Goal: Transaction & Acquisition: Purchase product/service

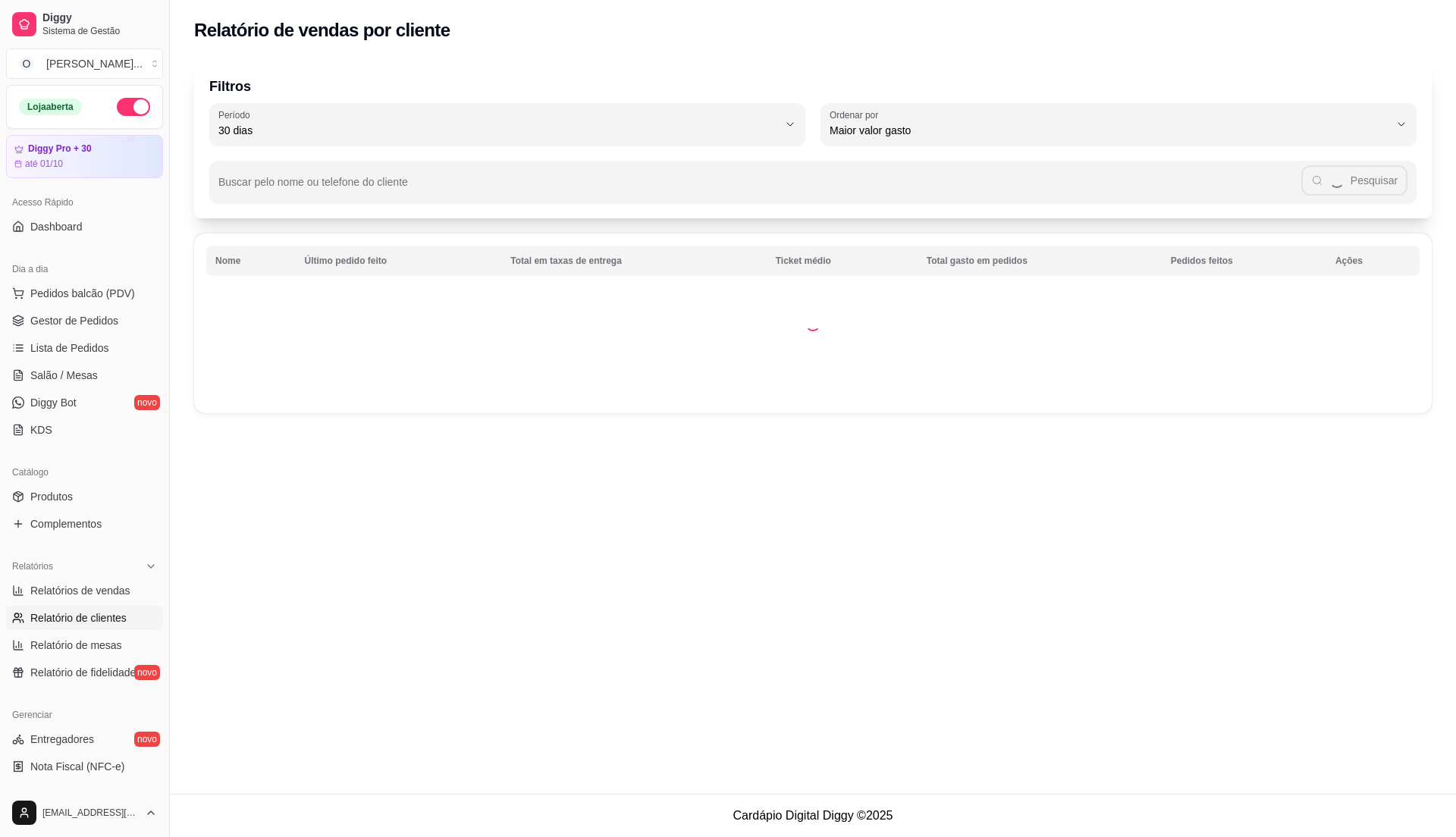
select select "30"
select select "HIGHEST_TOTAL_SPENT_WITH_ORDERS"
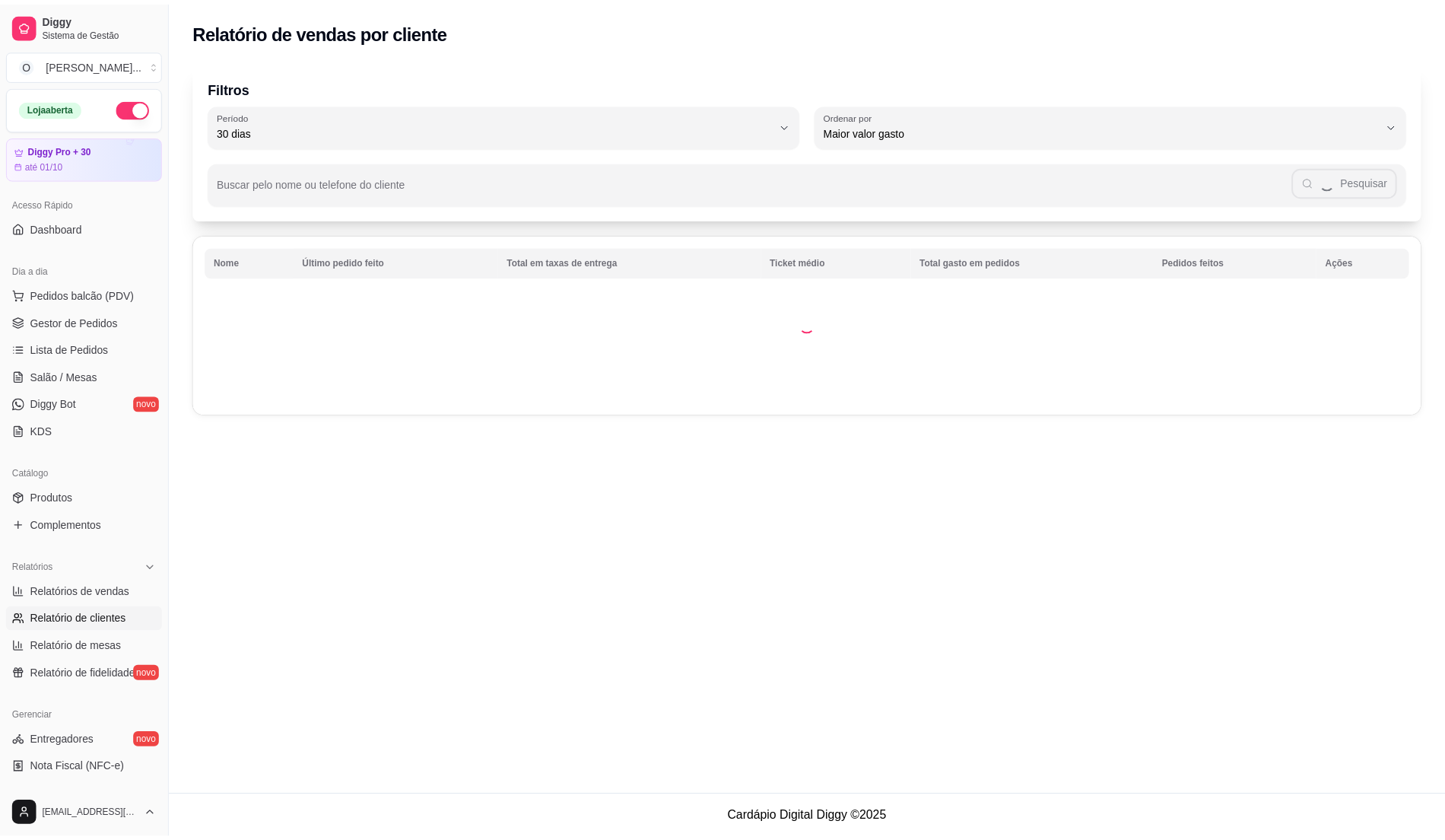
scroll to position [255, 0]
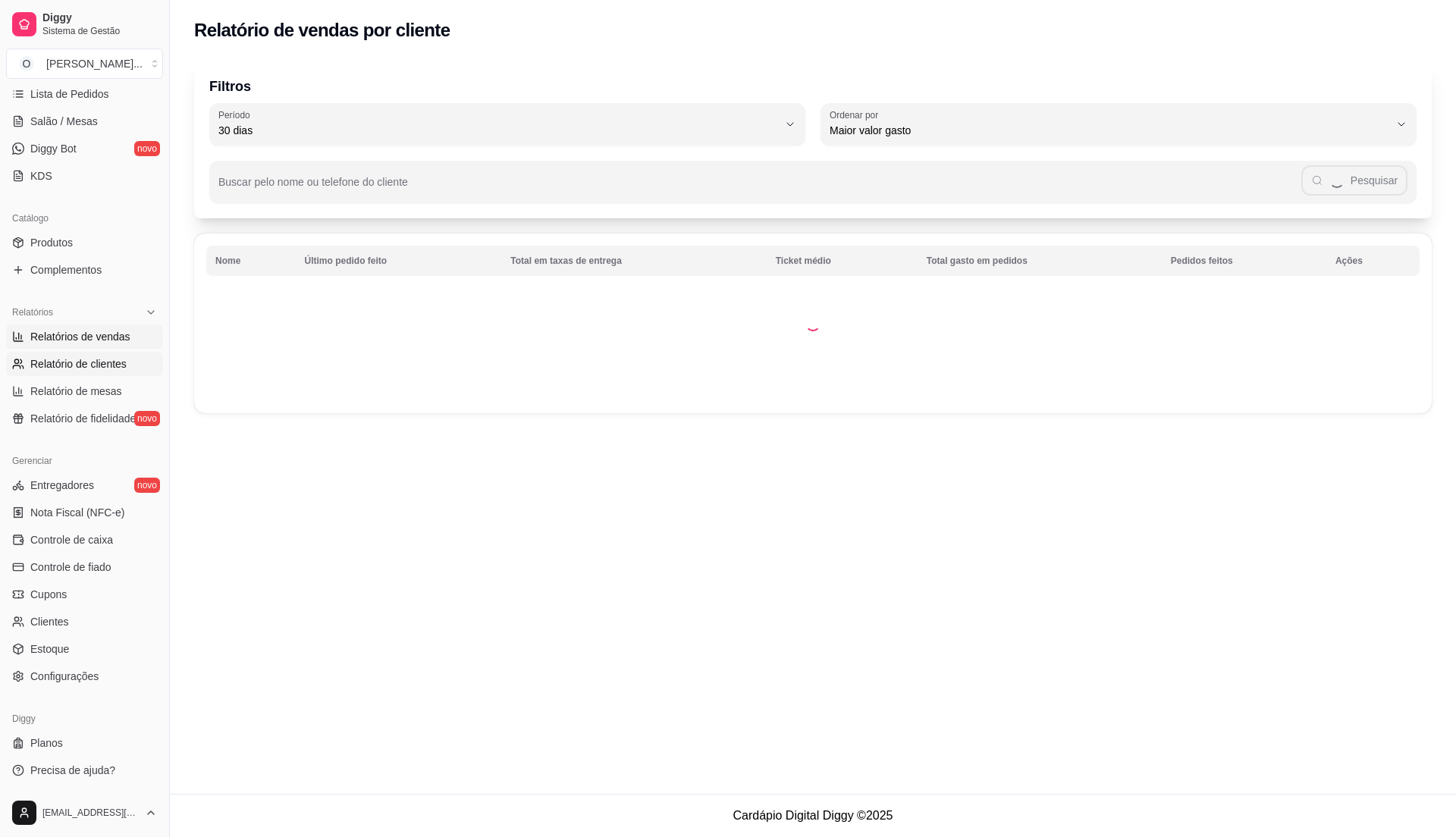
click at [99, 326] on link "Relatórios de vendas" at bounding box center [84, 337] width 157 height 24
select select "ALL"
select select "0"
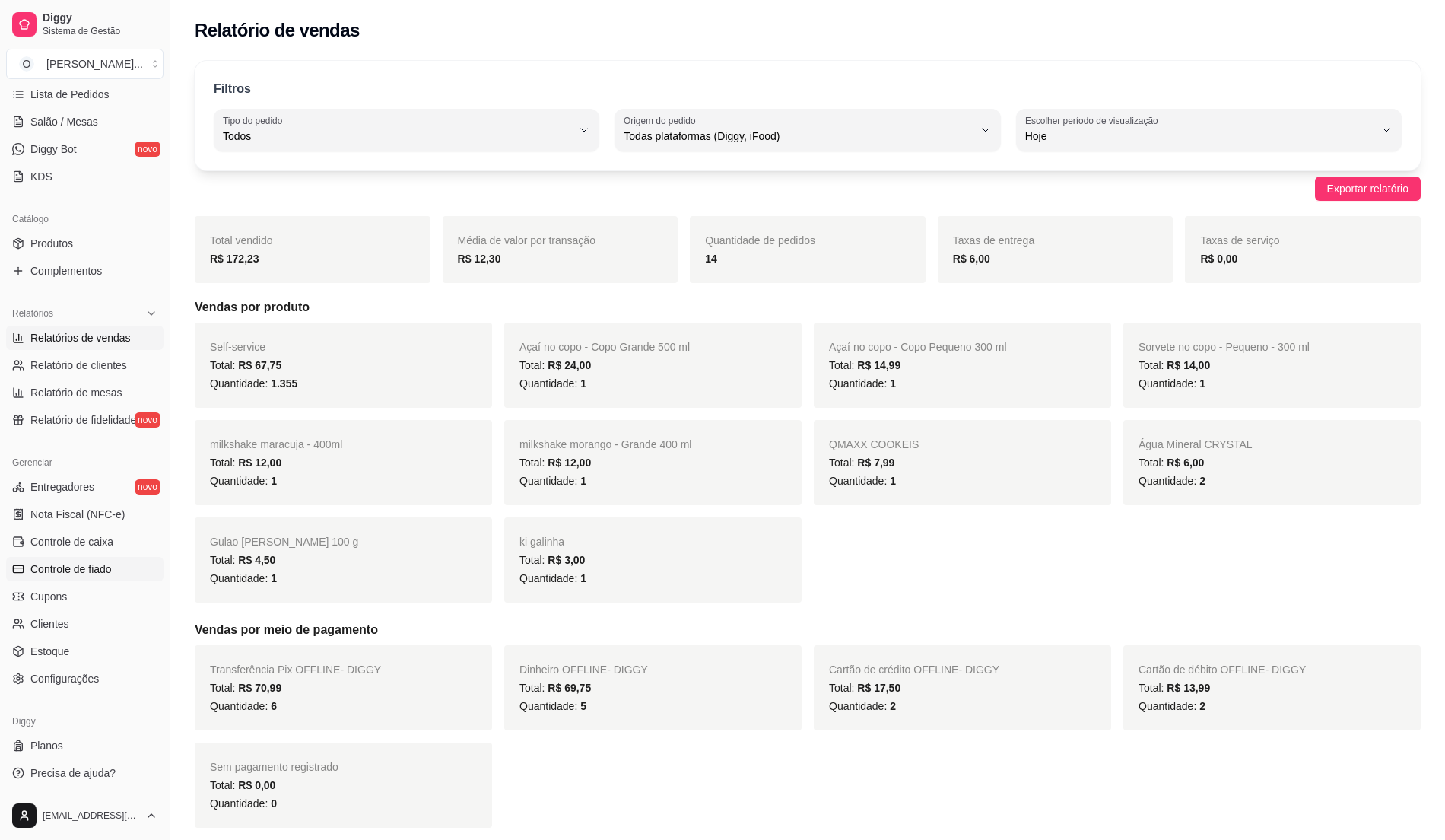
click at [102, 573] on span "Controle de fiado" at bounding box center [70, 569] width 81 height 16
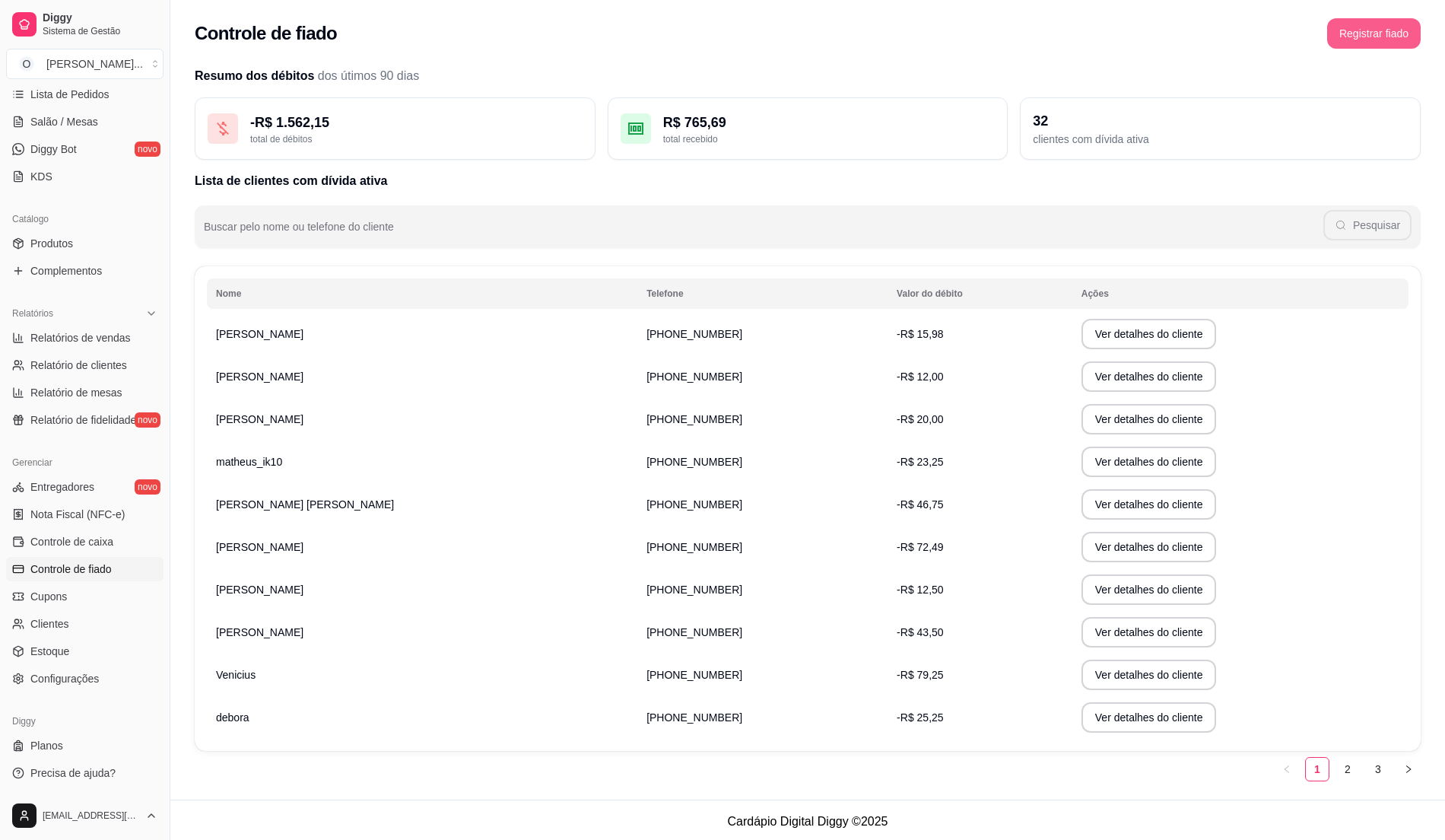
click at [1374, 34] on button "Registrar fiado" at bounding box center [1374, 33] width 93 height 30
click at [1339, 762] on link "2" at bounding box center [1348, 769] width 23 height 23
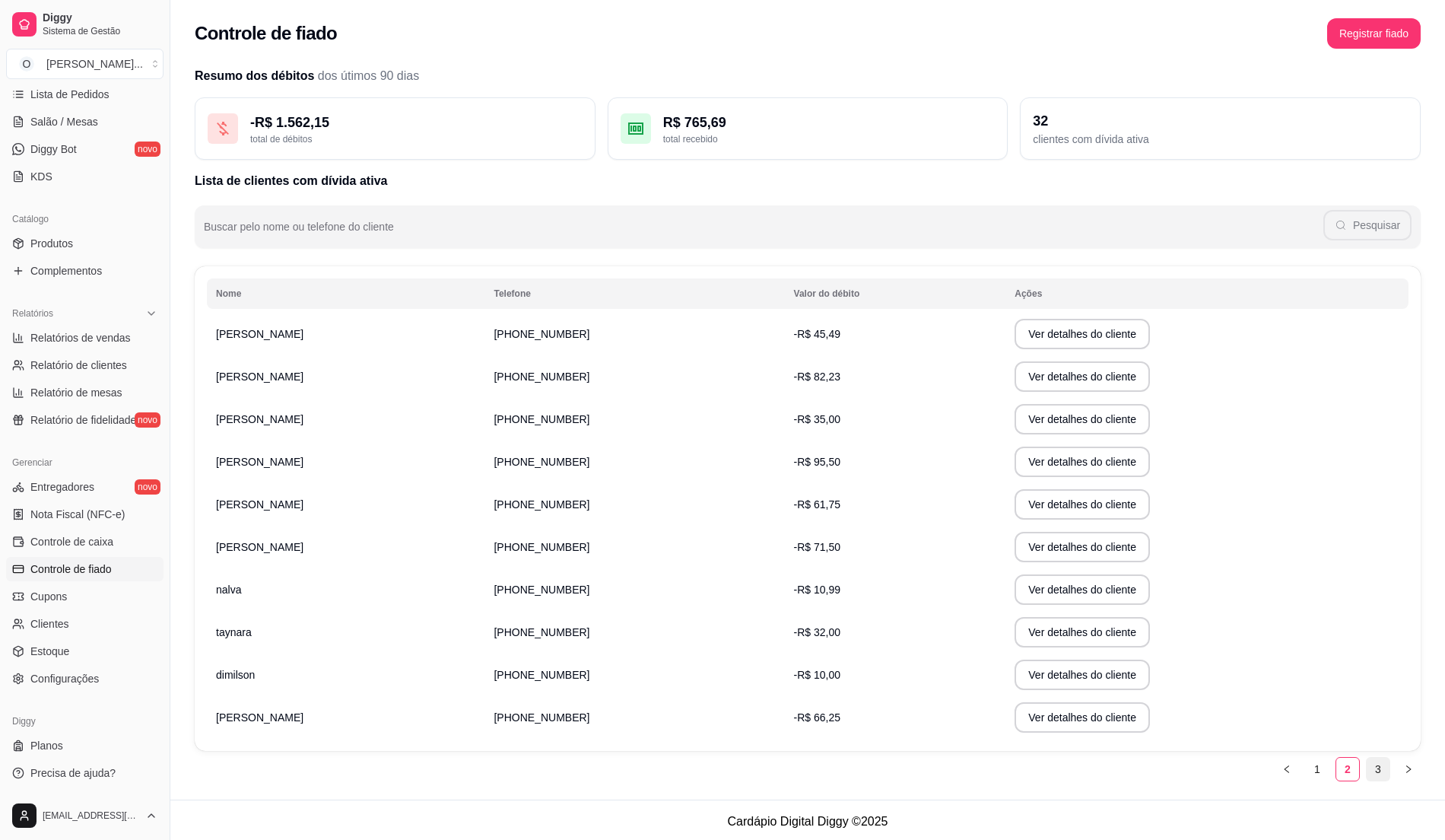
click at [1379, 774] on link "3" at bounding box center [1379, 769] width 23 height 23
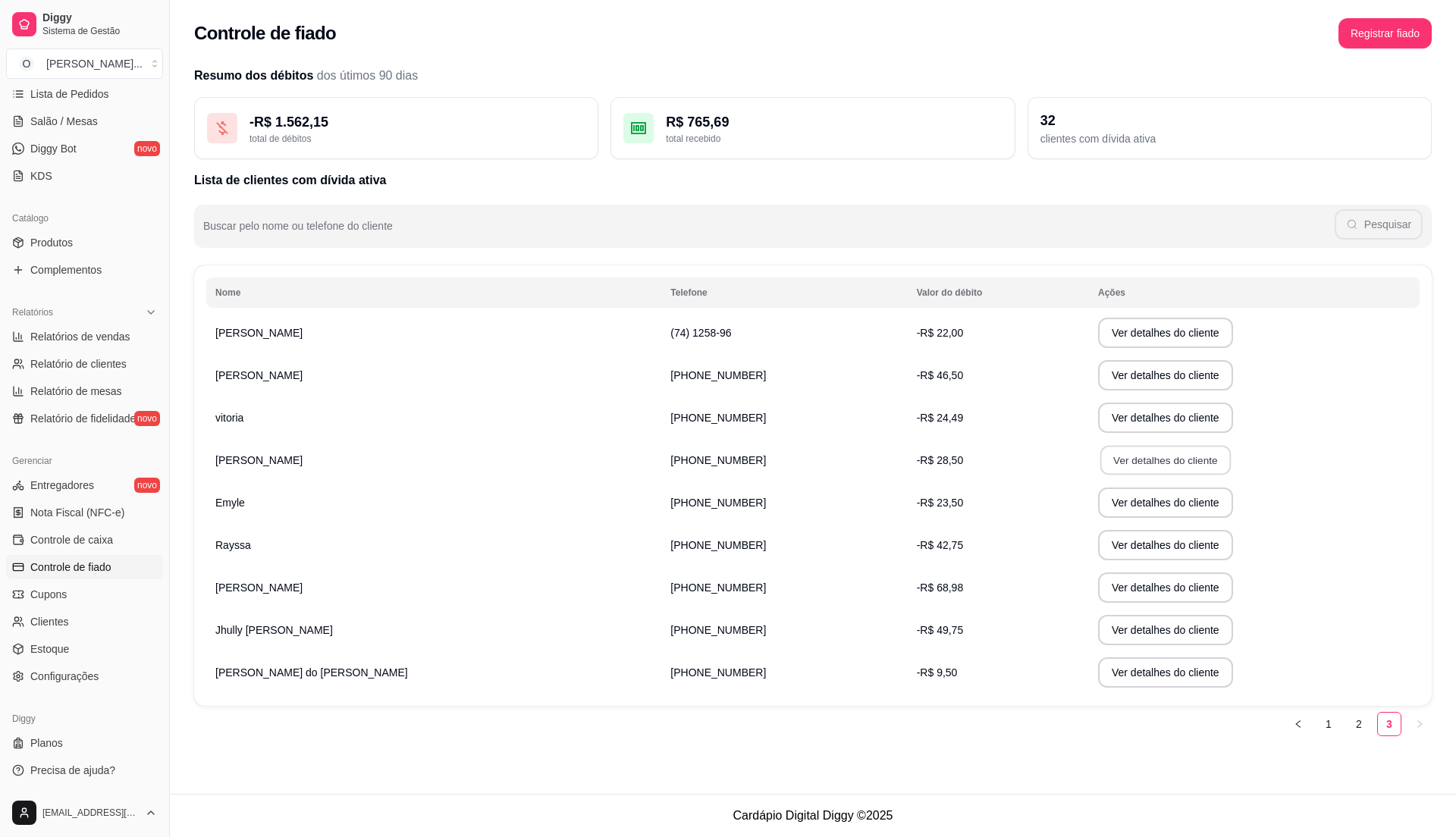
click at [1100, 458] on button "Ver detalhes do cliente" at bounding box center [1165, 460] width 131 height 29
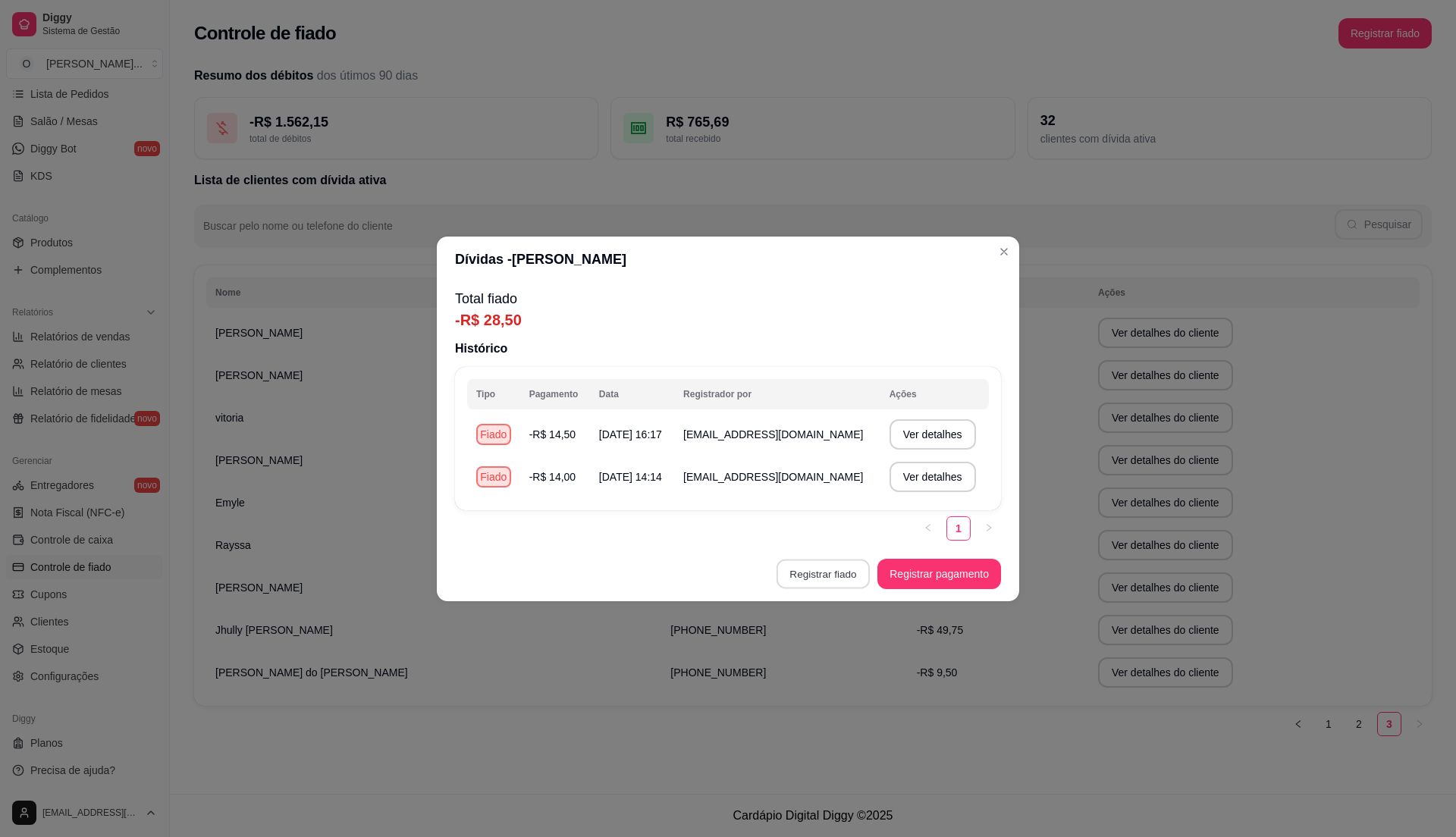
click at [828, 574] on button "Registrar fiado" at bounding box center [823, 574] width 93 height 29
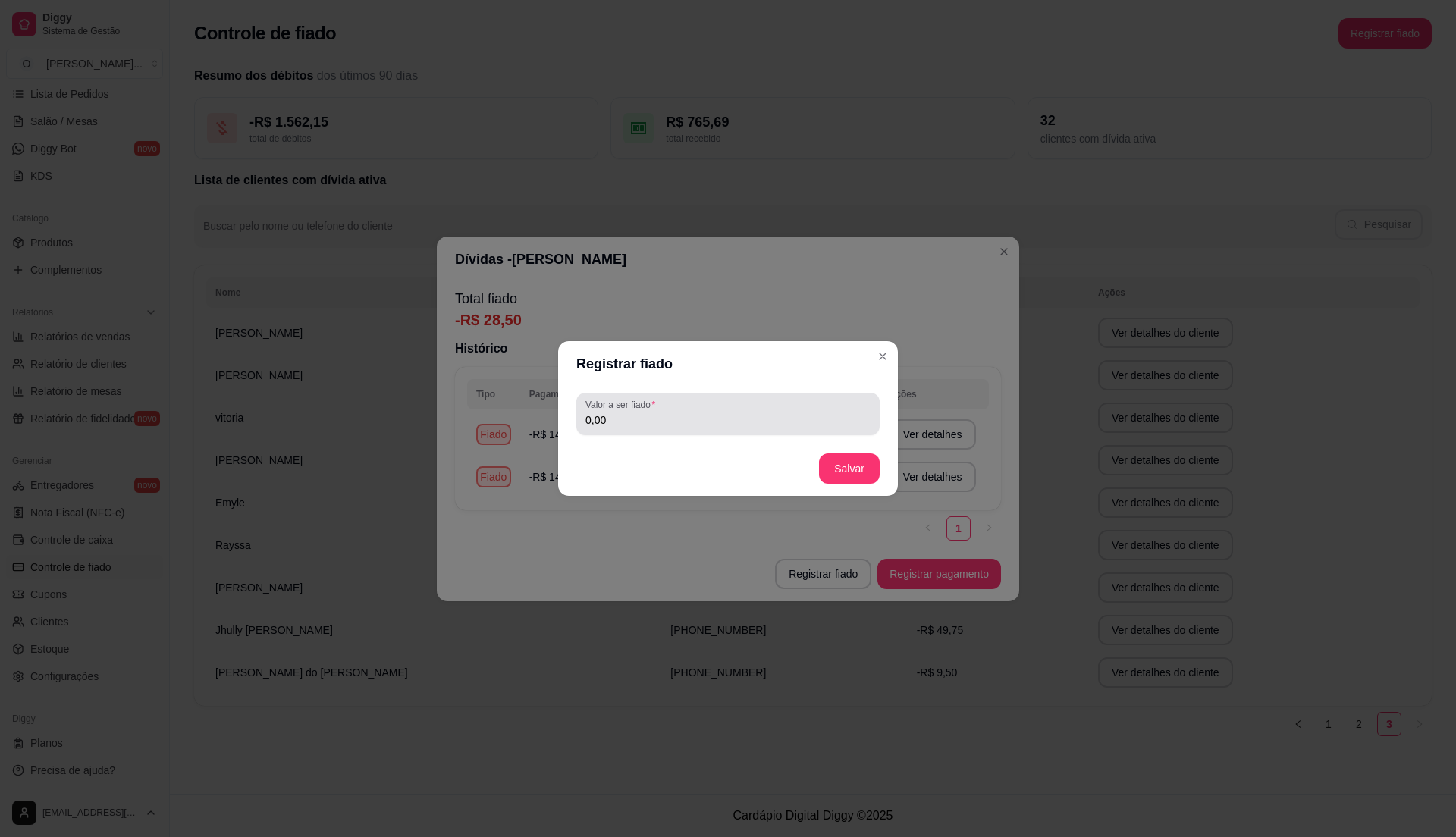
click at [687, 422] on input "0,00" at bounding box center [727, 419] width 285 height 16
type input "8,25"
click at [837, 466] on button "Salvar" at bounding box center [849, 469] width 59 height 29
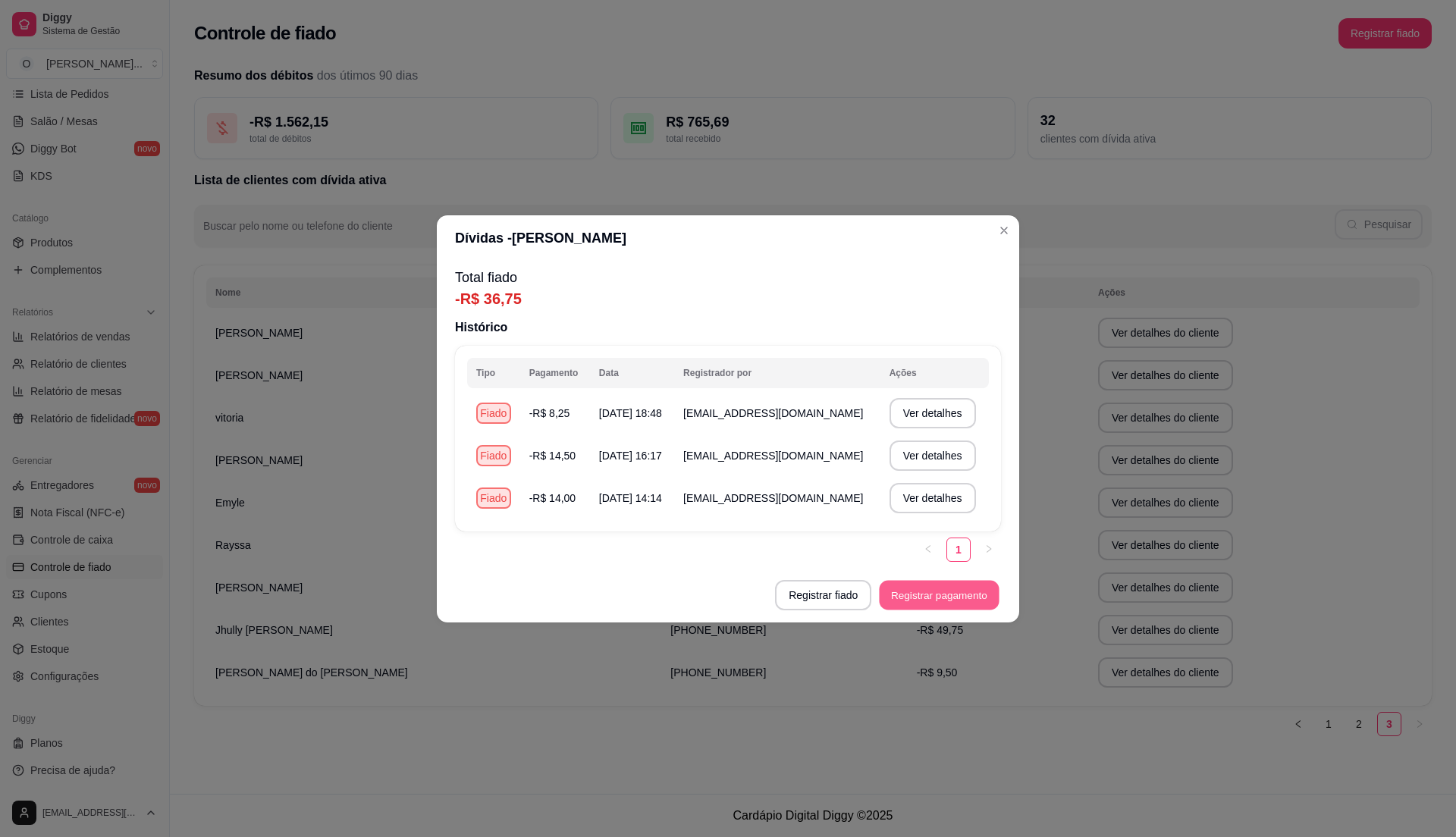
click at [917, 600] on button "Registrar pagamento" at bounding box center [939, 595] width 120 height 29
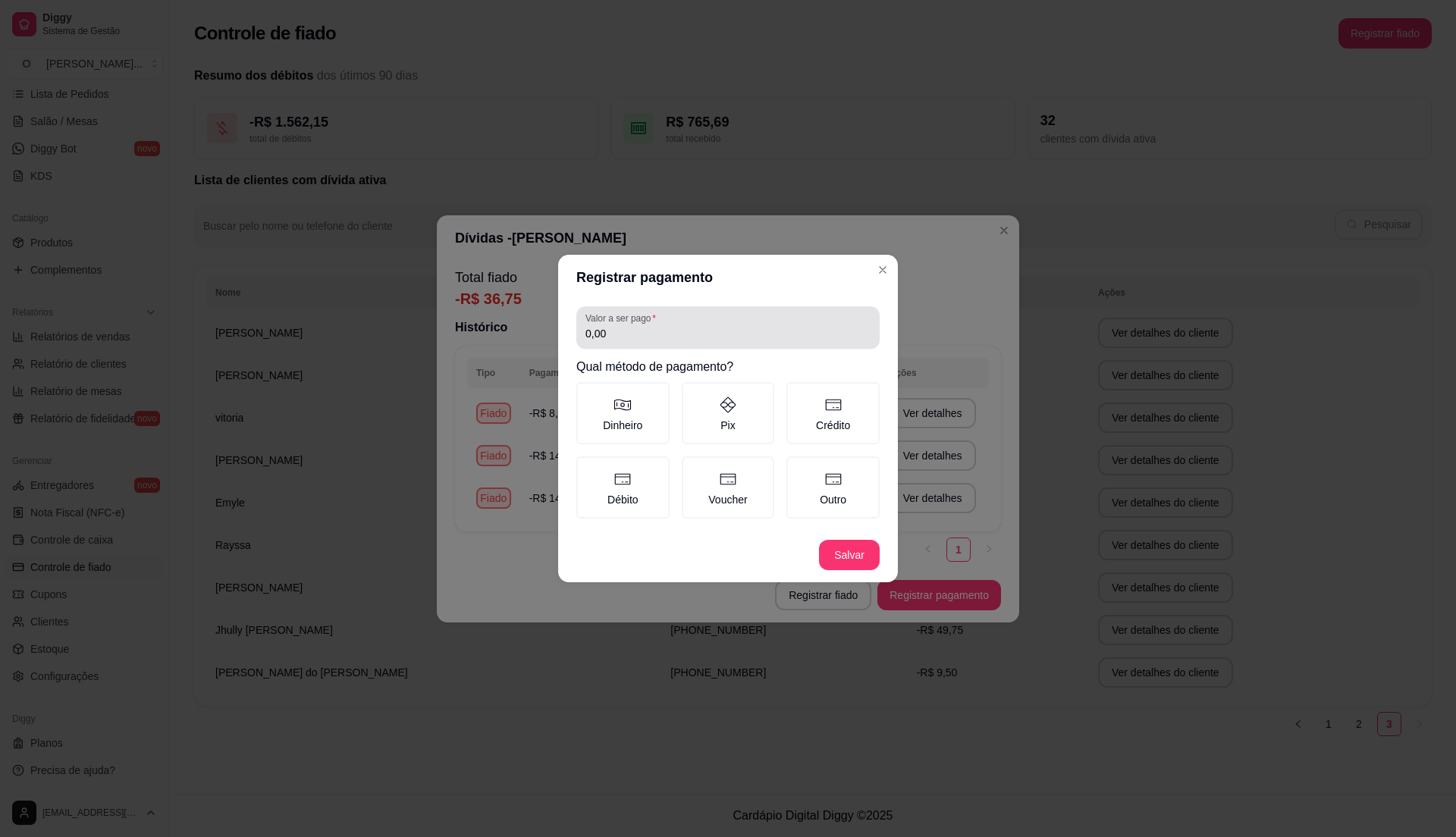
click at [643, 343] on div "0,00" at bounding box center [727, 327] width 285 height 30
type input "3,00"
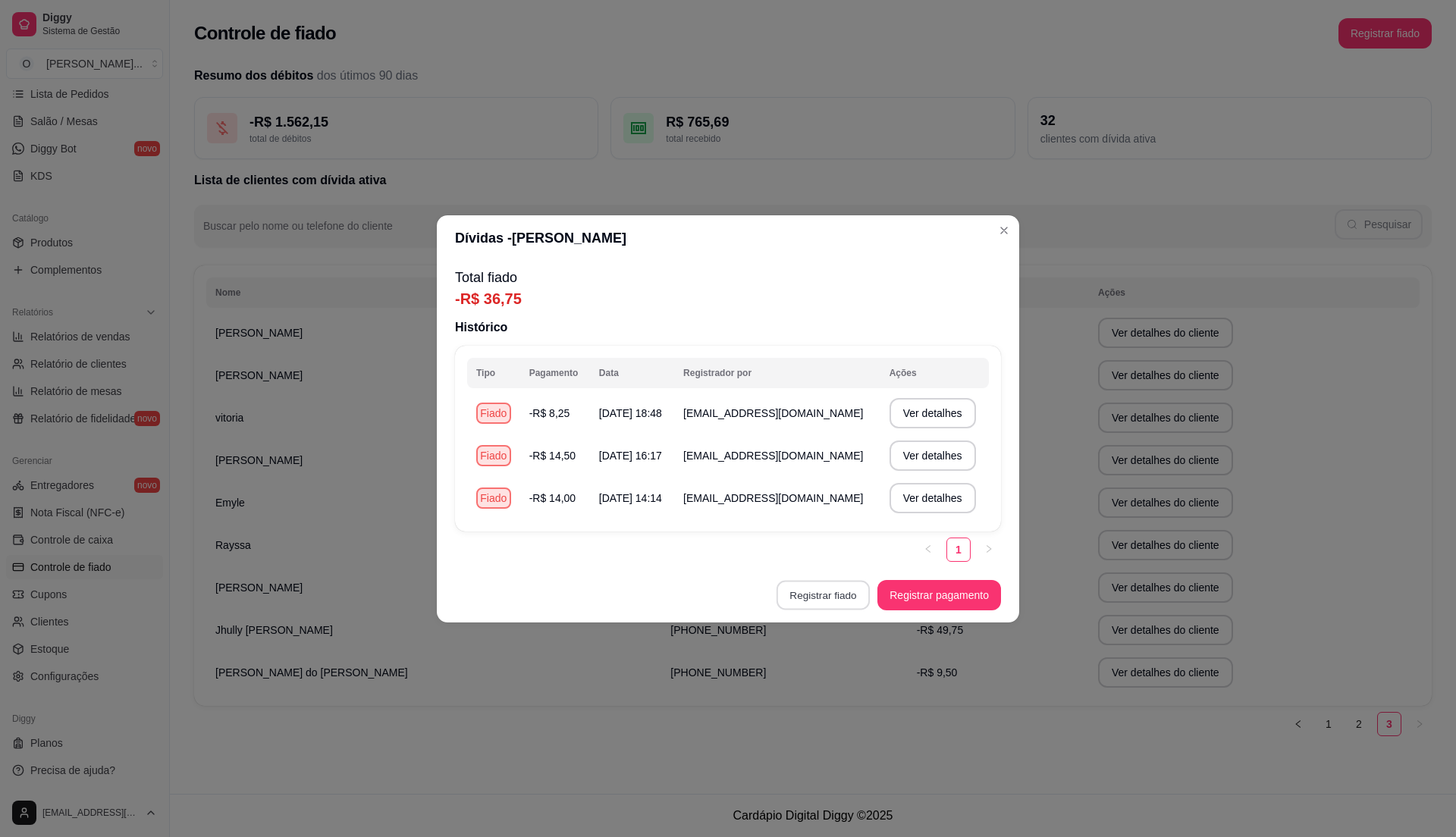
click at [846, 595] on button "Registrar fiado" at bounding box center [823, 595] width 93 height 29
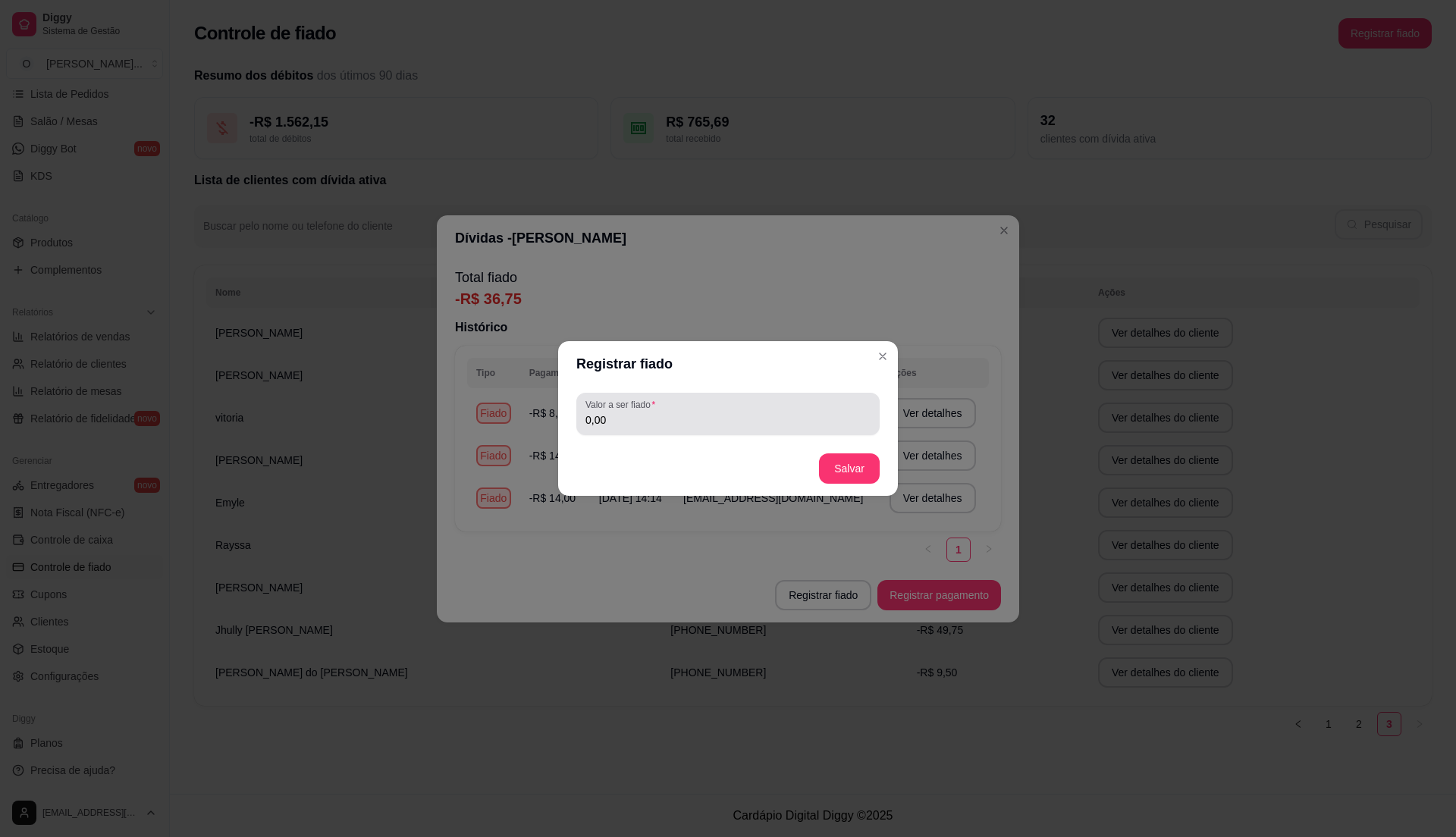
click at [659, 417] on input "0,00" at bounding box center [727, 419] width 285 height 16
type input "3,00"
click at [856, 463] on button "Salvar" at bounding box center [849, 469] width 59 height 29
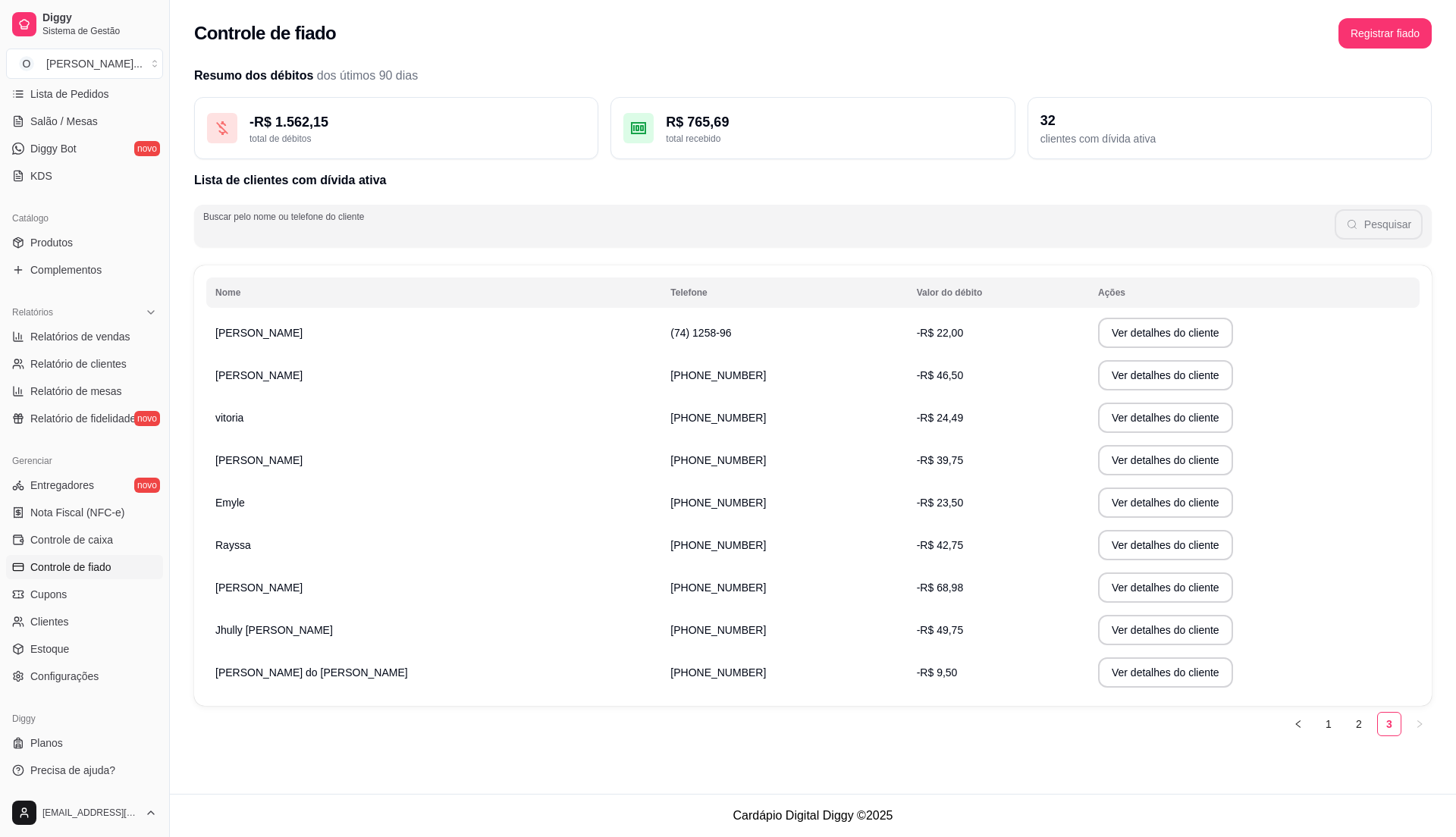
click at [422, 237] on input "Buscar pelo nome ou telefone do cliente" at bounding box center [769, 232] width 1131 height 16
type input "[PERSON_NAME]"
click at [1373, 222] on button "Pesquisar" at bounding box center [1378, 224] width 88 height 30
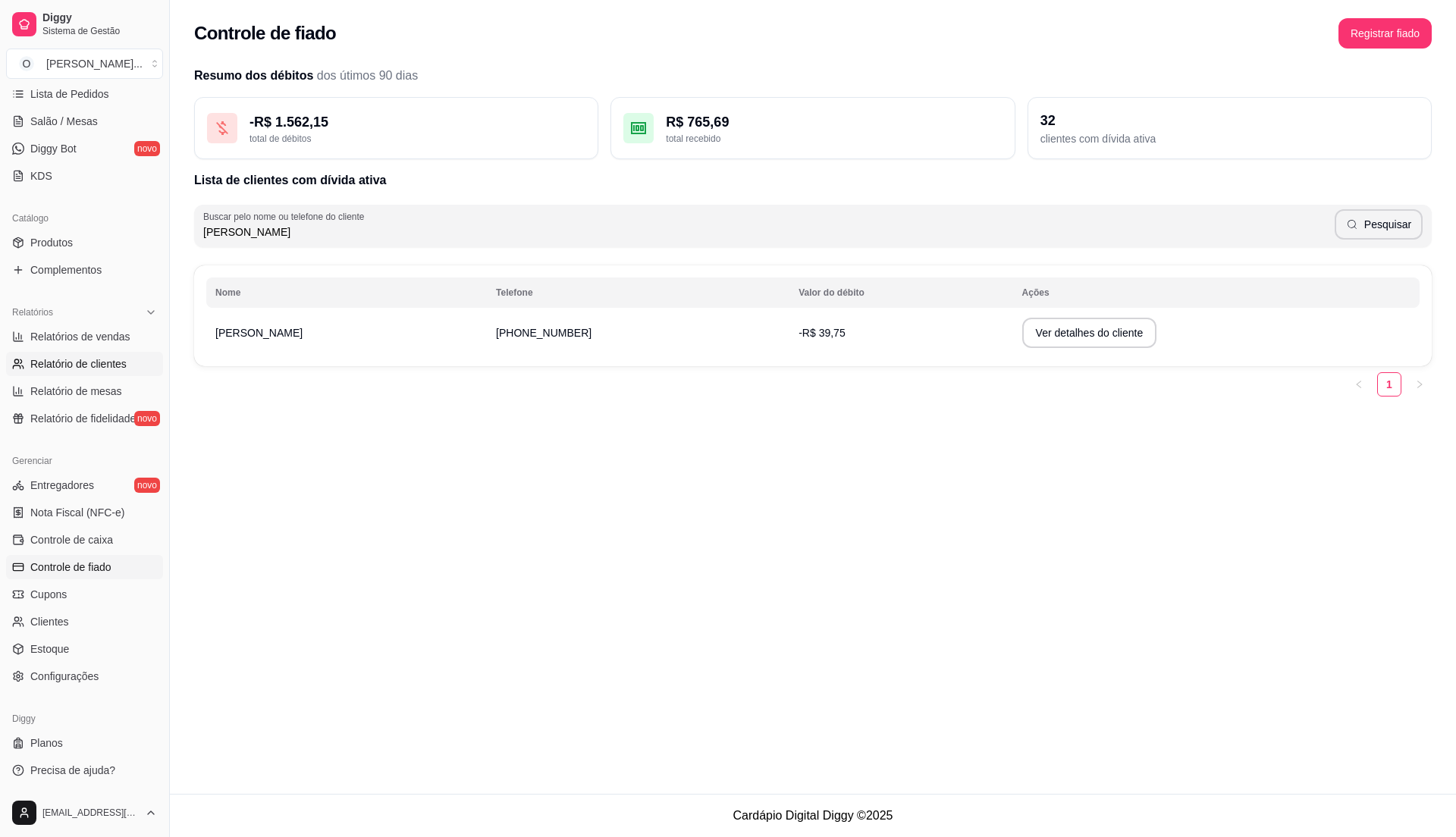
click at [89, 352] on link "Relatório de clientes" at bounding box center [84, 364] width 157 height 24
select select "30"
select select "HIGHEST_TOTAL_SPENT_WITH_ORDERS"
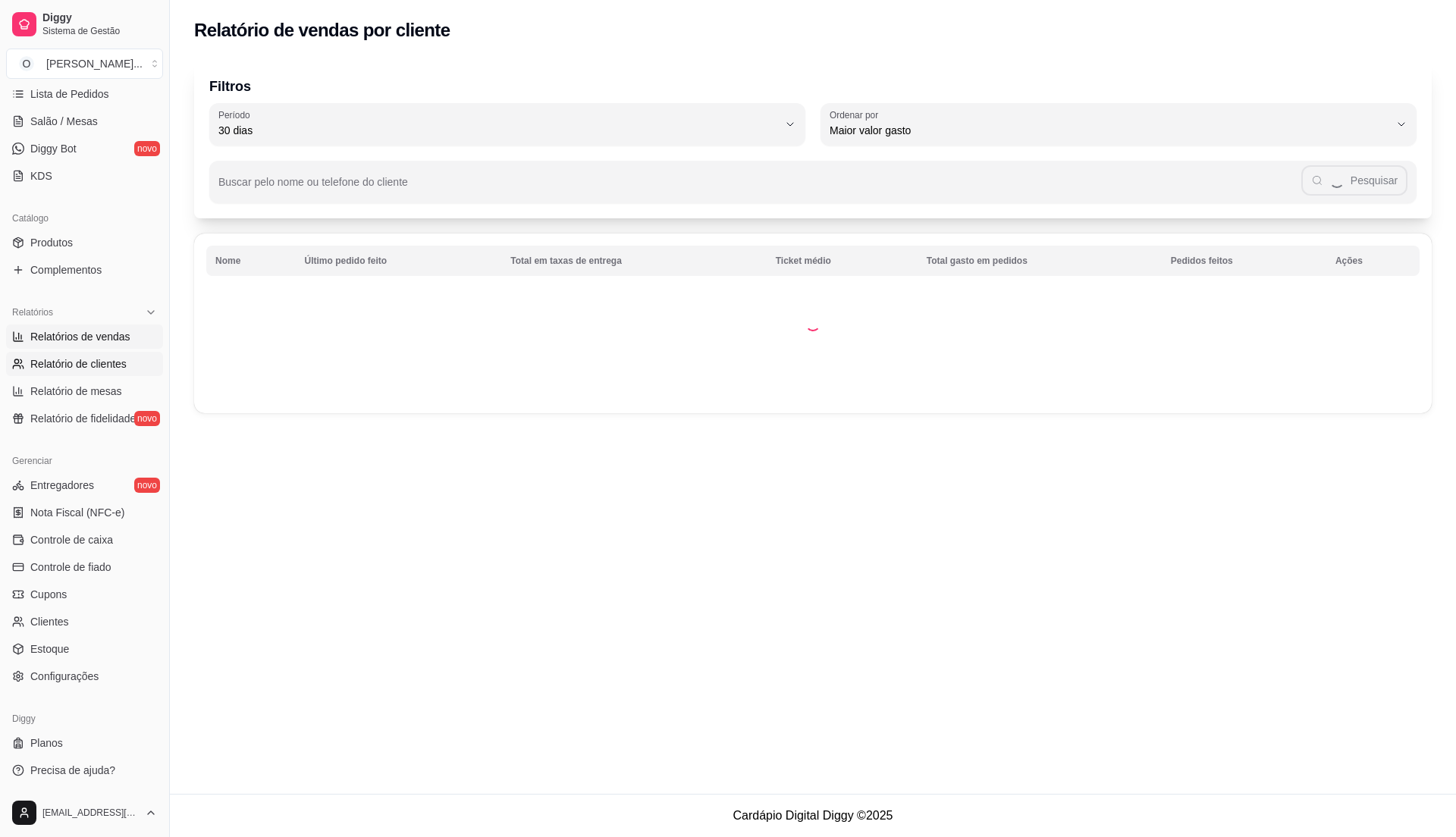
click at [87, 339] on span "Relatórios de vendas" at bounding box center [80, 336] width 100 height 16
select select "ALL"
select select "0"
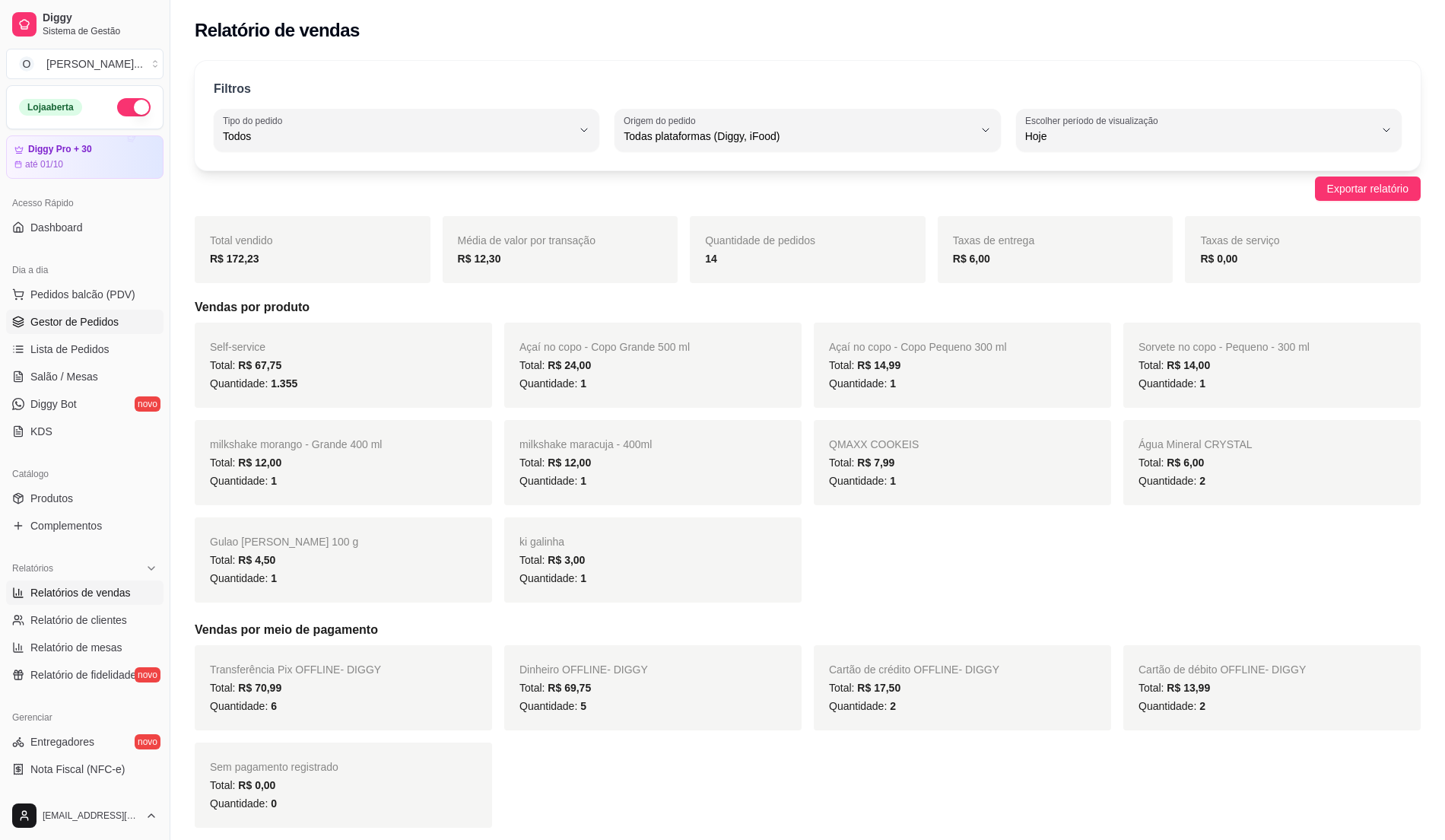
click at [84, 323] on span "Gestor de Pedidos" at bounding box center [75, 322] width 88 height 16
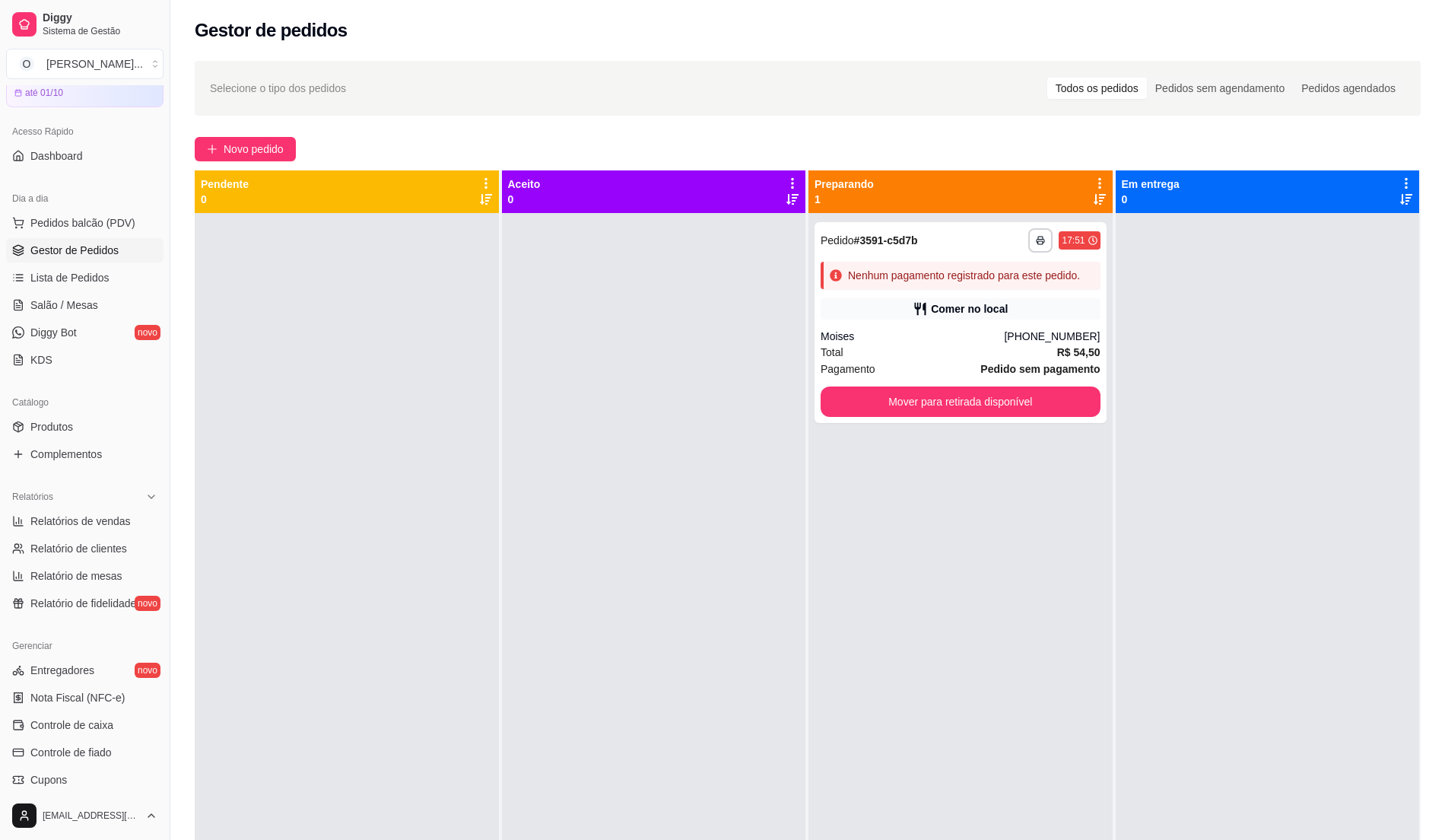
scroll to position [102, 0]
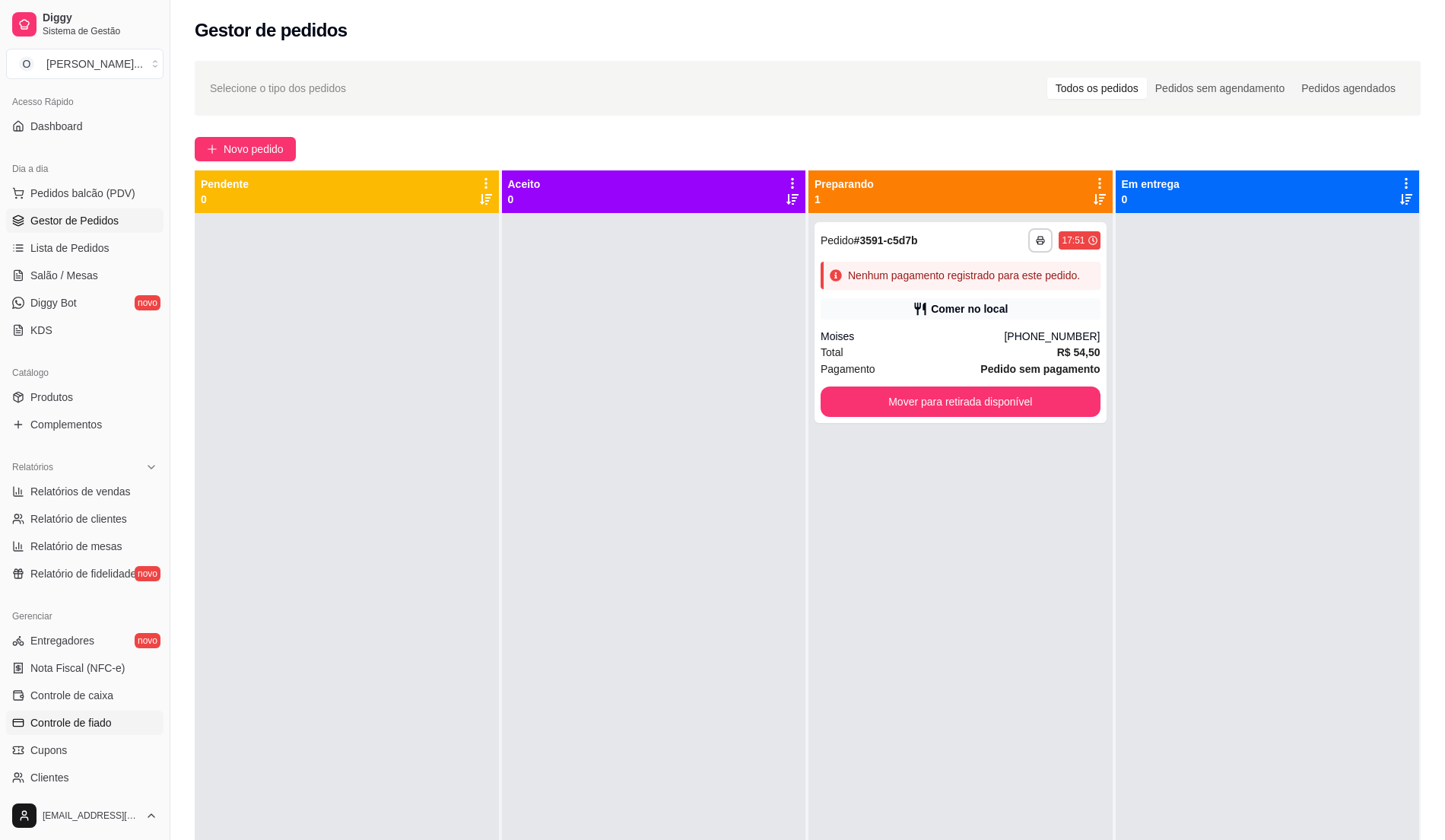
click at [104, 713] on link "Controle de fiado" at bounding box center [84, 723] width 157 height 25
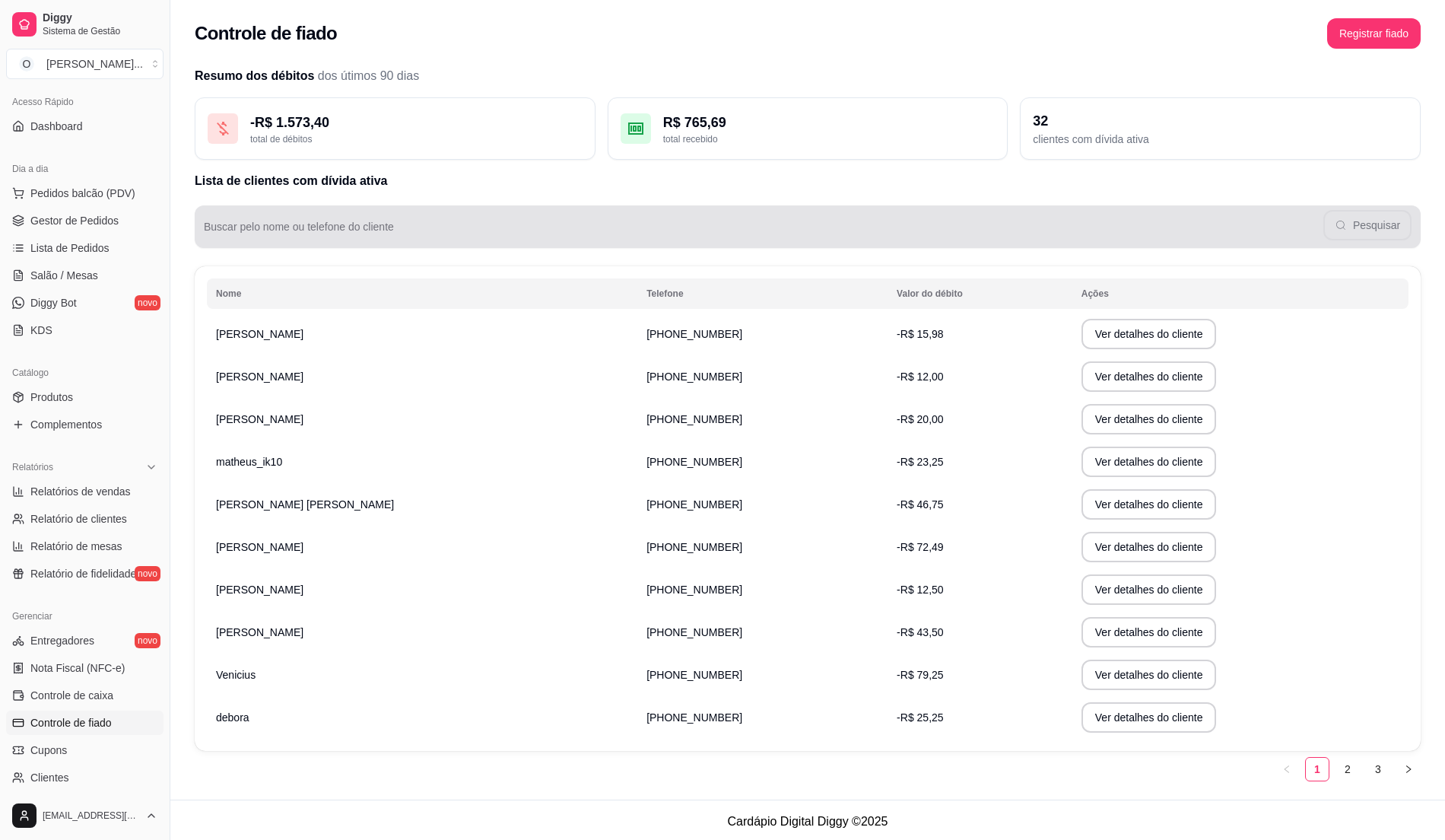
click at [661, 229] on input "Buscar pelo nome ou telefone do cliente" at bounding box center [764, 233] width 1120 height 16
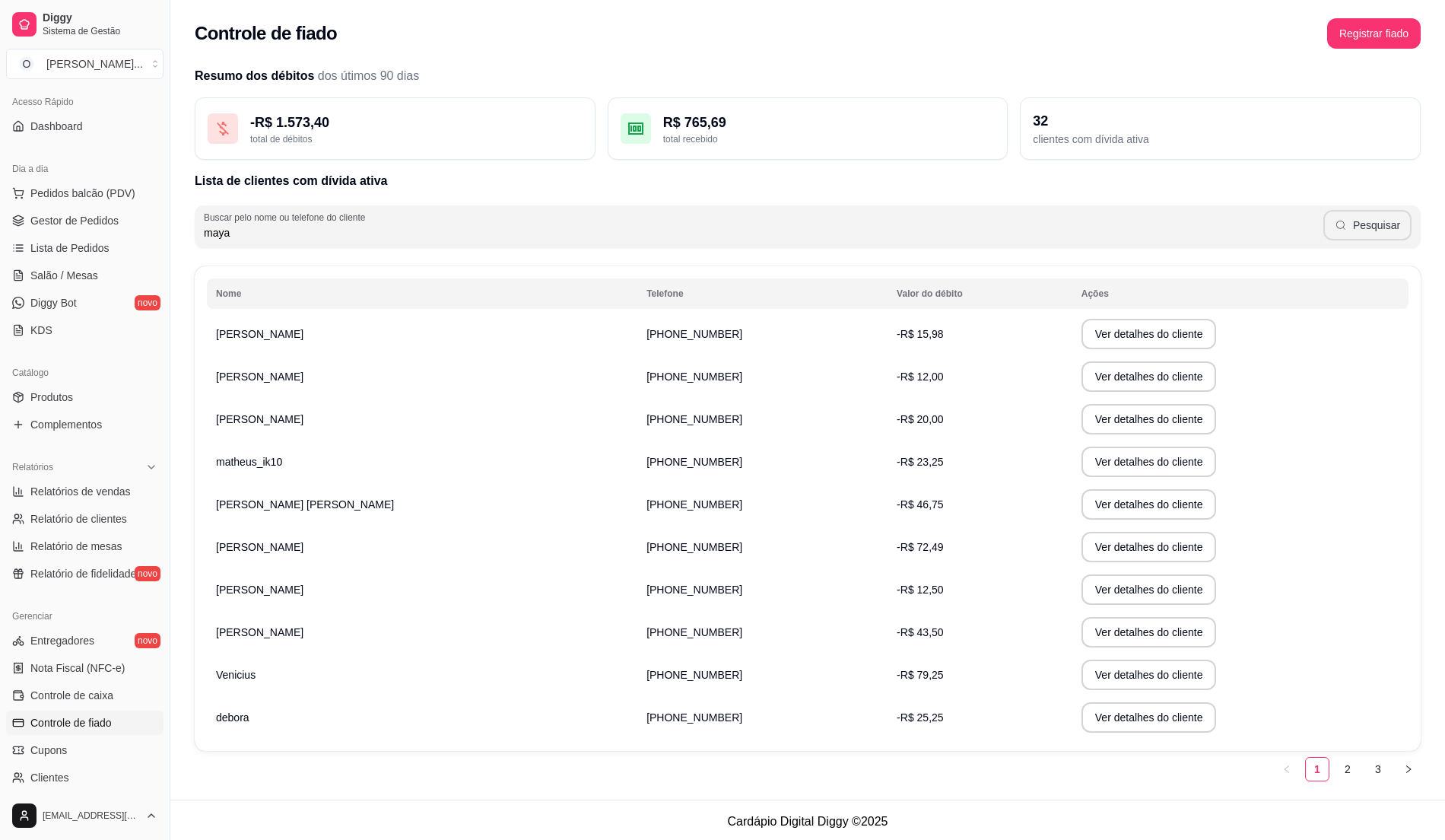
type input "maya"
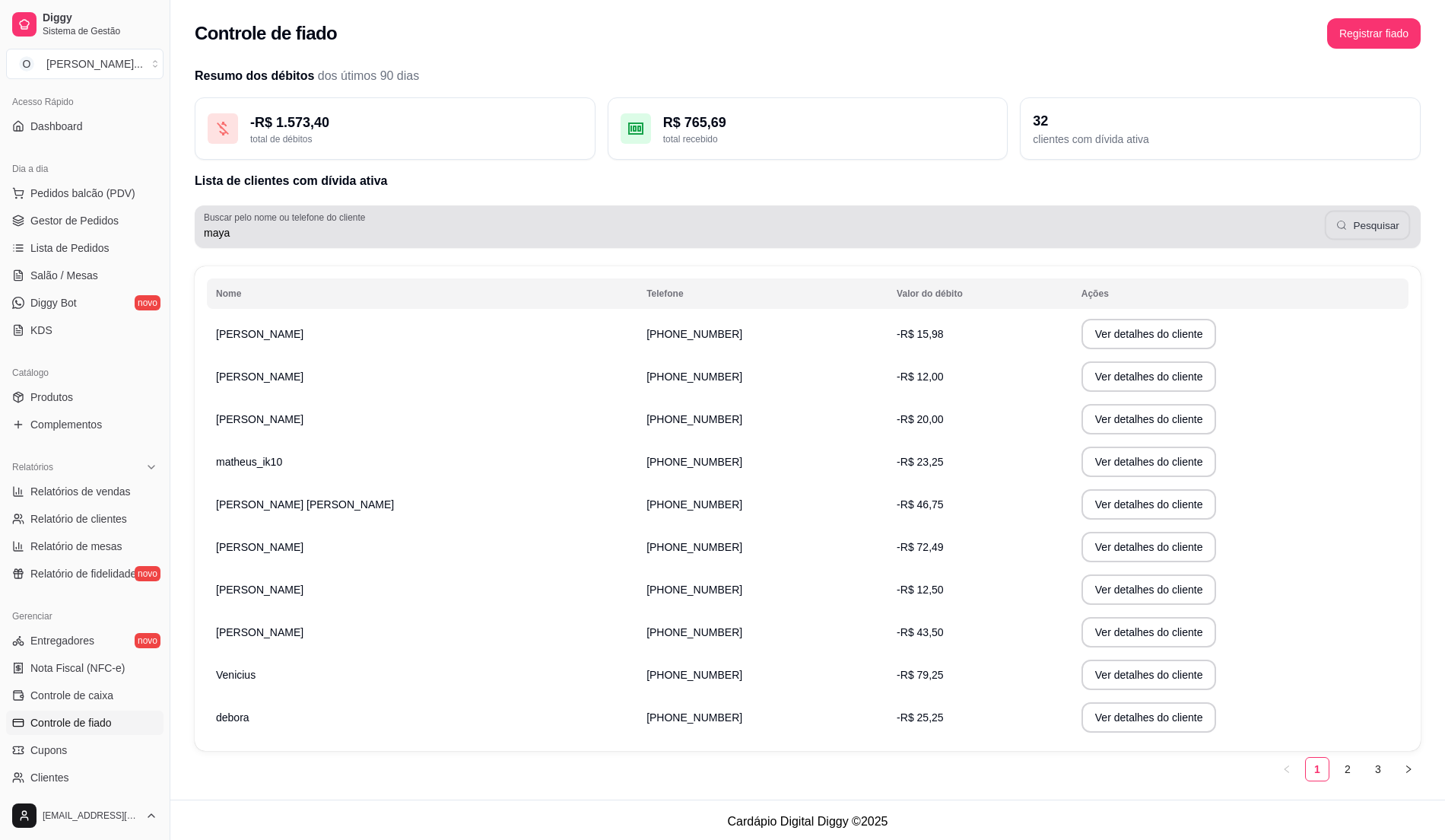
click at [1354, 230] on button "Pesquisar" at bounding box center [1368, 225] width 85 height 29
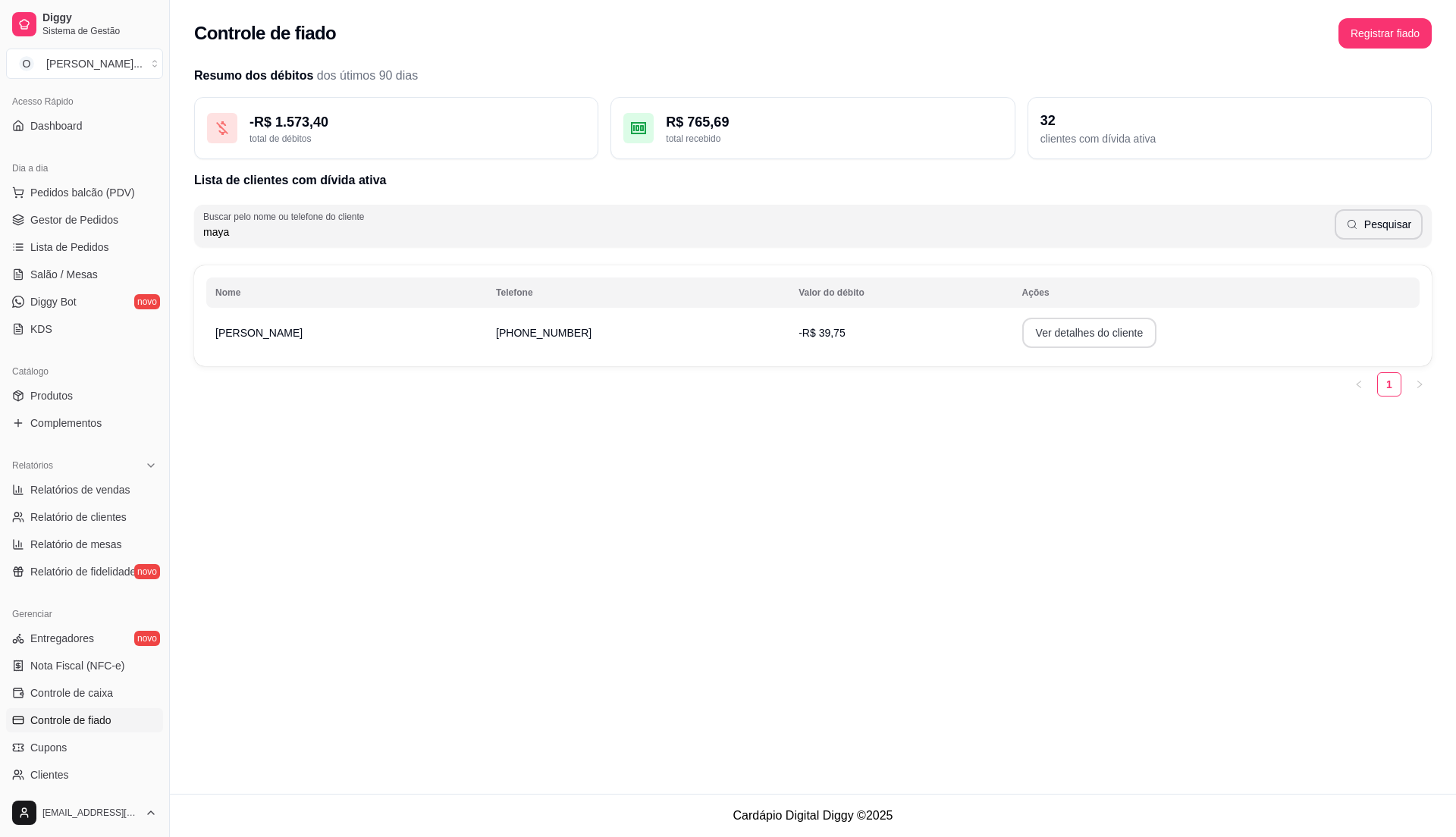
click at [1059, 334] on button "Ver detalhes do cliente" at bounding box center [1090, 332] width 135 height 30
click at [117, 250] on link "Lista de Pedidos" at bounding box center [84, 247] width 157 height 24
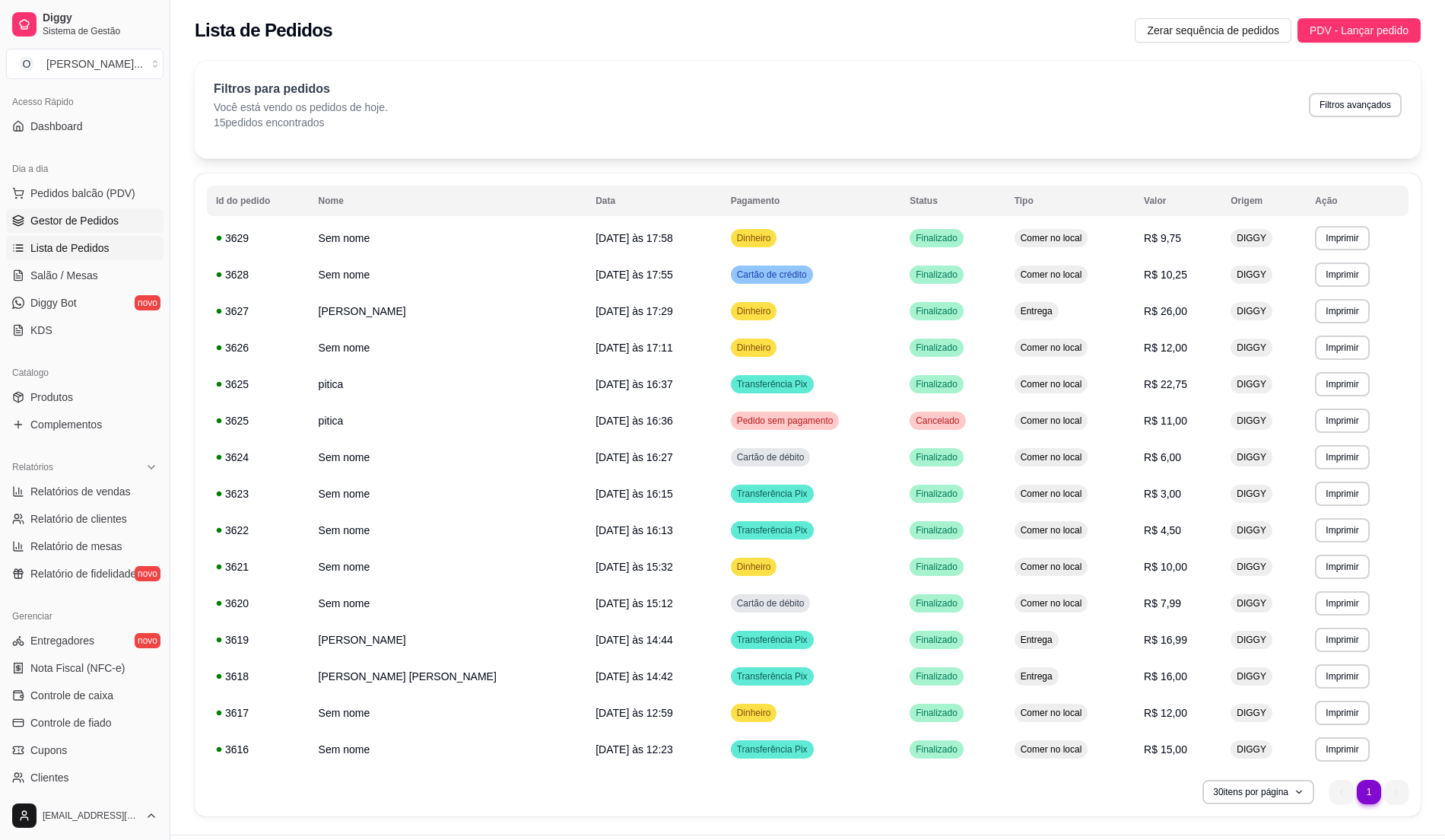
click at [110, 228] on span "Gestor de Pedidos" at bounding box center [75, 220] width 88 height 16
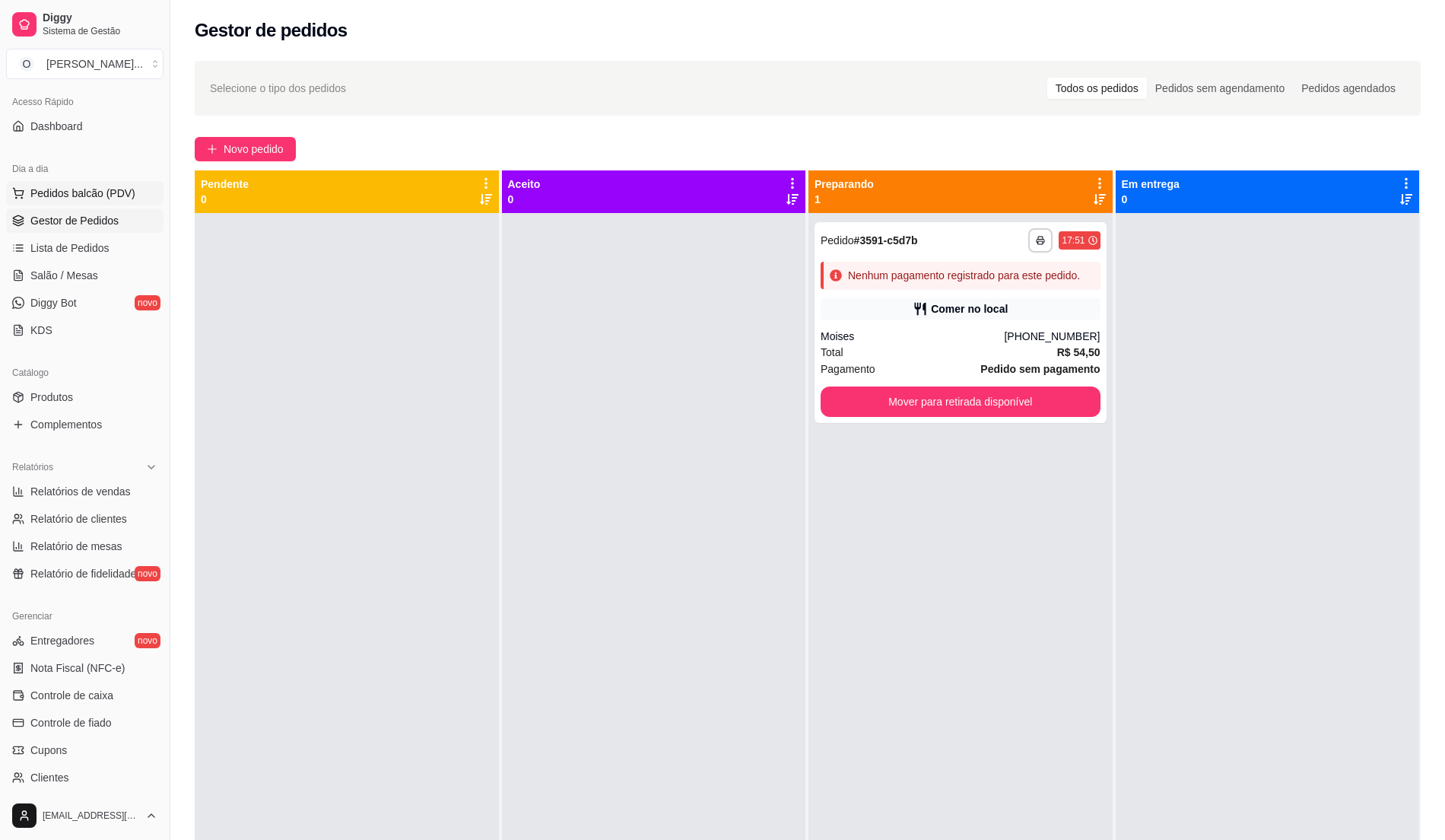
click at [78, 183] on button "Pedidos balcão (PDV)" at bounding box center [84, 193] width 157 height 25
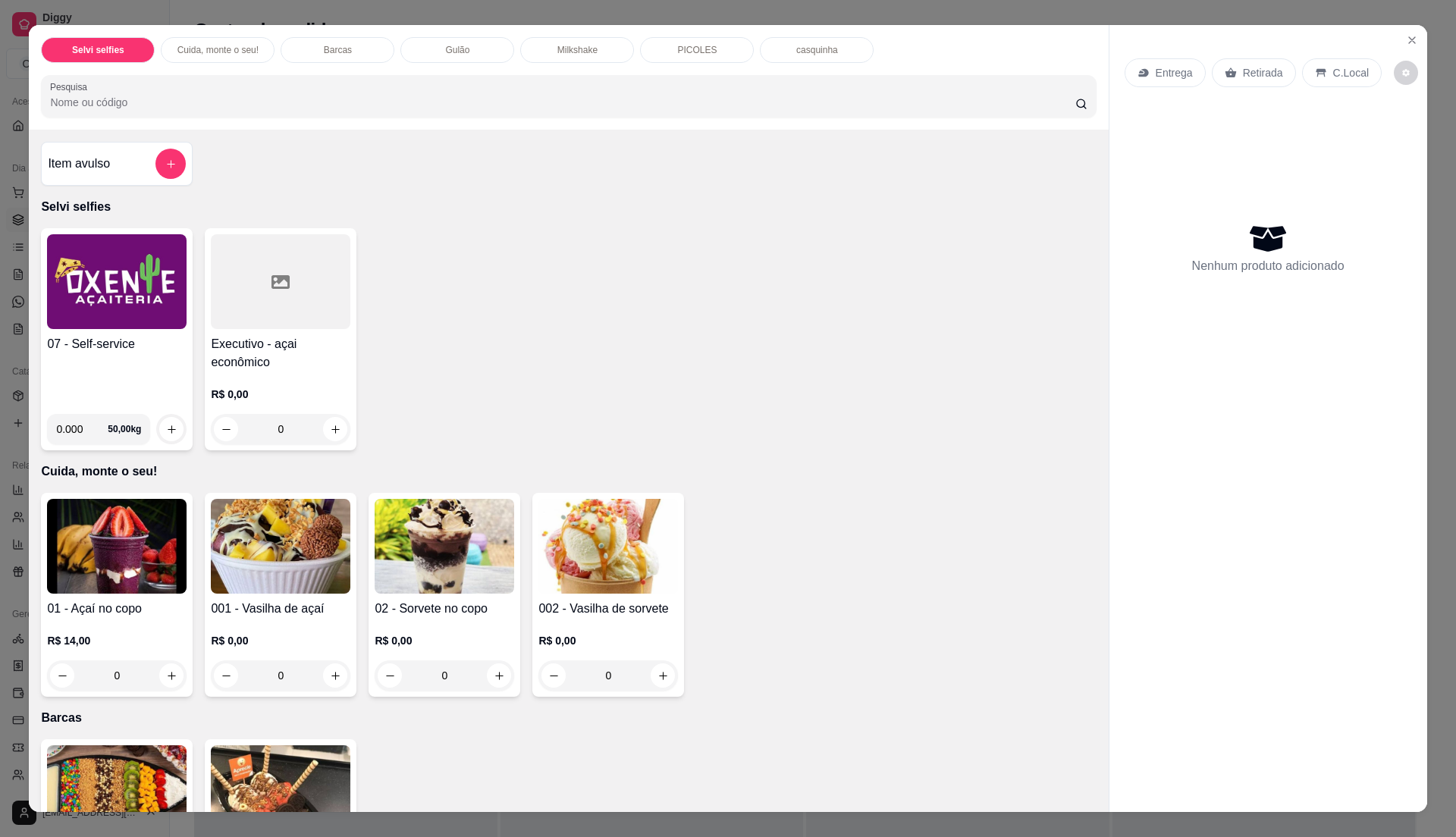
click at [135, 374] on div "07 - Self-service" at bounding box center [117, 369] width 140 height 67
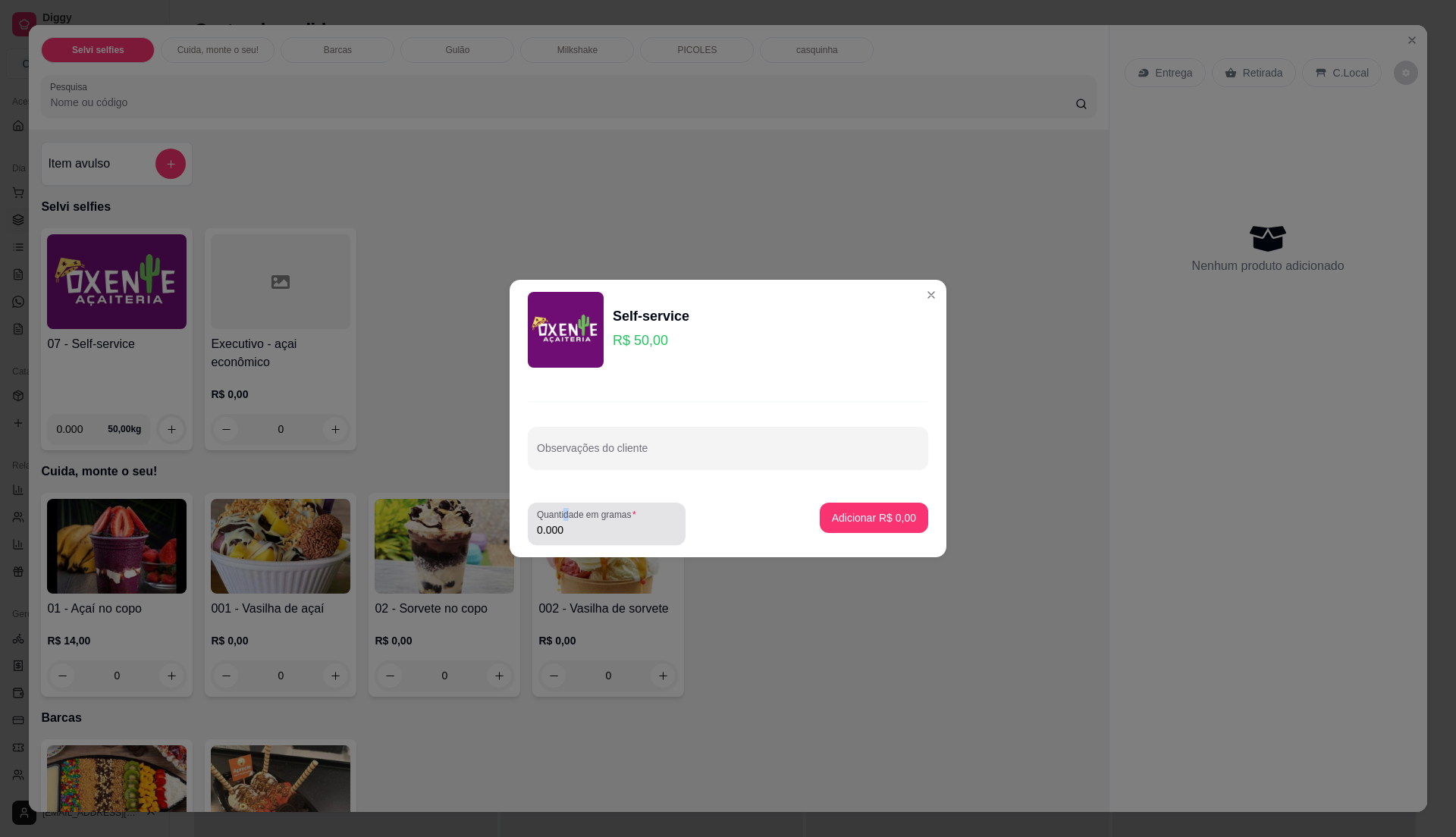
click at [568, 519] on label "Quantidade em gramas" at bounding box center [589, 515] width 104 height 13
drag, startPoint x: 568, startPoint y: 519, endPoint x: 646, endPoint y: 530, distance: 78.8
click at [646, 530] on input "0.000" at bounding box center [606, 529] width 140 height 16
type input "0.200"
click at [908, 519] on button "Adicionar R$ 10,00" at bounding box center [871, 518] width 112 height 29
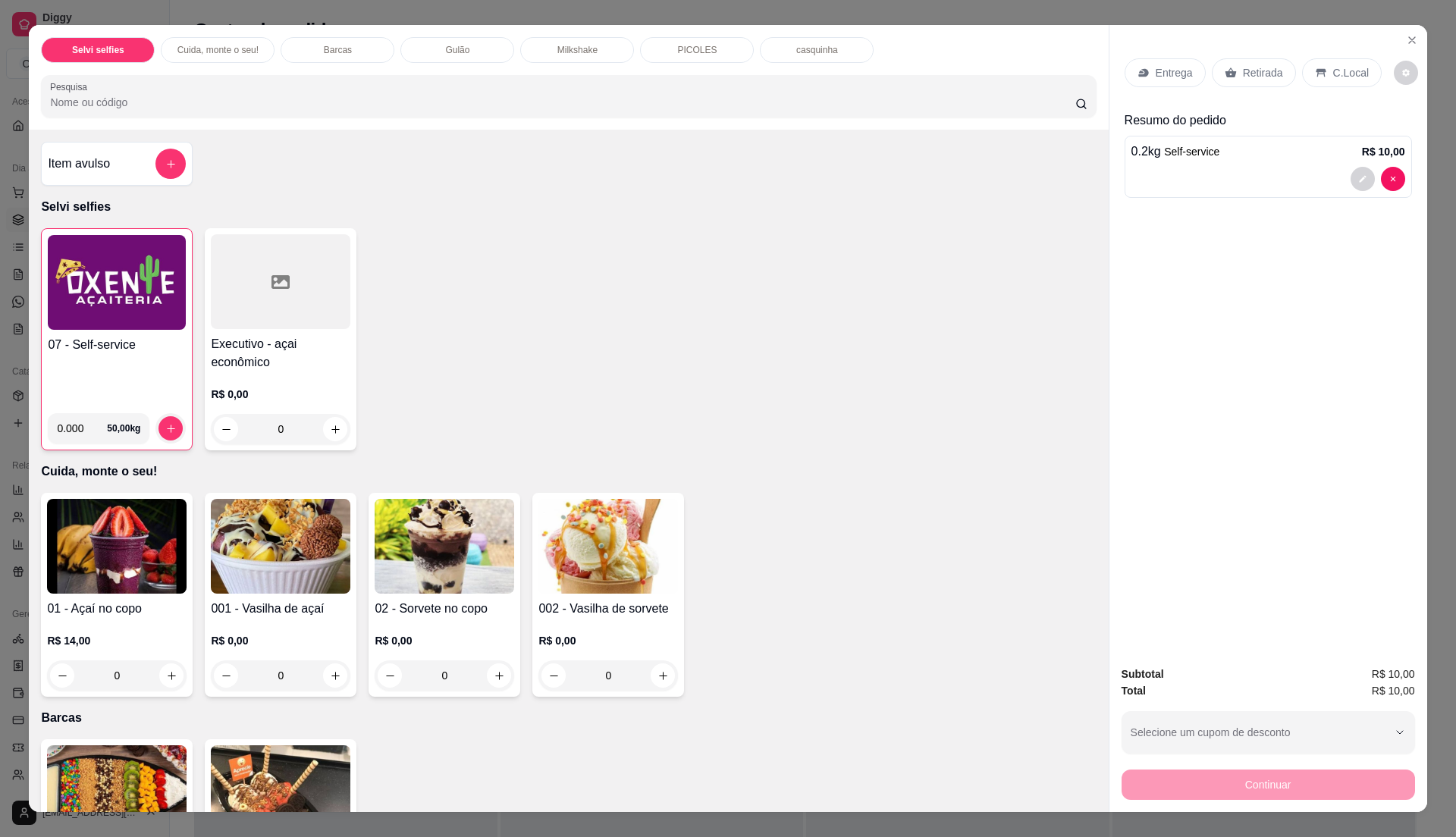
click at [1334, 80] on p "C.Local" at bounding box center [1352, 73] width 36 height 16
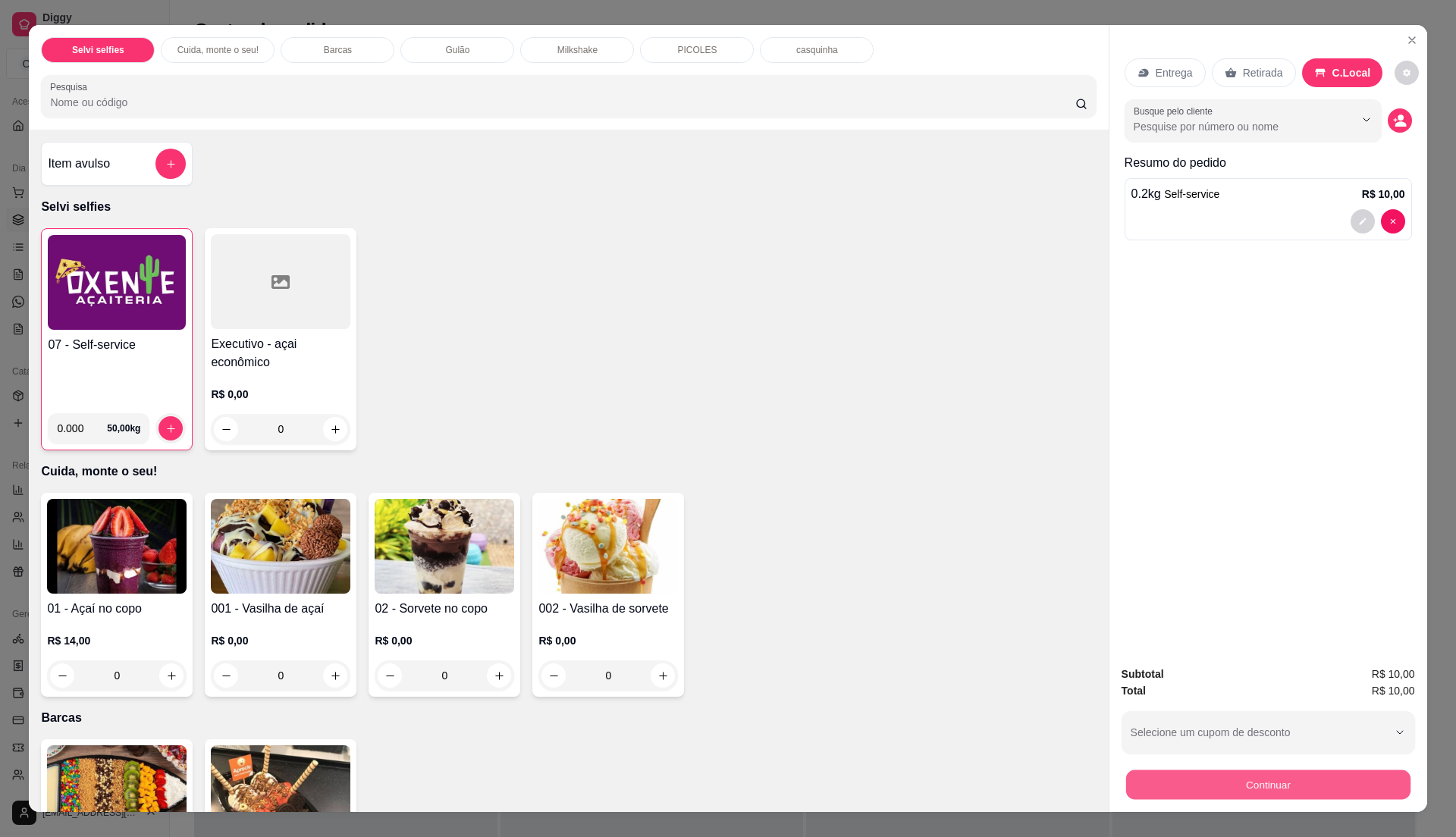
click at [1272, 782] on button "Continuar" at bounding box center [1267, 784] width 284 height 29
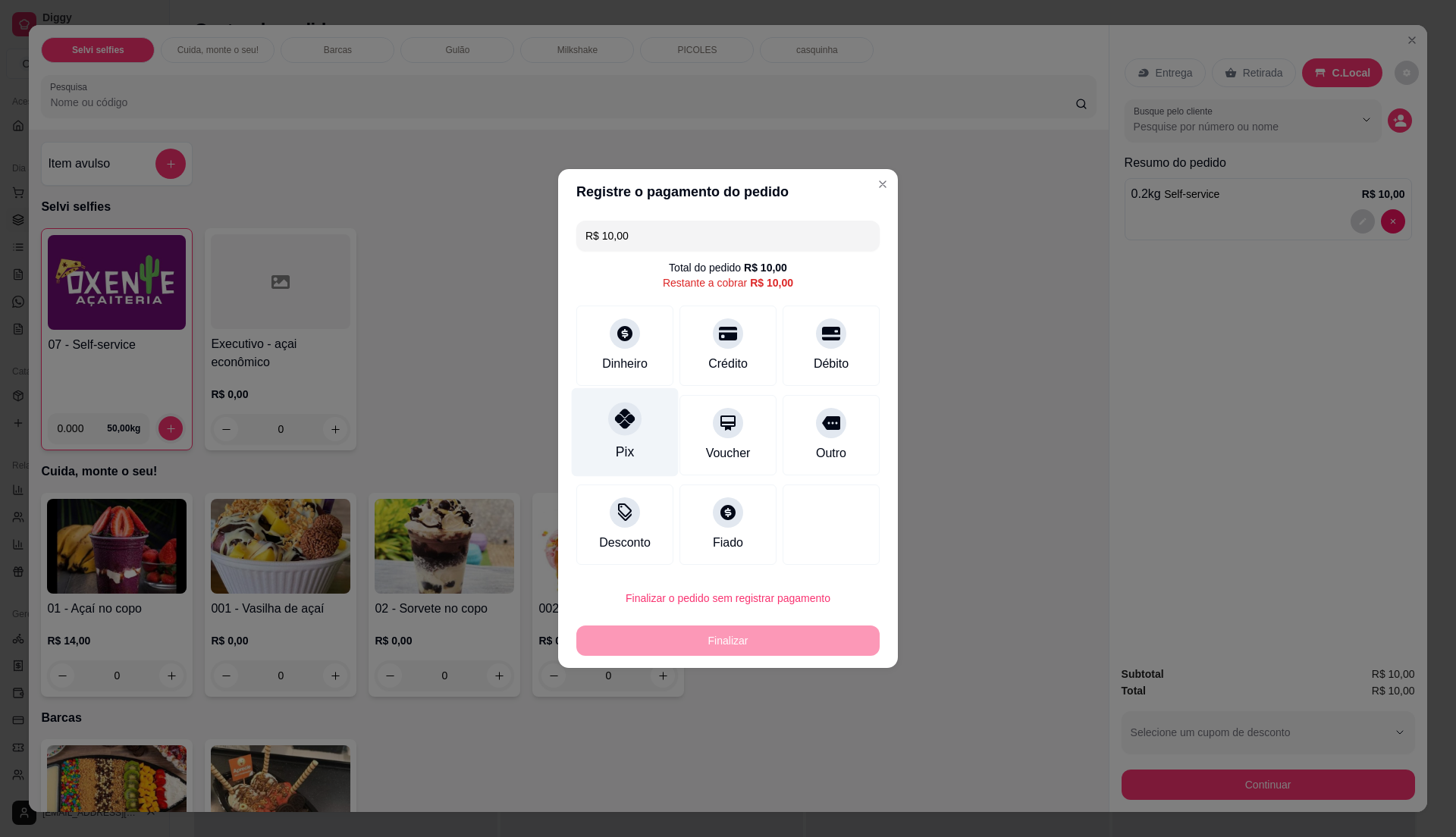
click at [592, 435] on div "Pix" at bounding box center [625, 432] width 107 height 89
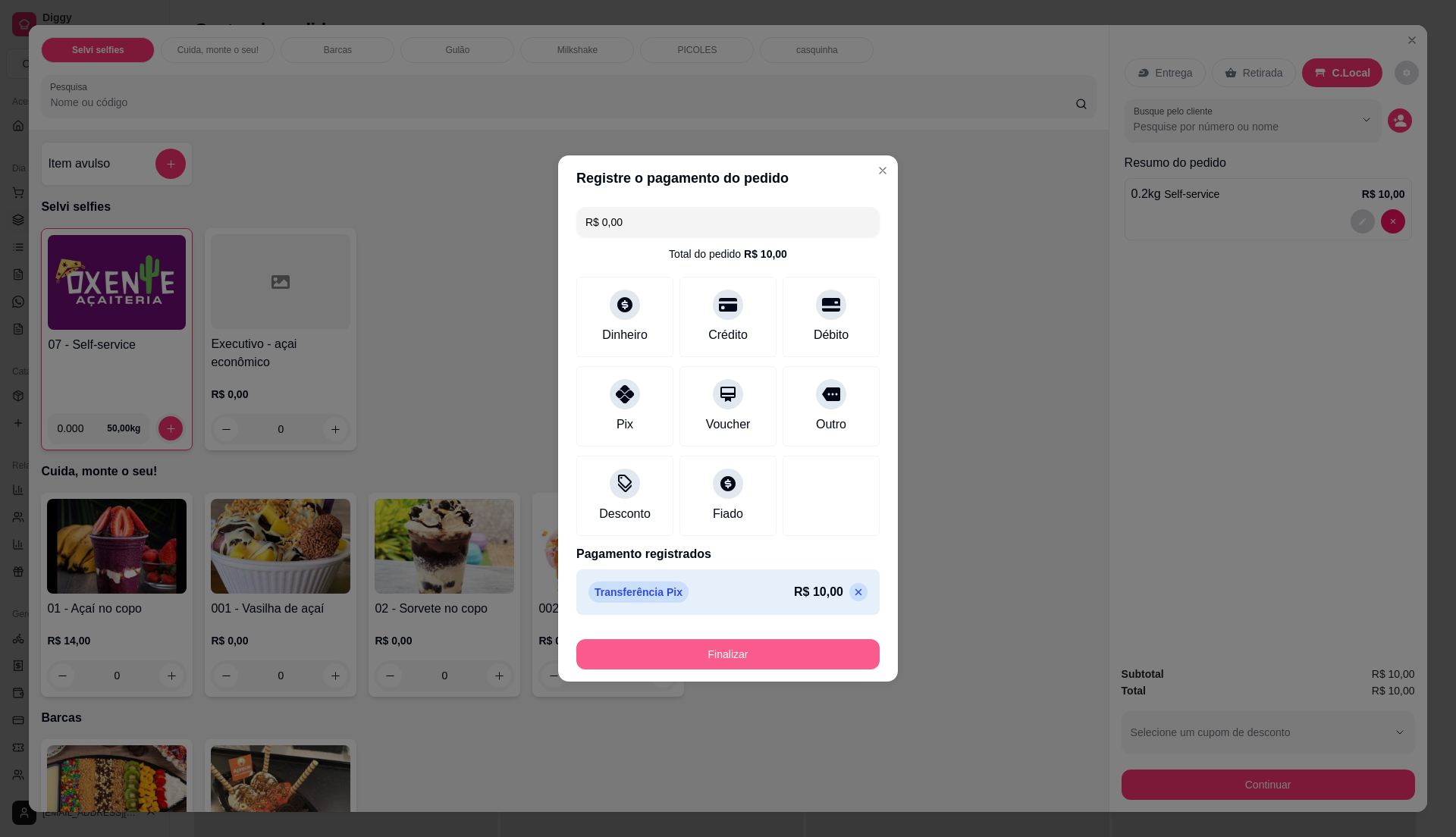
click at [684, 659] on button "Finalizar" at bounding box center [728, 653] width 304 height 30
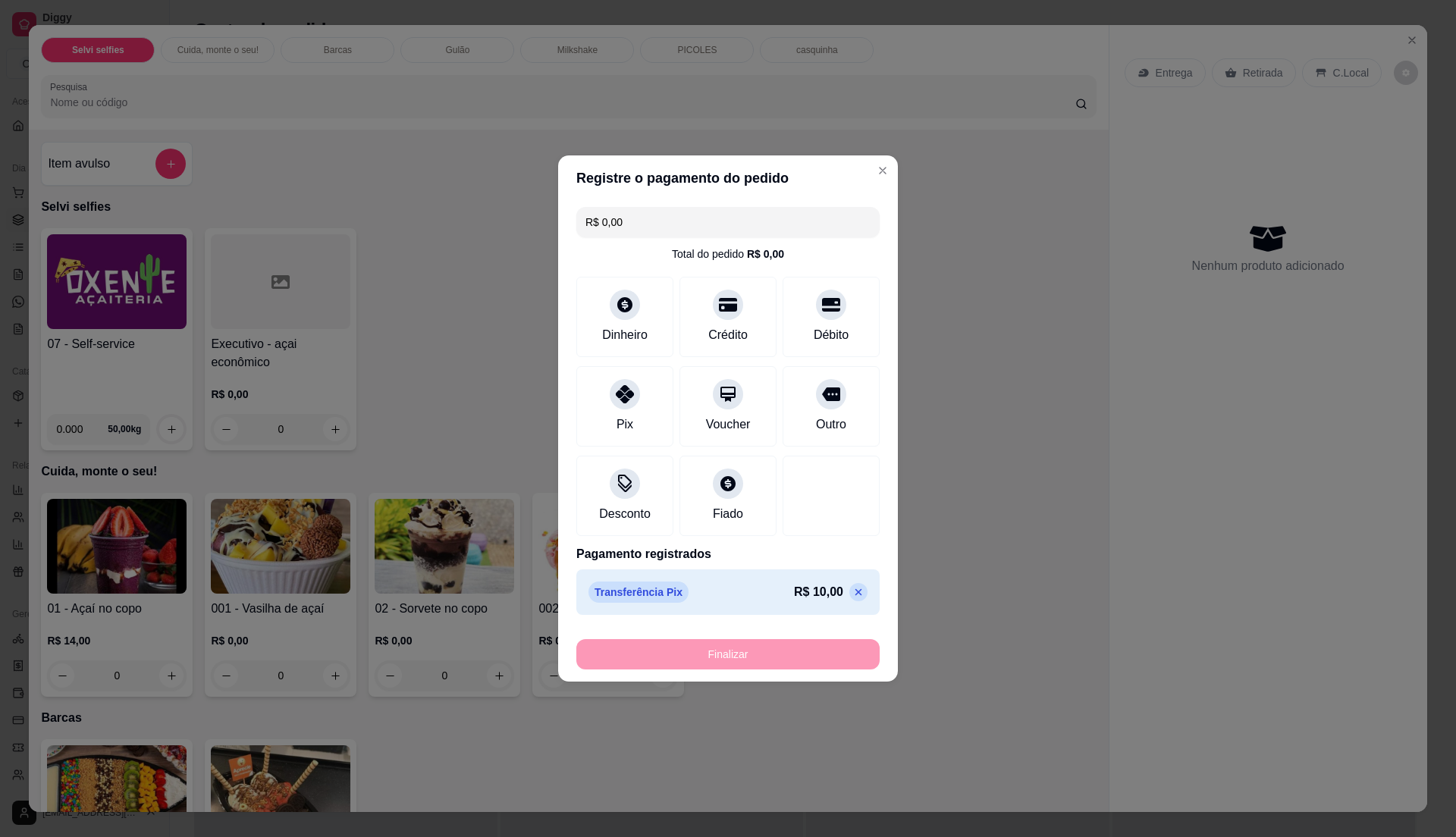
type input "-R$ 10,00"
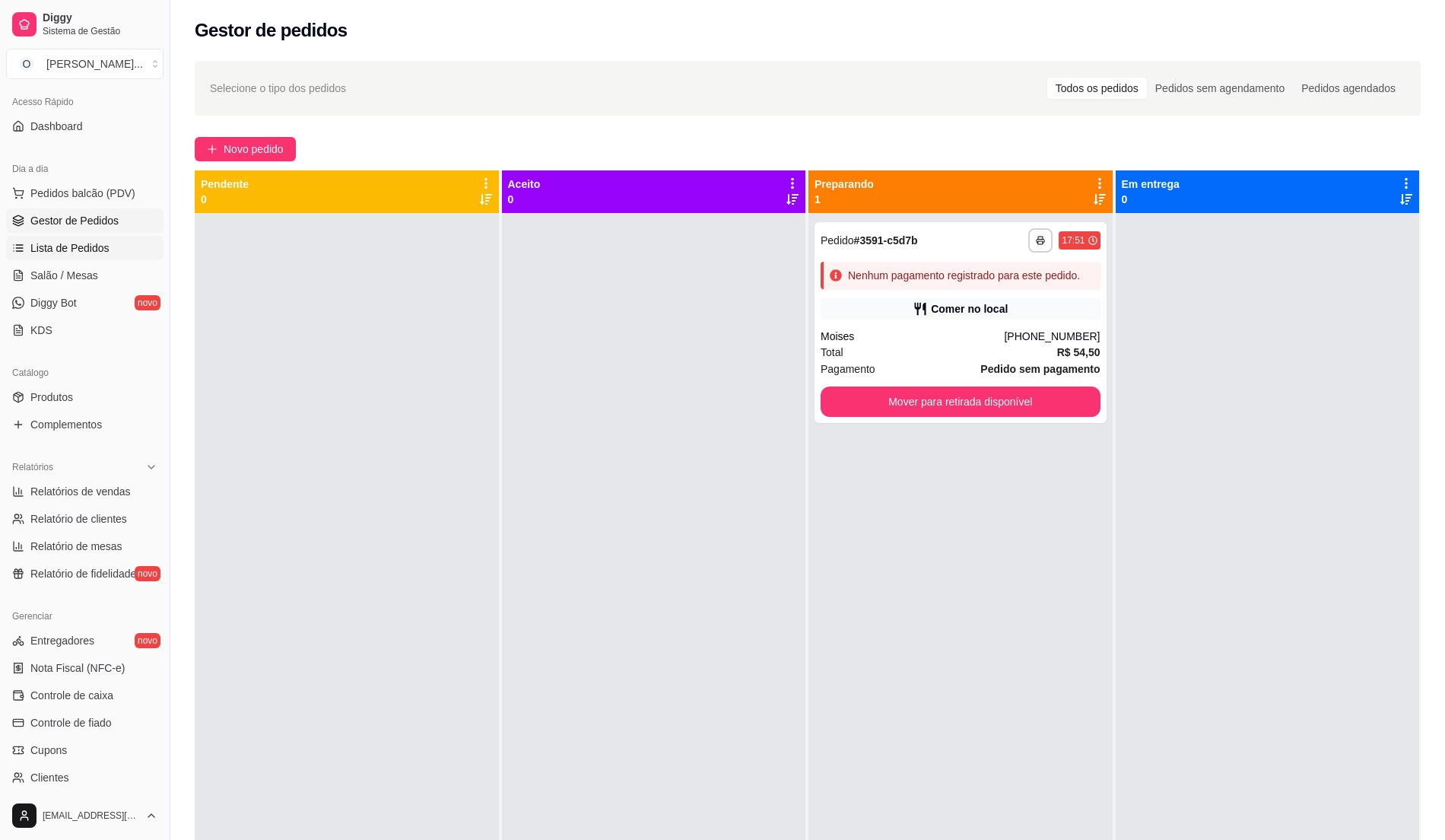
click at [96, 247] on span "Lista de Pedidos" at bounding box center [70, 248] width 79 height 16
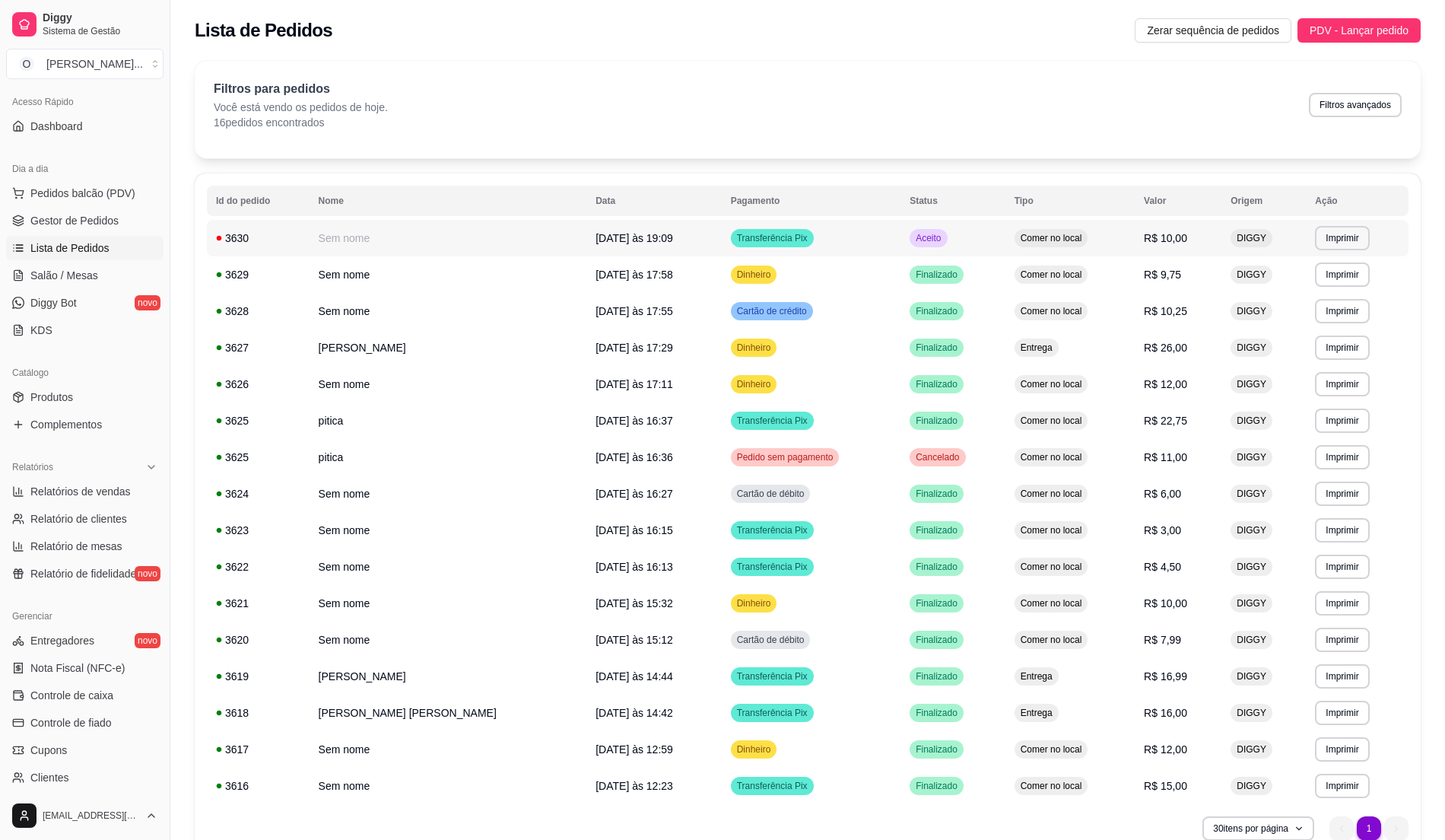
click at [911, 243] on td "Aceito" at bounding box center [953, 238] width 105 height 37
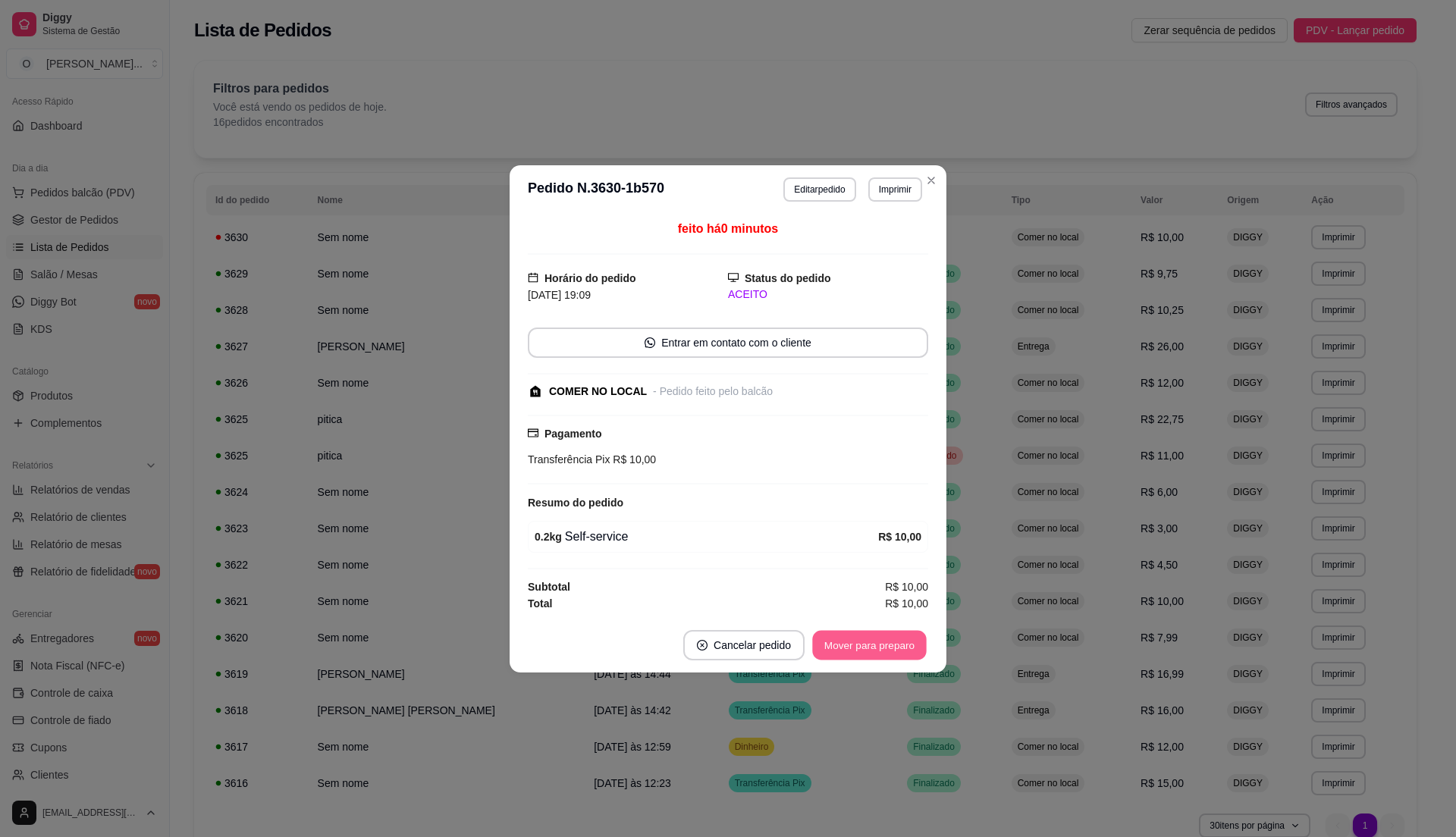
click at [881, 646] on button "Mover para preparo" at bounding box center [868, 644] width 113 height 29
click at [884, 653] on button "Mover para retirada disponível" at bounding box center [844, 644] width 167 height 30
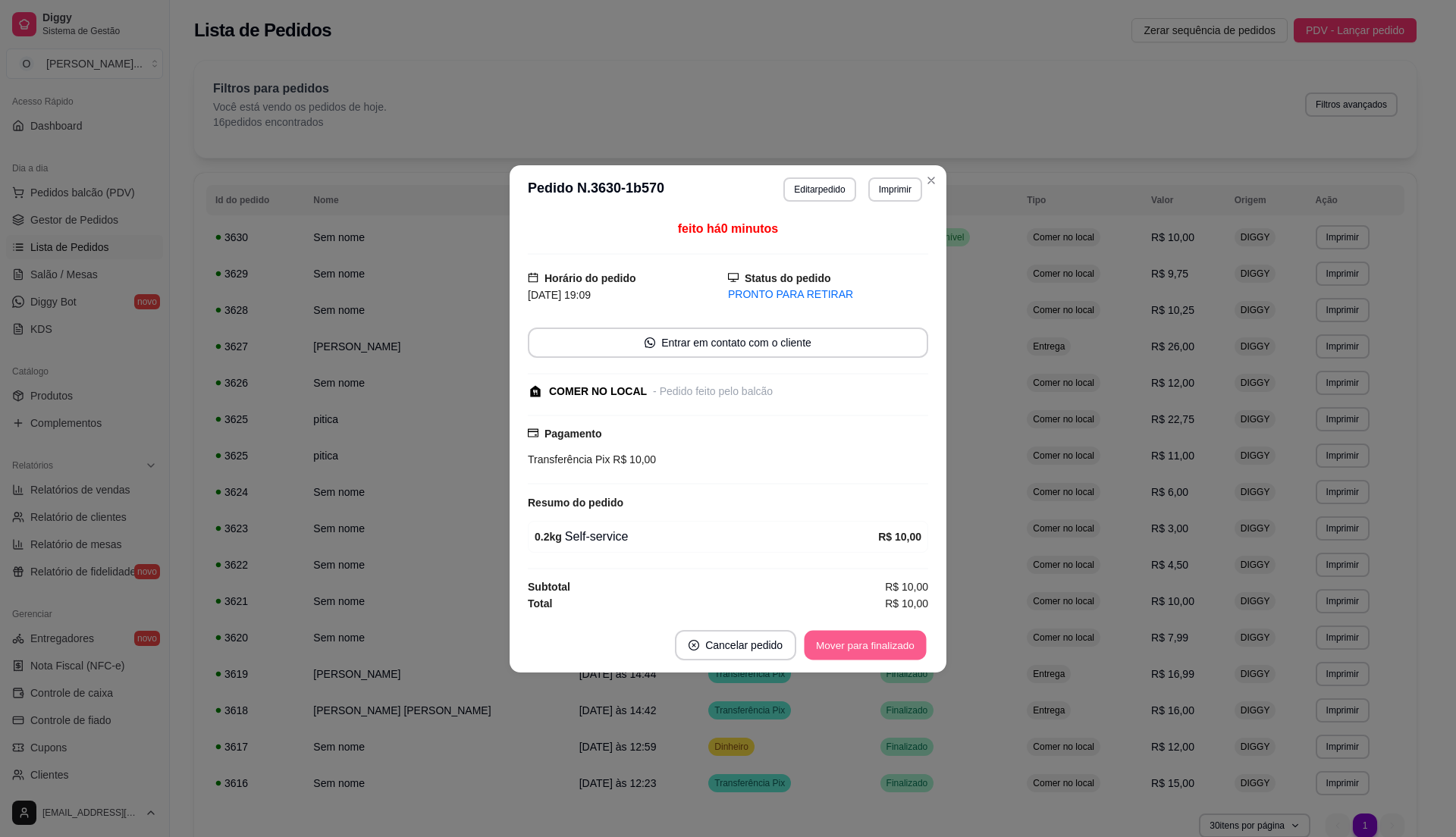
click at [893, 640] on button "Mover para finalizado" at bounding box center [866, 644] width 122 height 29
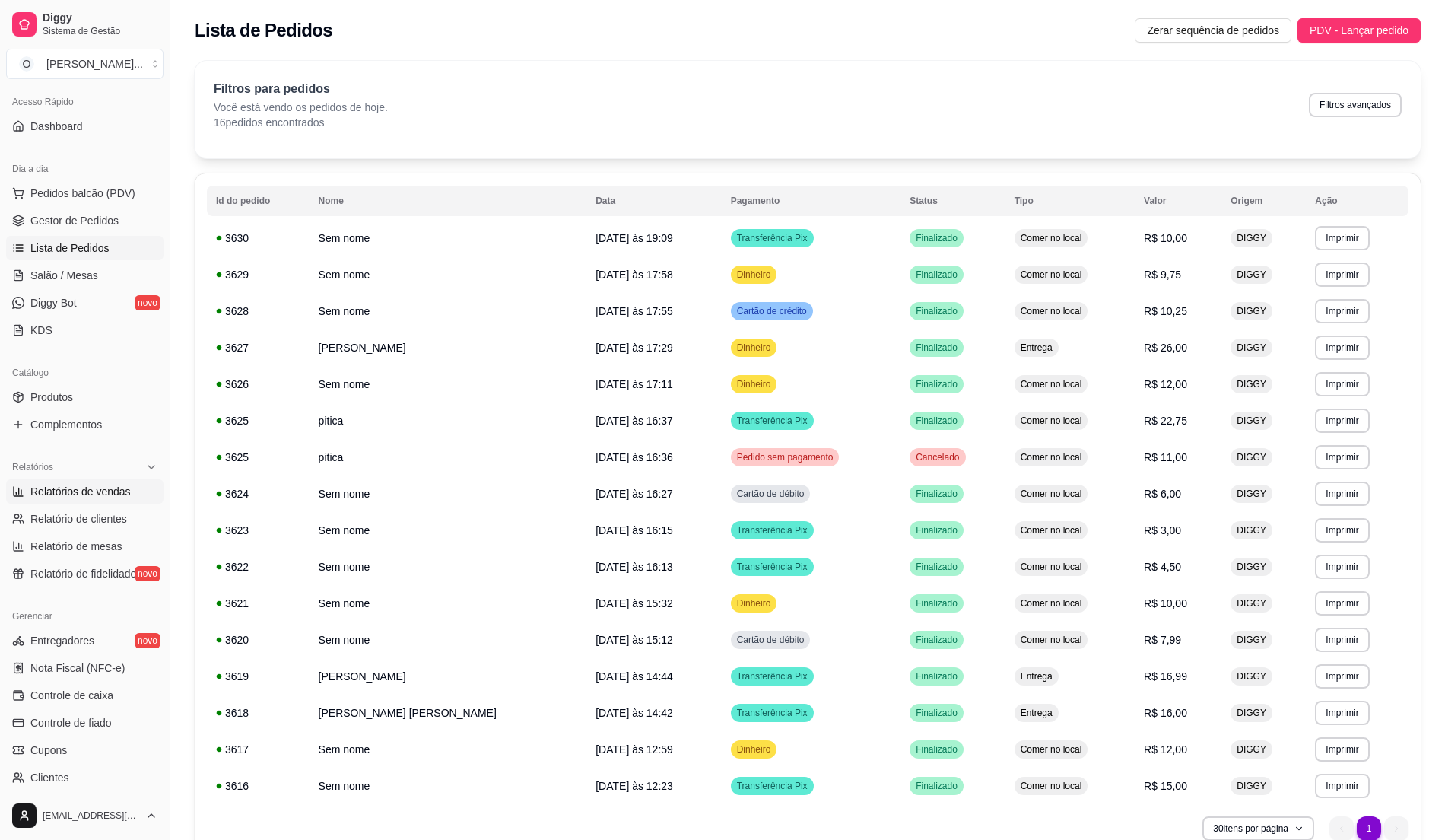
click at [110, 491] on span "Relatórios de vendas" at bounding box center [80, 491] width 101 height 16
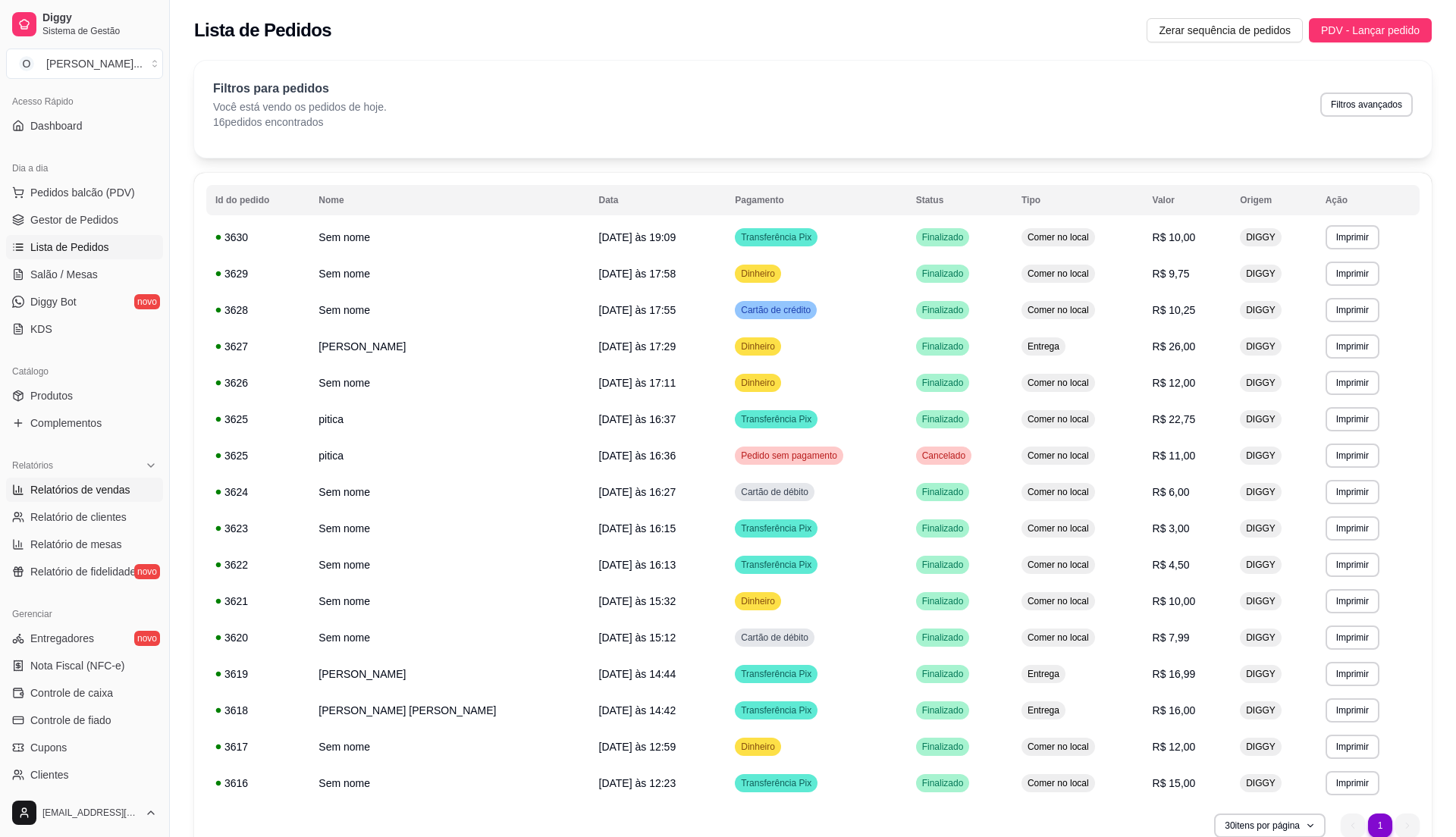
select select "ALL"
select select "0"
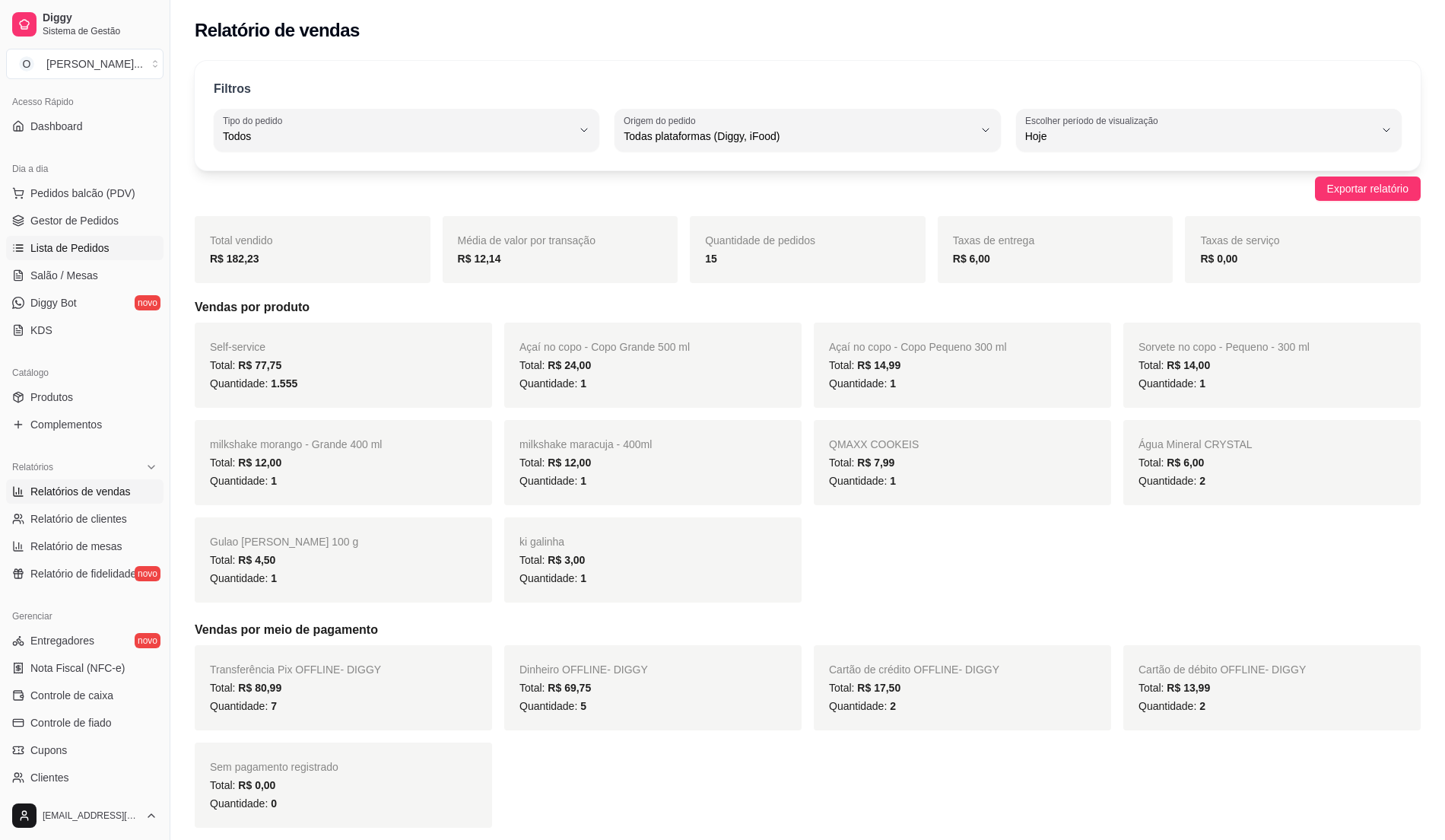
click at [73, 245] on span "Lista de Pedidos" at bounding box center [70, 248] width 79 height 16
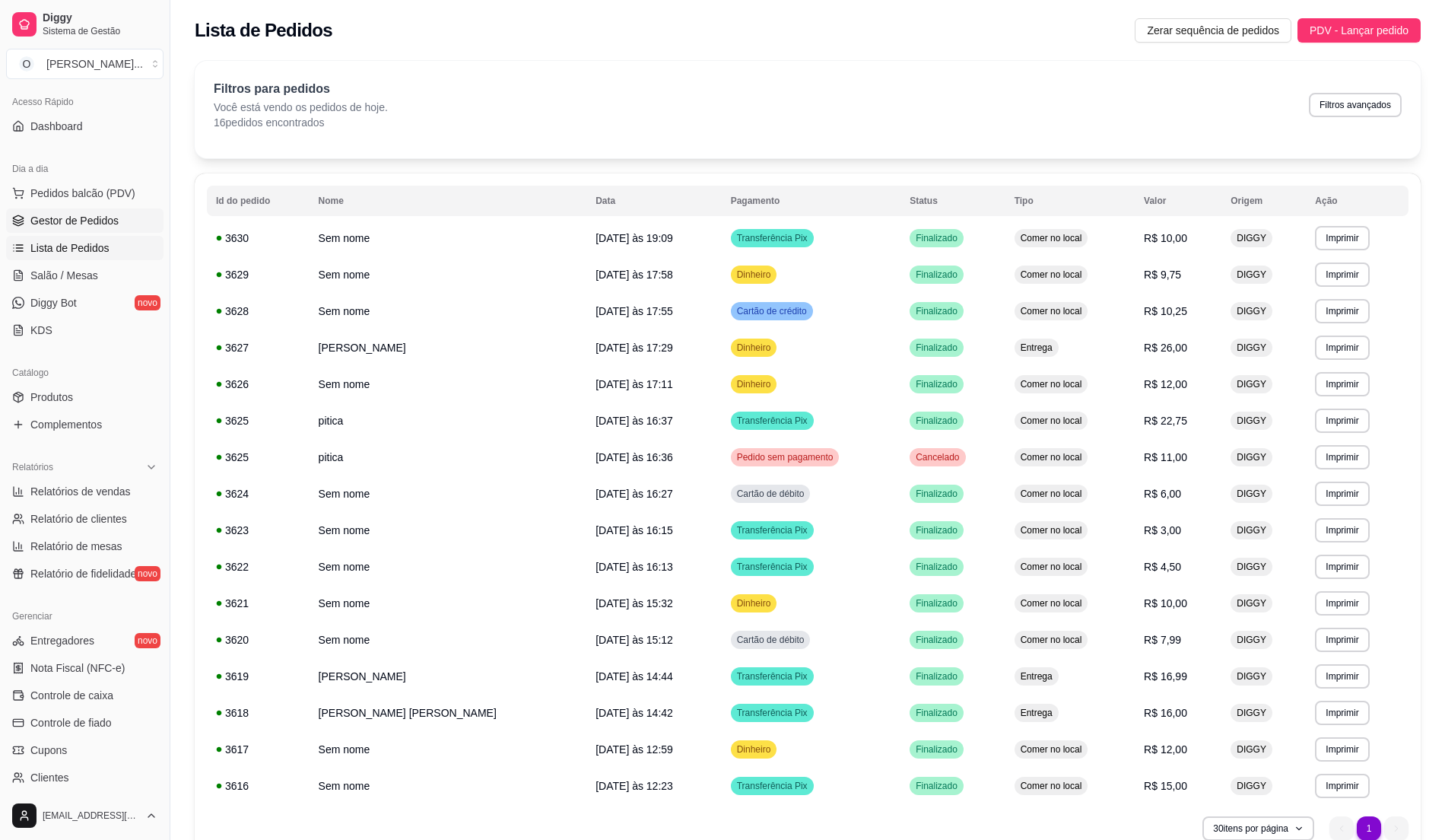
click at [92, 211] on link "Gestor de Pedidos" at bounding box center [84, 221] width 157 height 25
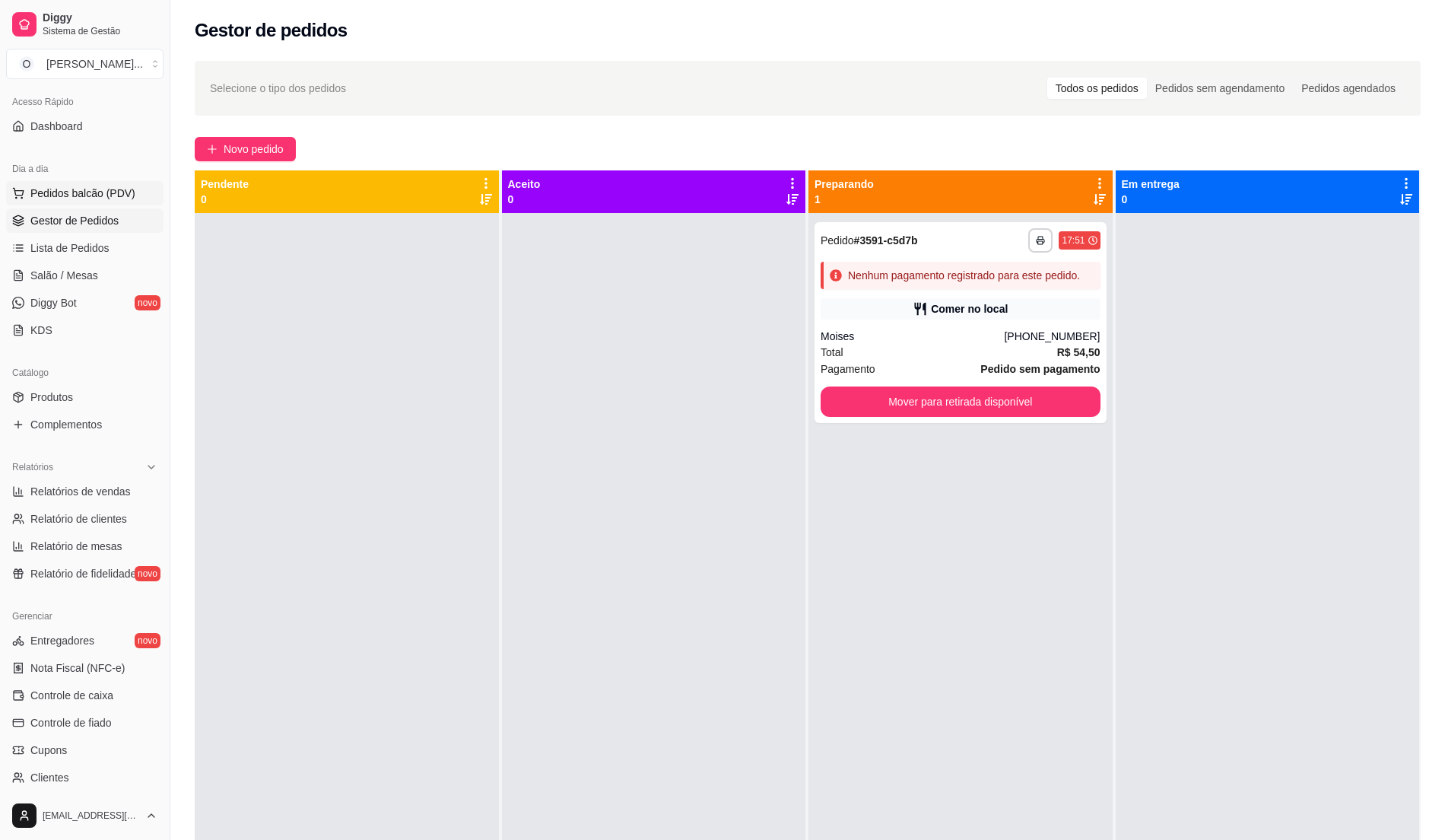
click at [102, 189] on span "Pedidos balcão (PDV)" at bounding box center [83, 193] width 105 height 16
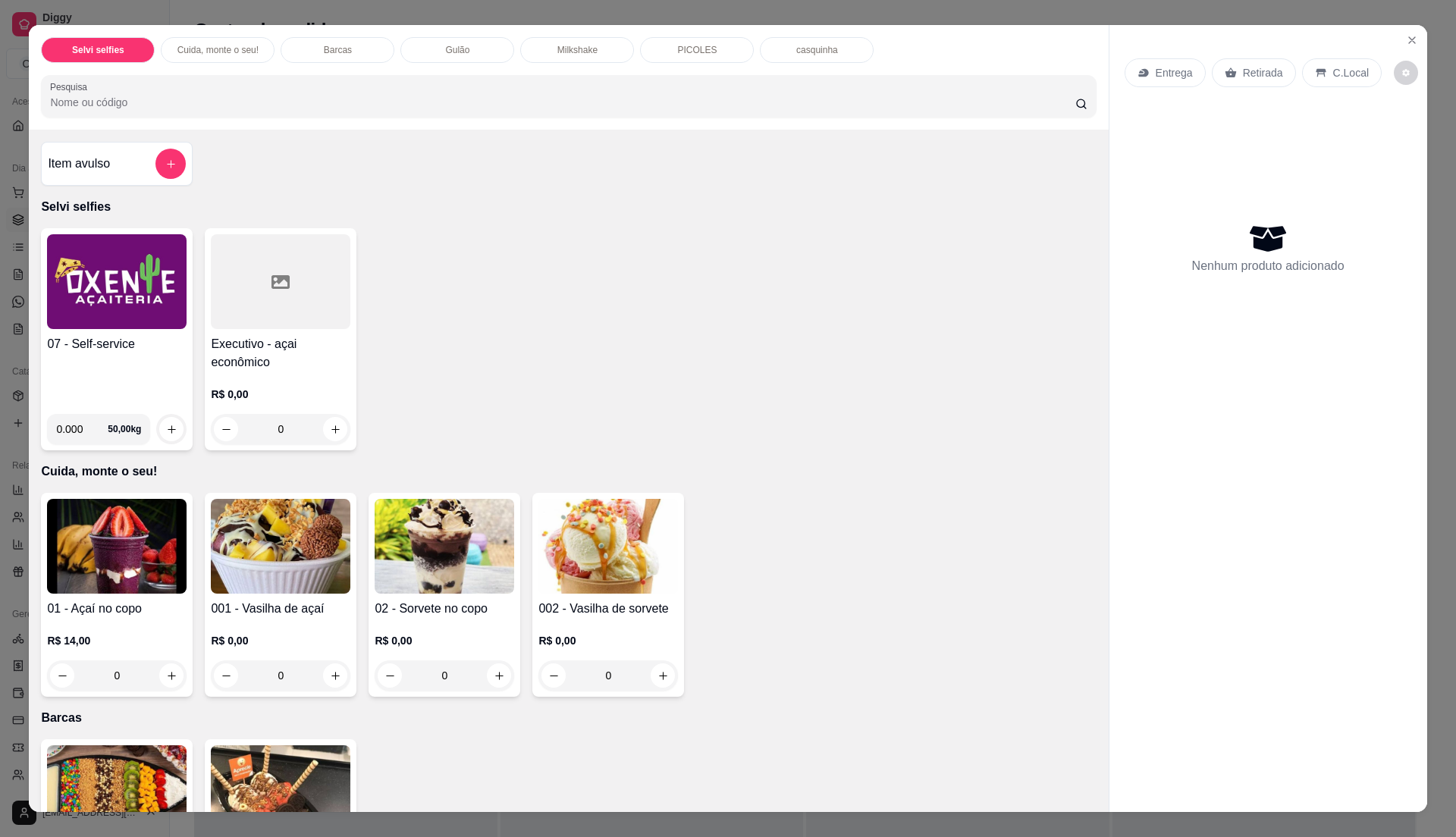
click at [526, 426] on div "07 - Self-service 0.000 50,00 kg Executivo - açai econômico R$ 0,00 0" at bounding box center [568, 339] width 1055 height 222
click at [1406, 38] on icon "Close" at bounding box center [1412, 40] width 12 height 12
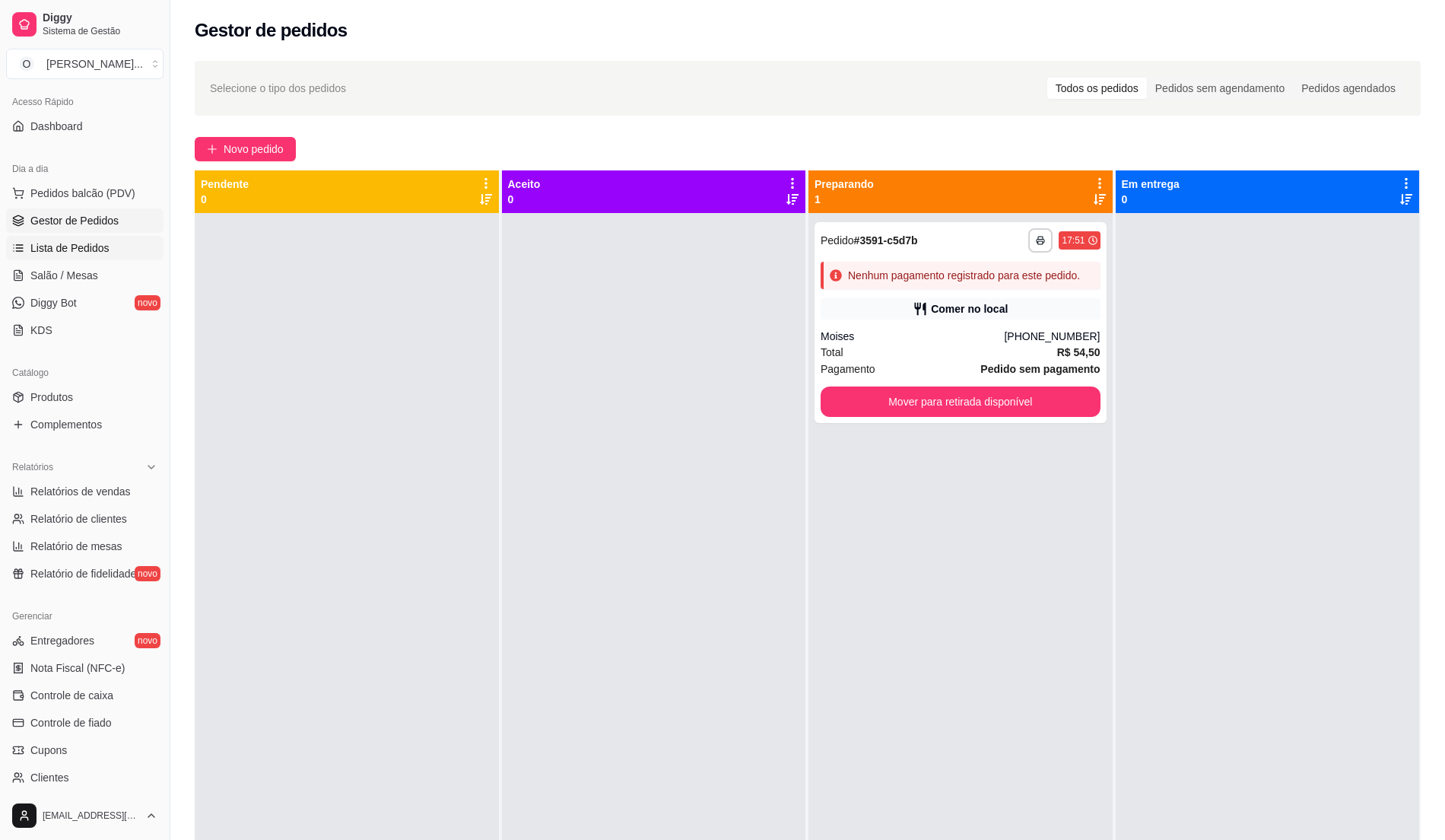
click at [34, 248] on span "Lista de Pedidos" at bounding box center [70, 248] width 79 height 16
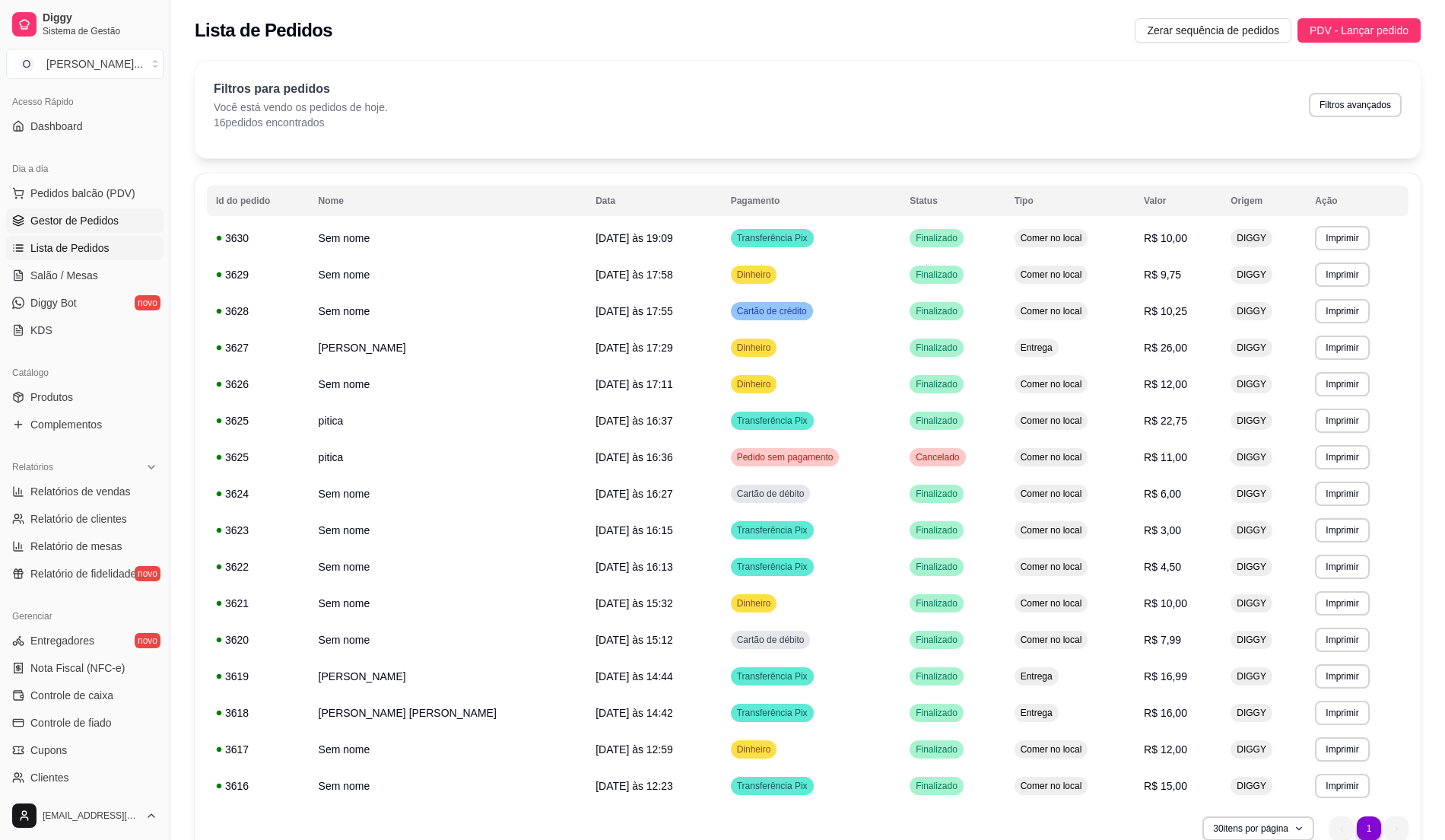
click at [80, 220] on span "Gestor de Pedidos" at bounding box center [75, 220] width 88 height 16
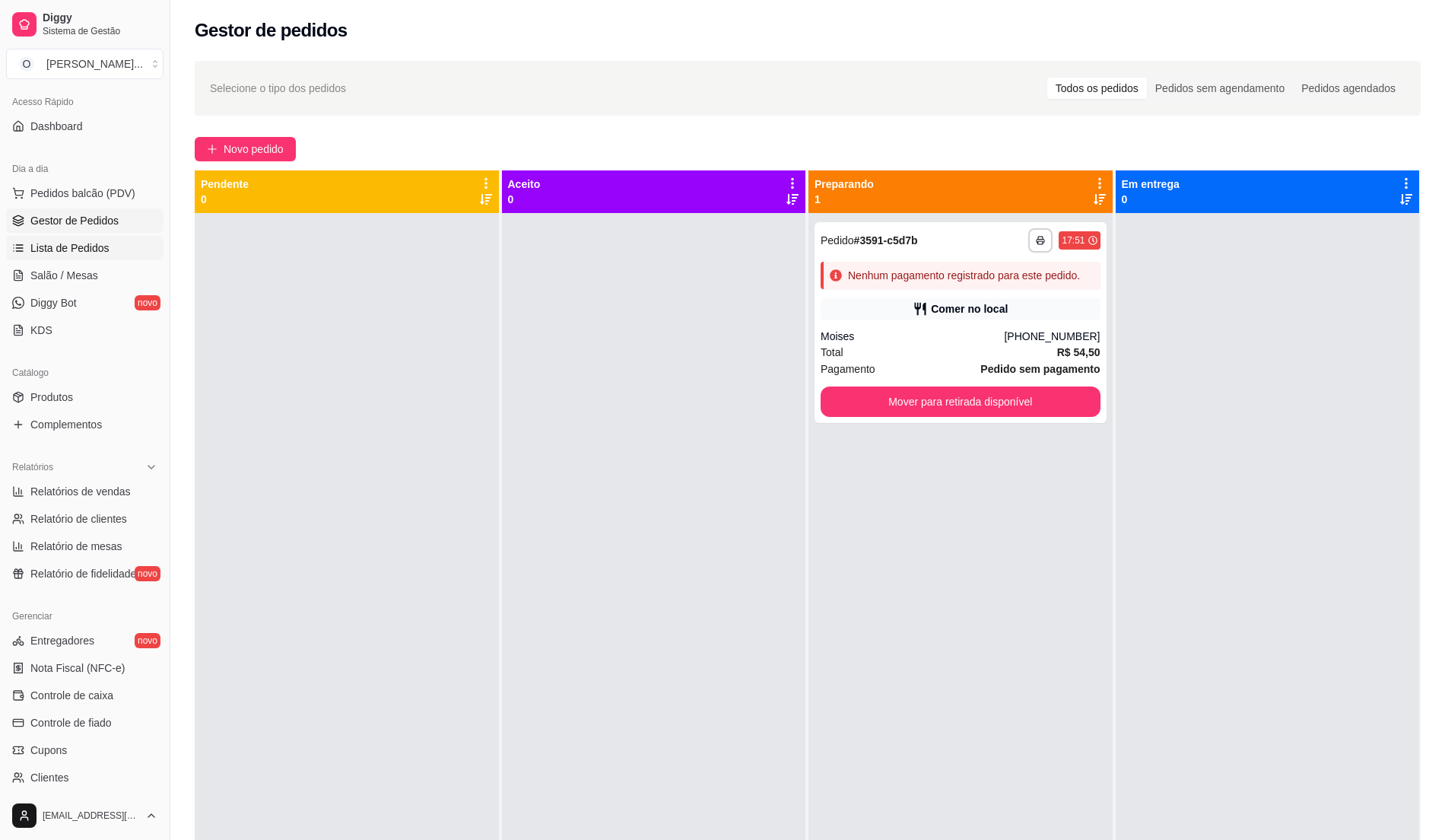
click at [85, 242] on span "Lista de Pedidos" at bounding box center [70, 248] width 79 height 16
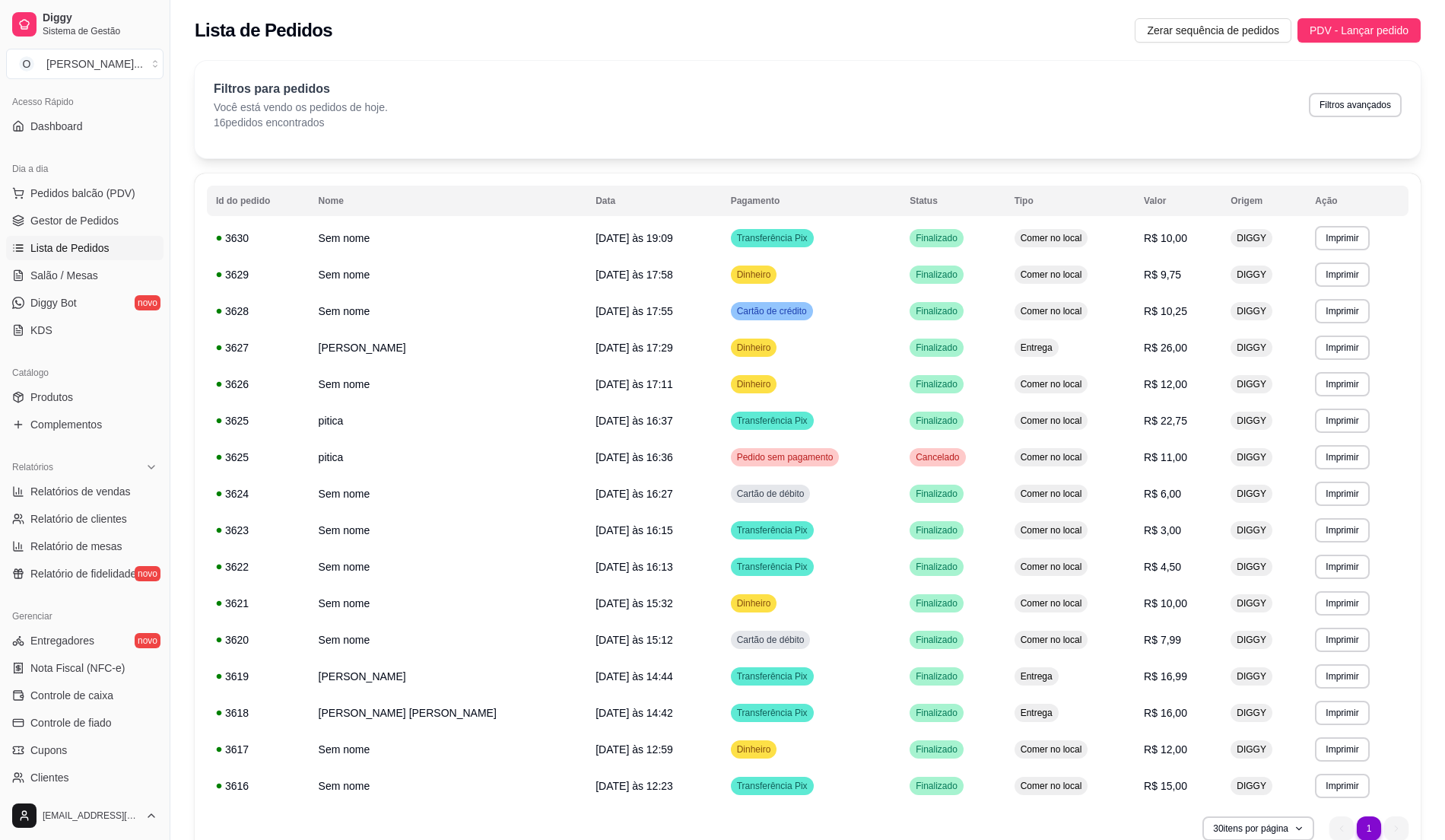
click at [85, 242] on span "Lista de Pedidos" at bounding box center [70, 248] width 79 height 16
click at [93, 227] on span "Gestor de Pedidos" at bounding box center [75, 220] width 88 height 16
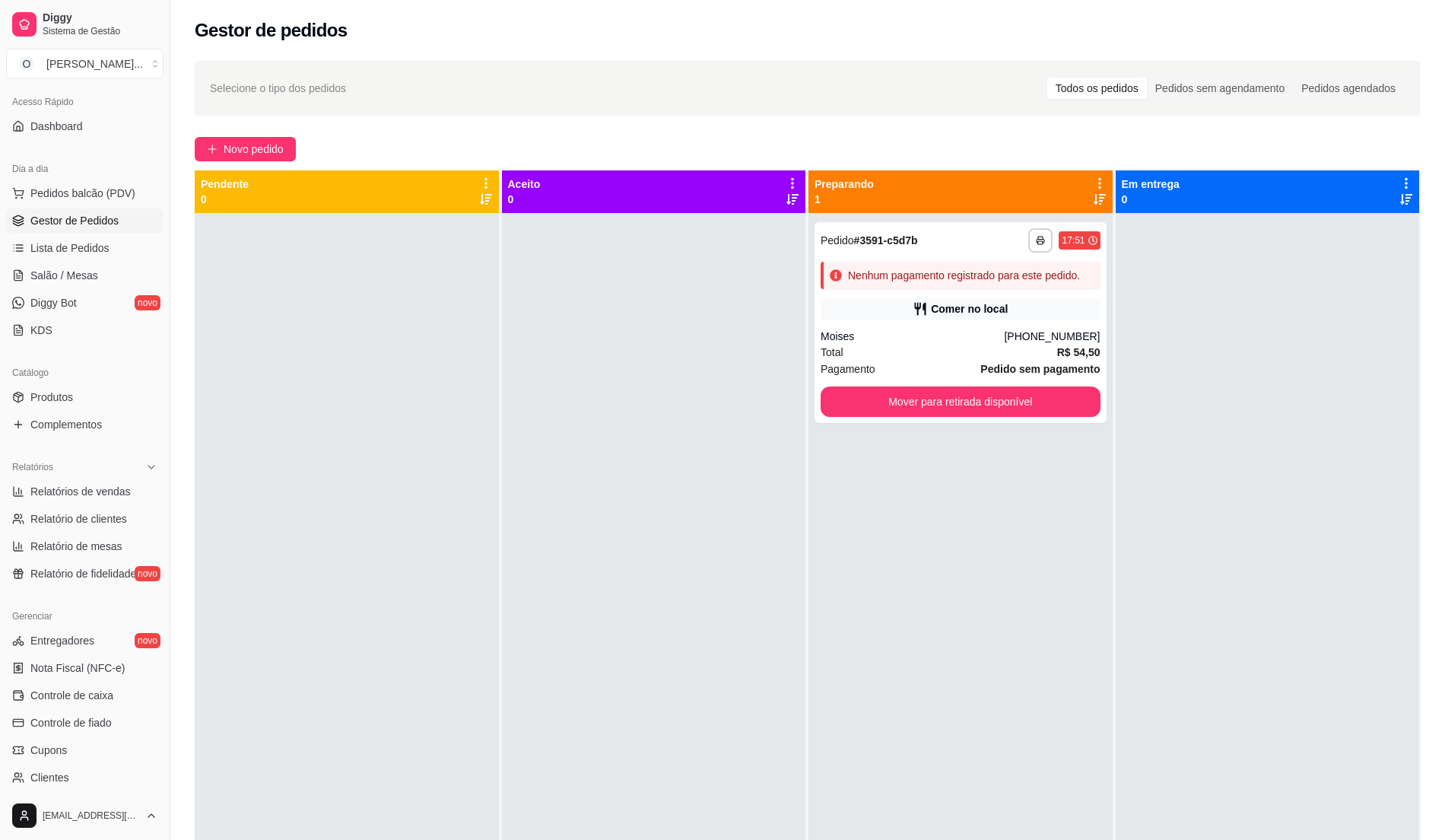
click at [93, 227] on span "Gestor de Pedidos" at bounding box center [75, 220] width 88 height 16
click at [59, 201] on button "Pedidos balcão (PDV)" at bounding box center [84, 193] width 157 height 25
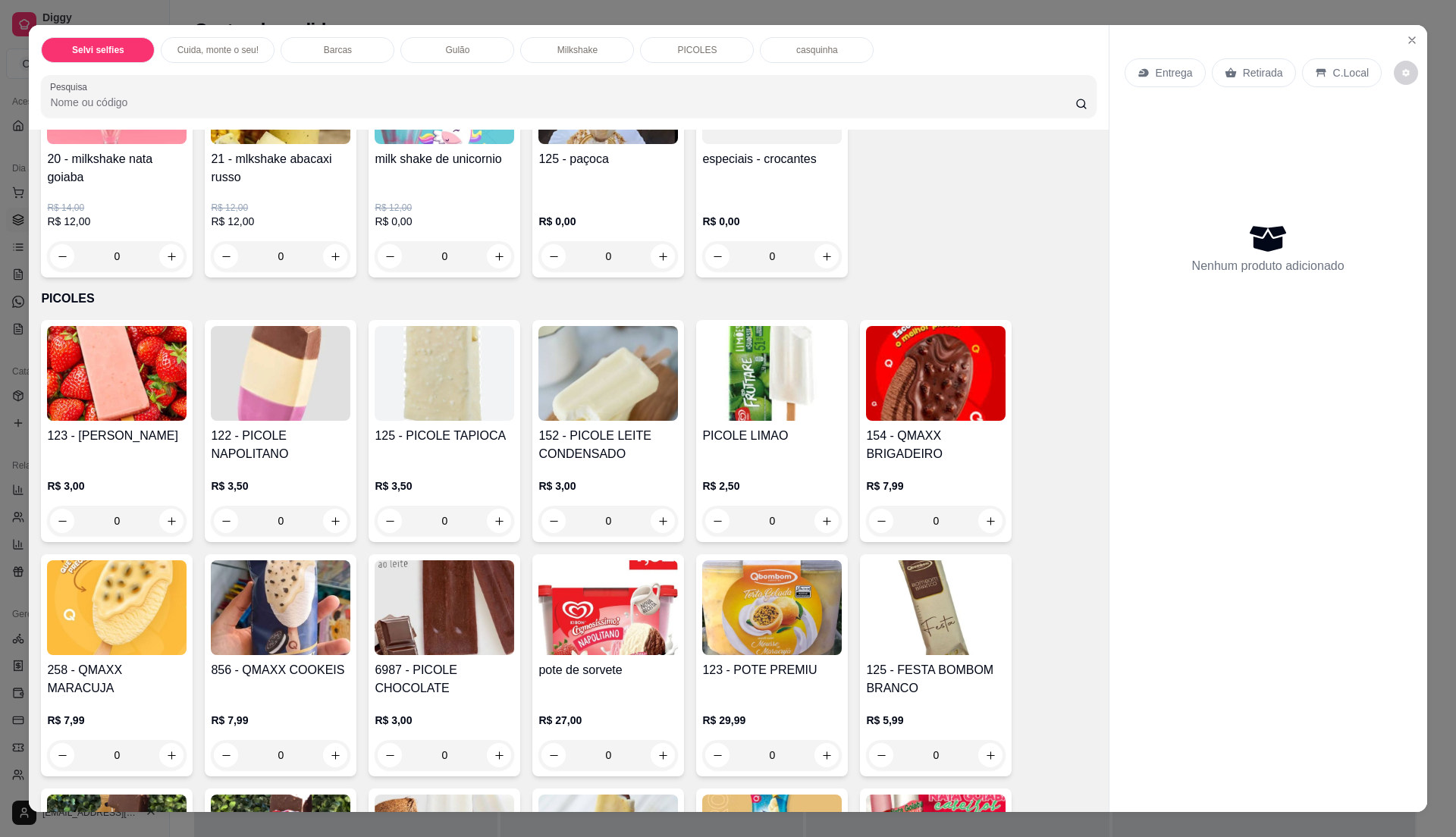
scroll to position [1819, 0]
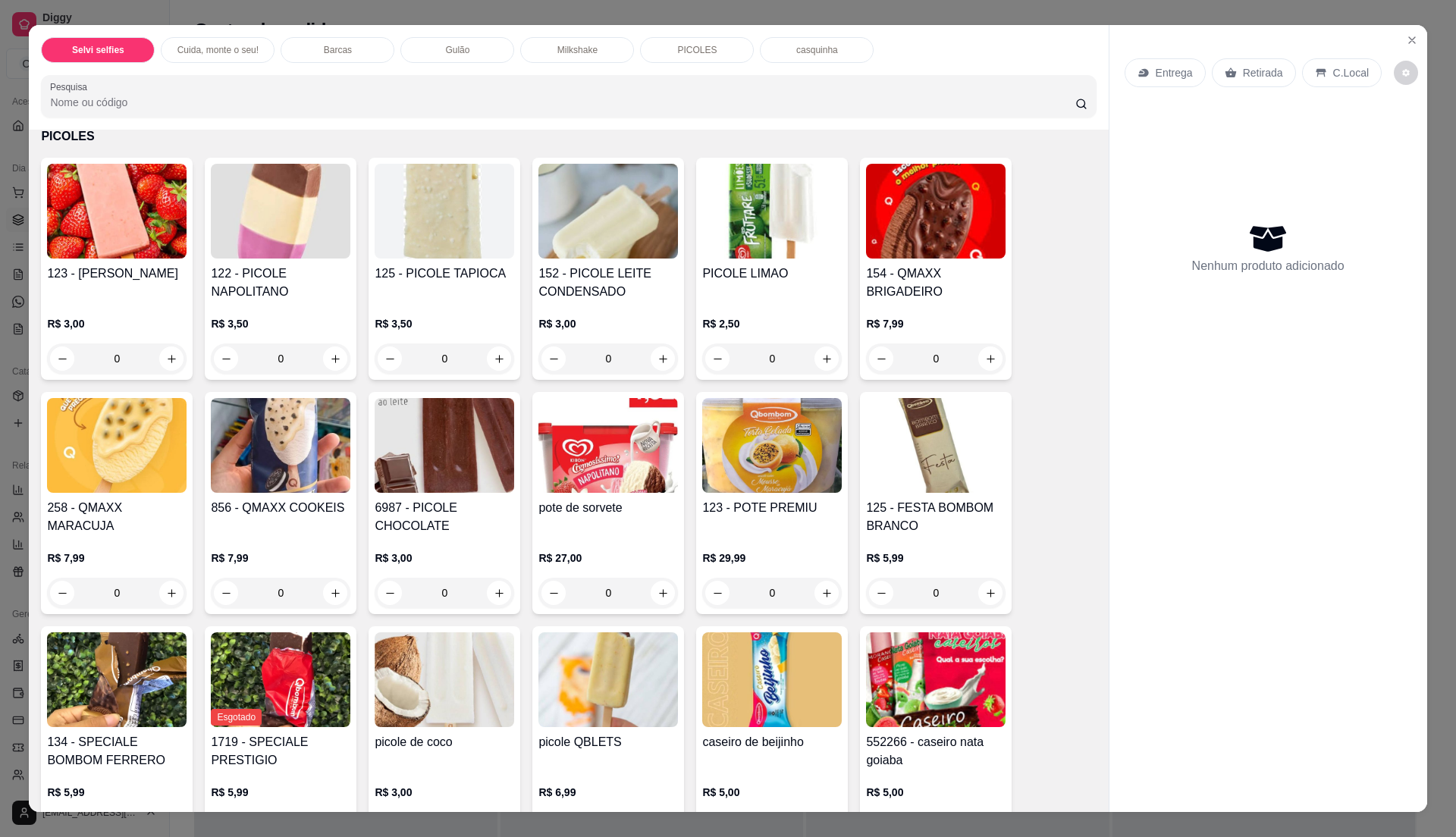
click at [597, 510] on h4 "pote de sorvete" at bounding box center [608, 507] width 140 height 18
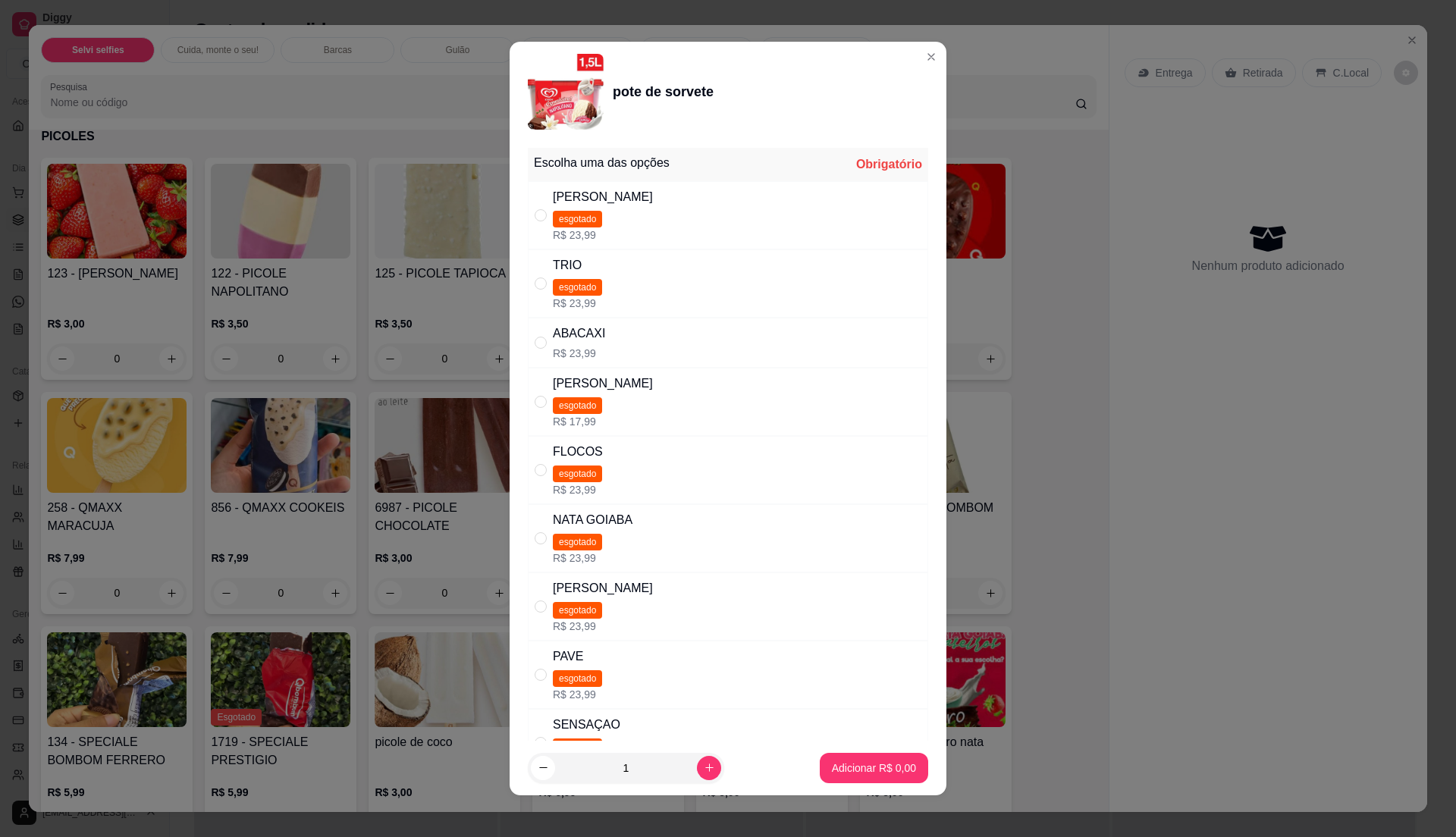
click at [633, 298] on div "TRIO esgotado R$ 23,99" at bounding box center [728, 284] width 401 height 69
radio input "true"
click at [837, 756] on footer "1 Adicionar R$ 23,99" at bounding box center [727, 768] width 437 height 55
click at [837, 756] on button "Adicionar R$ 23,99" at bounding box center [871, 768] width 112 height 29
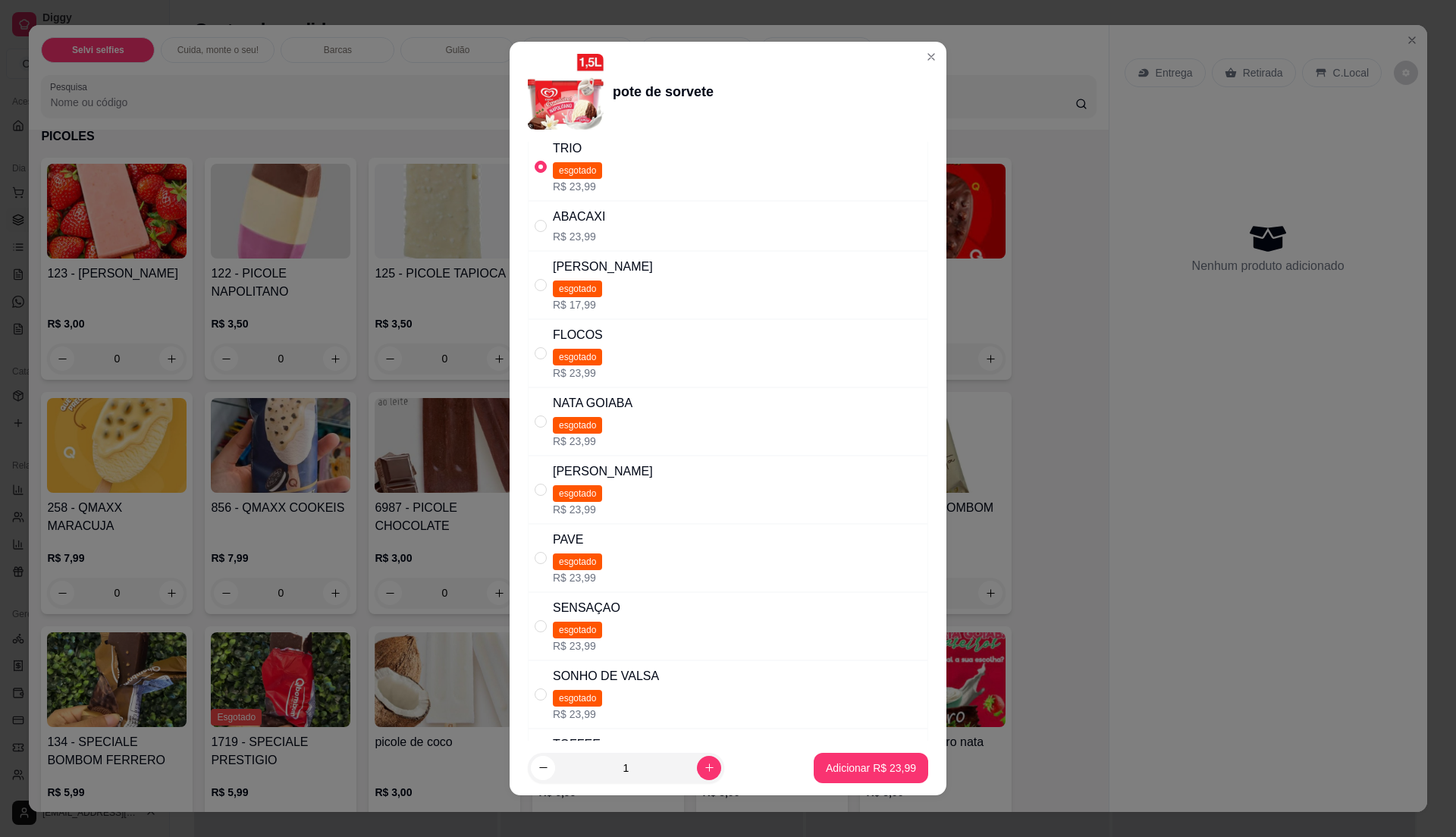
scroll to position [303, 0]
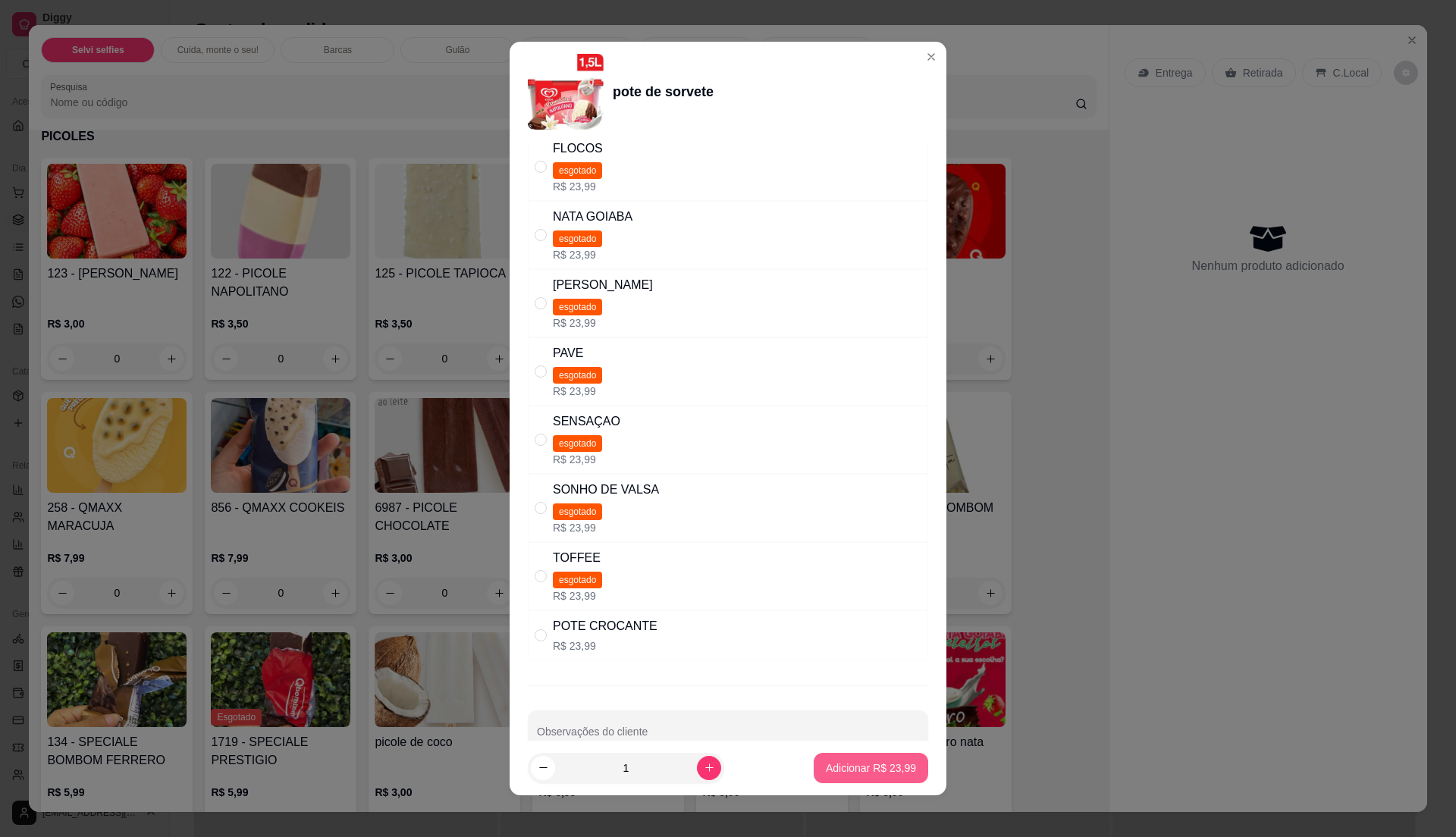
click at [874, 771] on p "Adicionar R$ 23,99" at bounding box center [871, 768] width 91 height 16
click at [868, 768] on p "Adicionar R$ 23,99" at bounding box center [871, 768] width 91 height 16
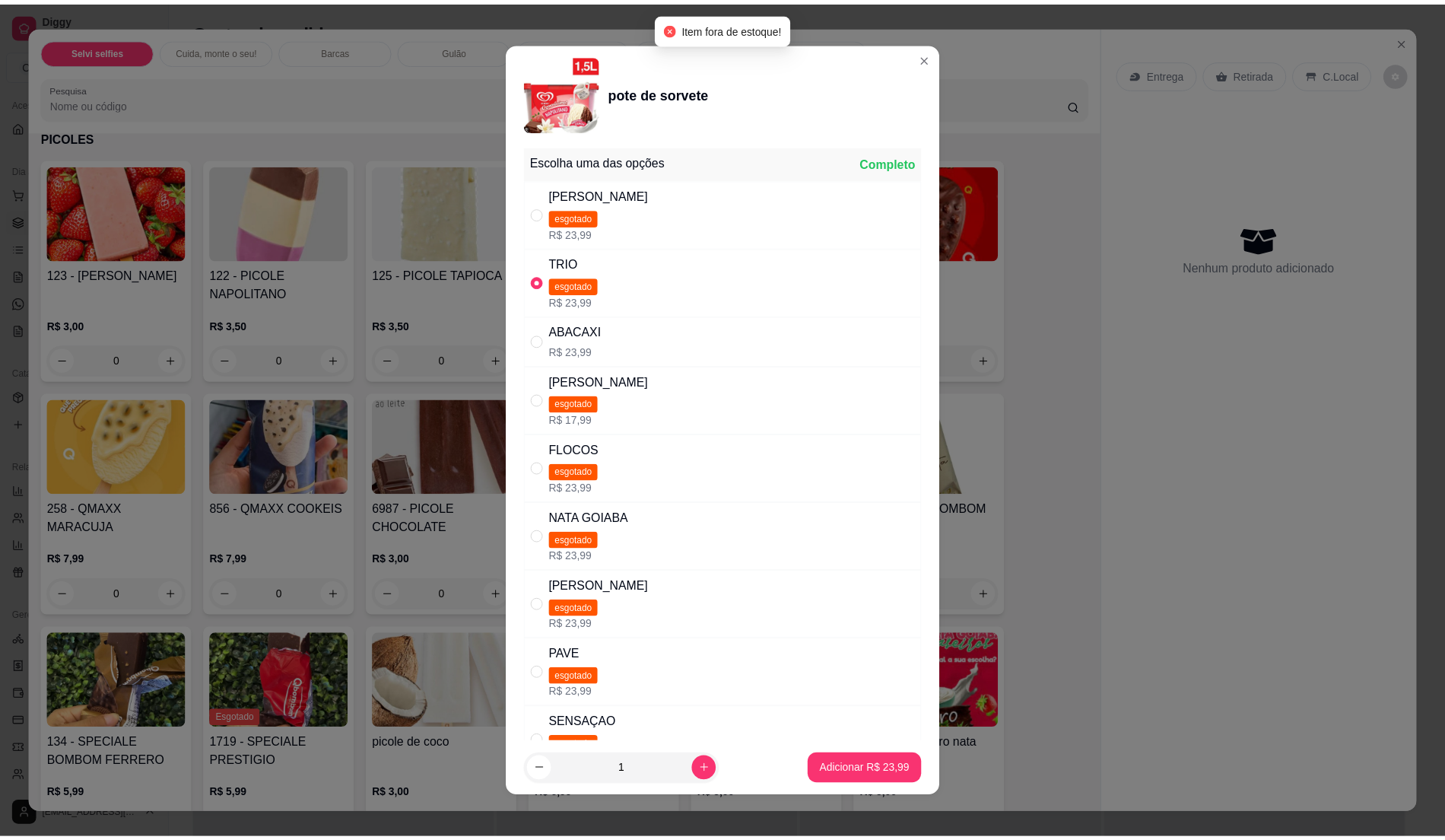
scroll to position [0, 0]
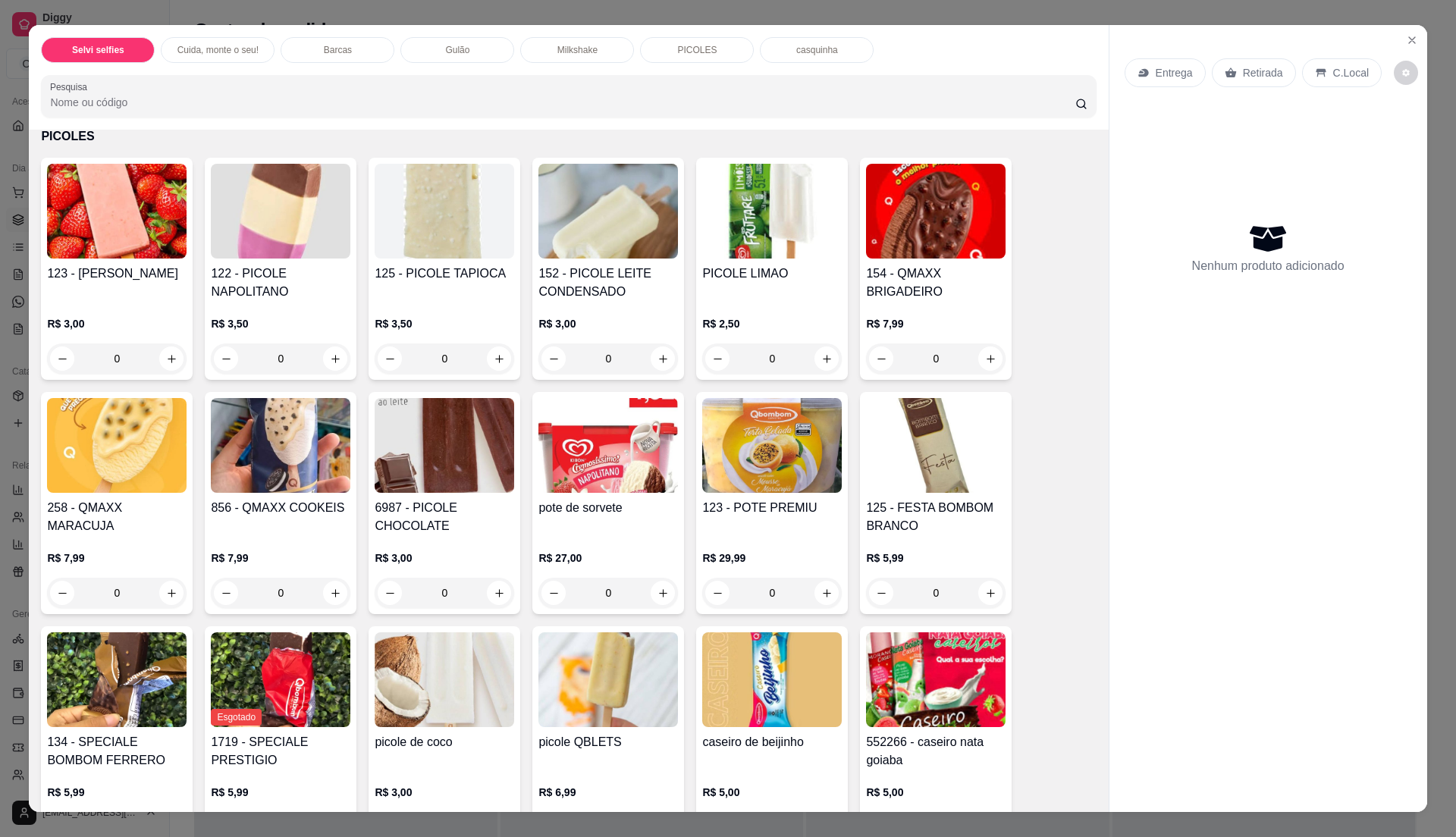
click at [647, 500] on h4 "pote de sorvete" at bounding box center [608, 507] width 140 height 18
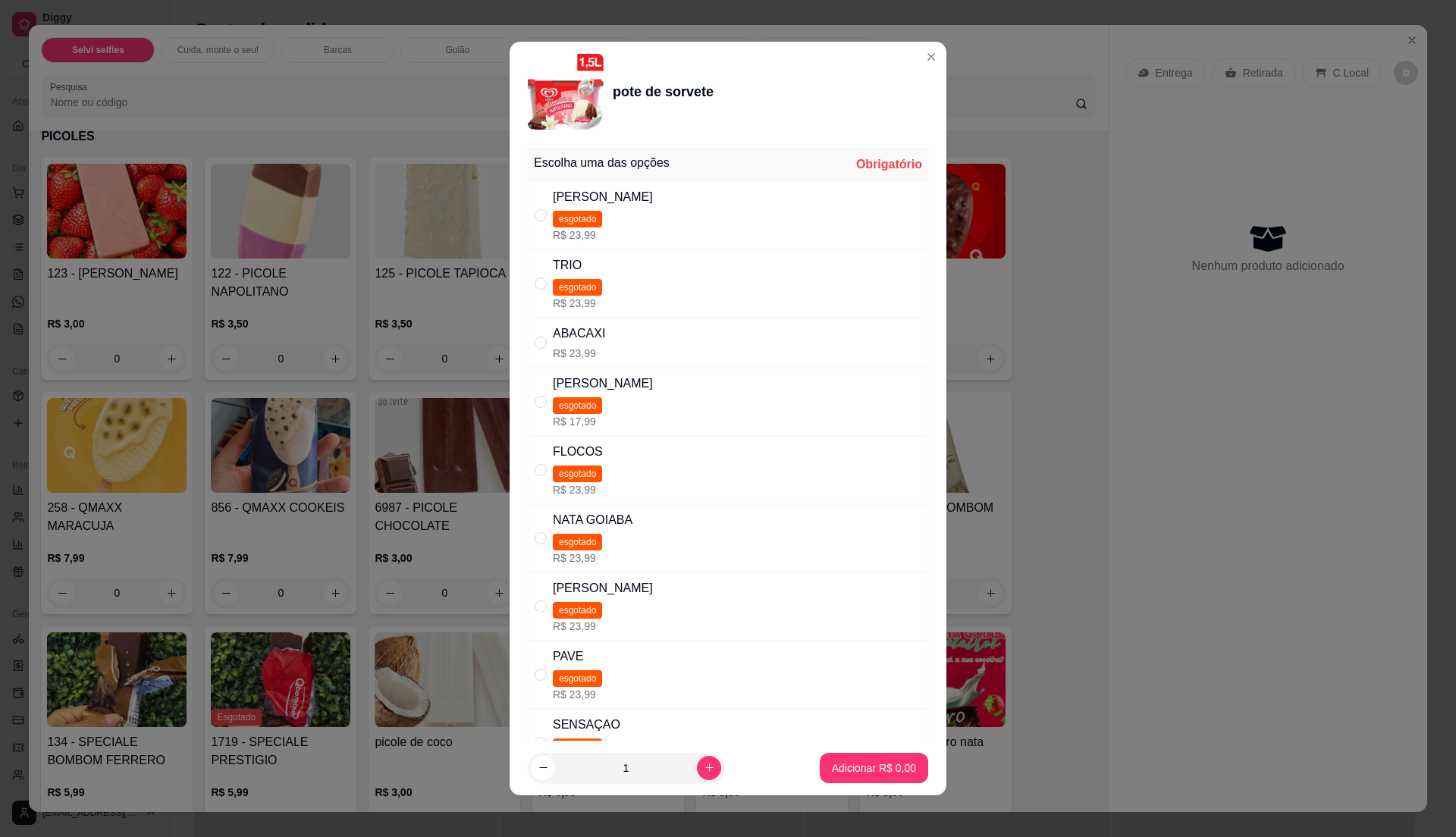
click at [636, 289] on div "TRIO esgotado R$ 23,99" at bounding box center [728, 284] width 401 height 69
click at [633, 358] on div "ABACAXI R$ 23,99" at bounding box center [728, 342] width 401 height 50
radio input "false"
radio input "true"
click at [874, 761] on p "Adicionar R$ 23,99" at bounding box center [871, 768] width 91 height 16
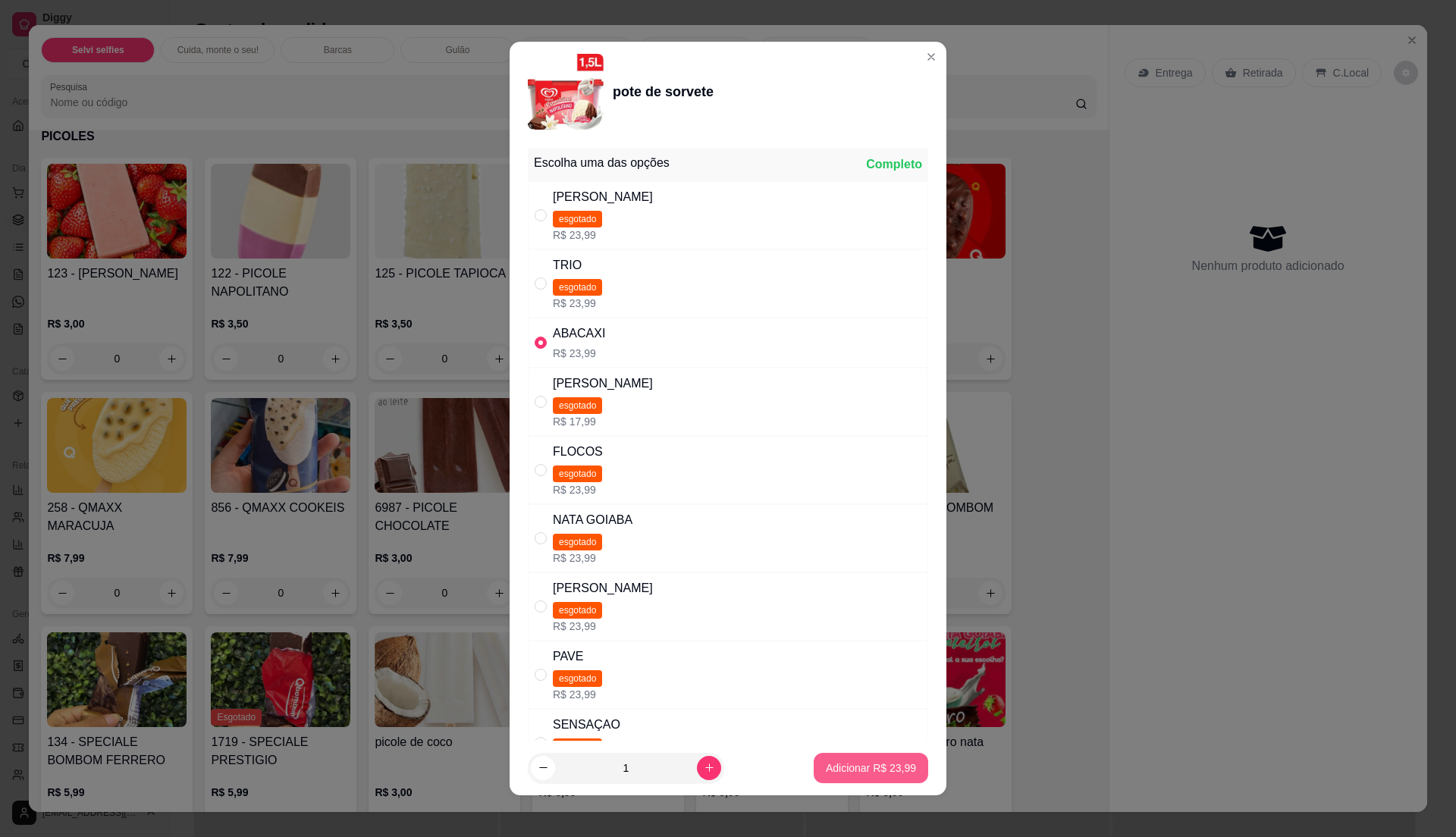
type input "1"
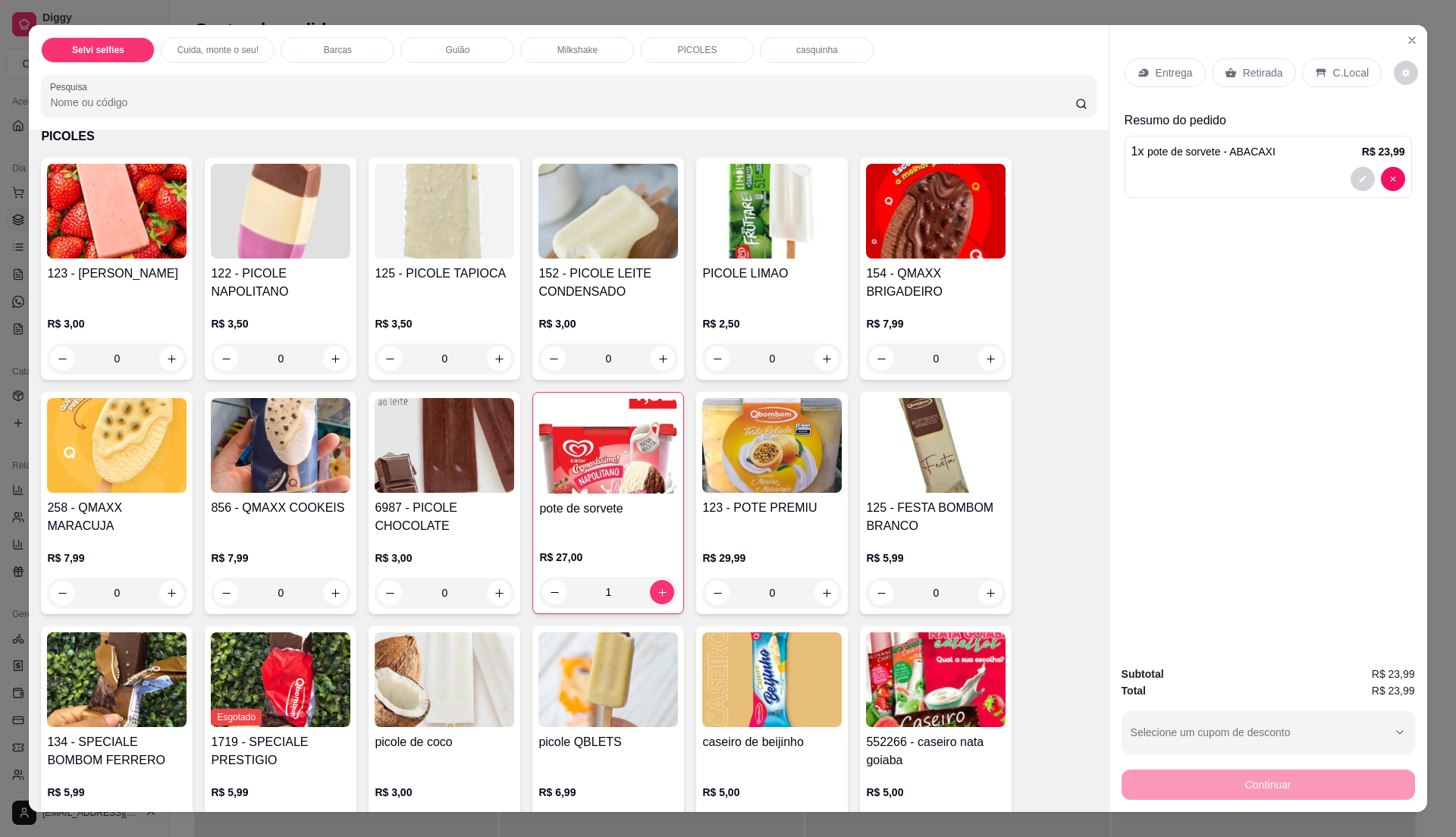
click at [1347, 70] on p "C.Local" at bounding box center [1352, 73] width 36 height 16
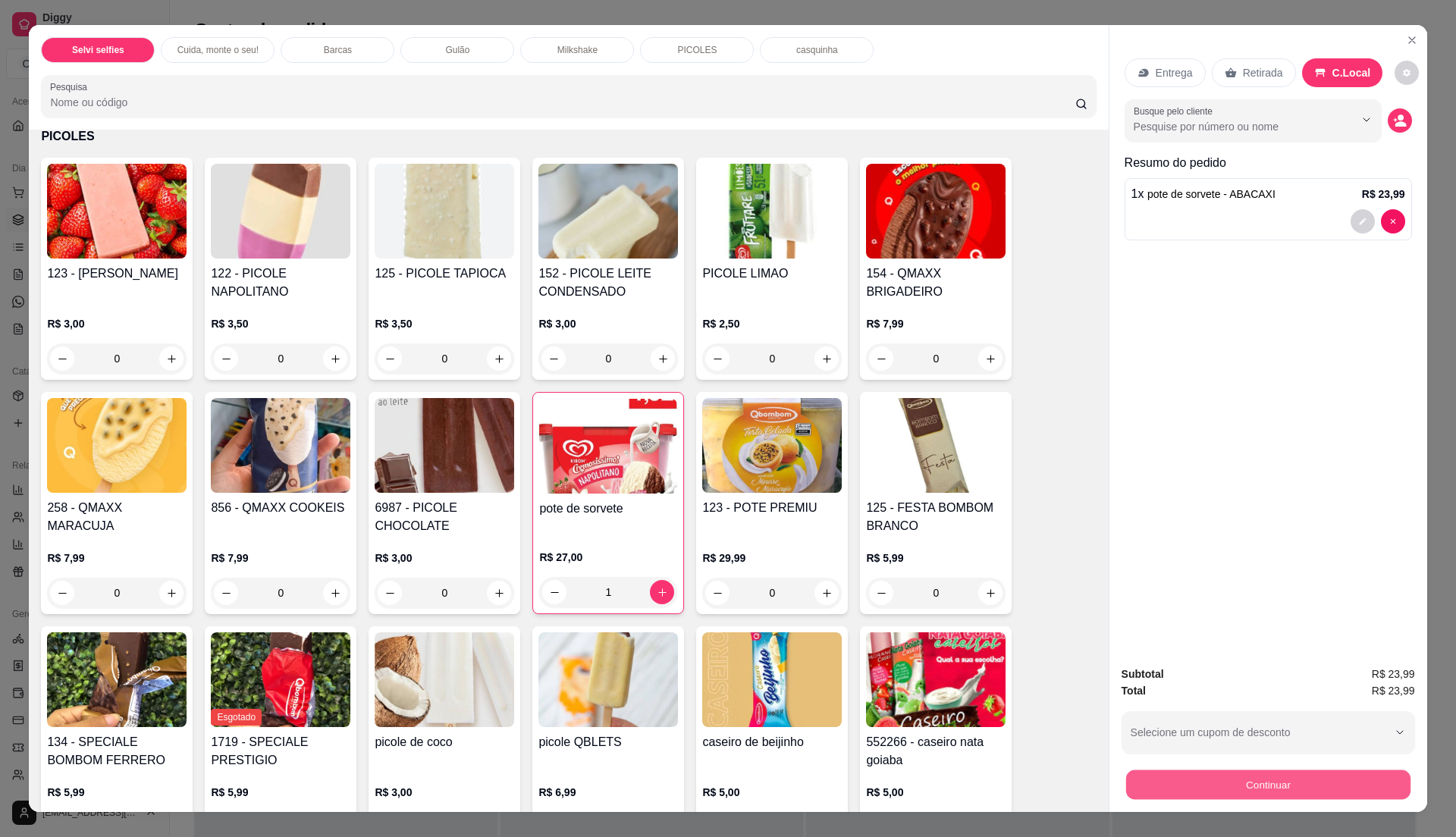
click at [1244, 775] on button "Continuar" at bounding box center [1267, 784] width 284 height 29
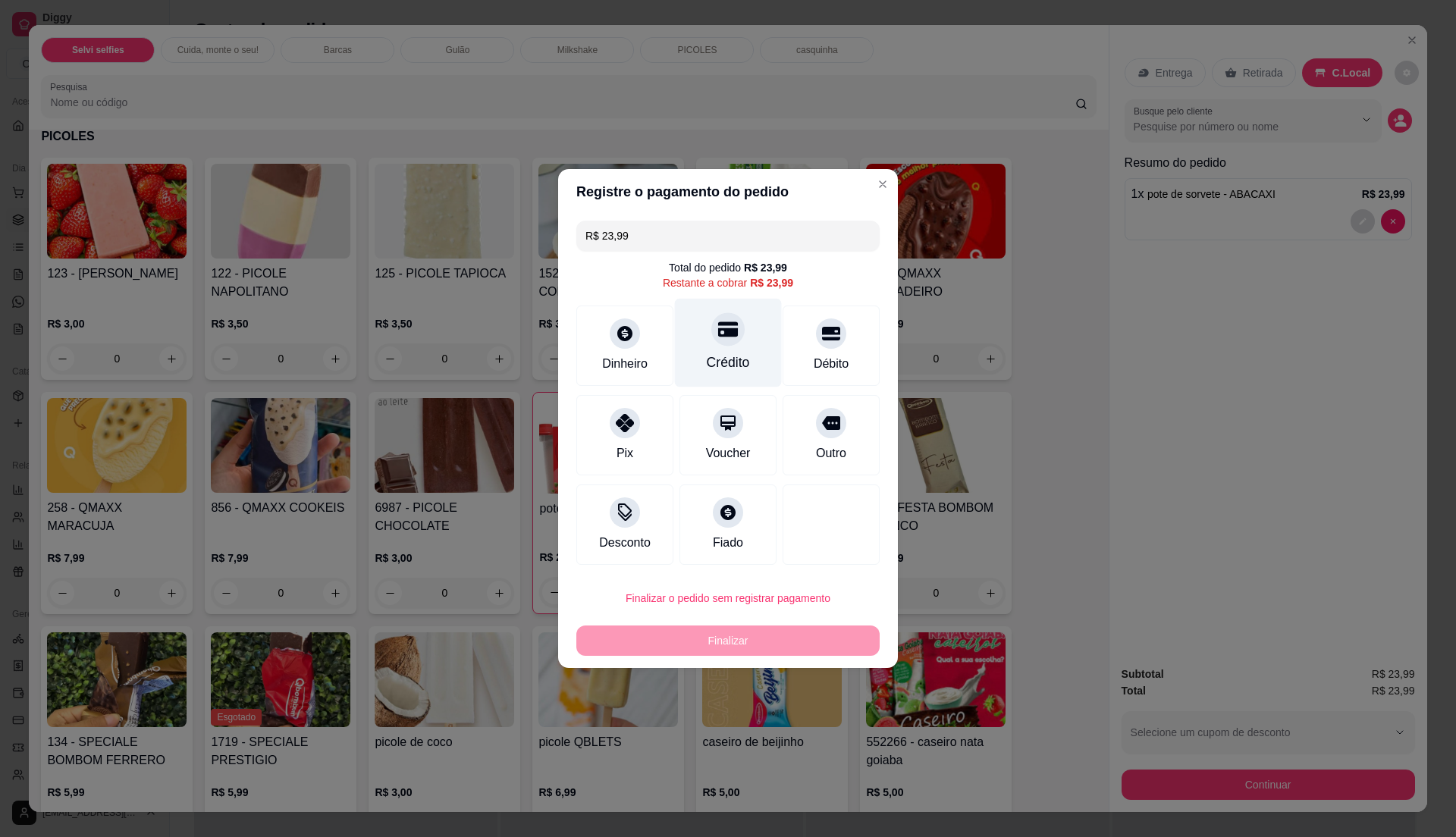
click at [740, 352] on div "Crédito" at bounding box center [728, 343] width 107 height 89
type input "R$ 0,00"
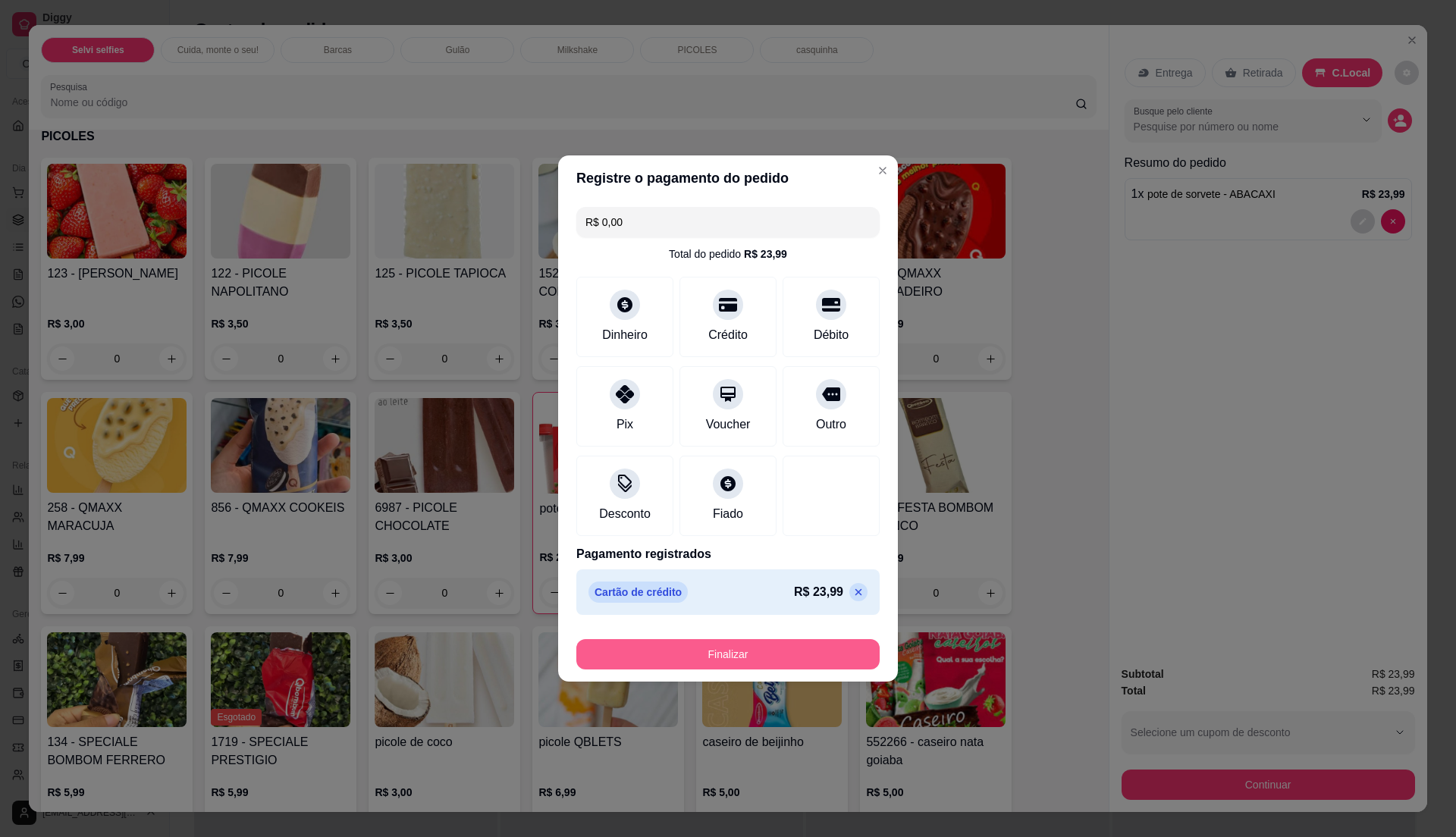
click at [768, 653] on button "Finalizar" at bounding box center [728, 653] width 304 height 30
type input "0"
type input "-R$ 23,99"
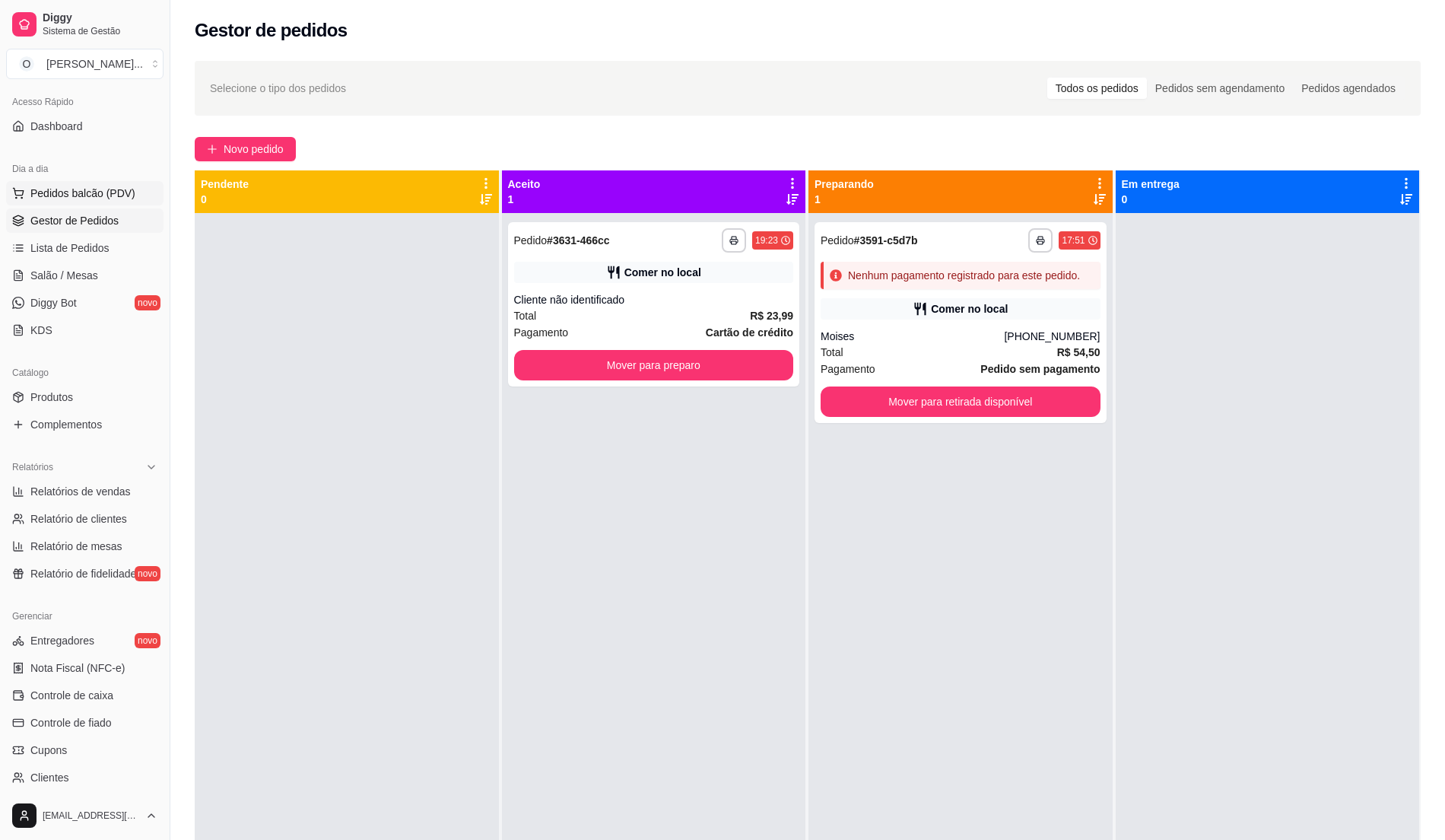
click at [105, 199] on span "Pedidos balcão (PDV)" at bounding box center [83, 193] width 105 height 16
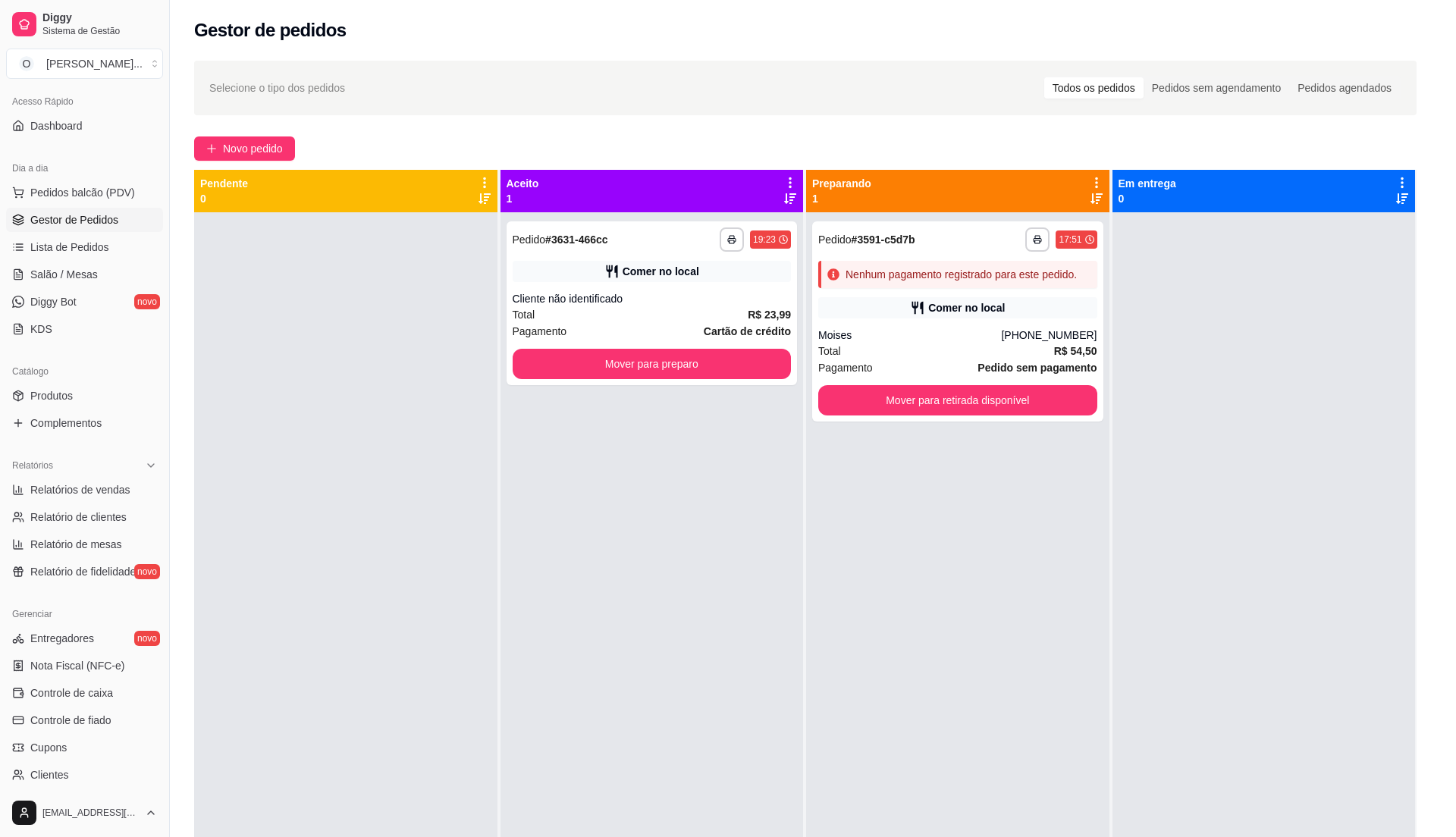
click at [95, 294] on img at bounding box center [117, 281] width 140 height 95
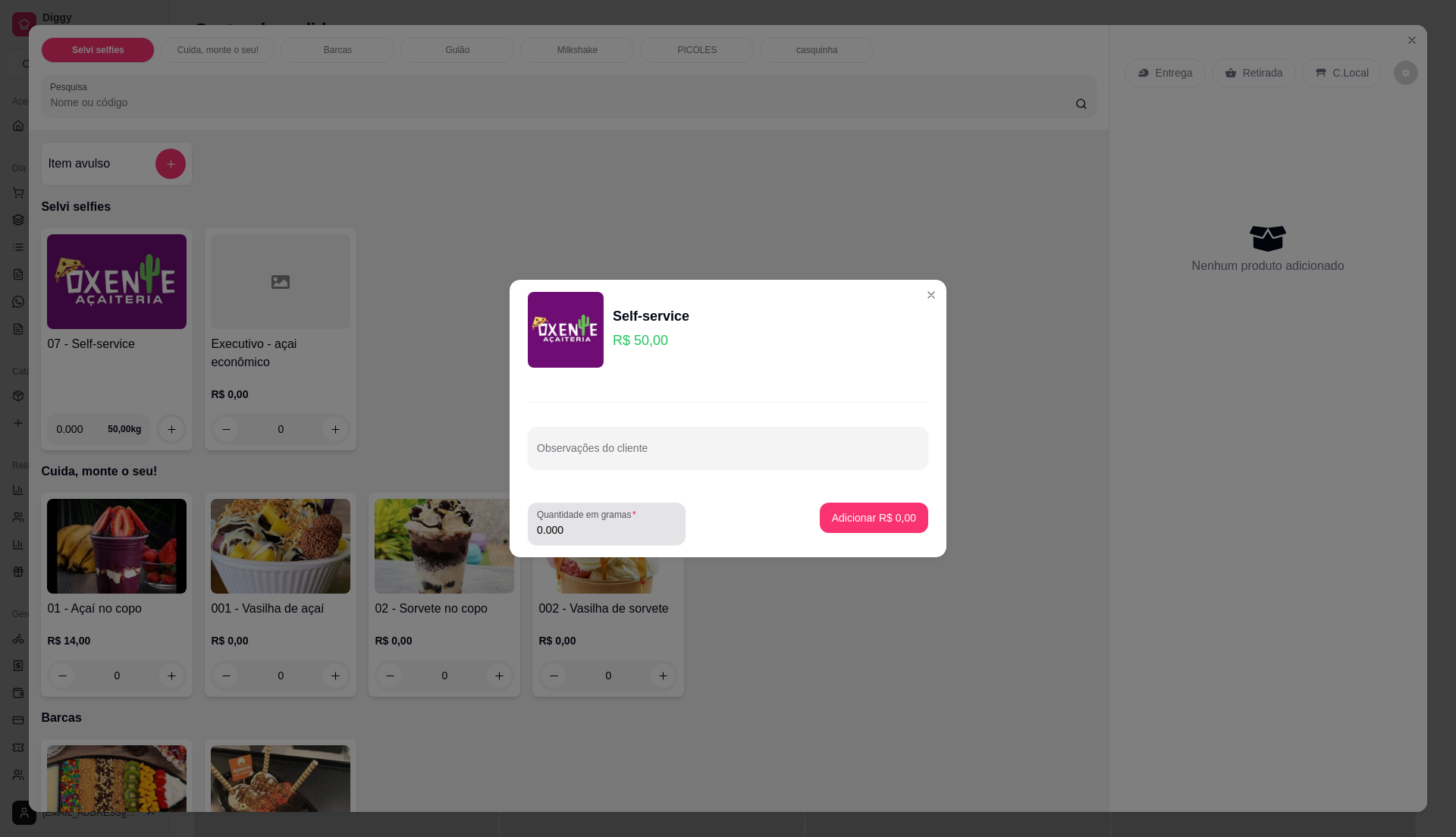
click at [575, 541] on div "Quantidade em gramas 0.000" at bounding box center [606, 524] width 158 height 42
click at [597, 523] on input "0.000" at bounding box center [606, 529] width 140 height 16
type input "1.045"
click at [895, 510] on p "Adicionar R$ 52,25" at bounding box center [872, 517] width 88 height 15
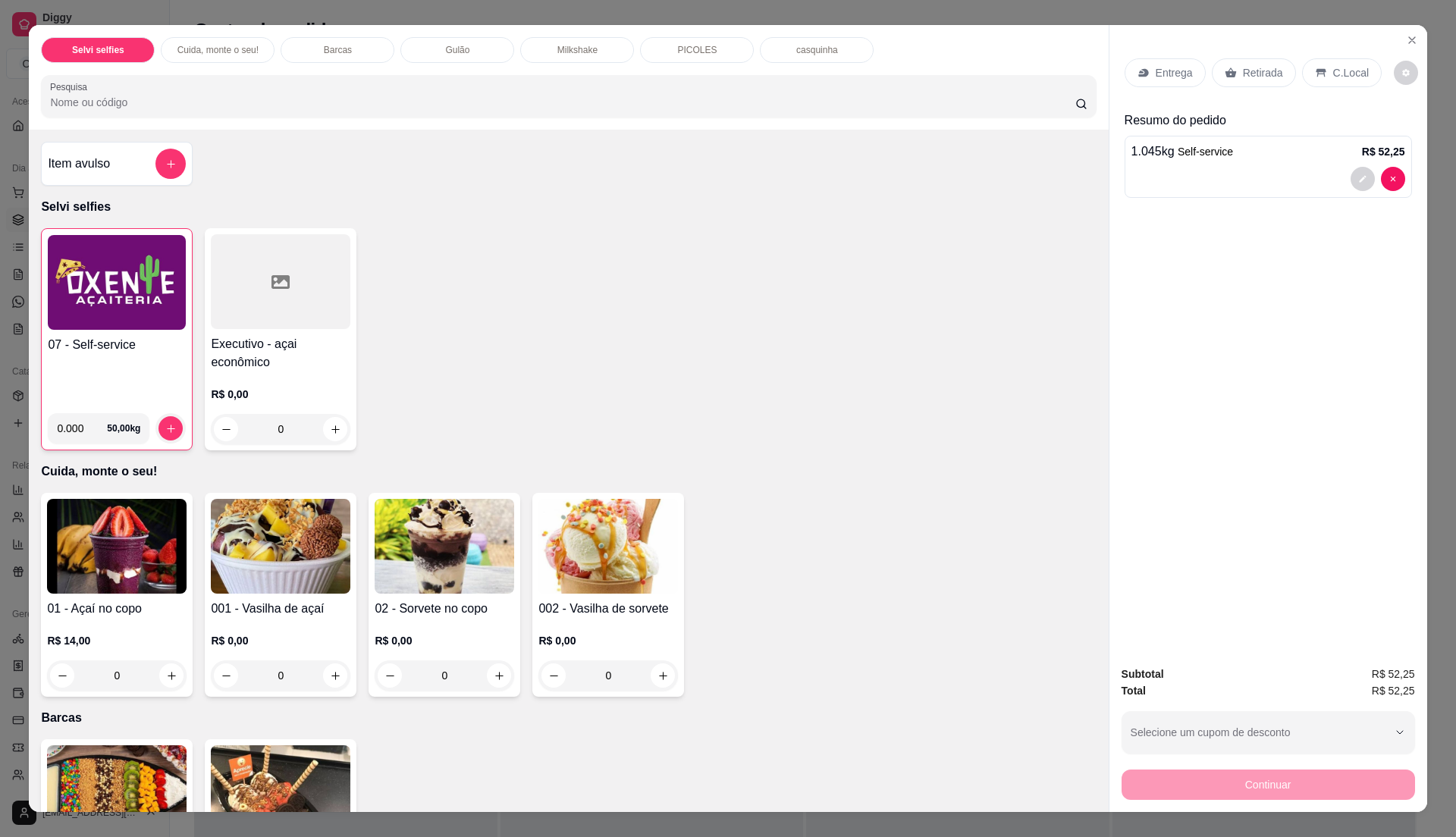
click at [1338, 68] on p "C.Local" at bounding box center [1352, 73] width 36 height 16
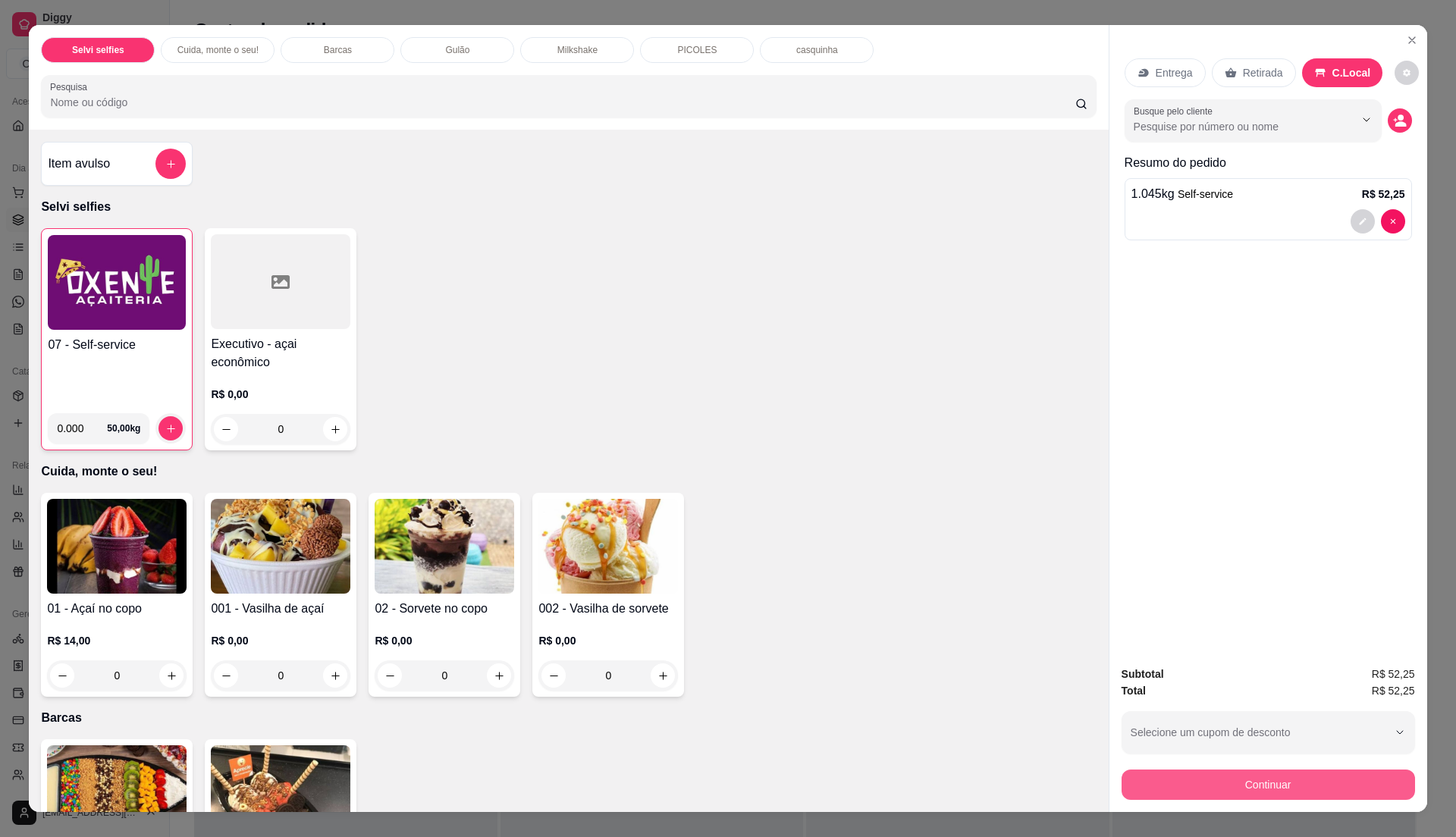
click at [1251, 774] on button "Continuar" at bounding box center [1268, 784] width 294 height 30
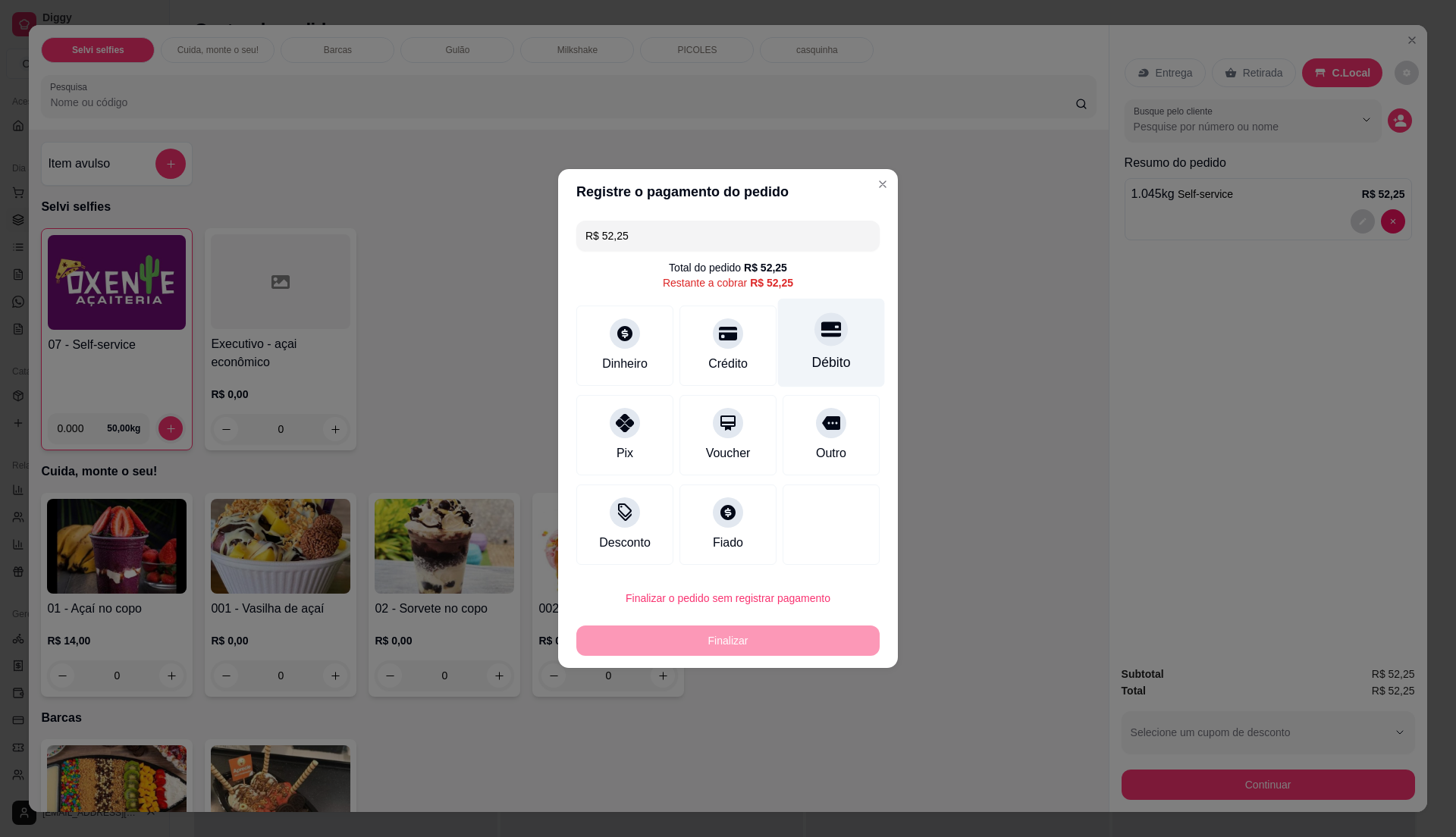
click at [809, 349] on div "Débito" at bounding box center [831, 343] width 107 height 89
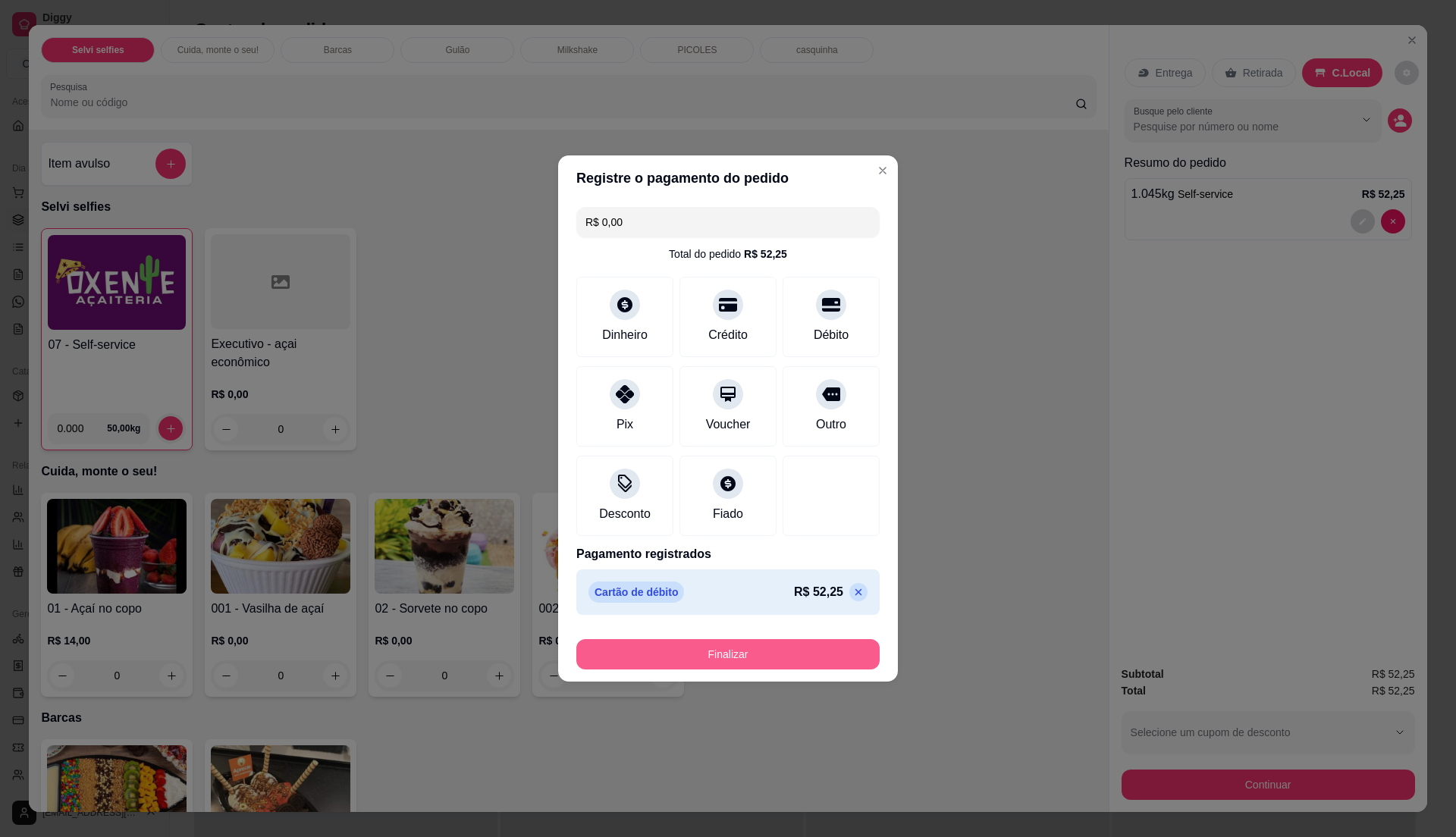
click at [796, 649] on button "Finalizar" at bounding box center [728, 653] width 304 height 30
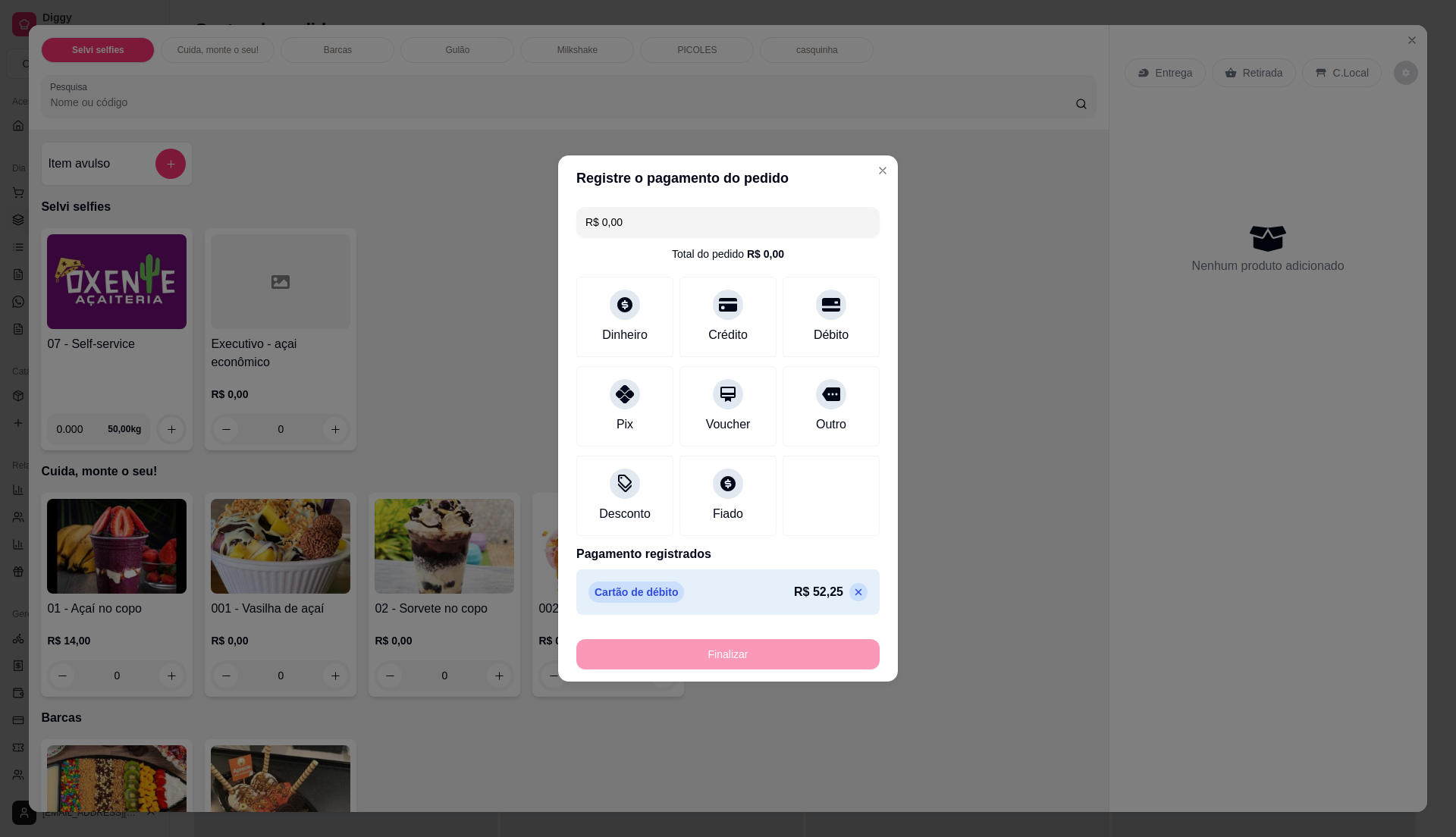
type input "-R$ 52,25"
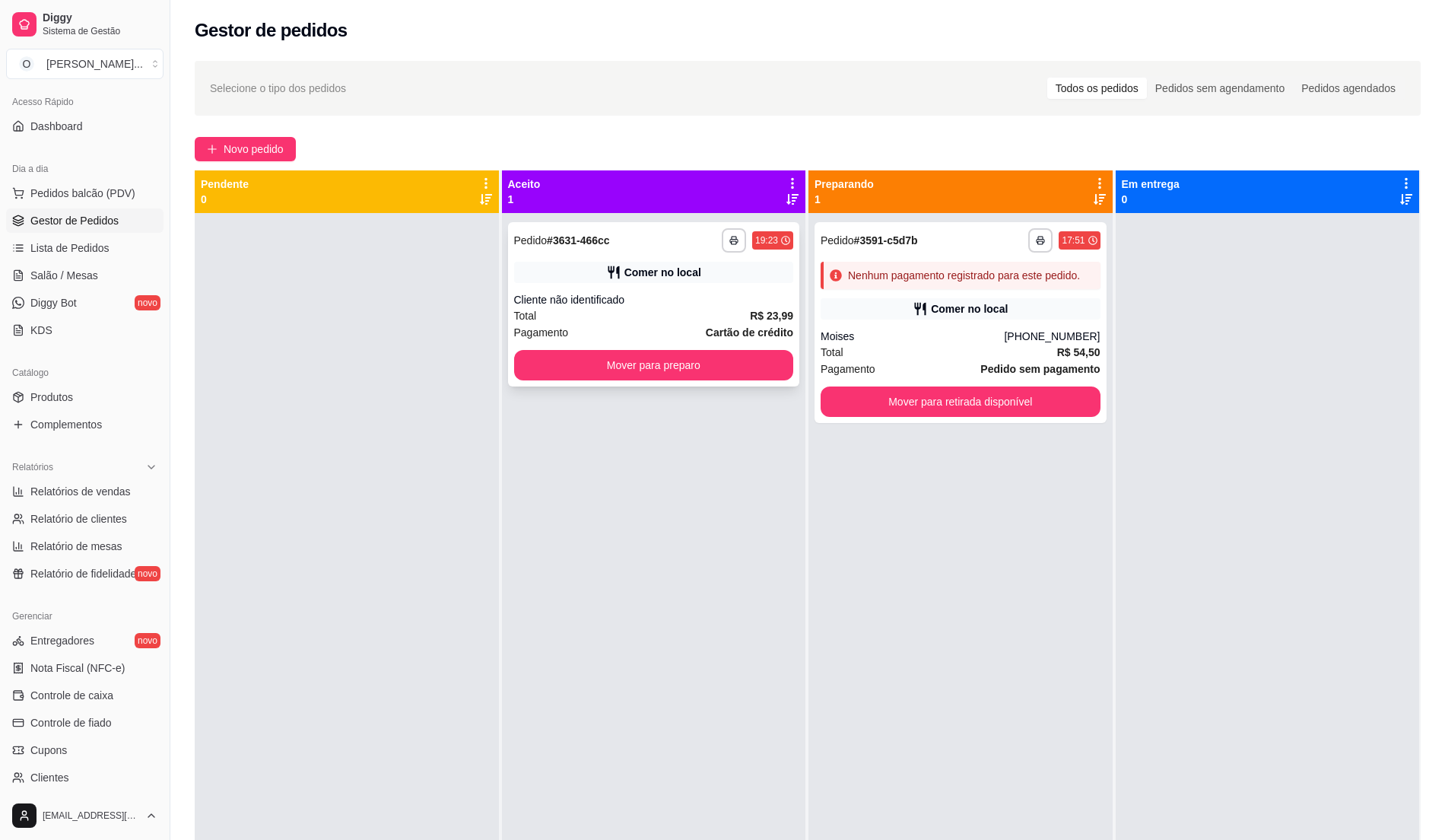
click at [652, 296] on div "Cliente não identificado" at bounding box center [654, 300] width 280 height 16
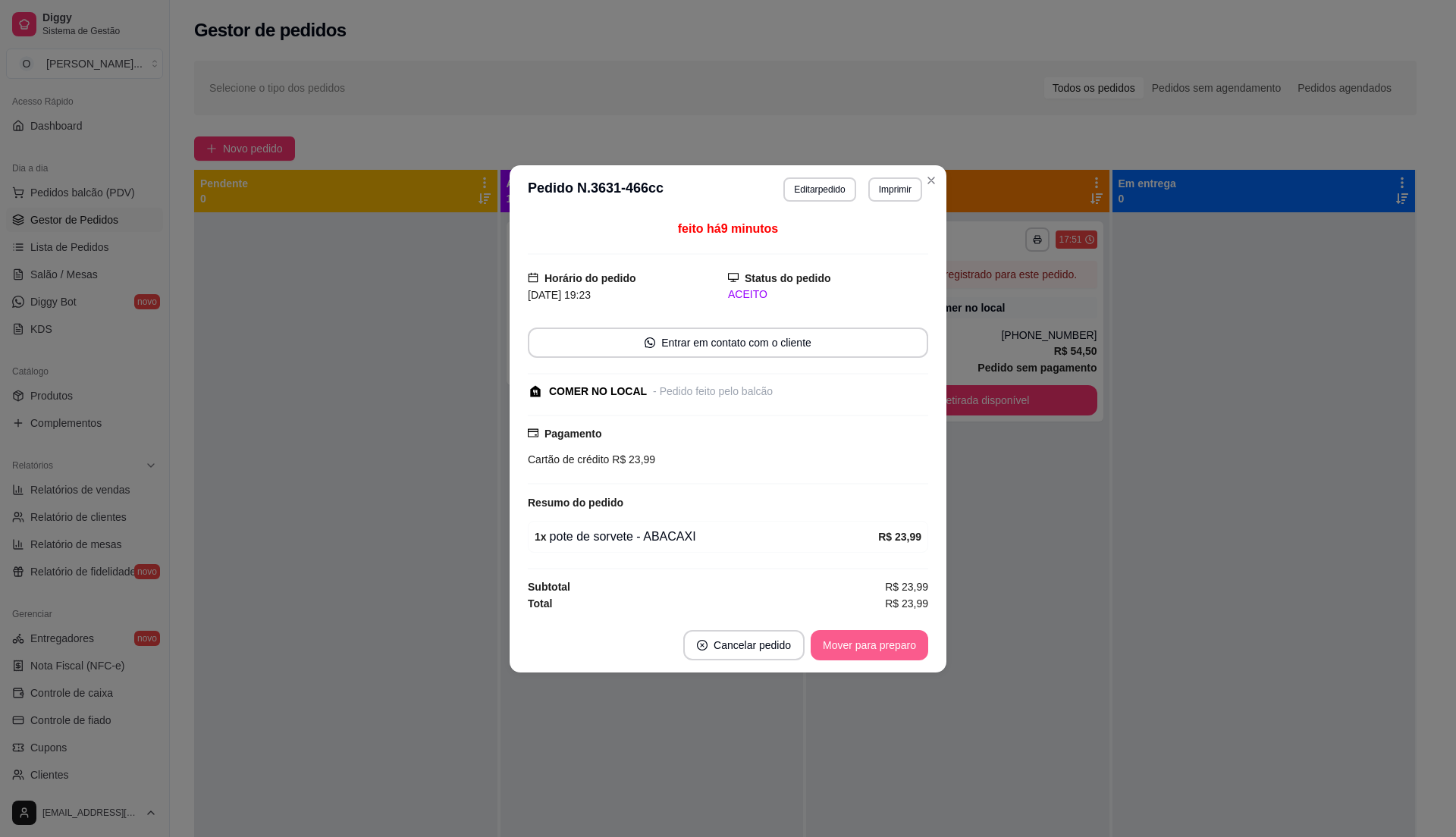
click at [863, 646] on button "Mover para preparo" at bounding box center [869, 644] width 118 height 30
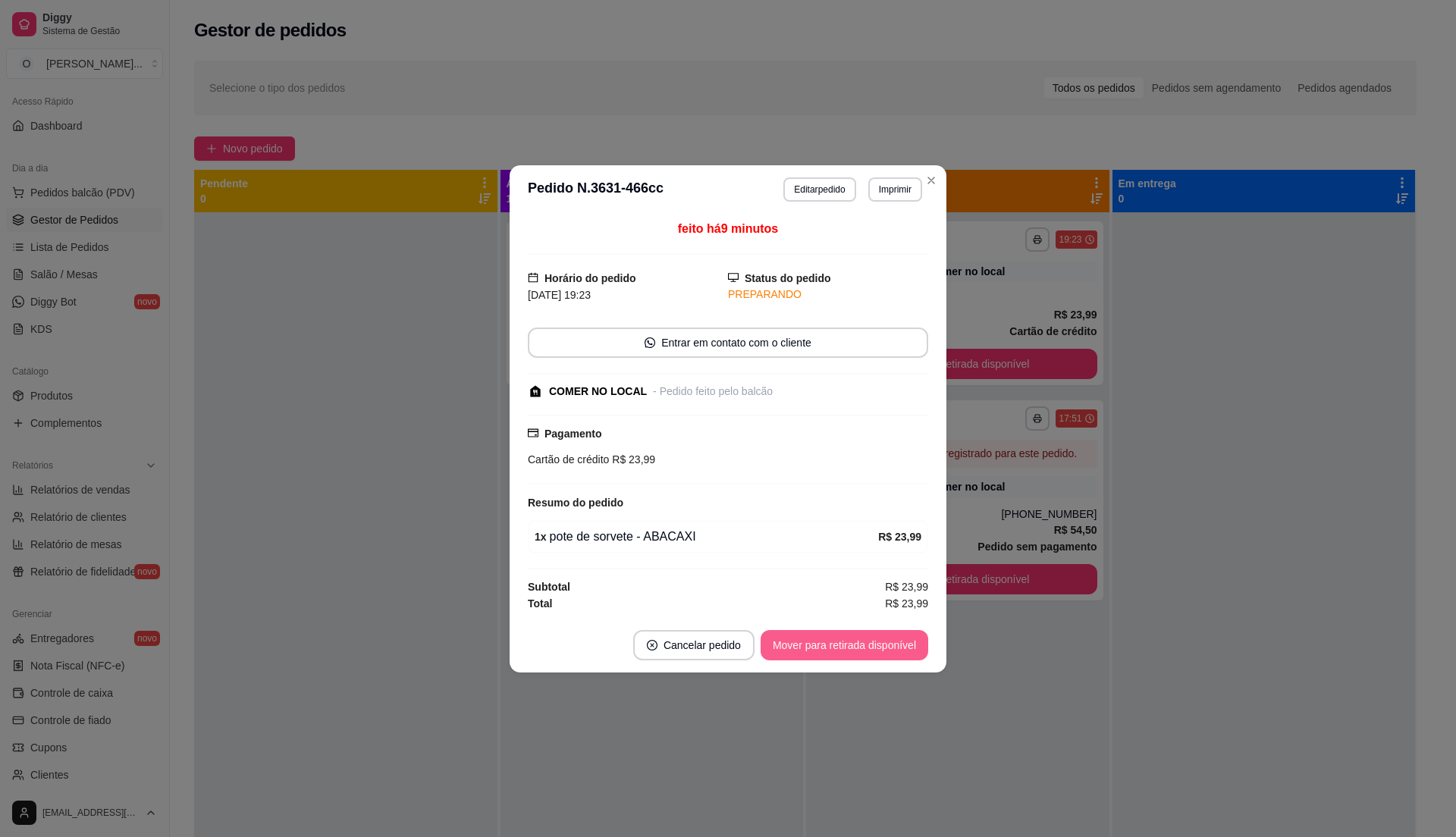
click at [863, 646] on button "Mover para retirada disponível" at bounding box center [844, 644] width 167 height 30
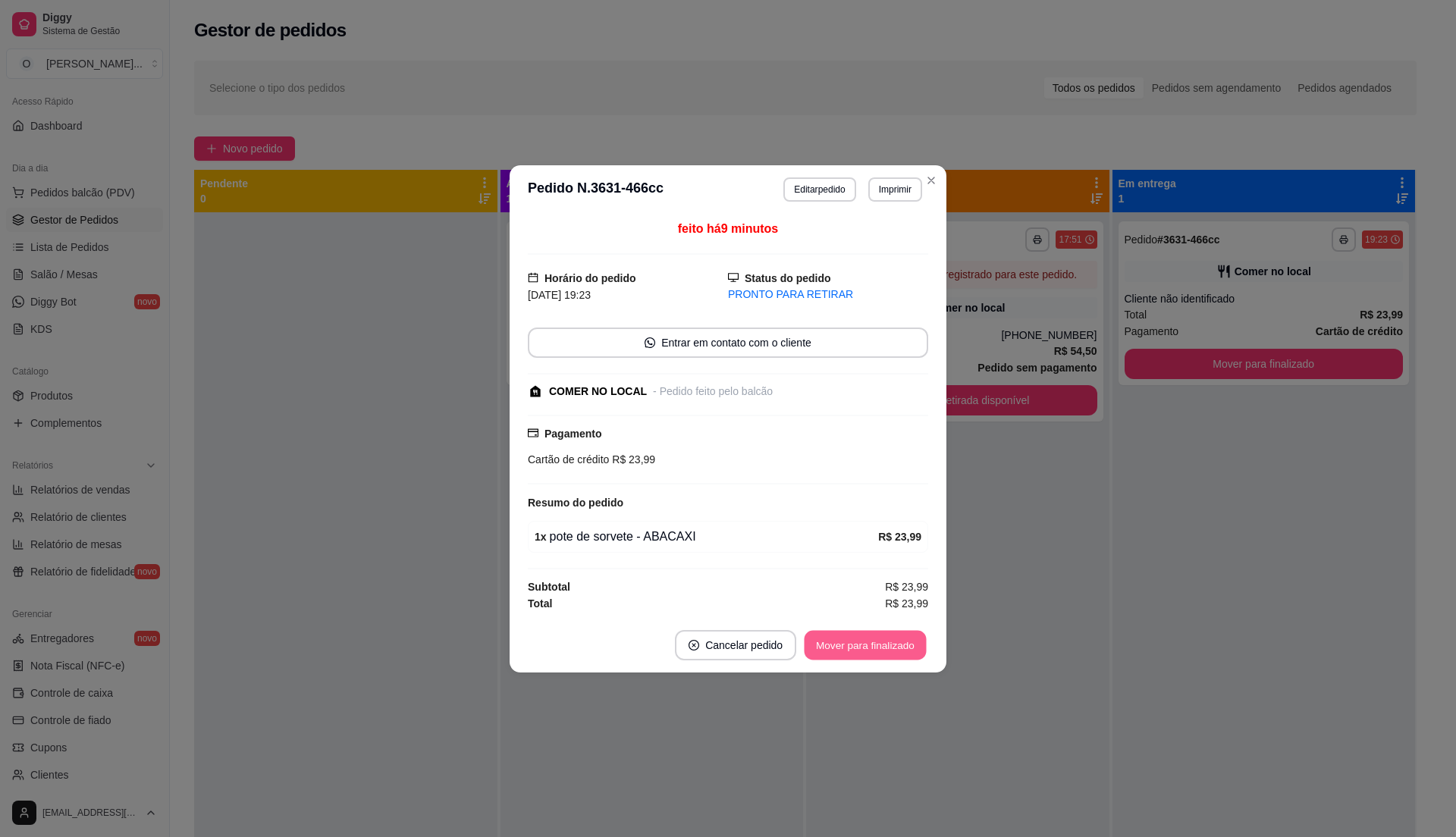
click at [863, 646] on button "Mover para finalizado" at bounding box center [866, 644] width 122 height 29
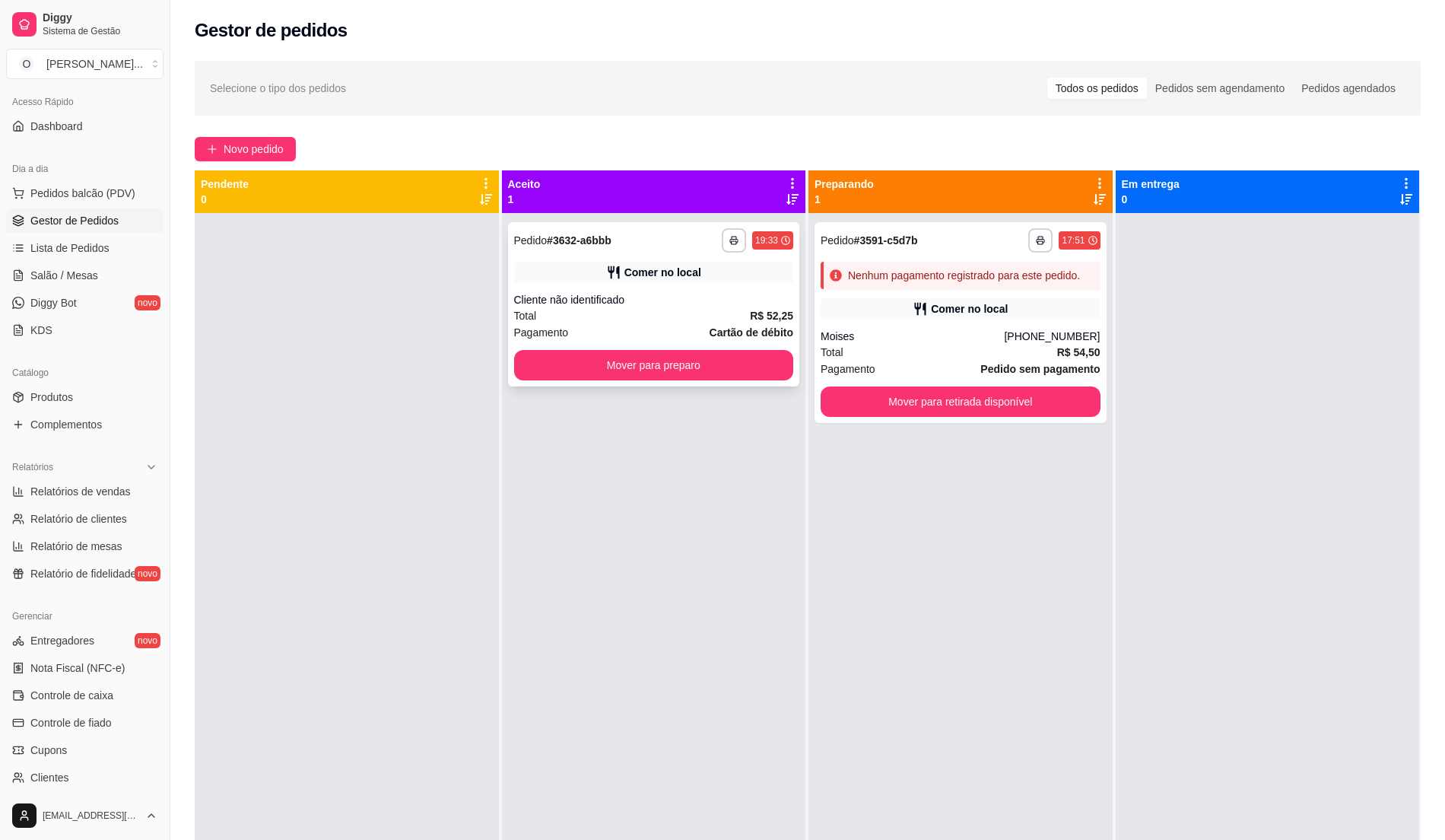
click at [628, 307] on div "Total R$ 52,25" at bounding box center [654, 315] width 280 height 16
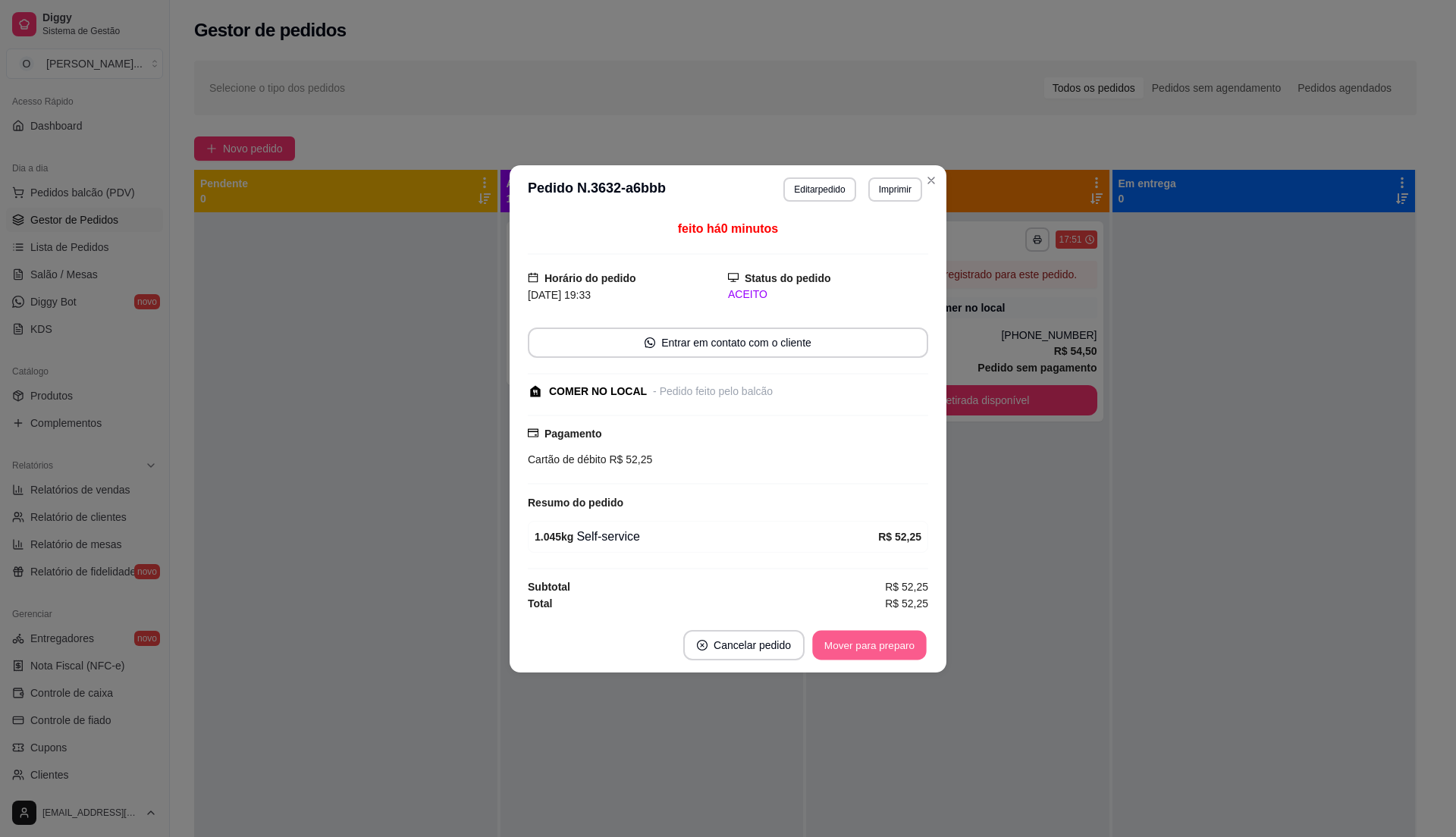
click at [868, 647] on button "Mover para preparo" at bounding box center [868, 644] width 113 height 29
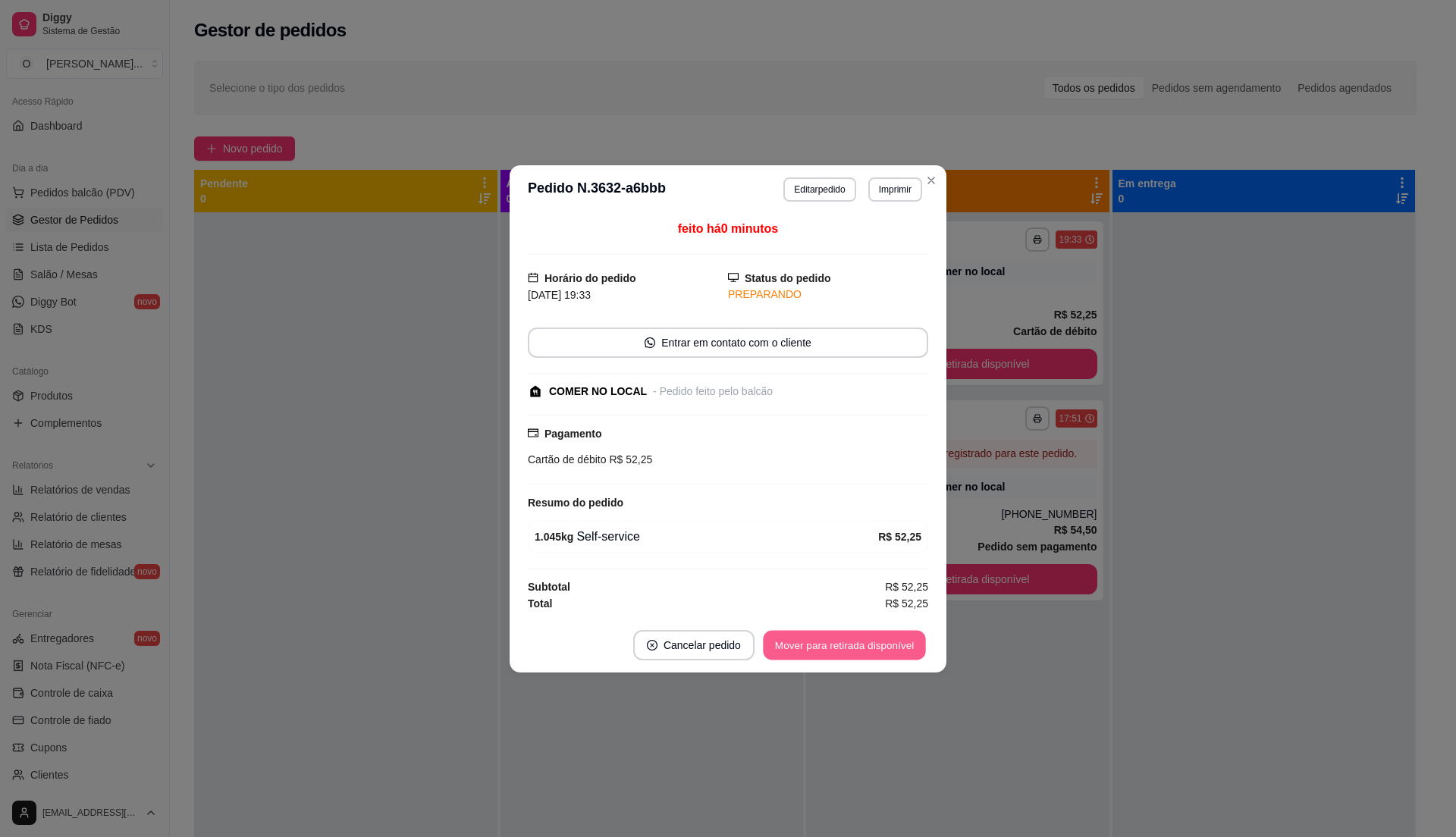
click at [868, 646] on button "Mover para retirada disponível" at bounding box center [844, 644] width 162 height 29
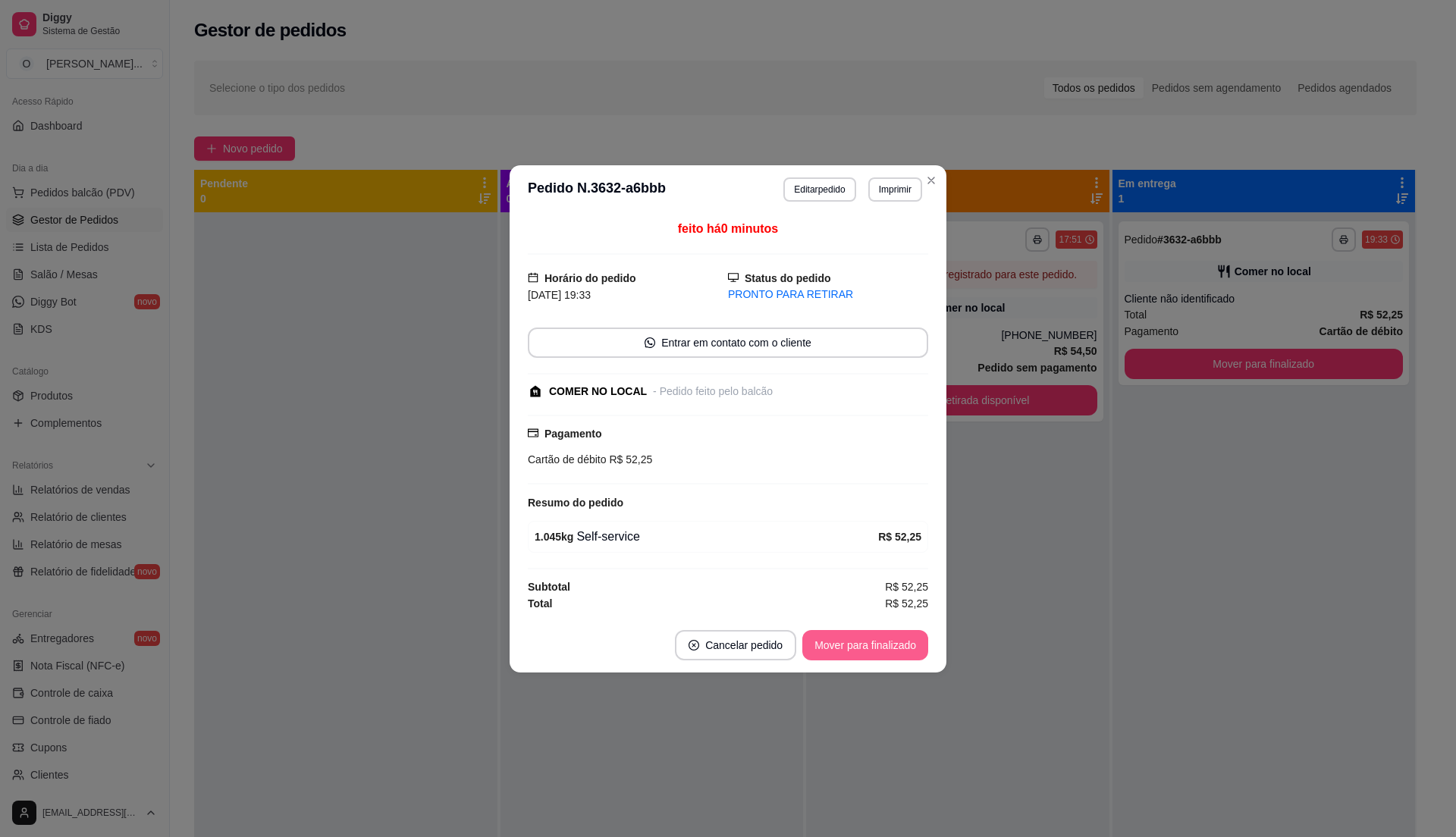
click at [868, 644] on button "Mover para finalizado" at bounding box center [865, 644] width 126 height 30
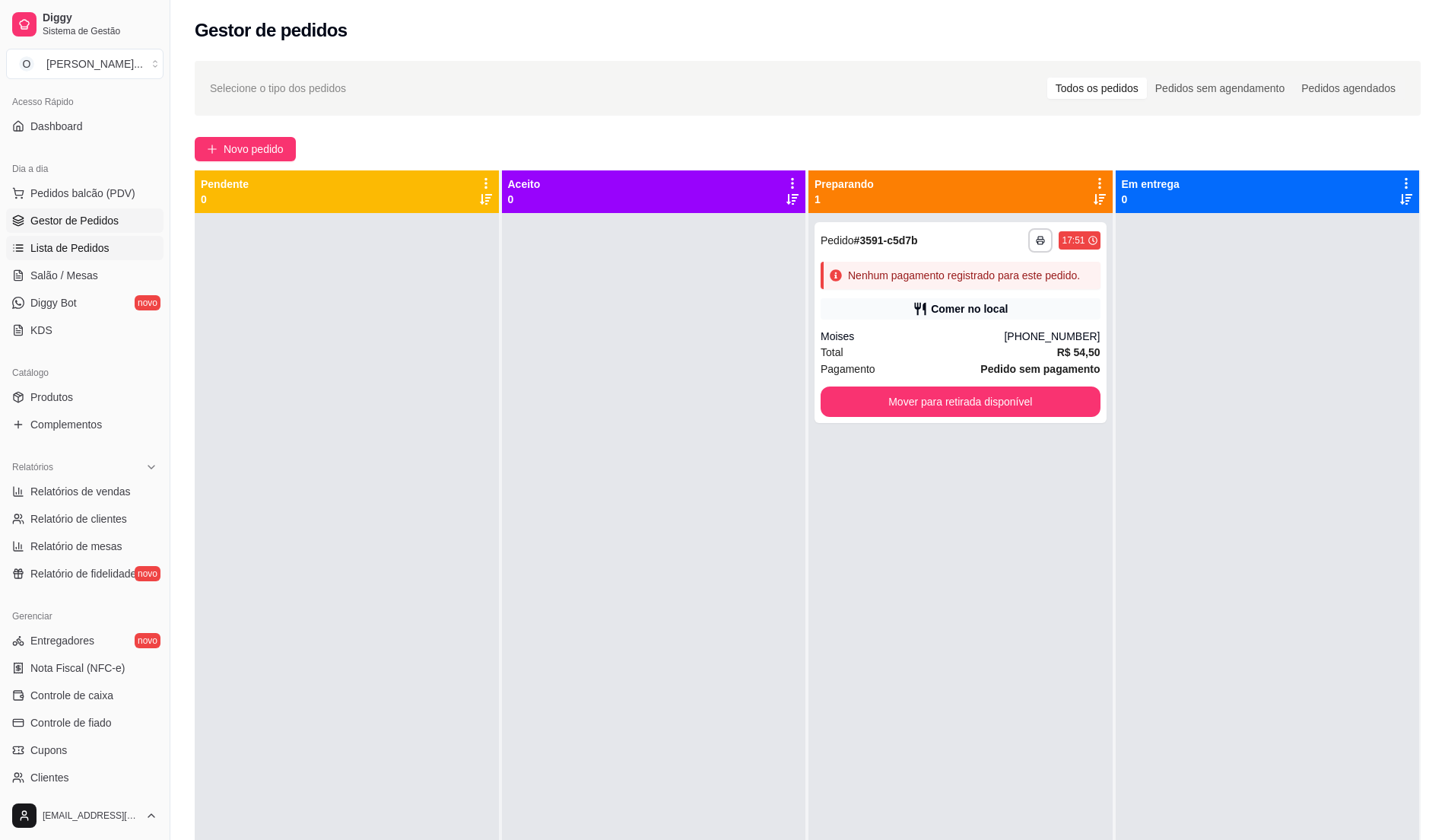
click at [79, 251] on span "Lista de Pedidos" at bounding box center [70, 248] width 79 height 16
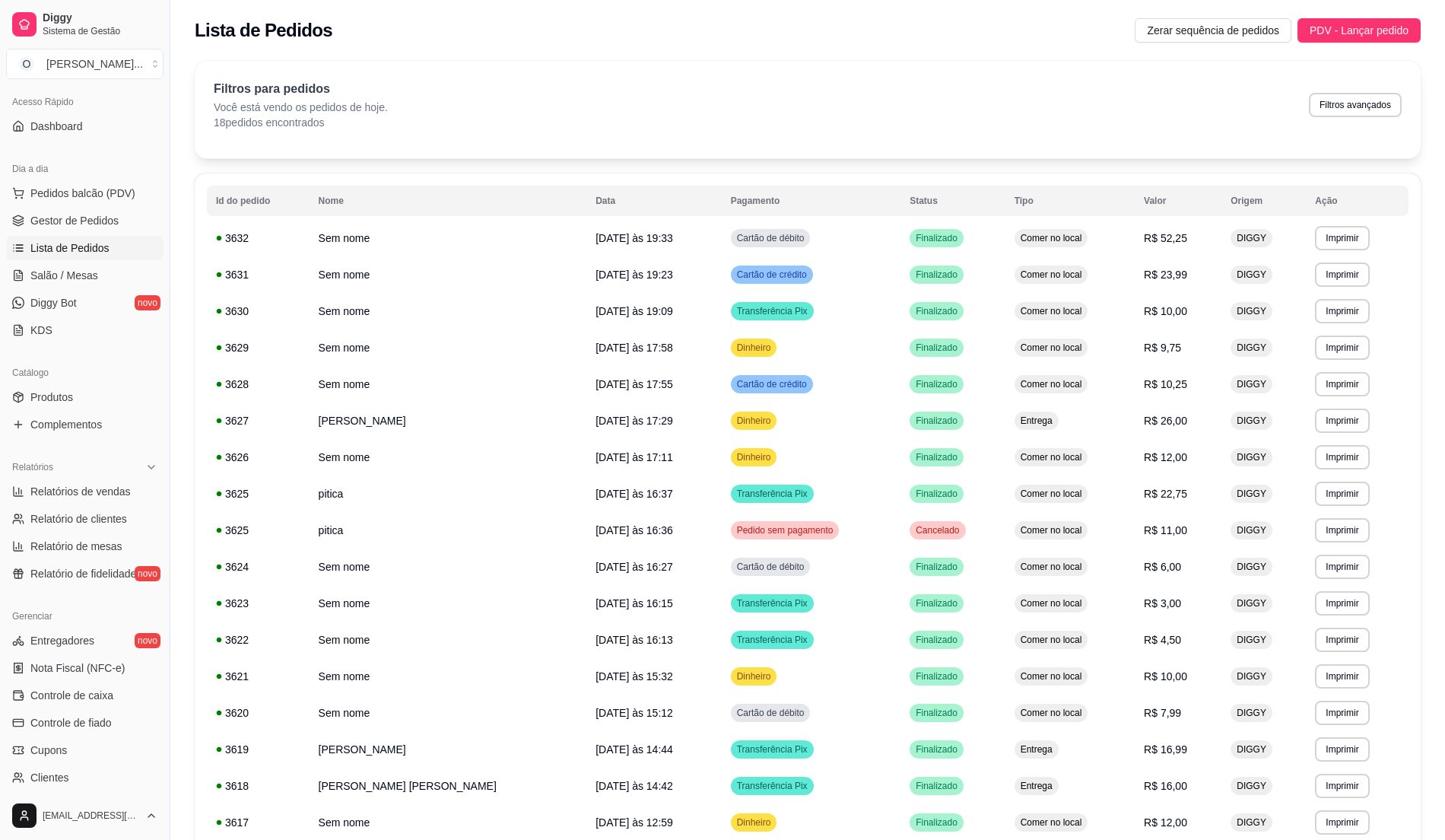
click at [78, 251] on span "Lista de Pedidos" at bounding box center [70, 248] width 79 height 16
click at [85, 227] on span "Gestor de Pedidos" at bounding box center [75, 220] width 88 height 16
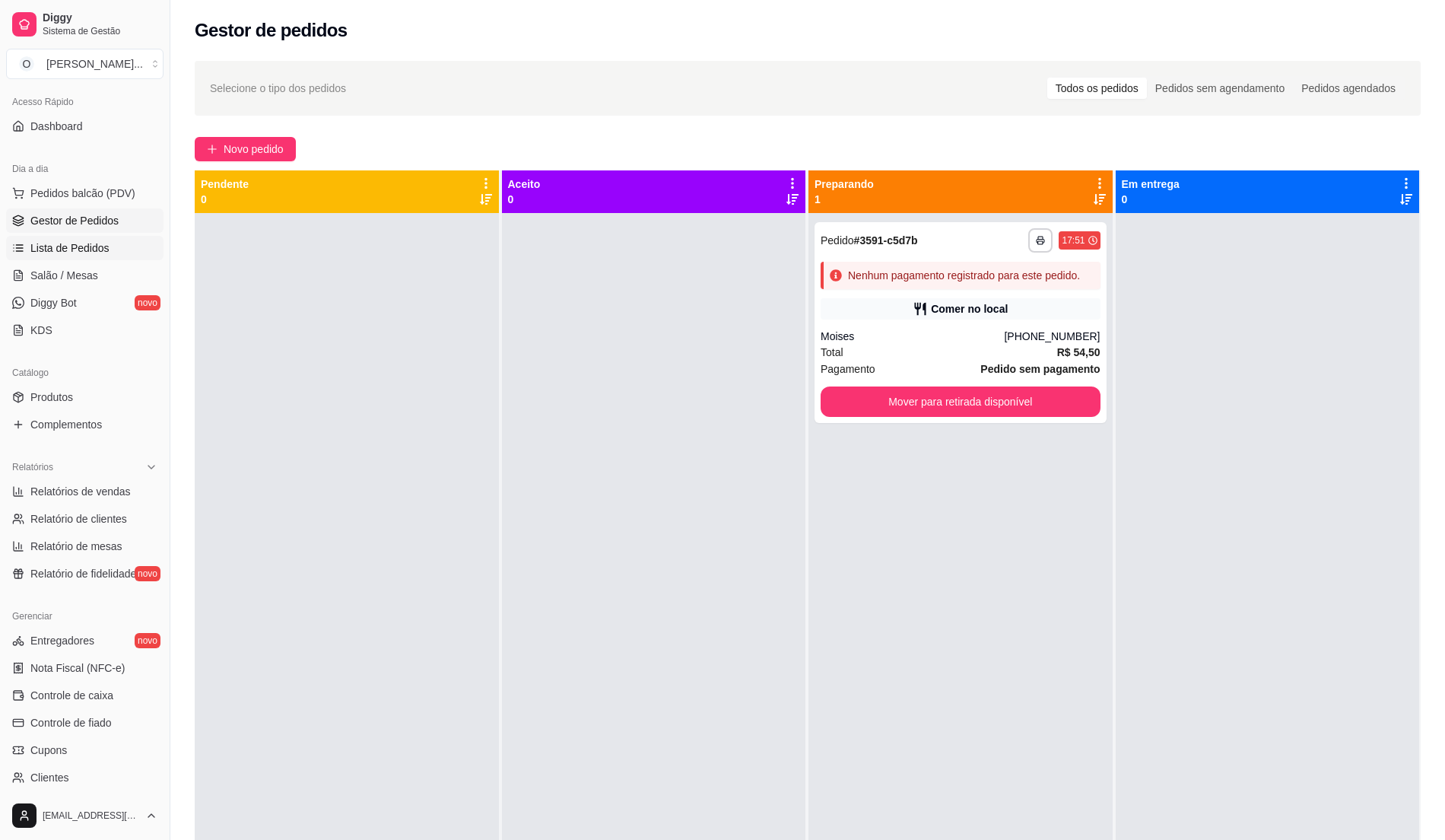
click at [47, 245] on span "Lista de Pedidos" at bounding box center [70, 248] width 79 height 16
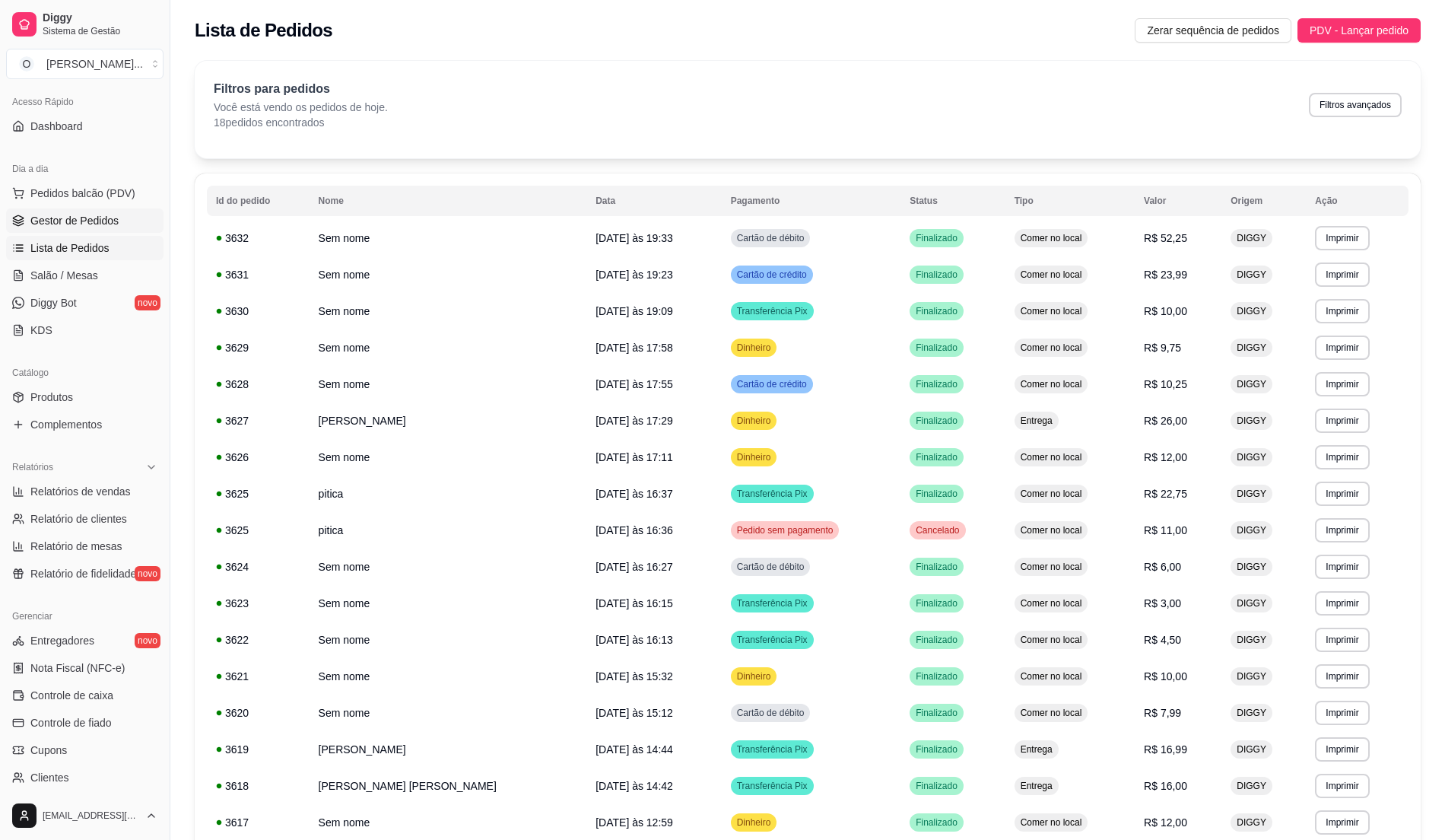
click at [44, 219] on span "Gestor de Pedidos" at bounding box center [75, 220] width 88 height 16
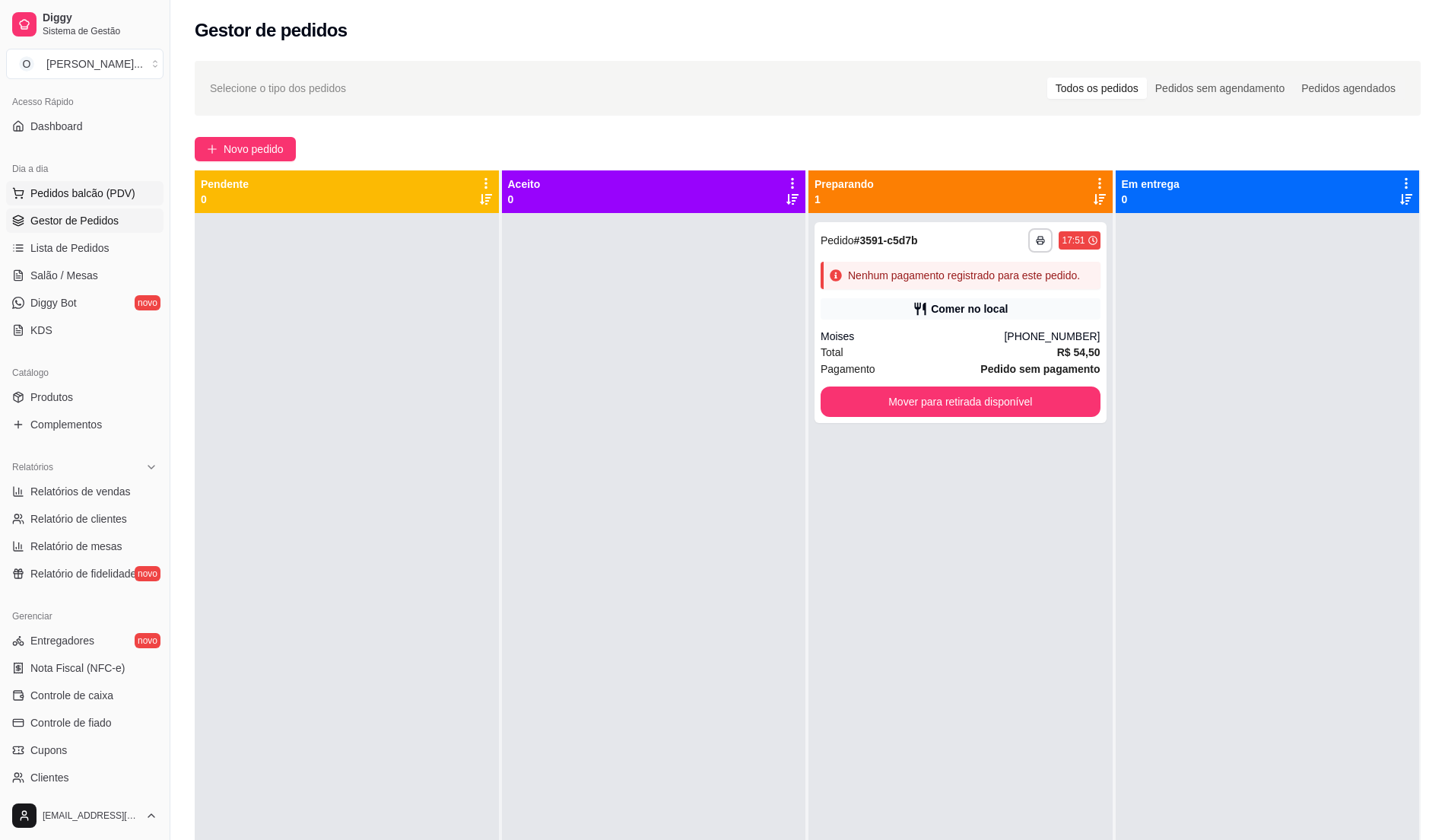
click at [105, 199] on span "Pedidos balcão (PDV)" at bounding box center [83, 193] width 105 height 16
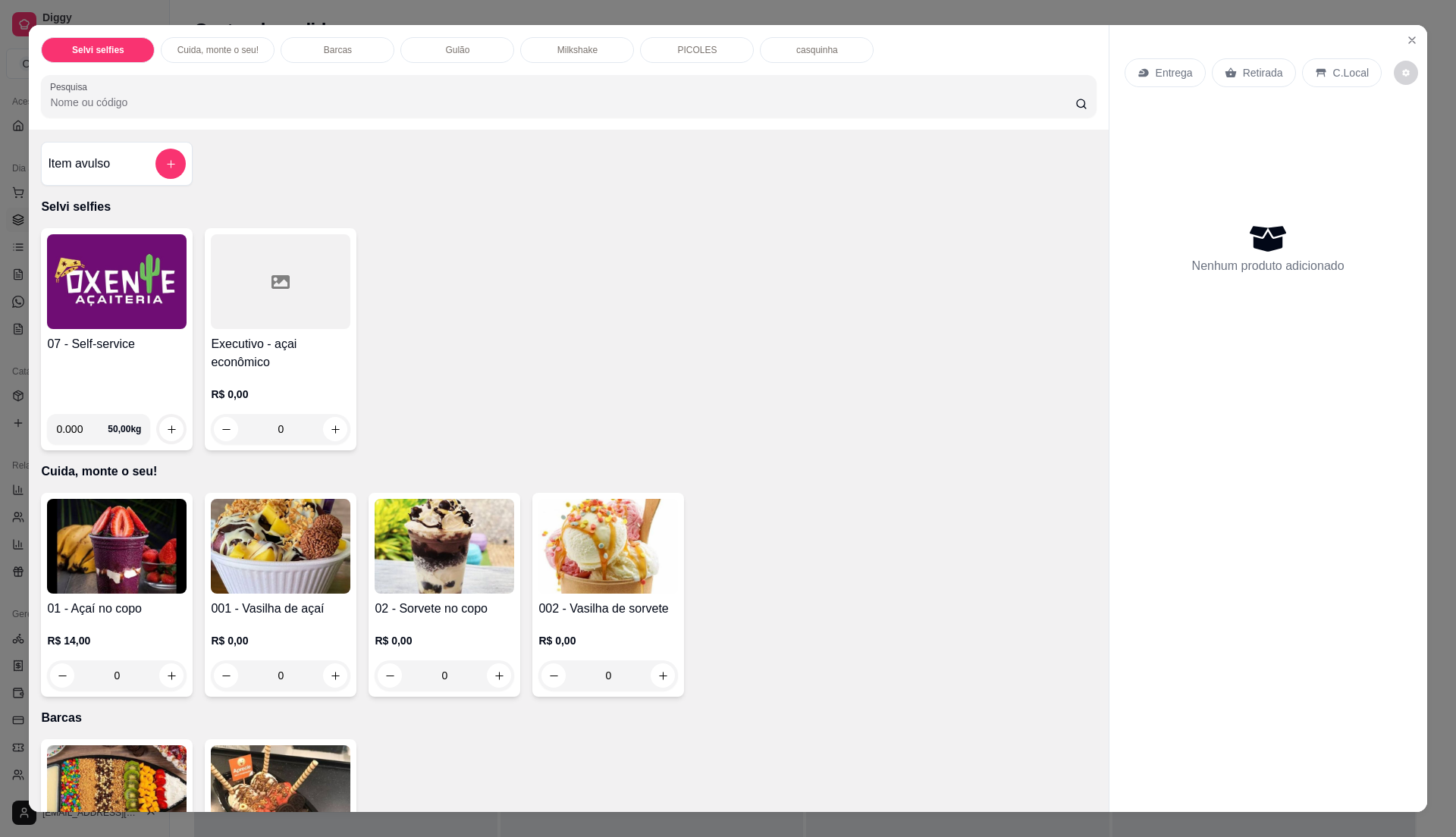
click at [541, 356] on div "07 - Self-service 0.000 50,00 kg Executivo - açai econômico R$ 0,00 0" at bounding box center [568, 339] width 1055 height 222
click at [1414, 50] on div "Entrega Retirada C.Local Nenhum produto adicionado" at bounding box center [1267, 406] width 317 height 763
click at [1406, 39] on icon "Close" at bounding box center [1412, 40] width 12 height 12
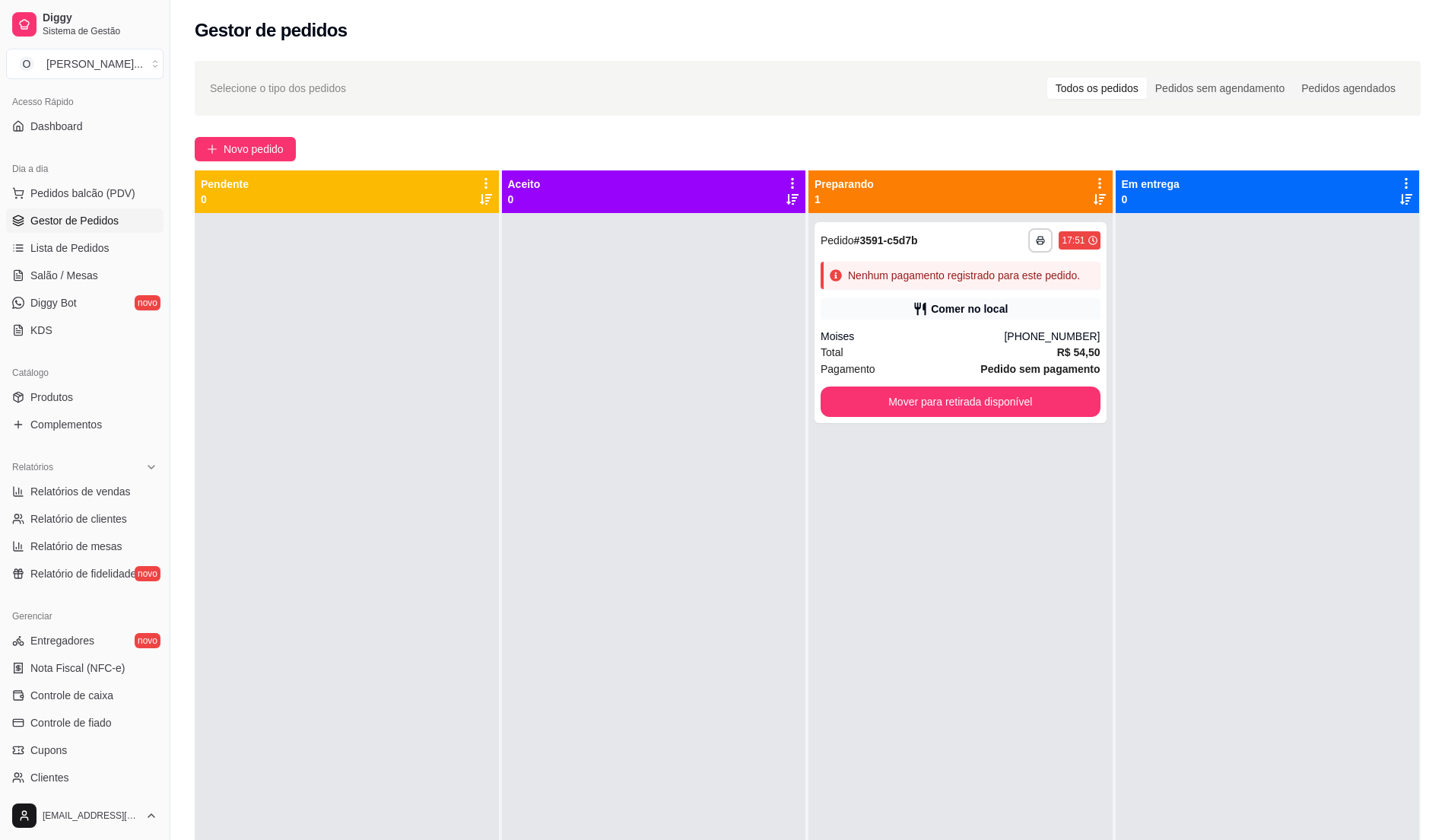
click at [599, 432] on div at bounding box center [654, 633] width 305 height 840
click at [92, 251] on span "Lista de Pedidos" at bounding box center [70, 248] width 79 height 16
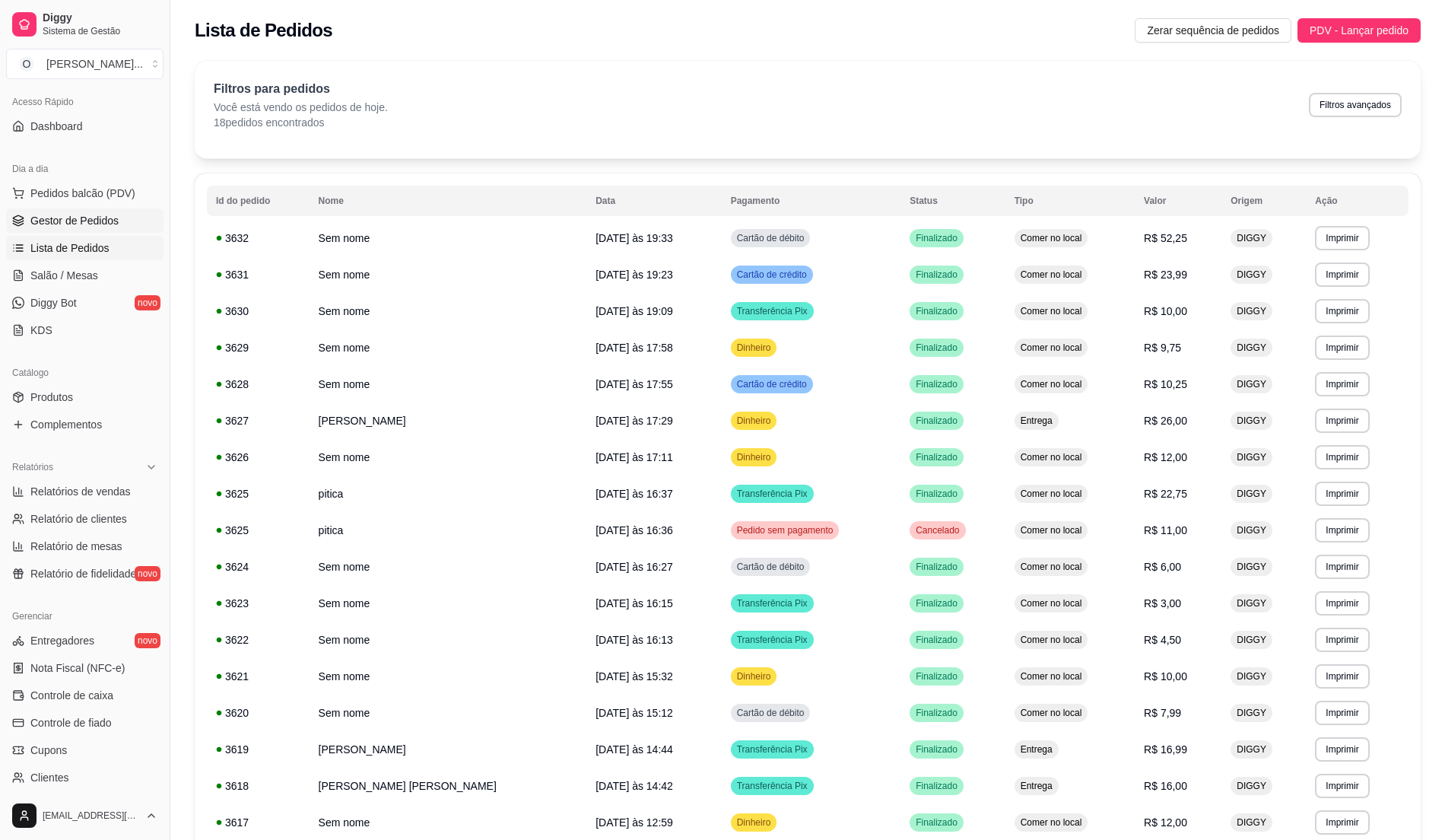
click at [86, 213] on span "Gestor de Pedidos" at bounding box center [75, 220] width 88 height 16
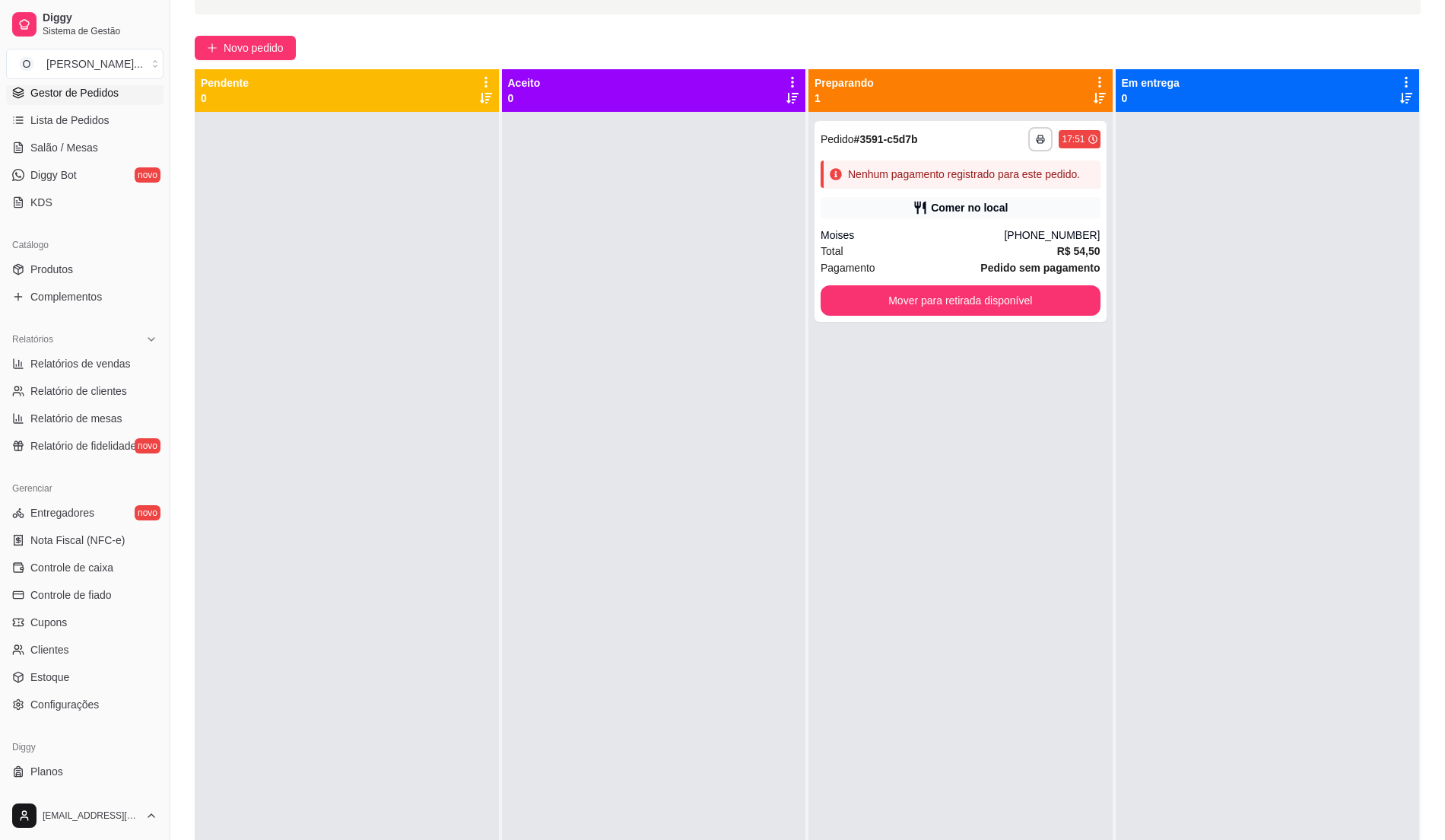
scroll to position [154, 0]
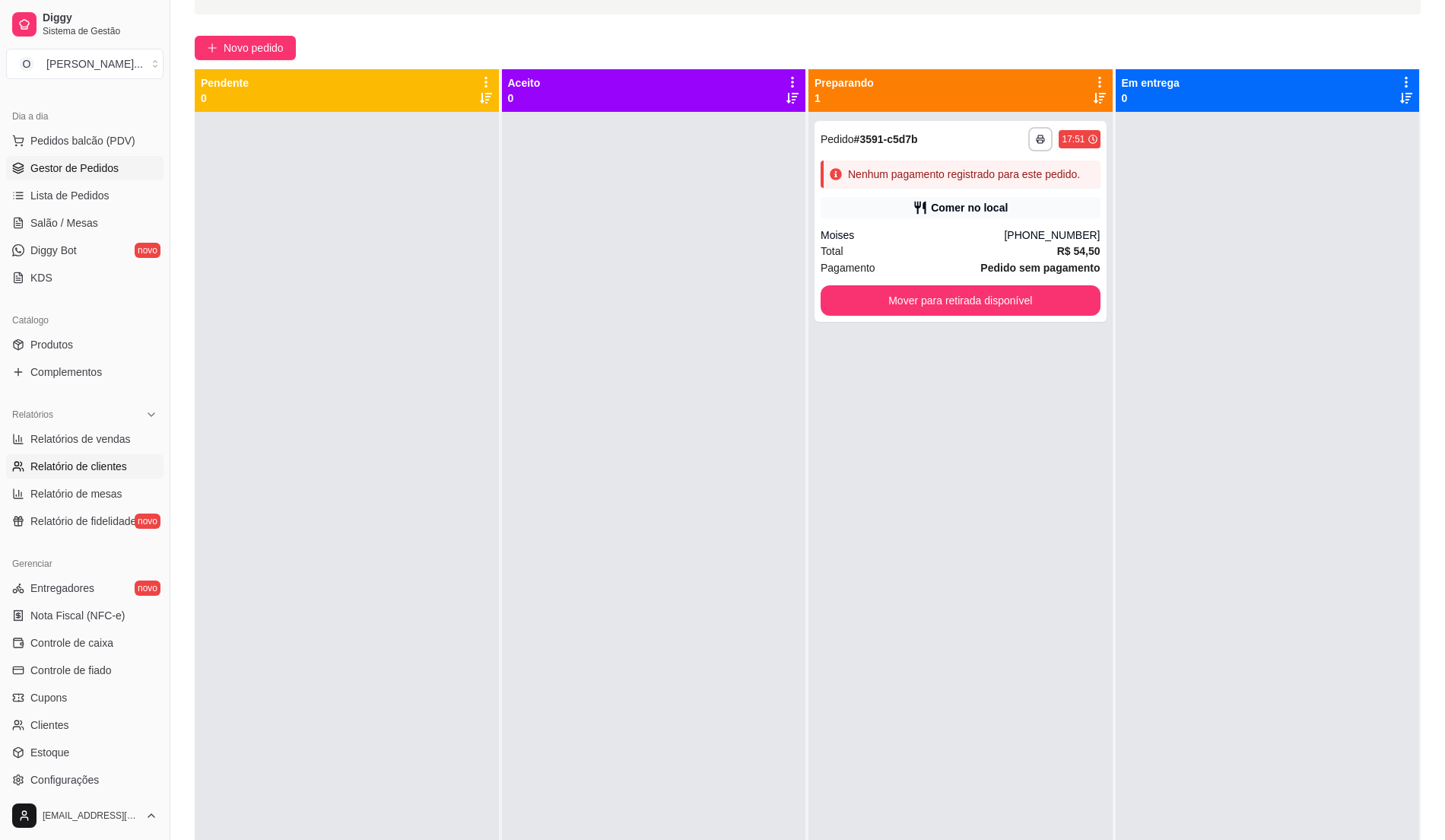
click at [123, 463] on span "Relatório de clientes" at bounding box center [79, 466] width 97 height 16
select select "30"
select select "HIGHEST_TOTAL_SPENT_WITH_ORDERS"
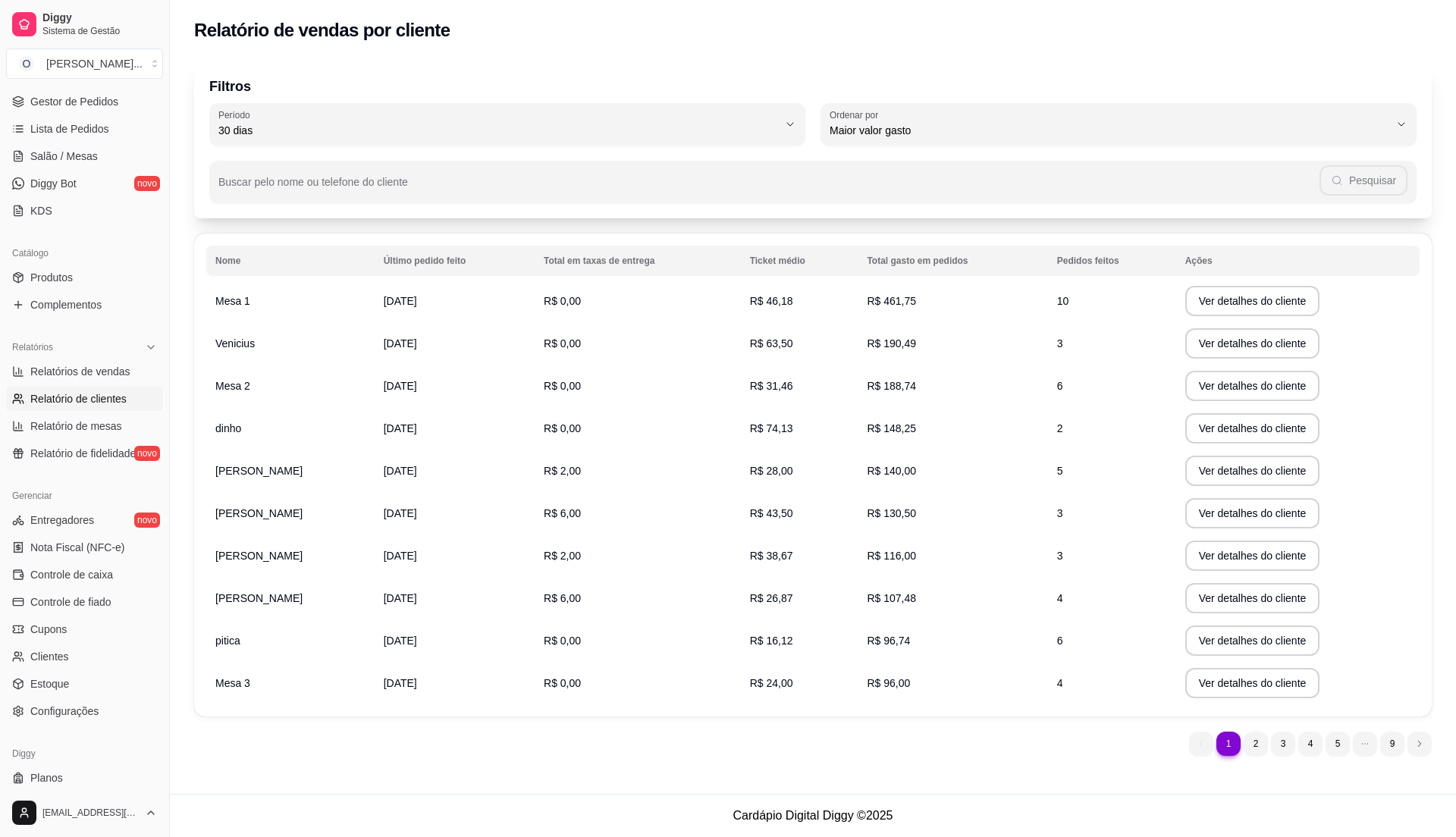
scroll to position [255, 0]
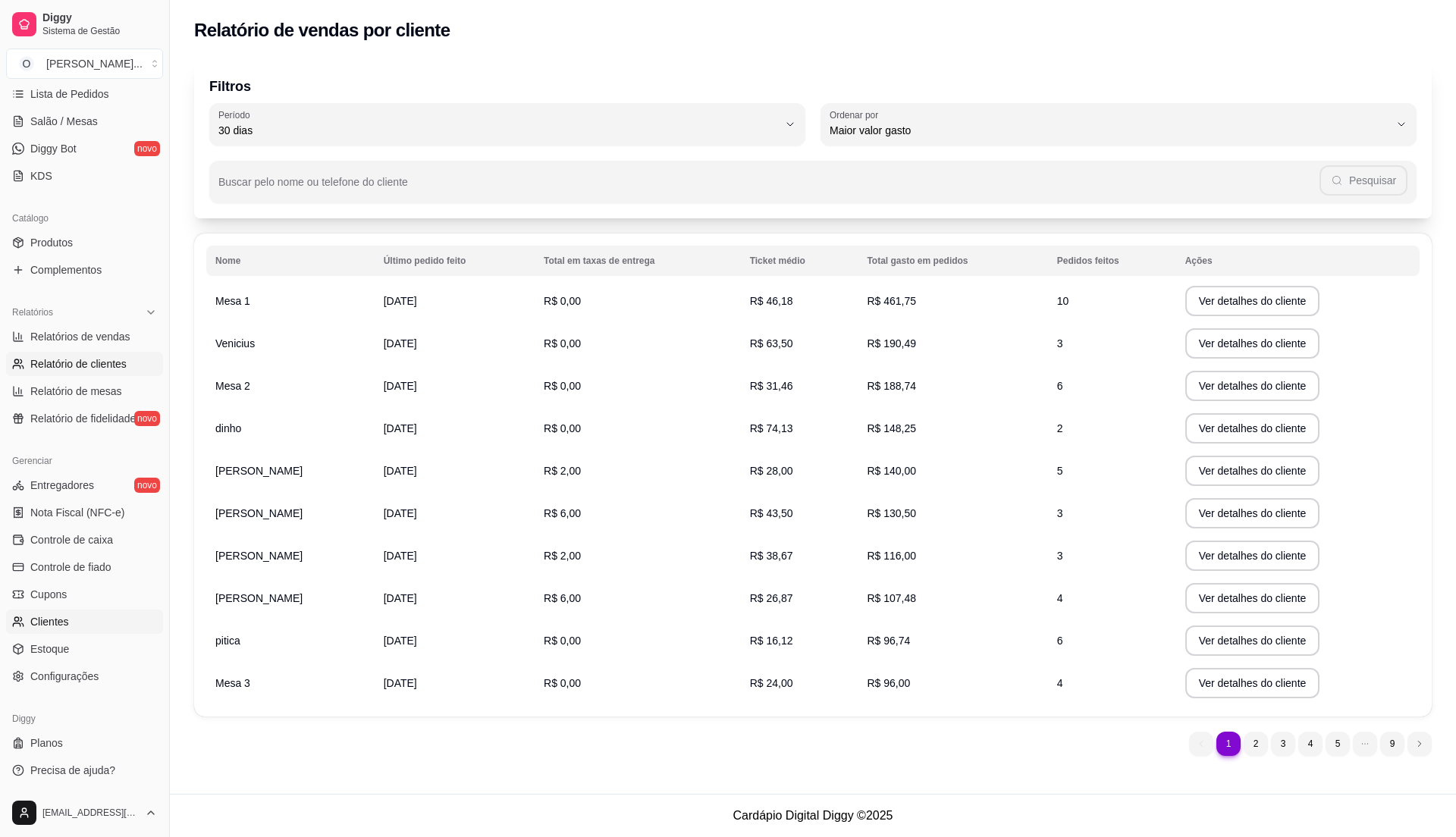
click at [74, 627] on link "Clientes" at bounding box center [84, 622] width 157 height 24
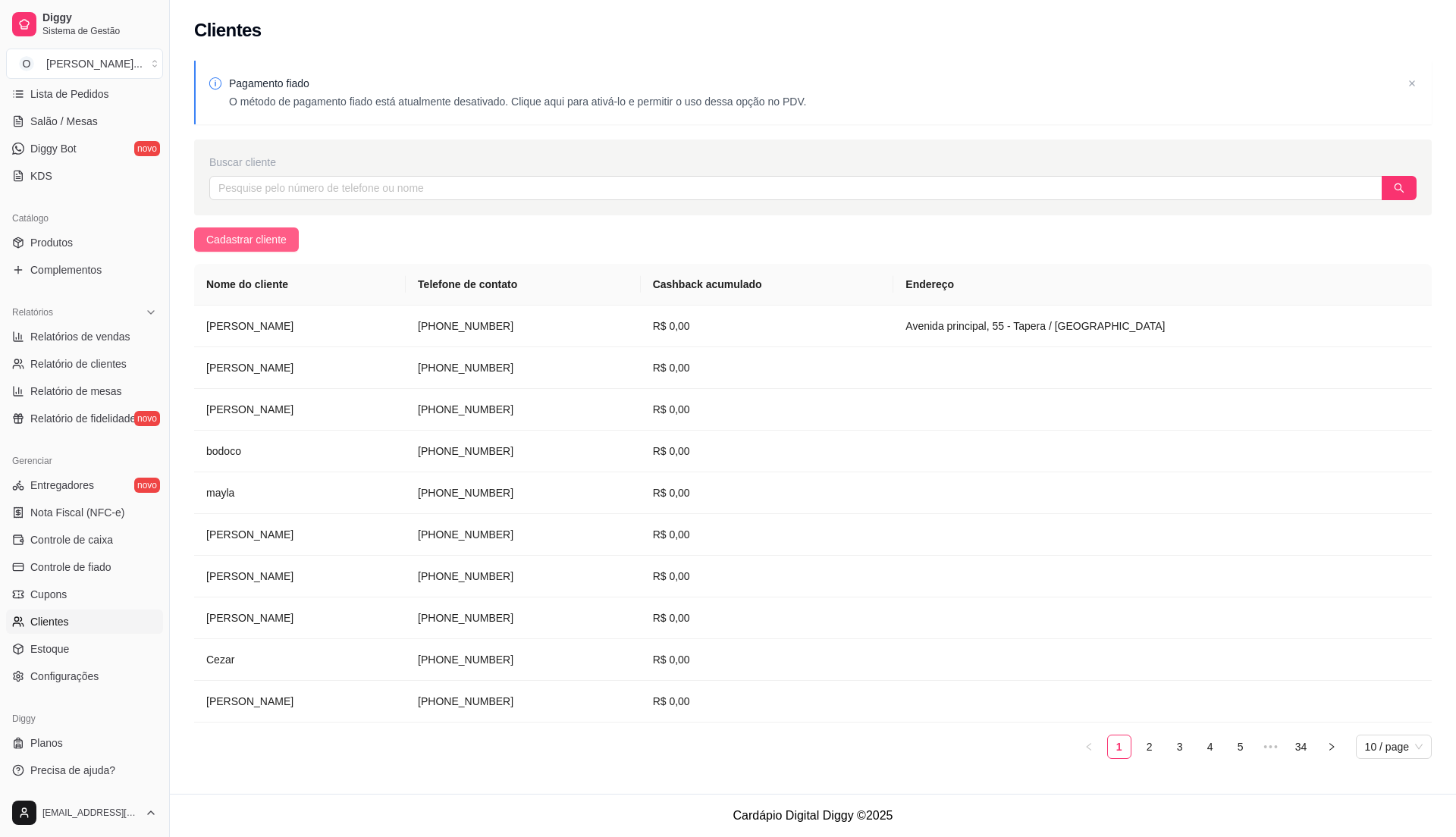
click at [286, 229] on button "Cadastrar cliente" at bounding box center [246, 240] width 104 height 24
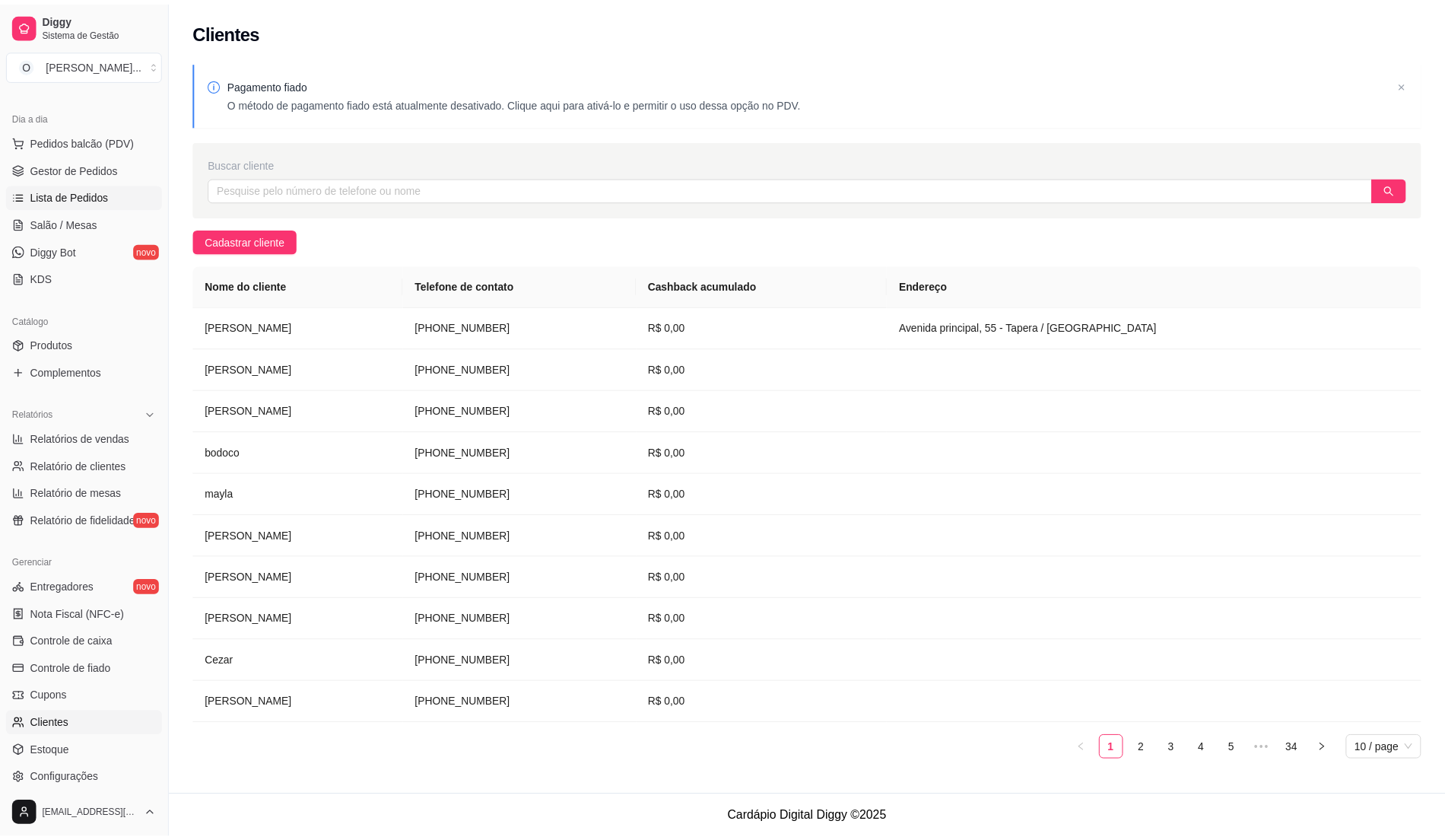
scroll to position [52, 0]
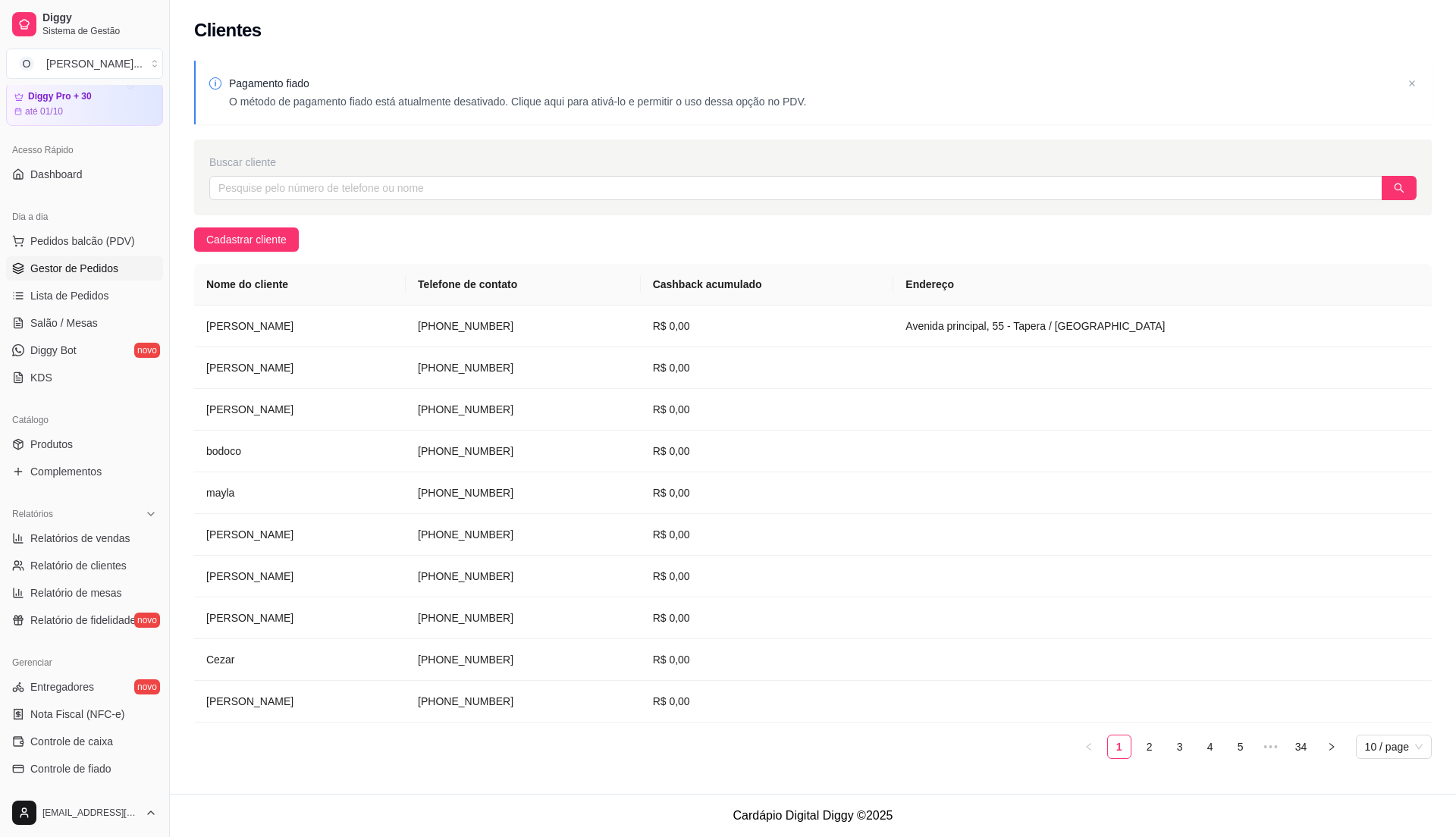
click at [74, 276] on span "Gestor de Pedidos" at bounding box center [74, 268] width 88 height 16
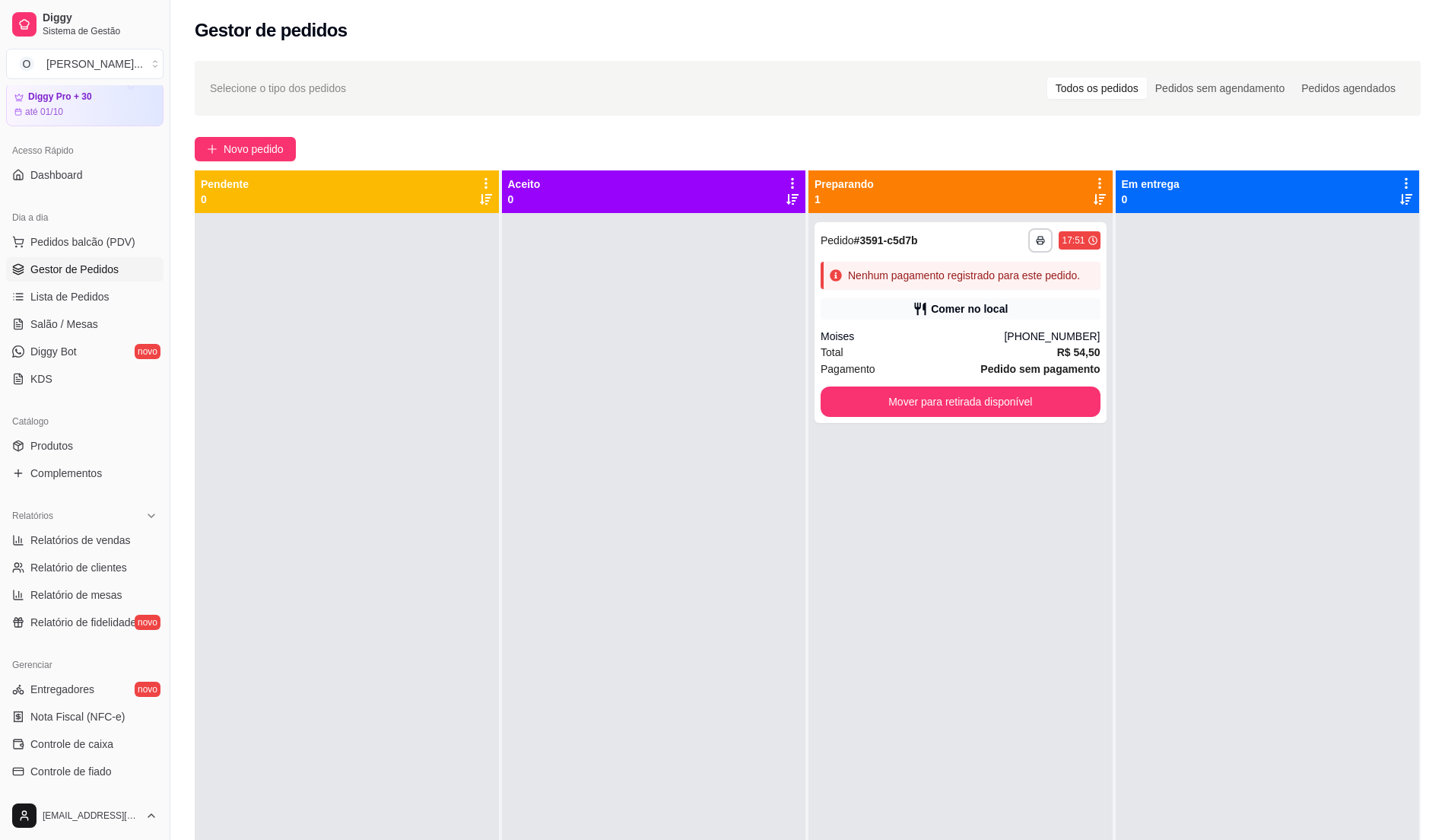
drag, startPoint x: 557, startPoint y: 359, endPoint x: 451, endPoint y: 302, distance: 120.4
click at [554, 357] on div at bounding box center [654, 633] width 305 height 840
click at [98, 239] on span "Pedidos balcão (PDV)" at bounding box center [83, 242] width 105 height 16
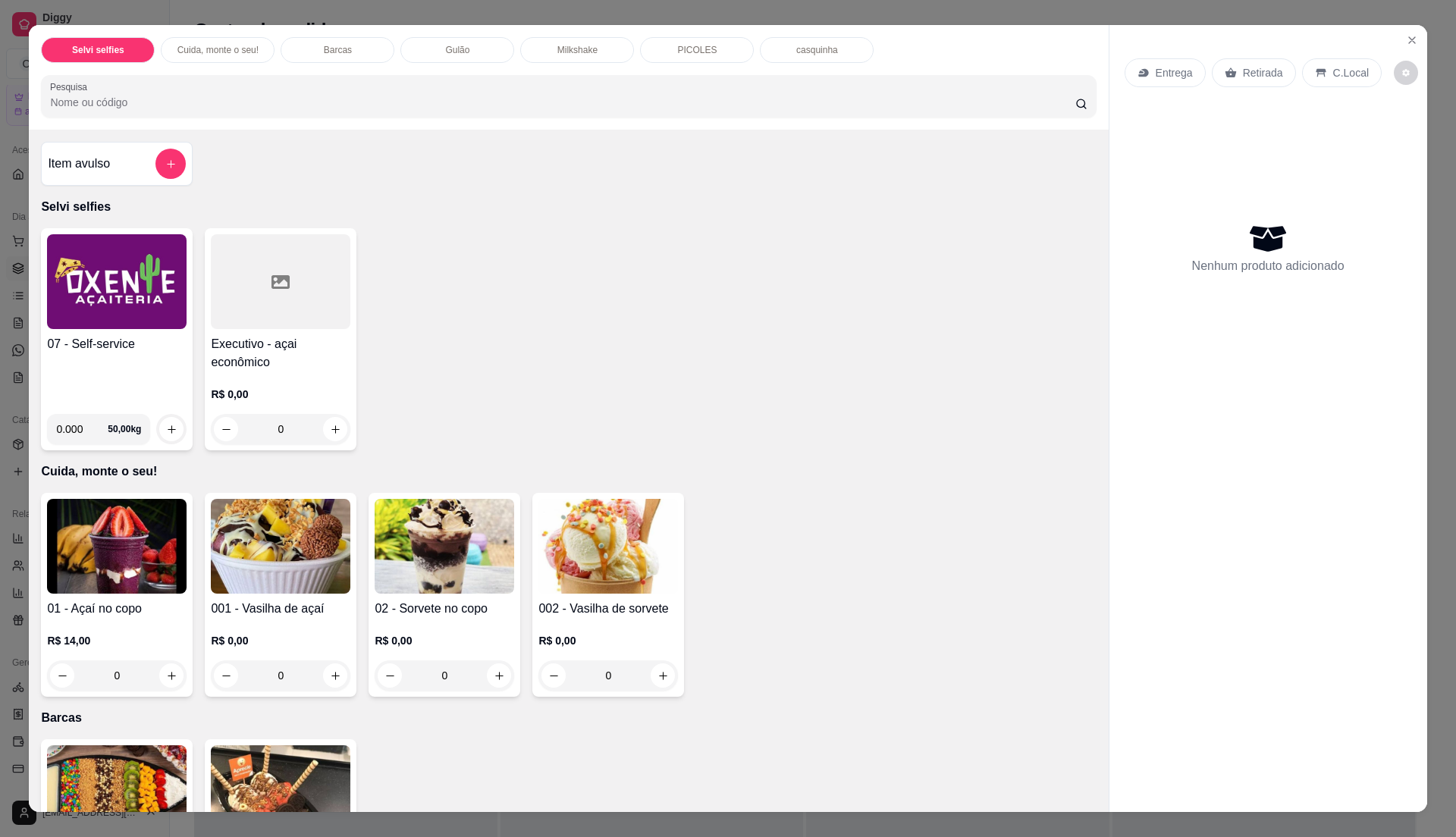
click at [97, 339] on h4 "07 - Self-service" at bounding box center [117, 344] width 140 height 18
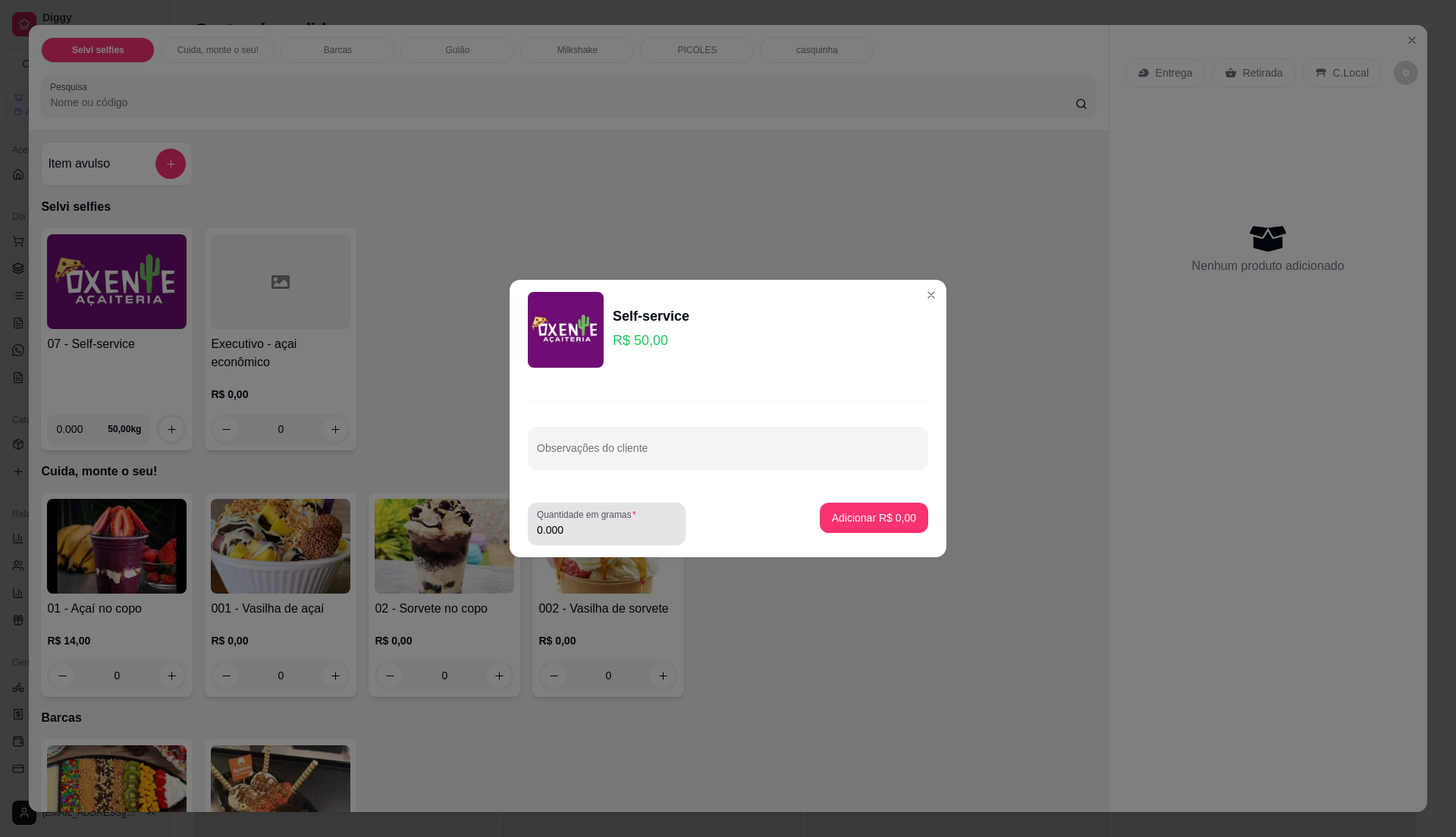
click at [637, 514] on label "Quantidade em gramas" at bounding box center [589, 515] width 104 height 13
click at [637, 522] on input "0.000" at bounding box center [606, 529] width 140 height 16
type input "0.37"
click at [883, 519] on p "Adicionar R$ 18,50" at bounding box center [872, 517] width 88 height 15
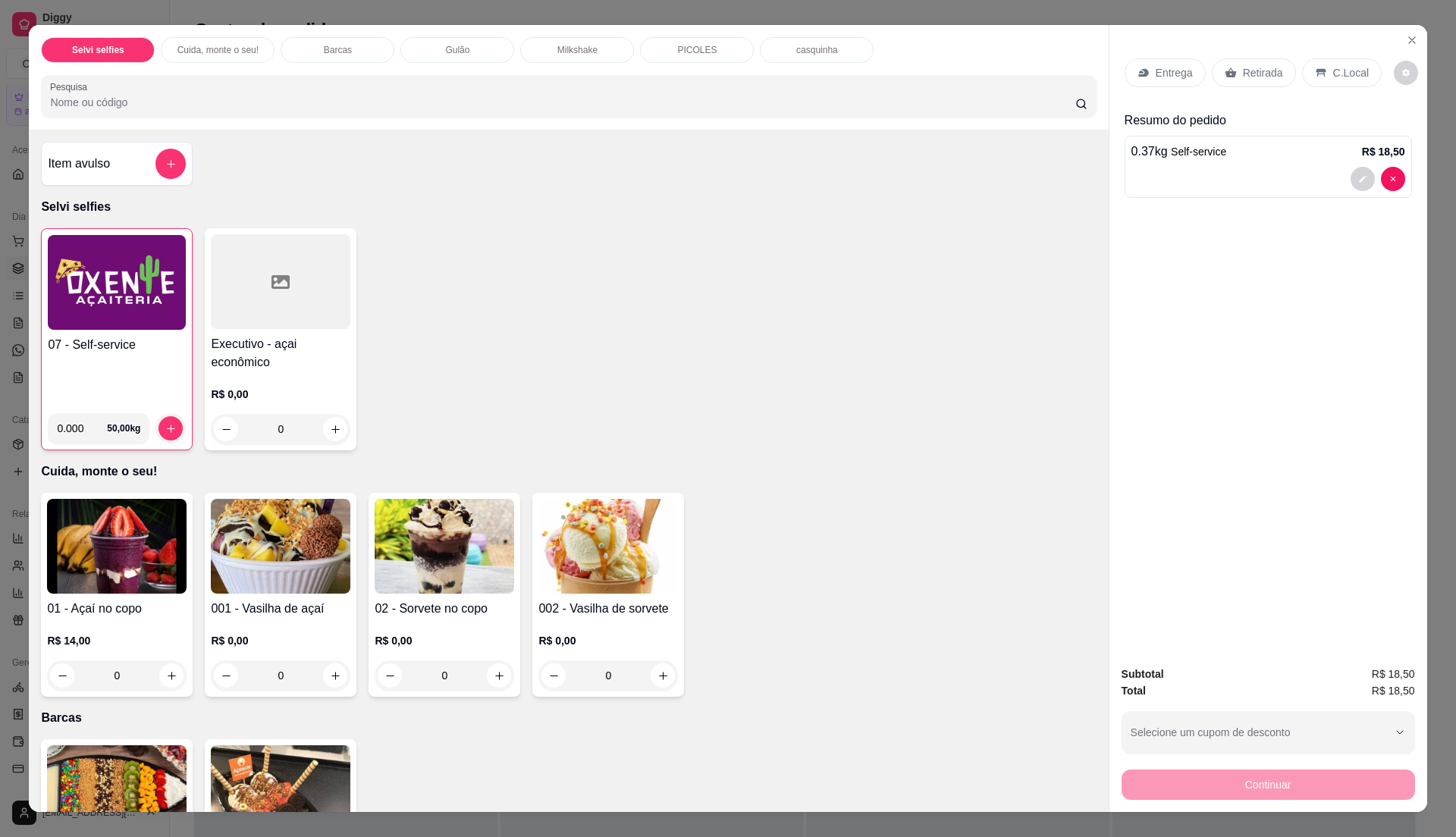
click at [1334, 79] on p "C.Local" at bounding box center [1352, 73] width 36 height 16
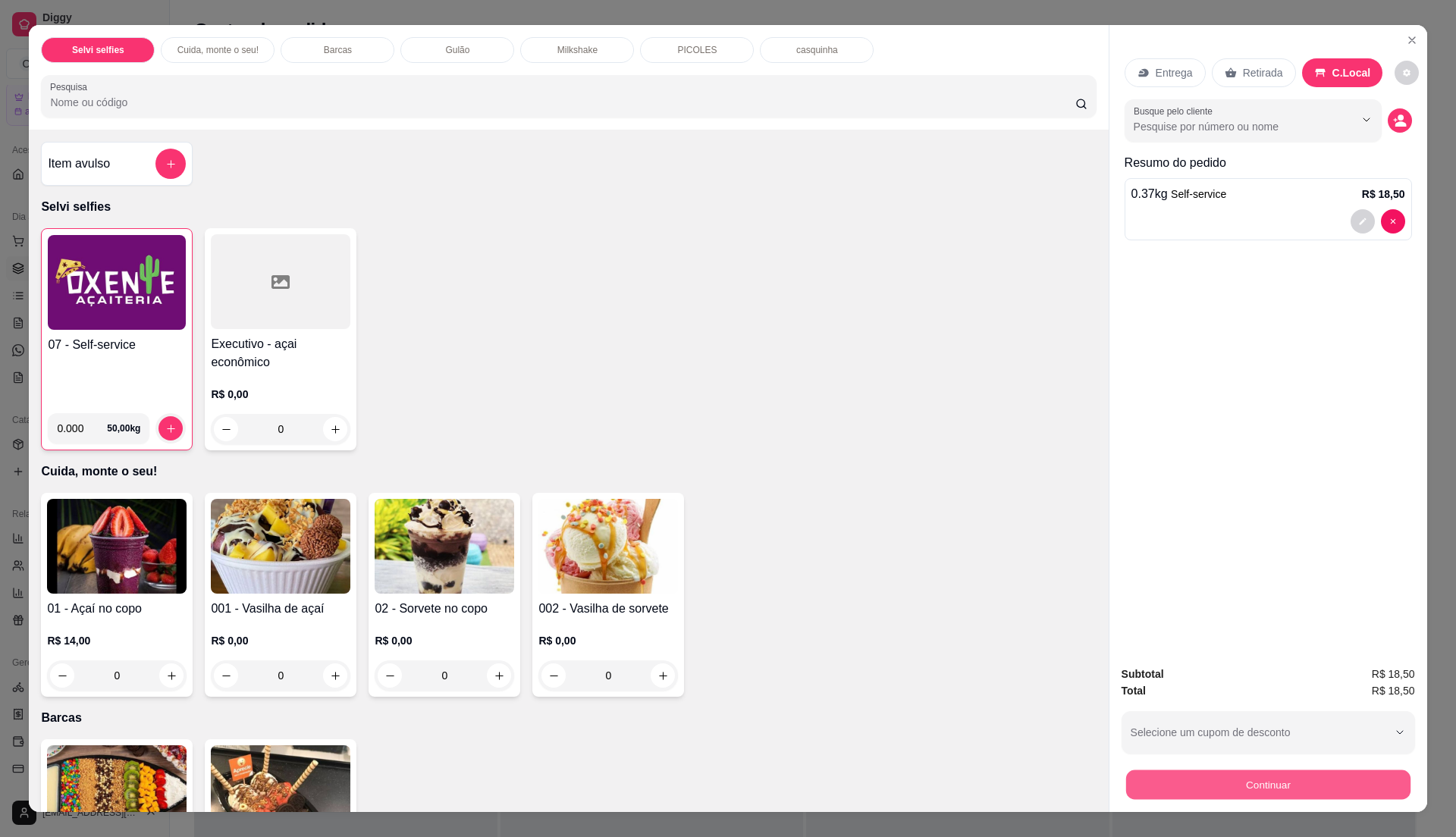
click at [1266, 780] on button "Continuar" at bounding box center [1267, 784] width 284 height 29
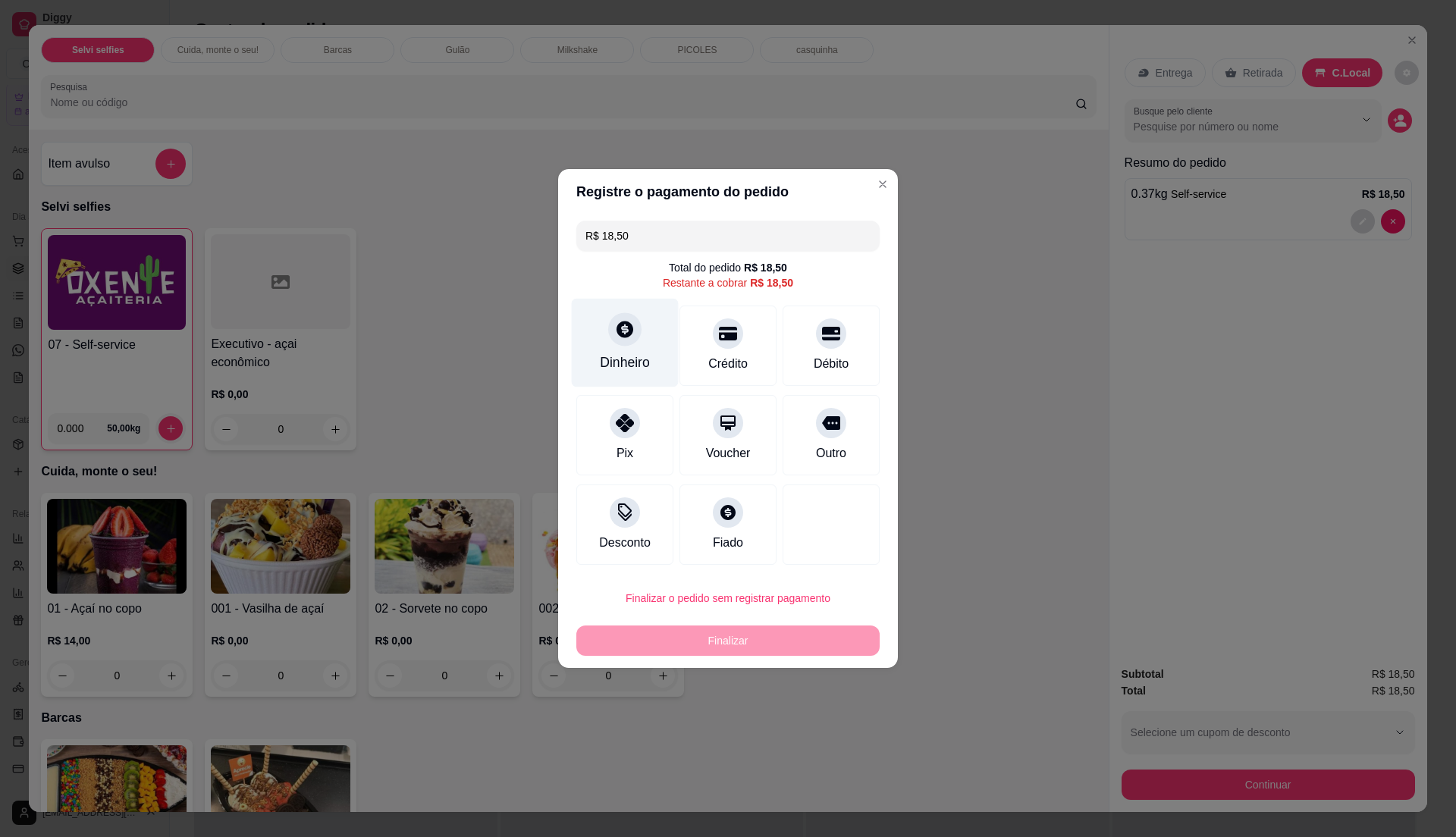
click at [617, 356] on div "Dinheiro" at bounding box center [624, 362] width 50 height 20
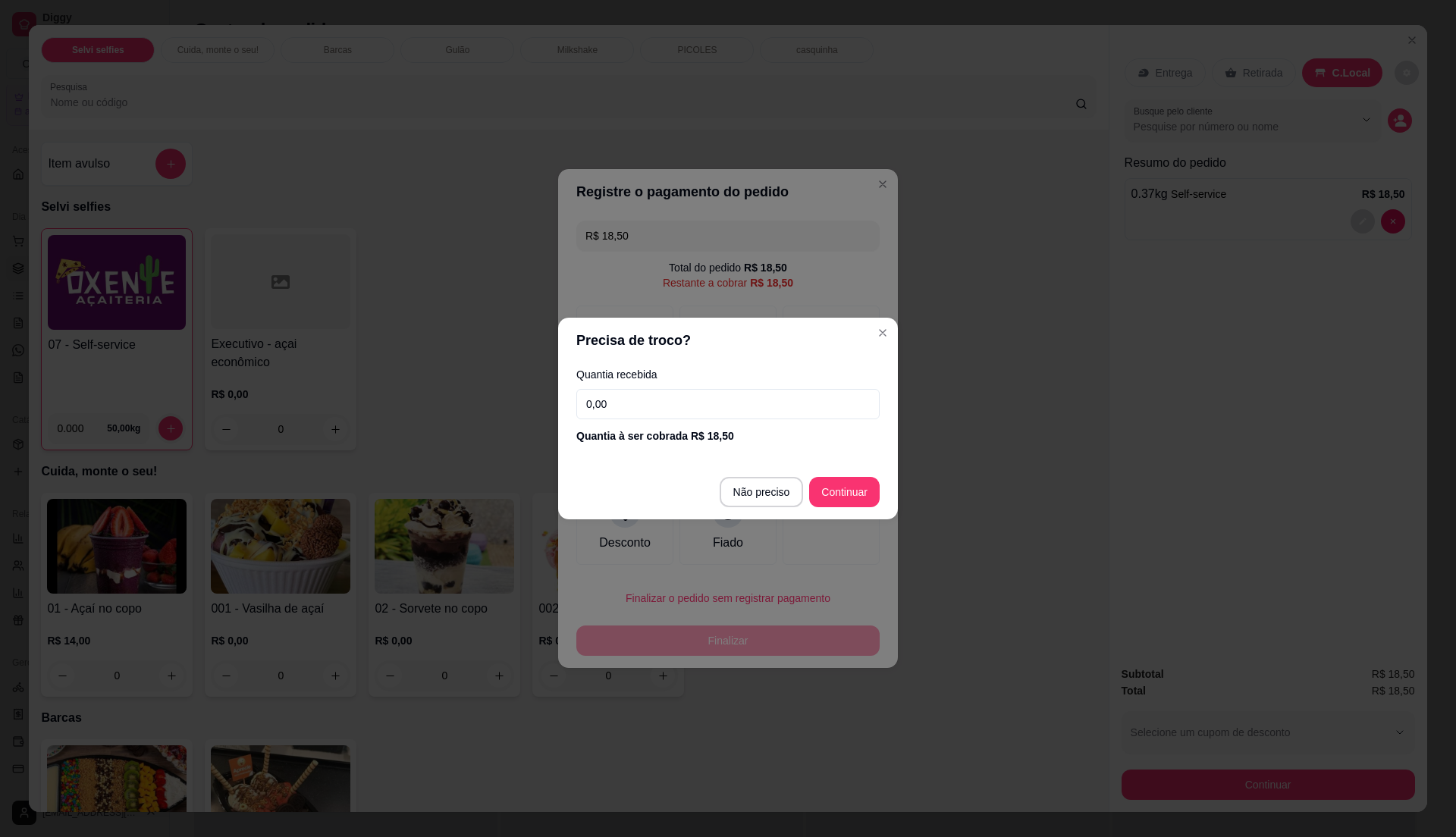
click at [864, 334] on header "Precisa de troco?" at bounding box center [728, 340] width 340 height 46
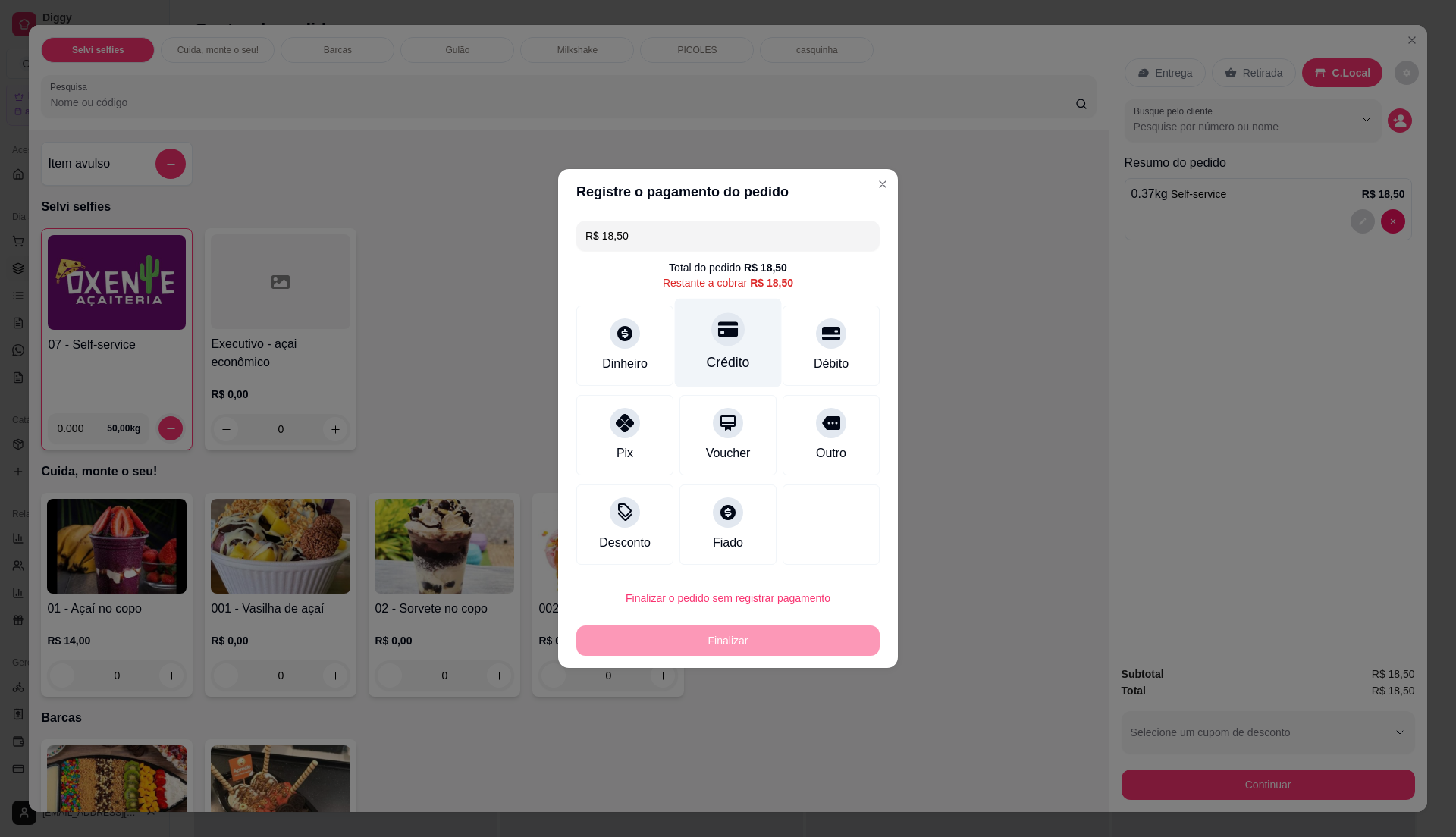
click at [735, 359] on div "Crédito" at bounding box center [728, 362] width 43 height 20
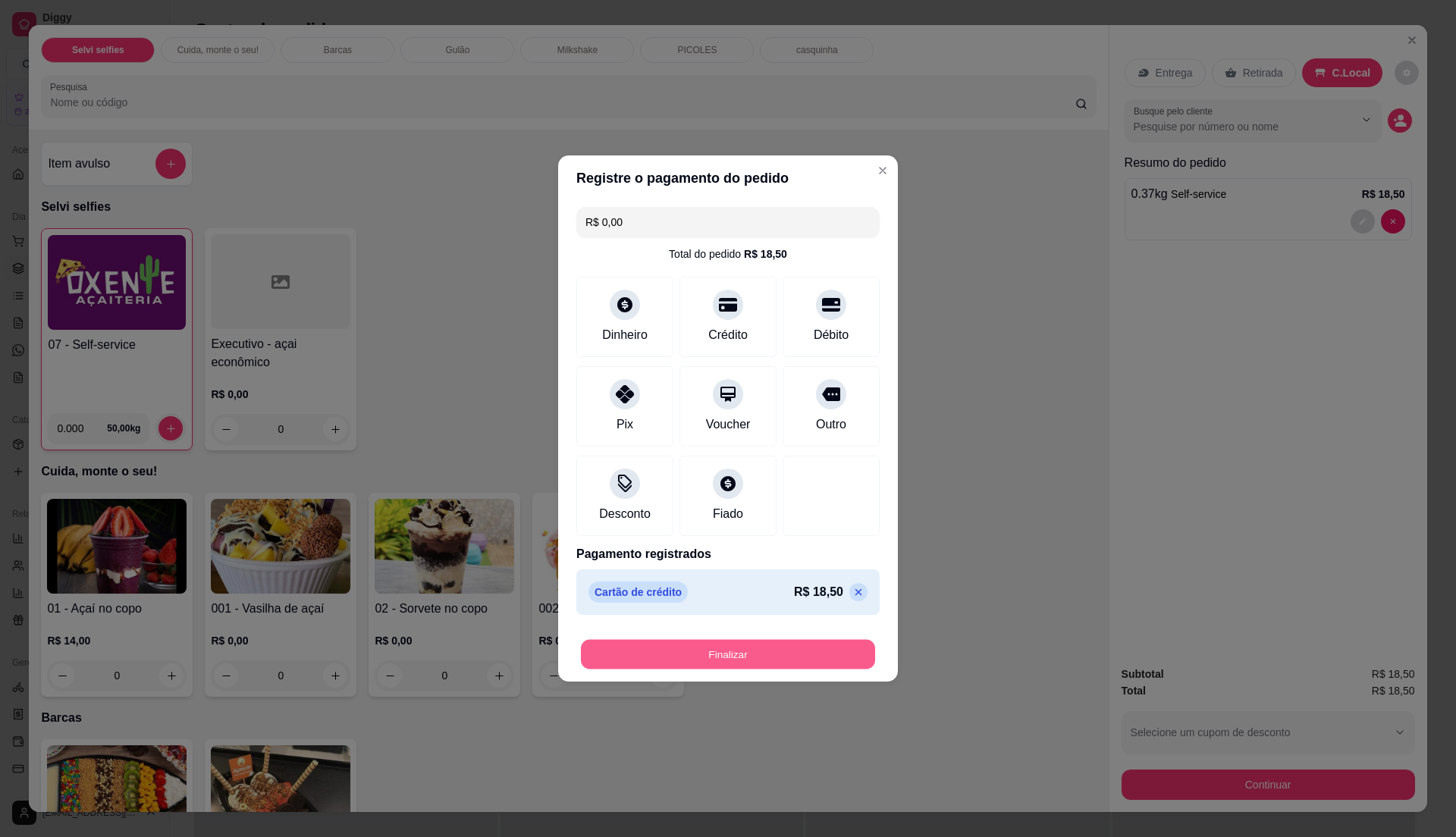
click at [754, 652] on button "Finalizar" at bounding box center [728, 654] width 295 height 29
type input "-R$ 18,50"
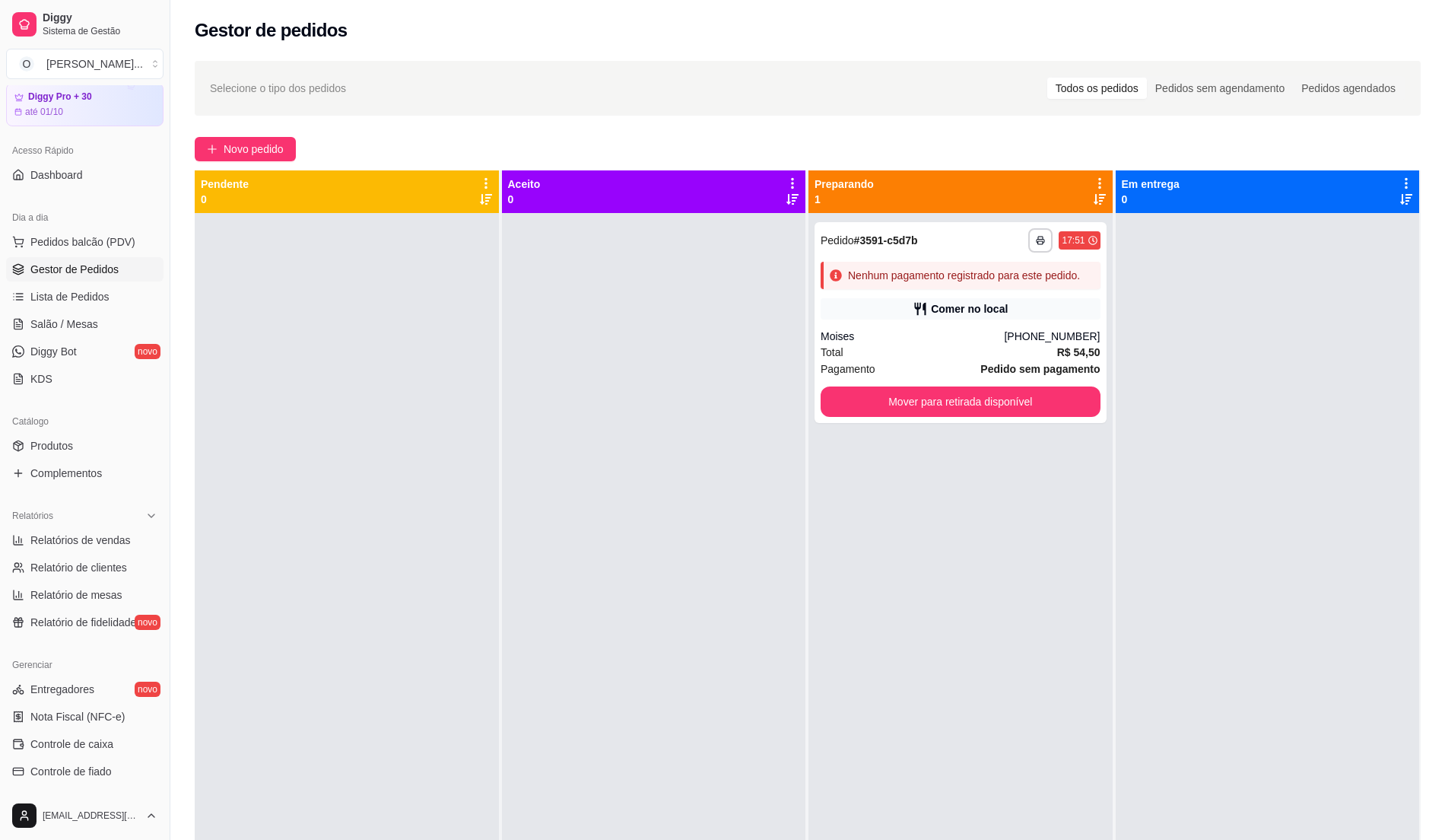
drag, startPoint x: 609, startPoint y: 468, endPoint x: 534, endPoint y: 434, distance: 82.3
click at [600, 458] on div at bounding box center [654, 633] width 305 height 840
click at [96, 303] on span "Lista de Pedidos" at bounding box center [70, 296] width 79 height 16
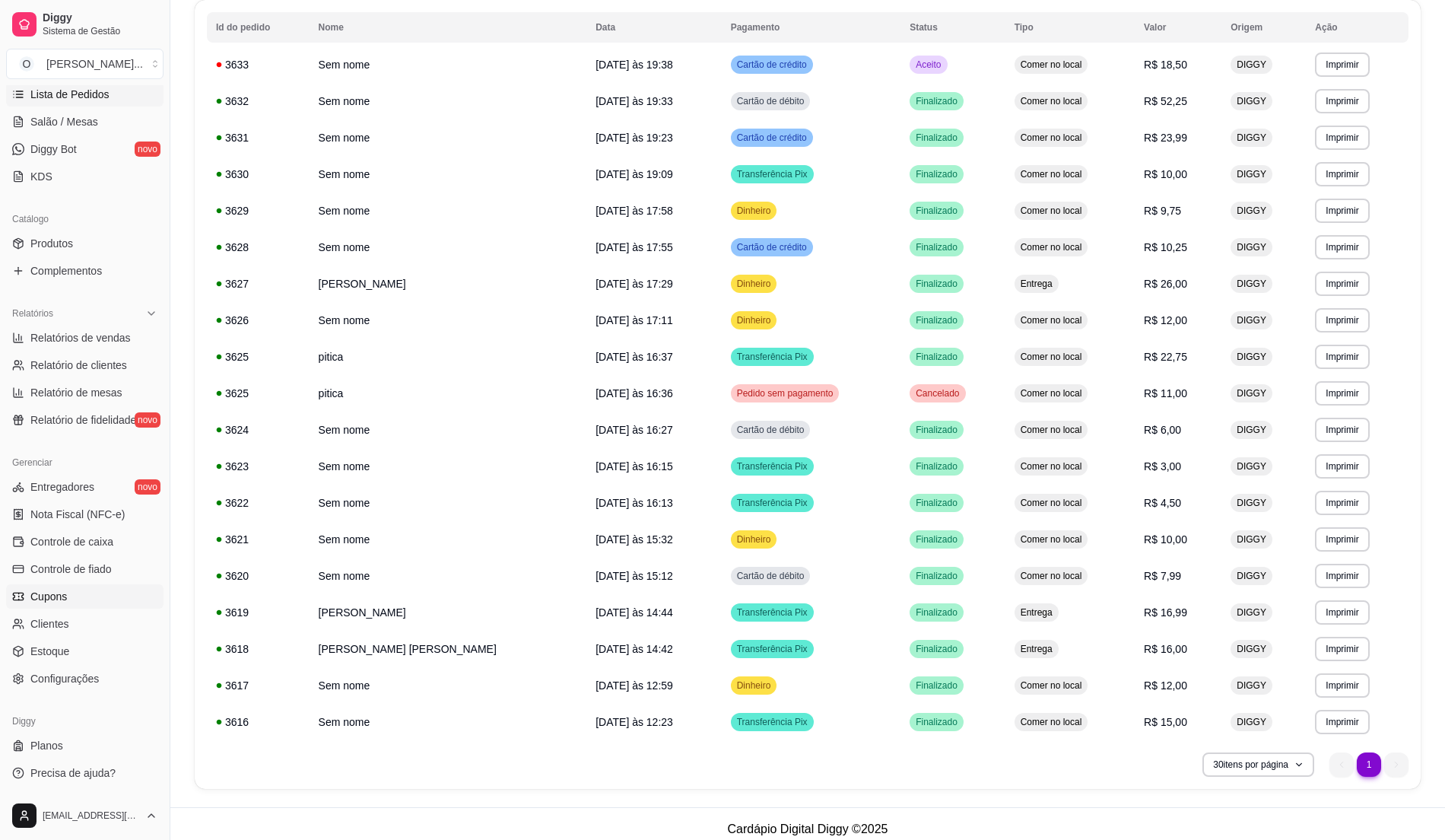
scroll to position [184, 0]
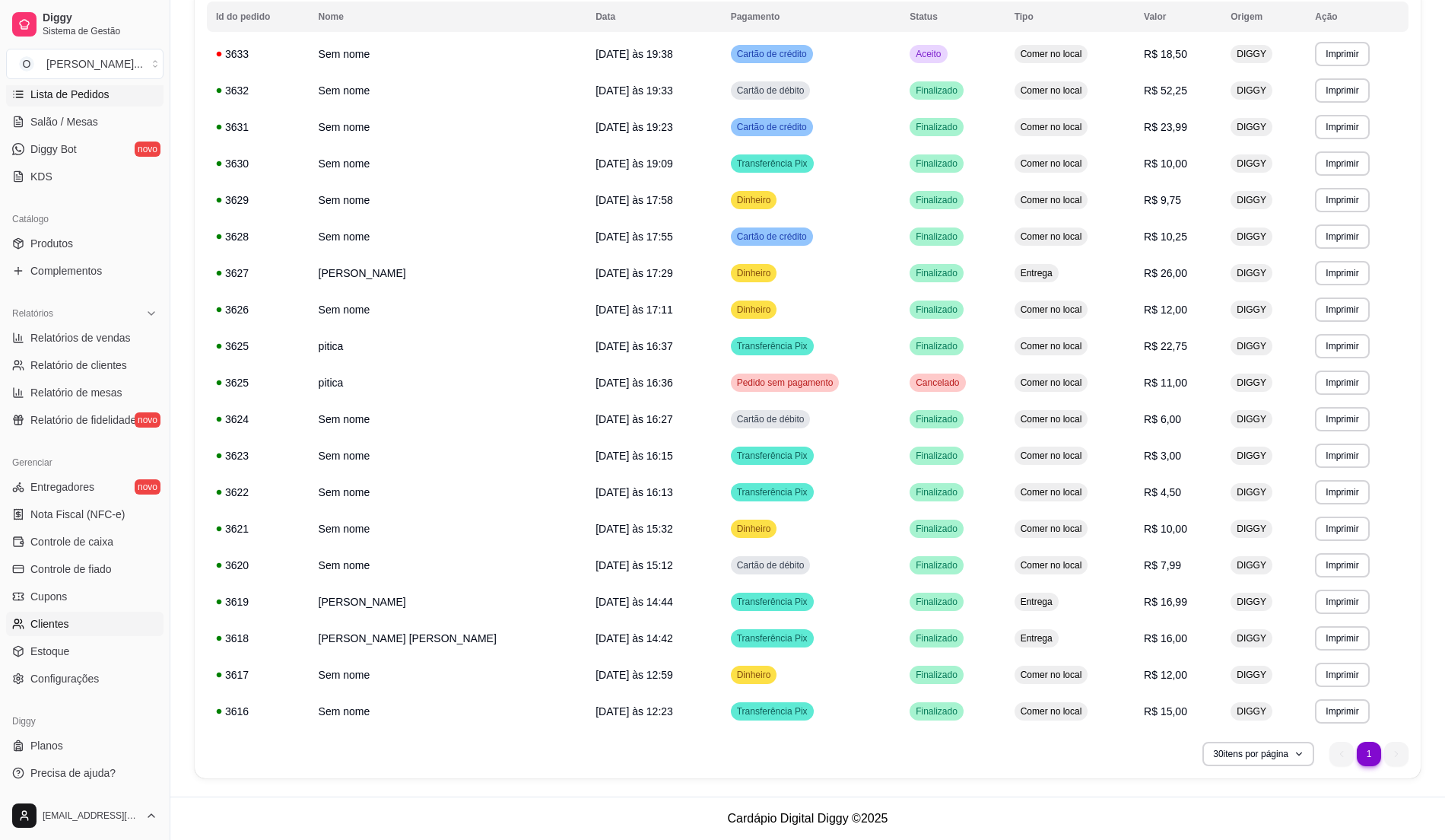
click at [103, 618] on link "Clientes" at bounding box center [84, 624] width 157 height 25
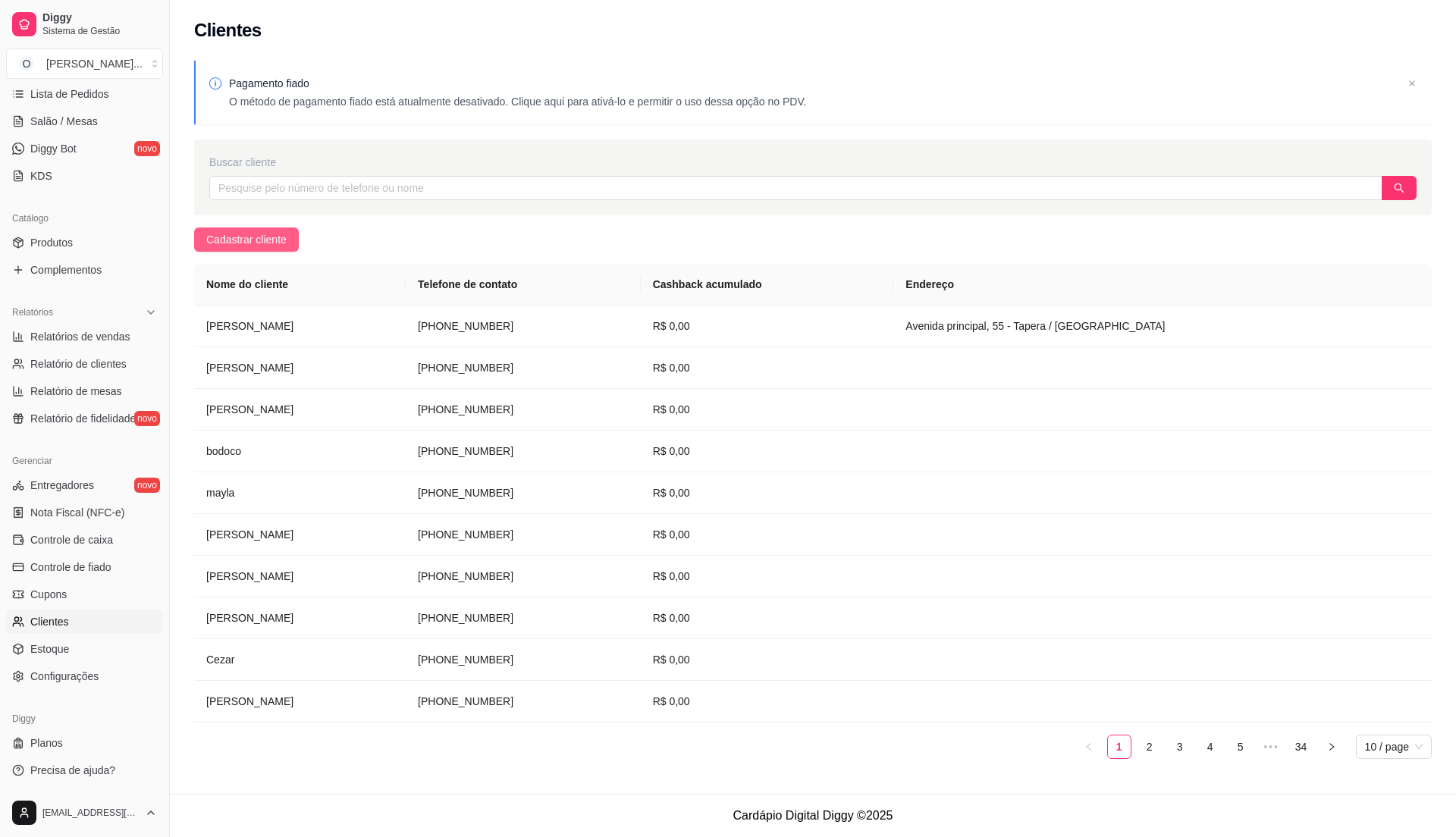
click at [255, 243] on span "Cadastrar cliente" at bounding box center [246, 239] width 80 height 16
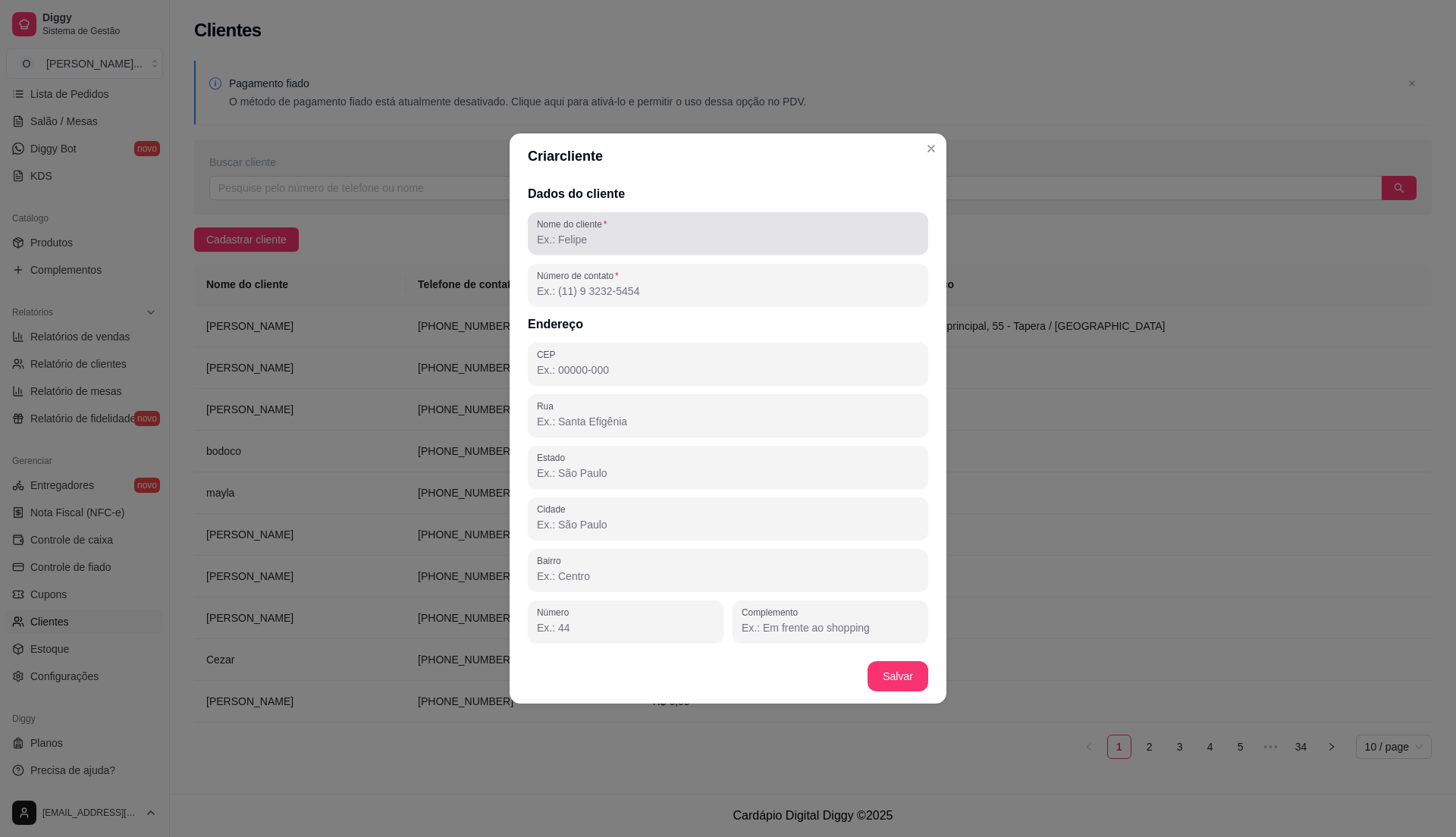
click at [616, 228] on div at bounding box center [728, 233] width 382 height 30
click at [657, 241] on input "[PERSON_NAME] [PERSON_NAME] calvalcante" at bounding box center [728, 239] width 382 height 16
click at [701, 244] on input "[PERSON_NAME] [PERSON_NAME] [PERSON_NAME]" at bounding box center [728, 239] width 382 height 16
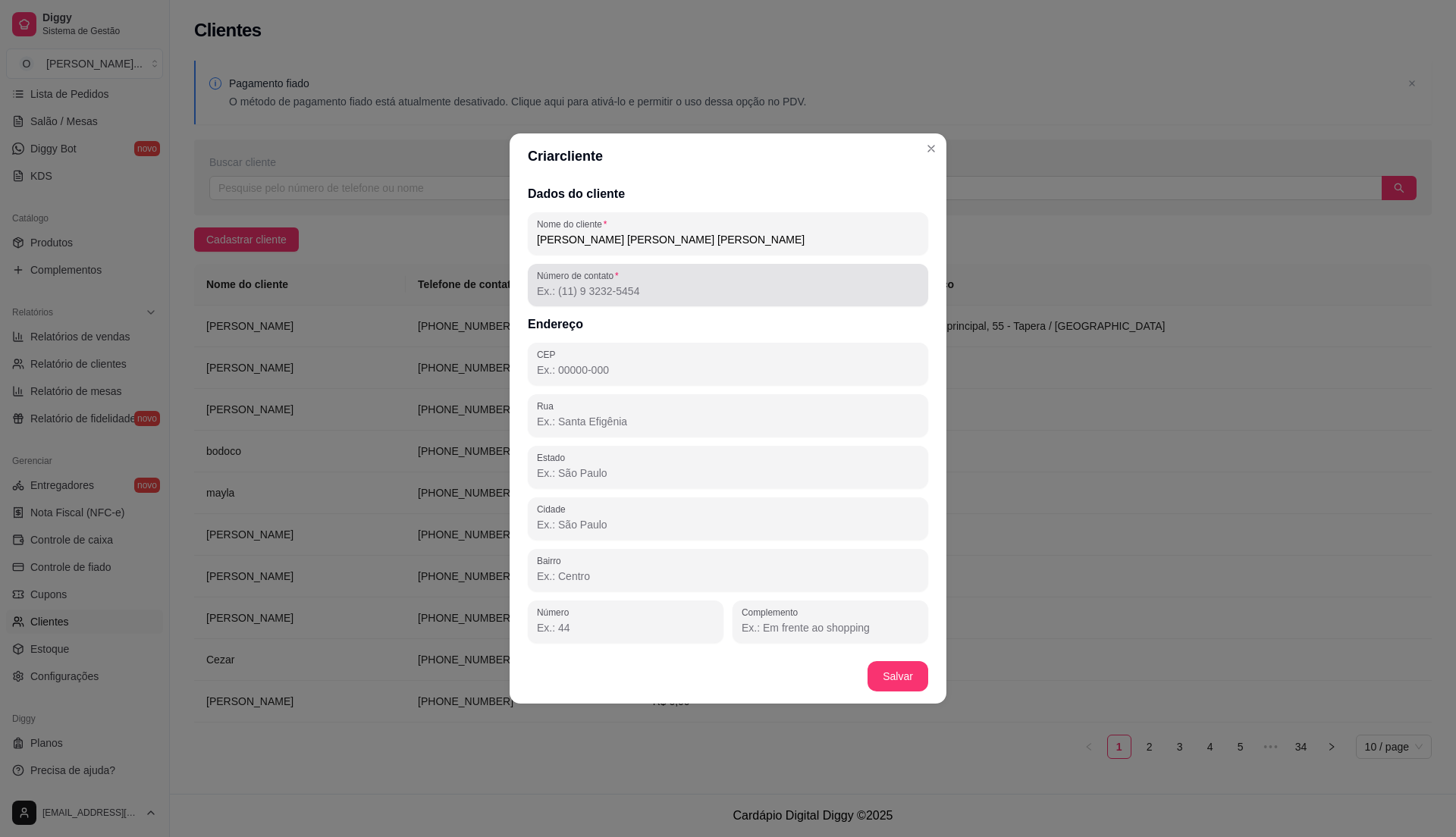
type input "[PERSON_NAME] [PERSON_NAME] [PERSON_NAME]"
click at [627, 301] on div "Número de contato" at bounding box center [728, 285] width 401 height 42
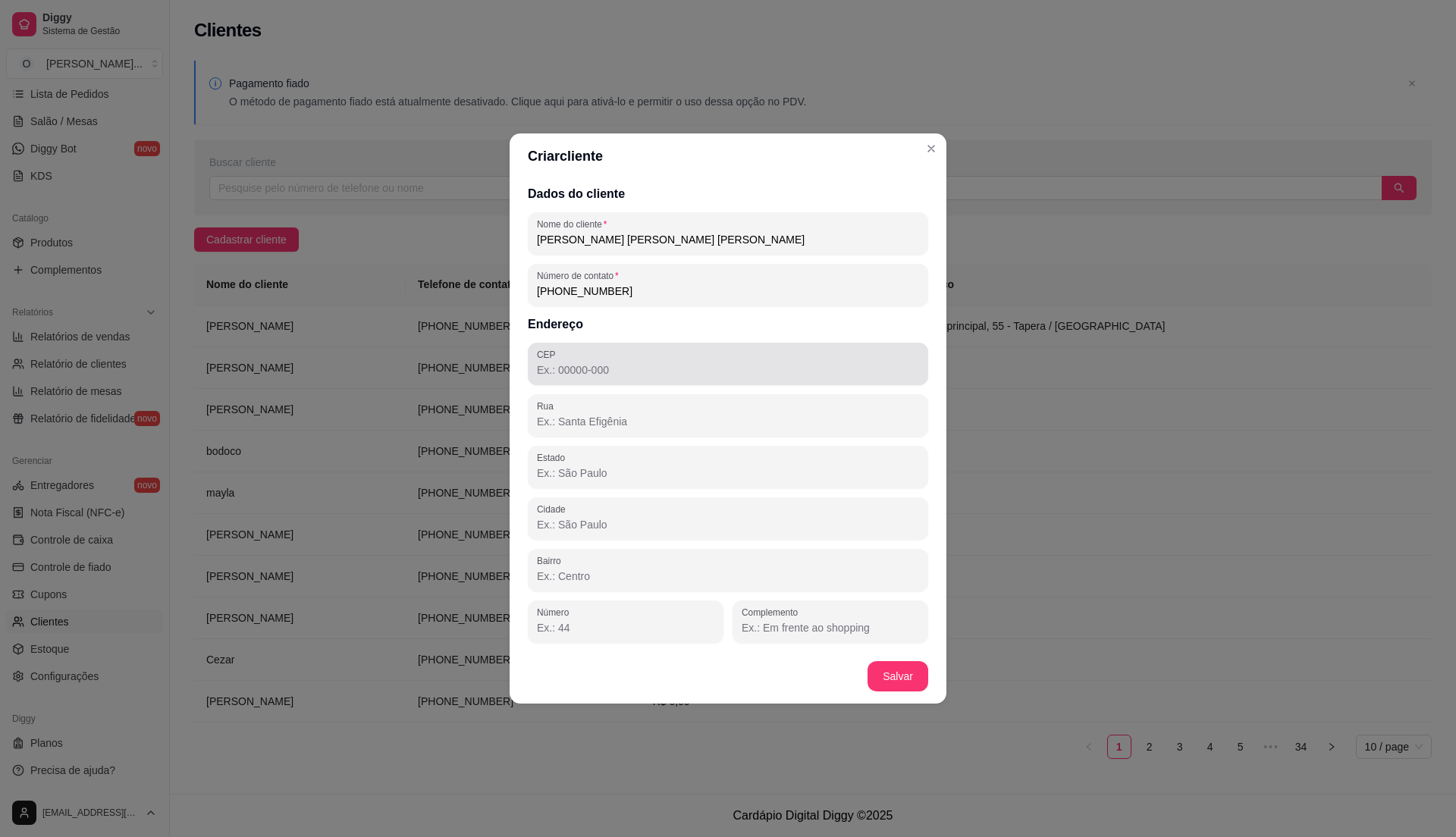
type input "[PHONE_NUMBER]"
click at [610, 359] on div at bounding box center [728, 363] width 382 height 30
type input "4"
type input "56334-899"
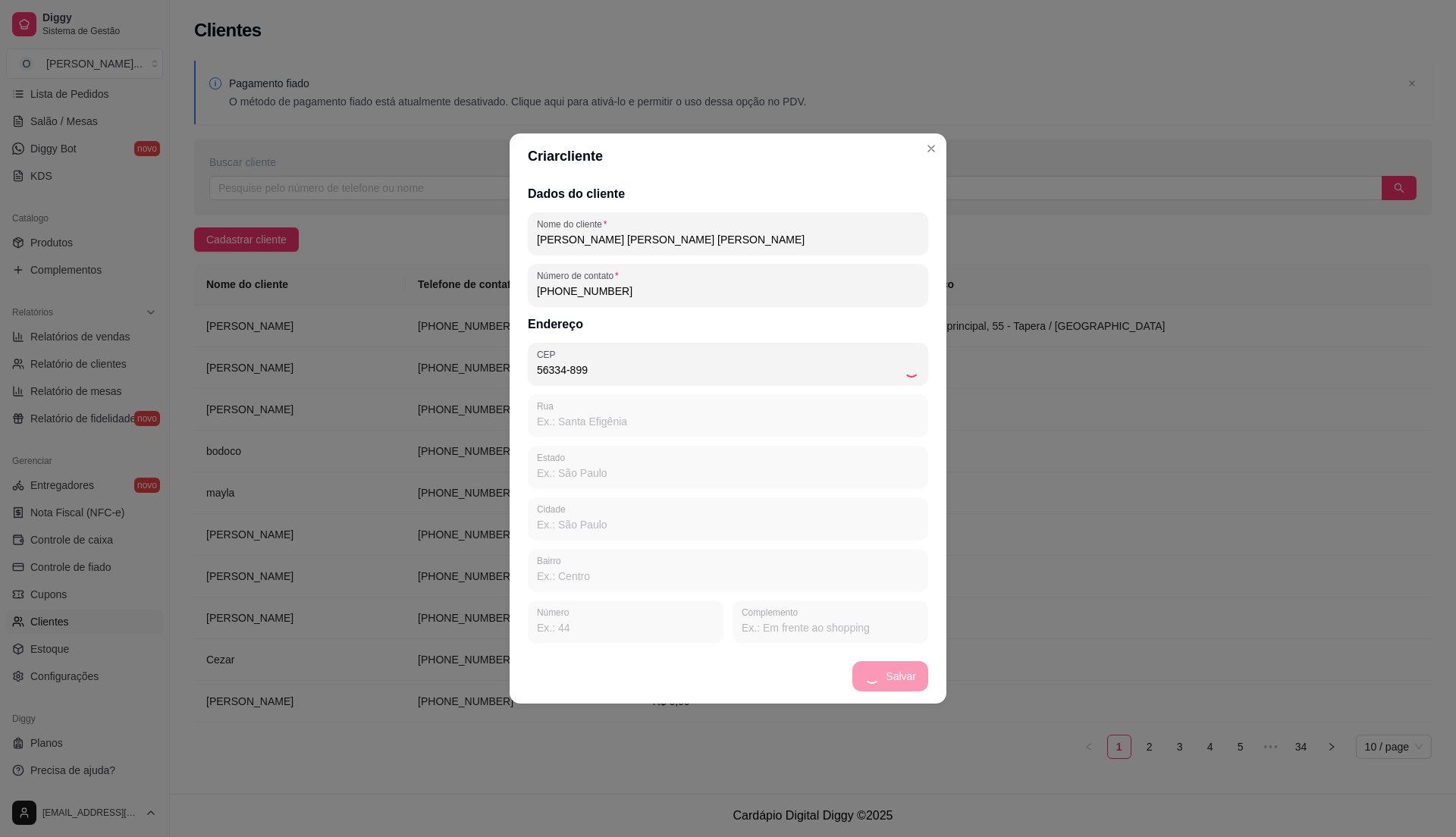
type input "Área Rural"
type input "PE"
type input "Petrolina"
type input "Área Rural de Petrolina"
type input "casa da [PERSON_NAME]"
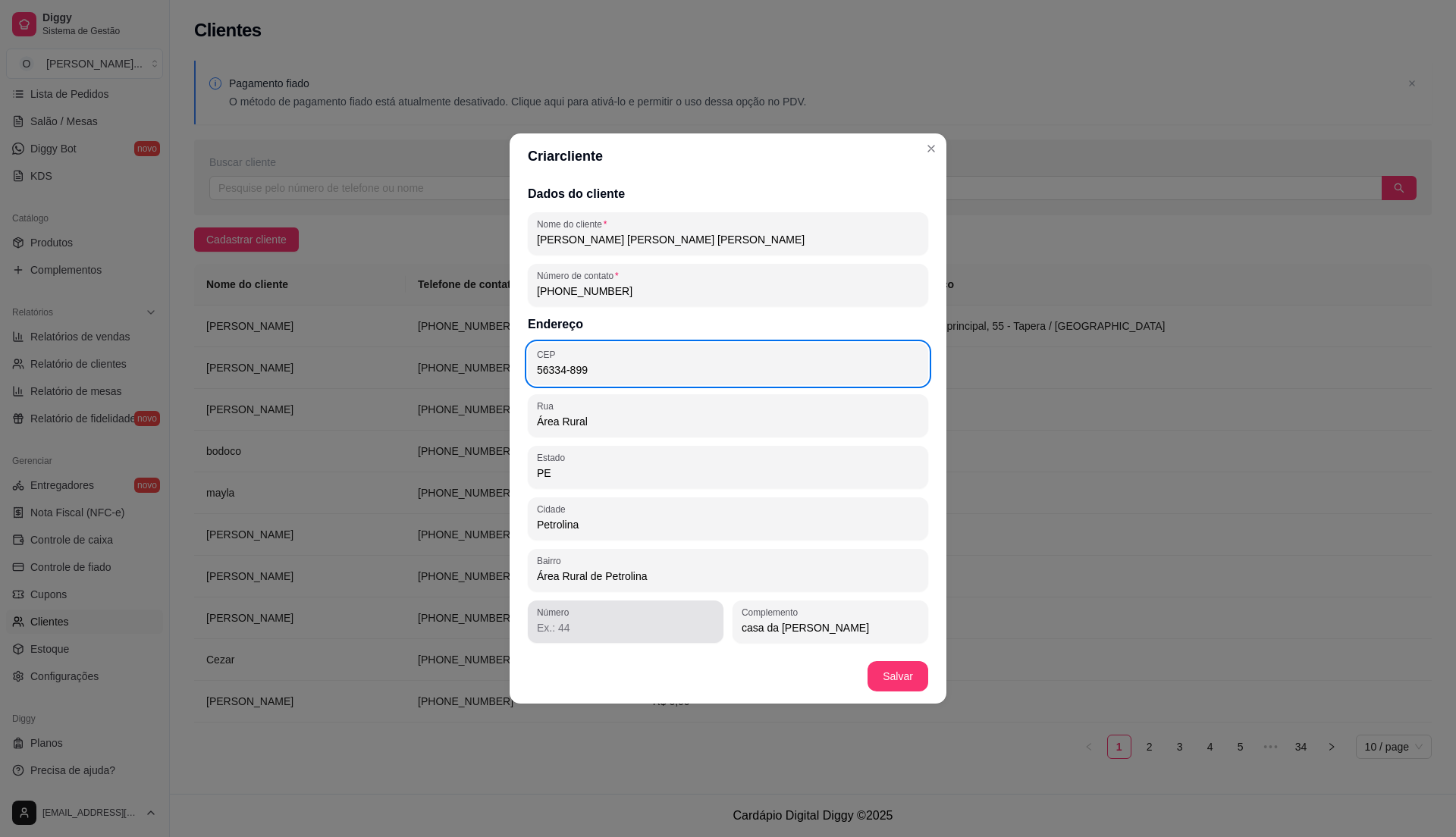
type input "56334-899"
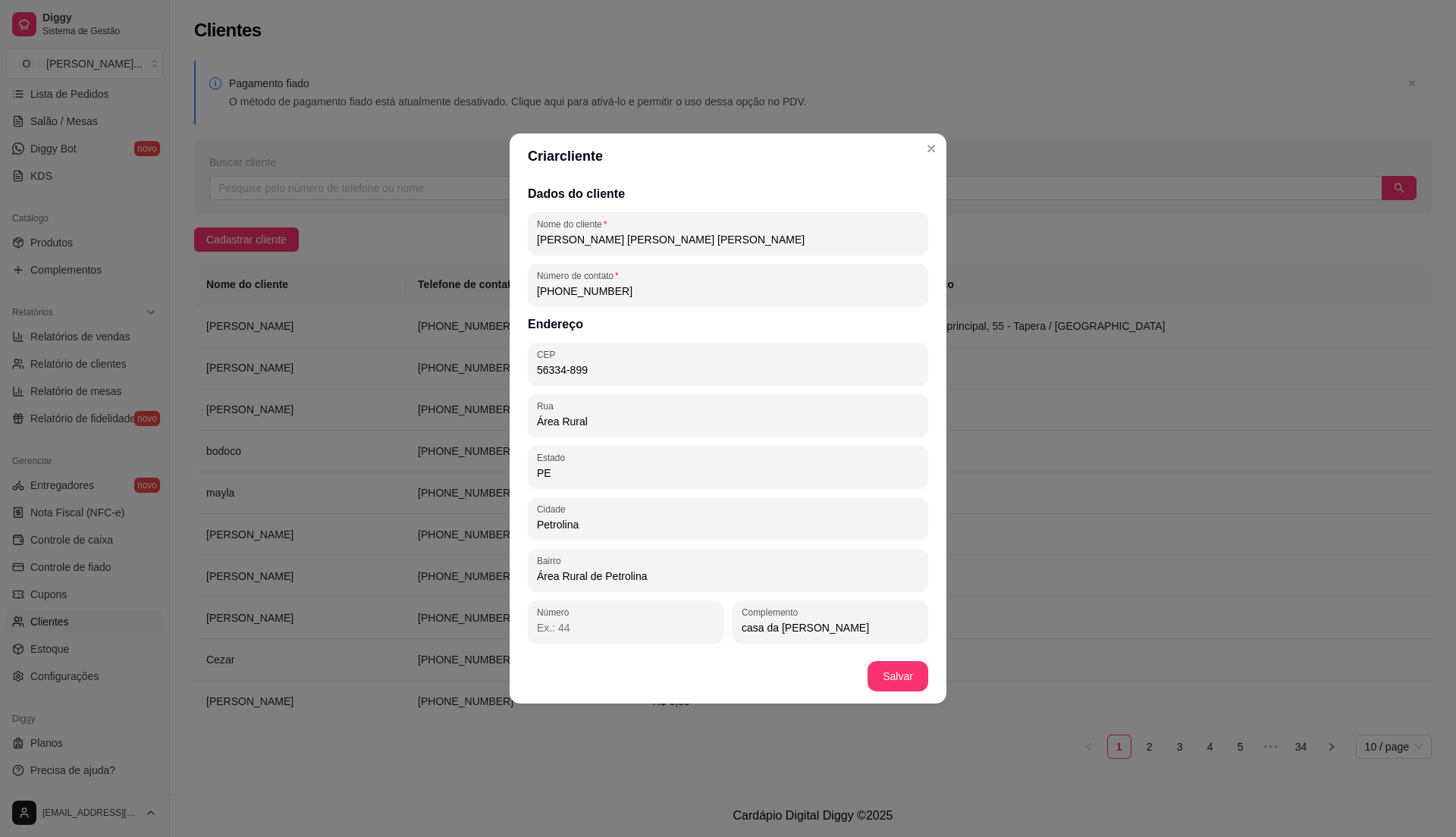
click at [632, 620] on input "Número" at bounding box center [625, 627] width 177 height 16
click at [841, 628] on input "casa da [PERSON_NAME]" at bounding box center [830, 627] width 177 height 16
type input "c"
click at [829, 627] on input "Complemento" at bounding box center [830, 627] width 177 height 16
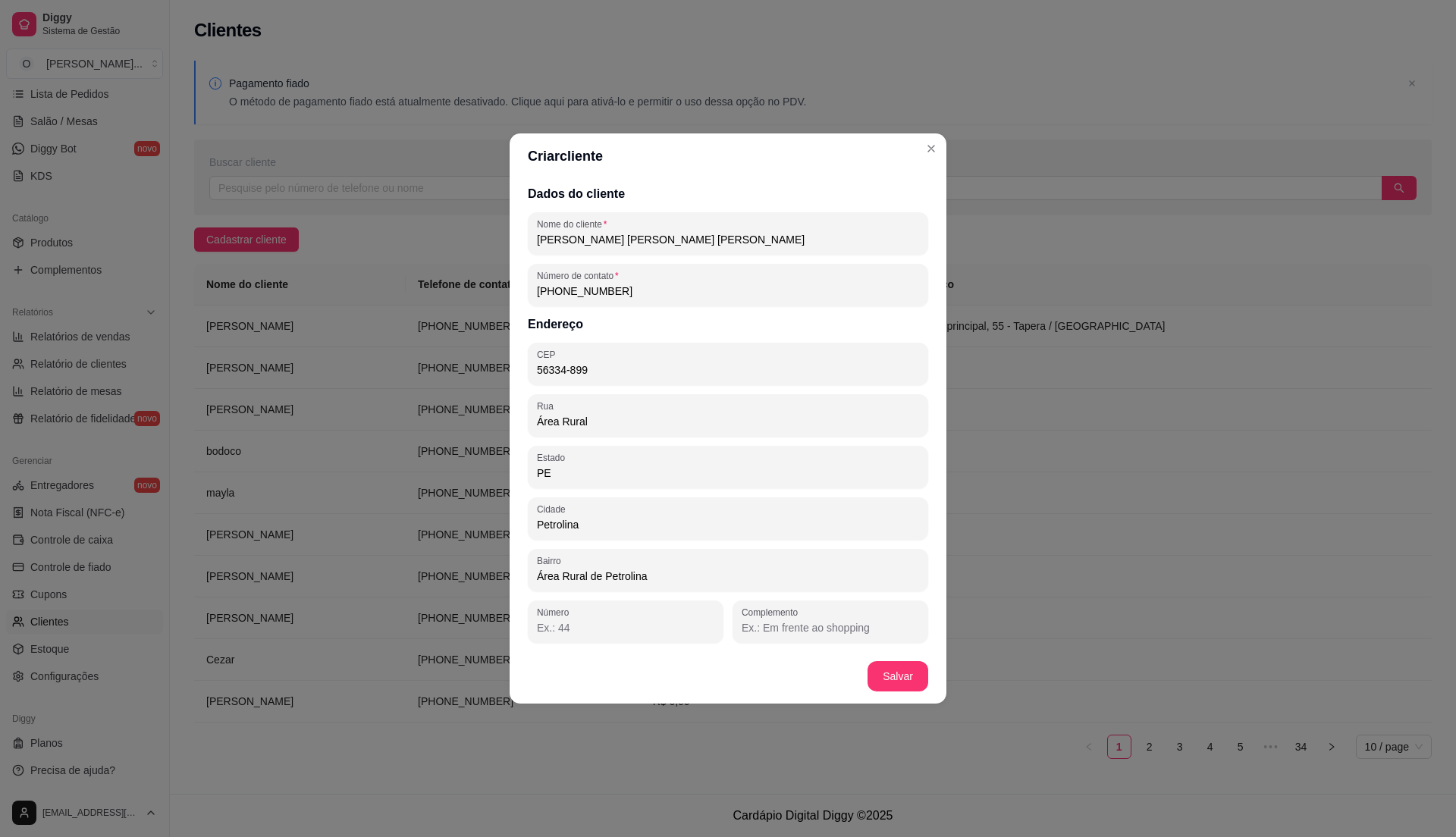
click at [805, 626] on input "Complemento" at bounding box center [830, 627] width 177 height 16
click at [780, 632] on input "Complemento" at bounding box center [830, 627] width 177 height 16
type input "rua do po"
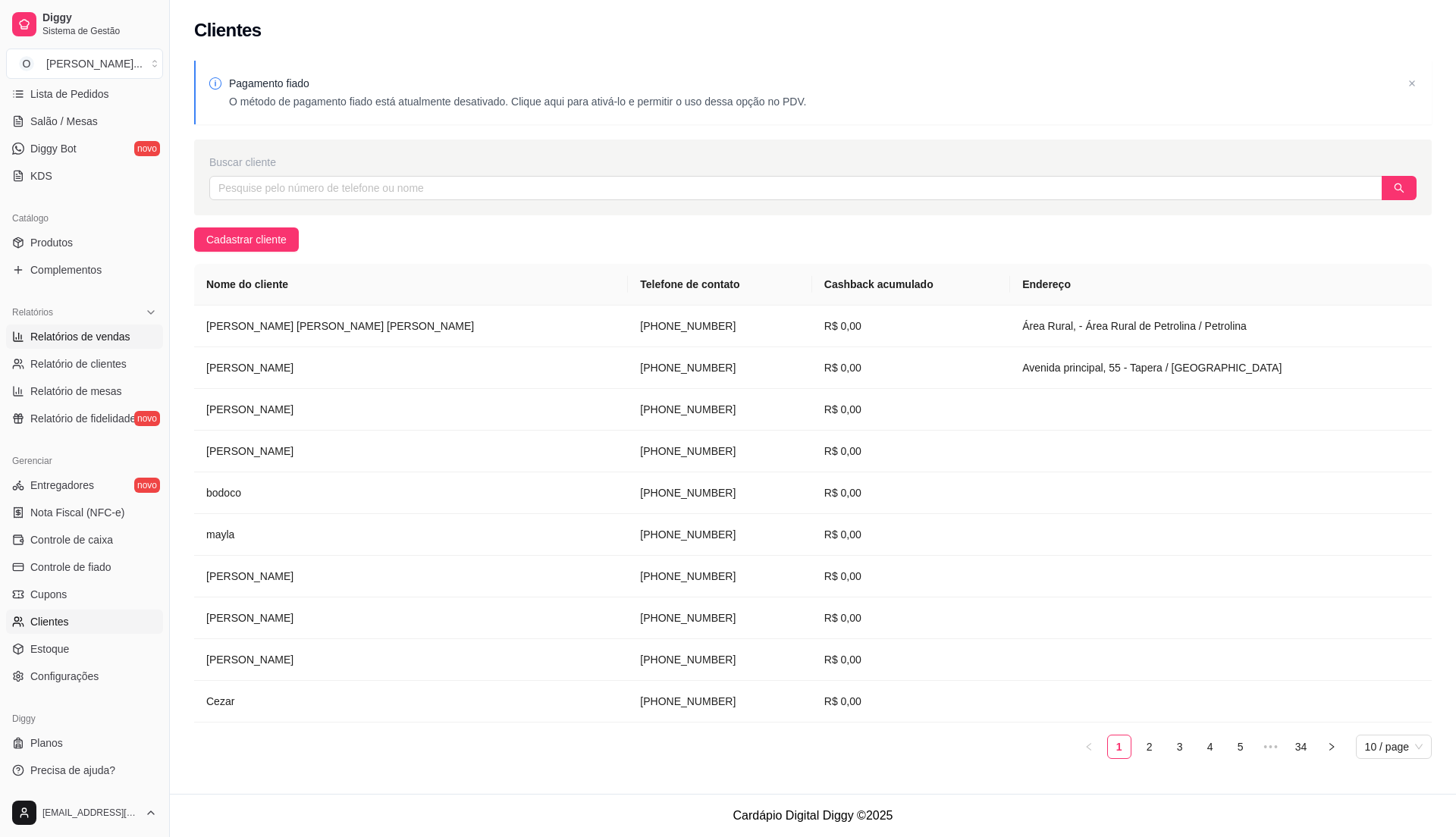
click at [47, 337] on span "Relatórios de vendas" at bounding box center [80, 336] width 100 height 16
select select "ALL"
select select "0"
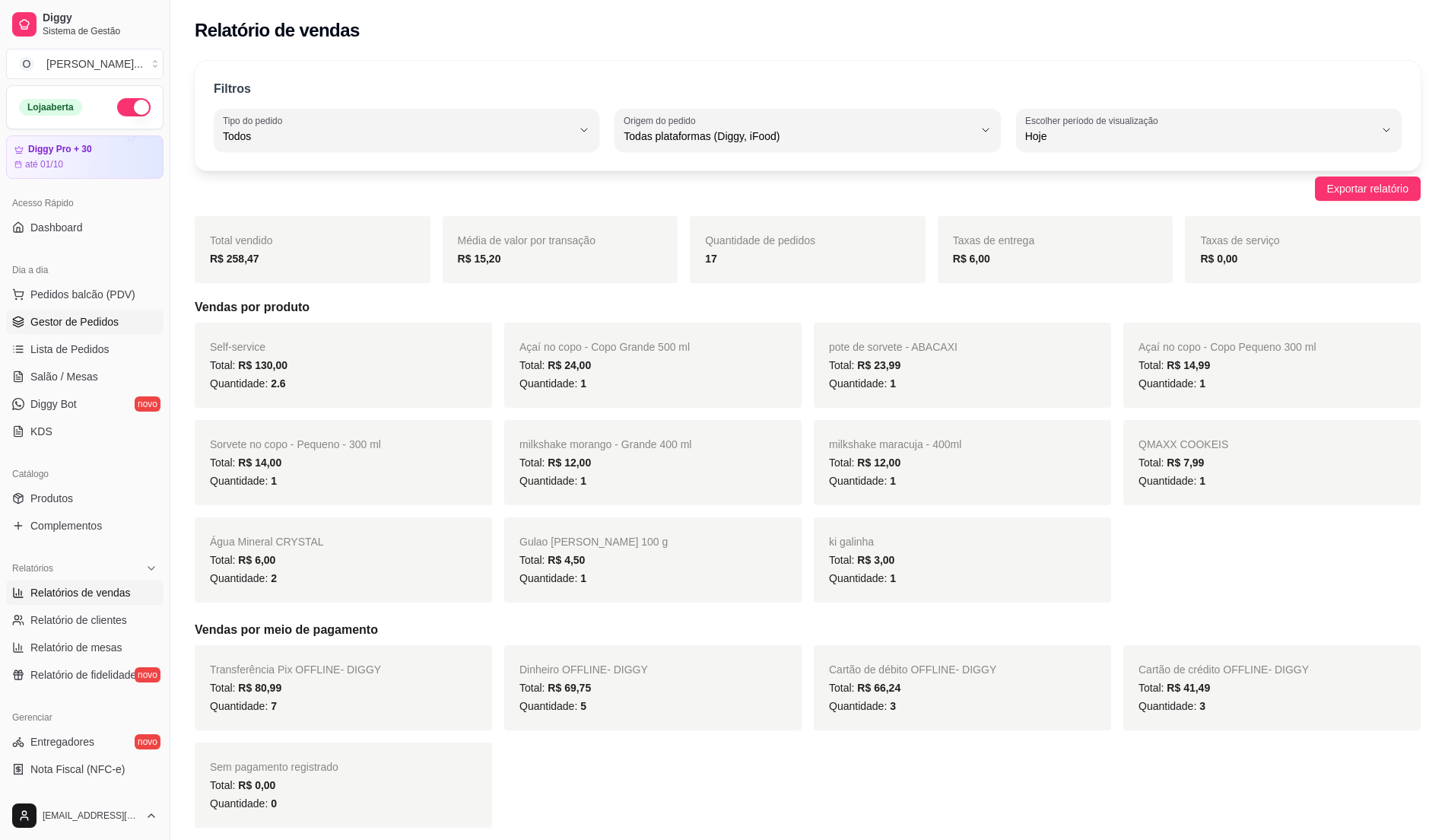
click at [102, 310] on link "Gestor de Pedidos" at bounding box center [84, 322] width 157 height 25
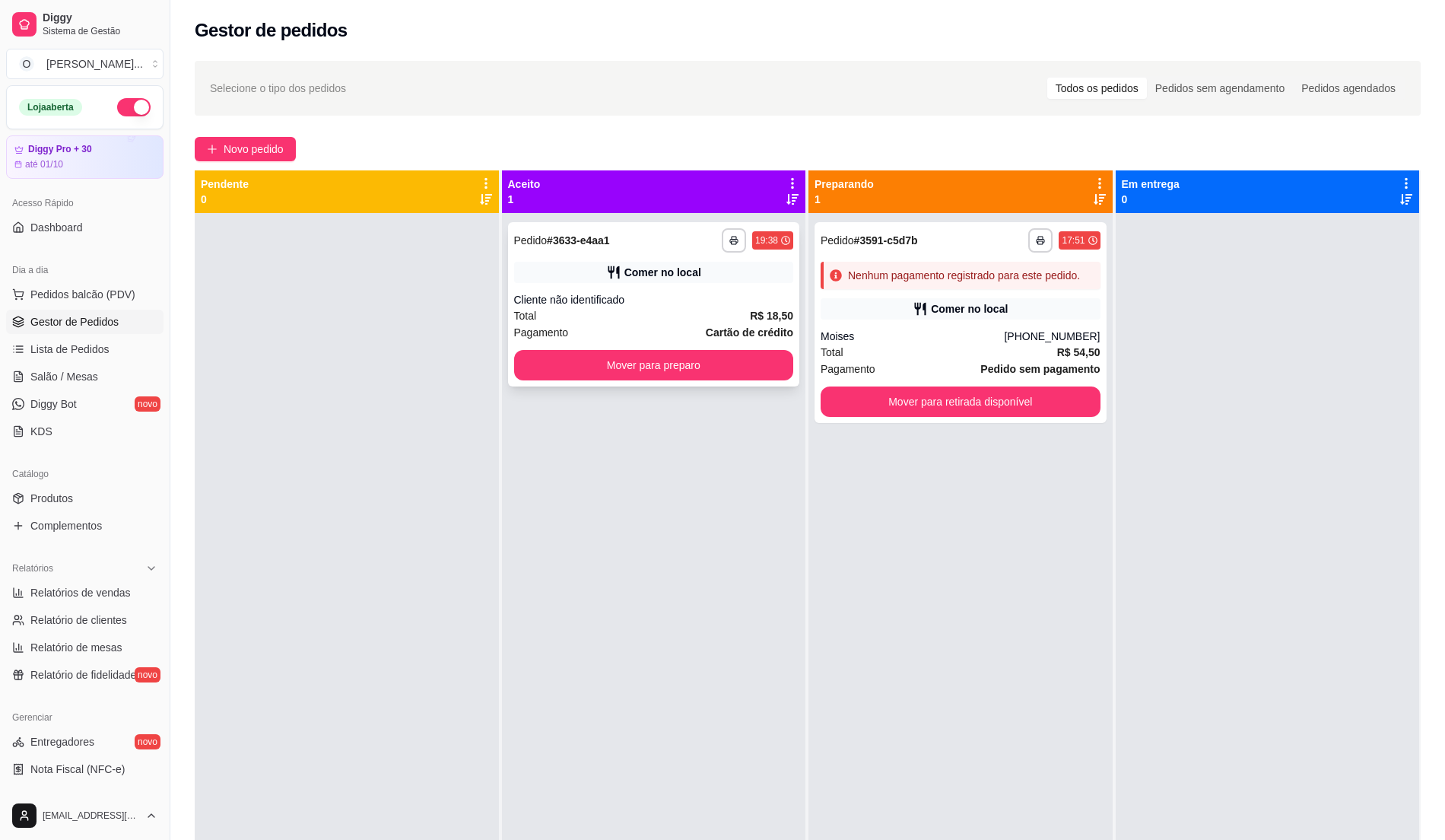
click at [650, 303] on div "Cliente não identificado" at bounding box center [654, 300] width 280 height 16
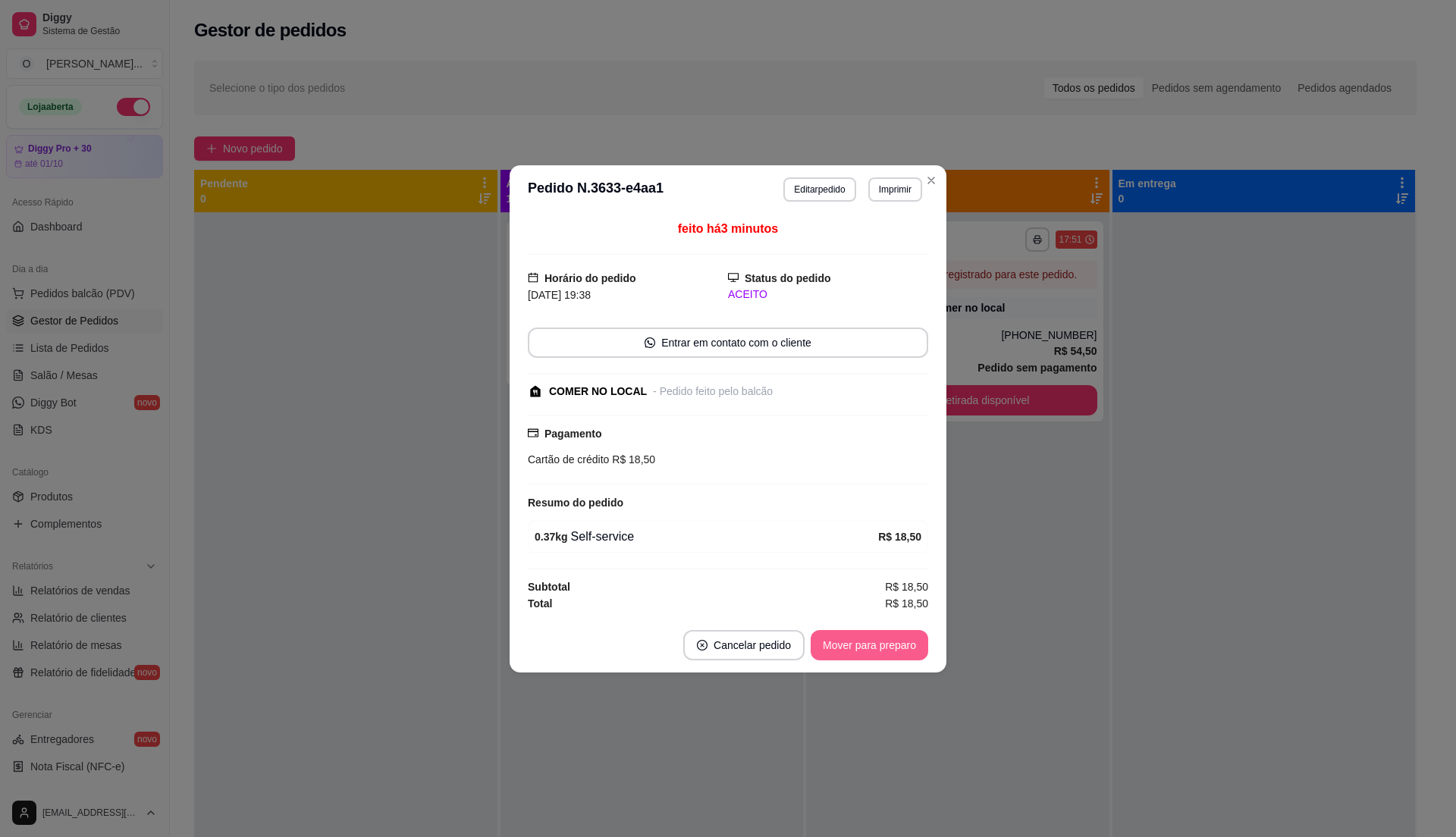
click at [868, 657] on button "Mover para preparo" at bounding box center [869, 644] width 118 height 30
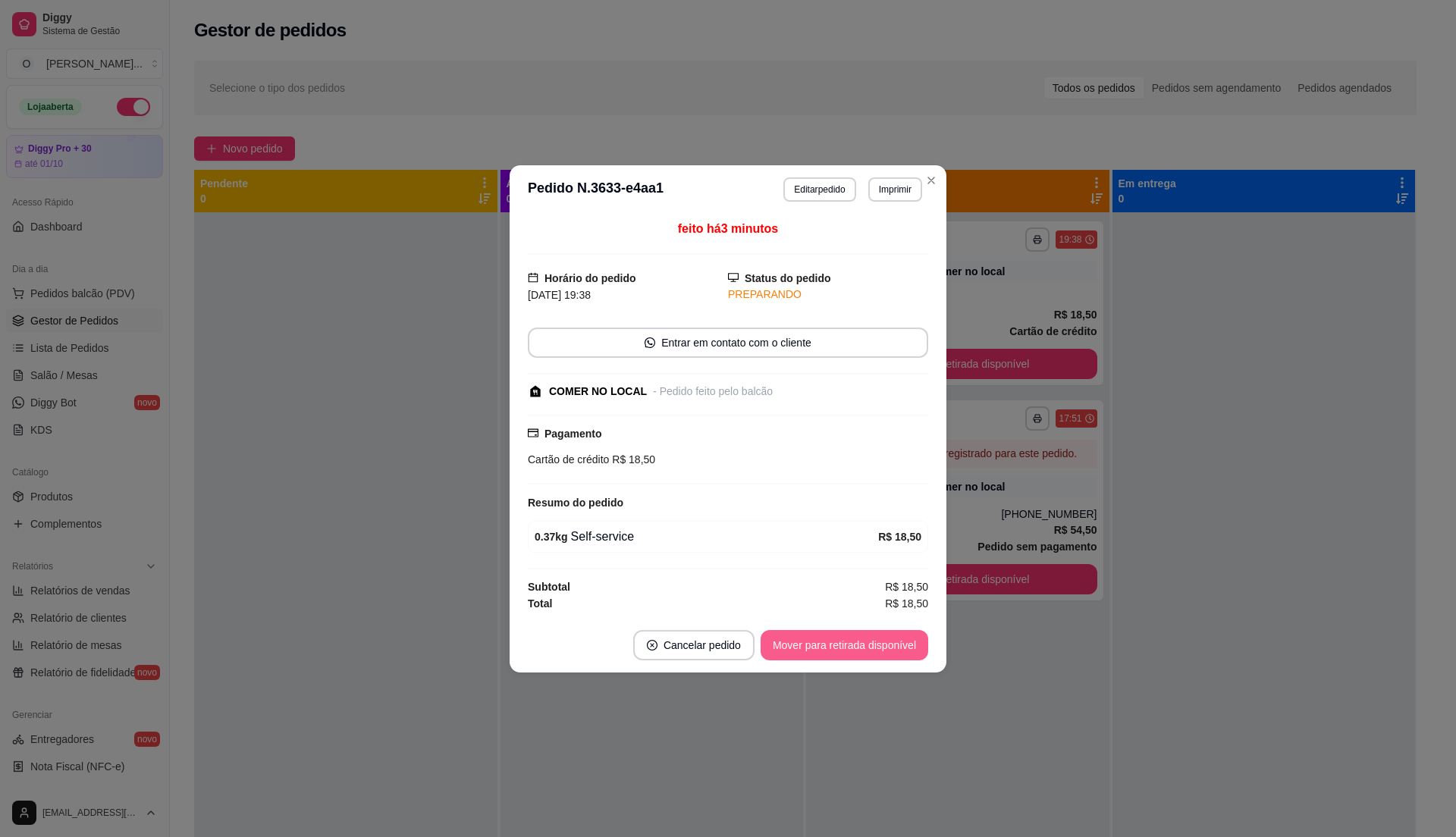
click at [877, 638] on button "Mover para retirada disponível" at bounding box center [844, 644] width 167 height 30
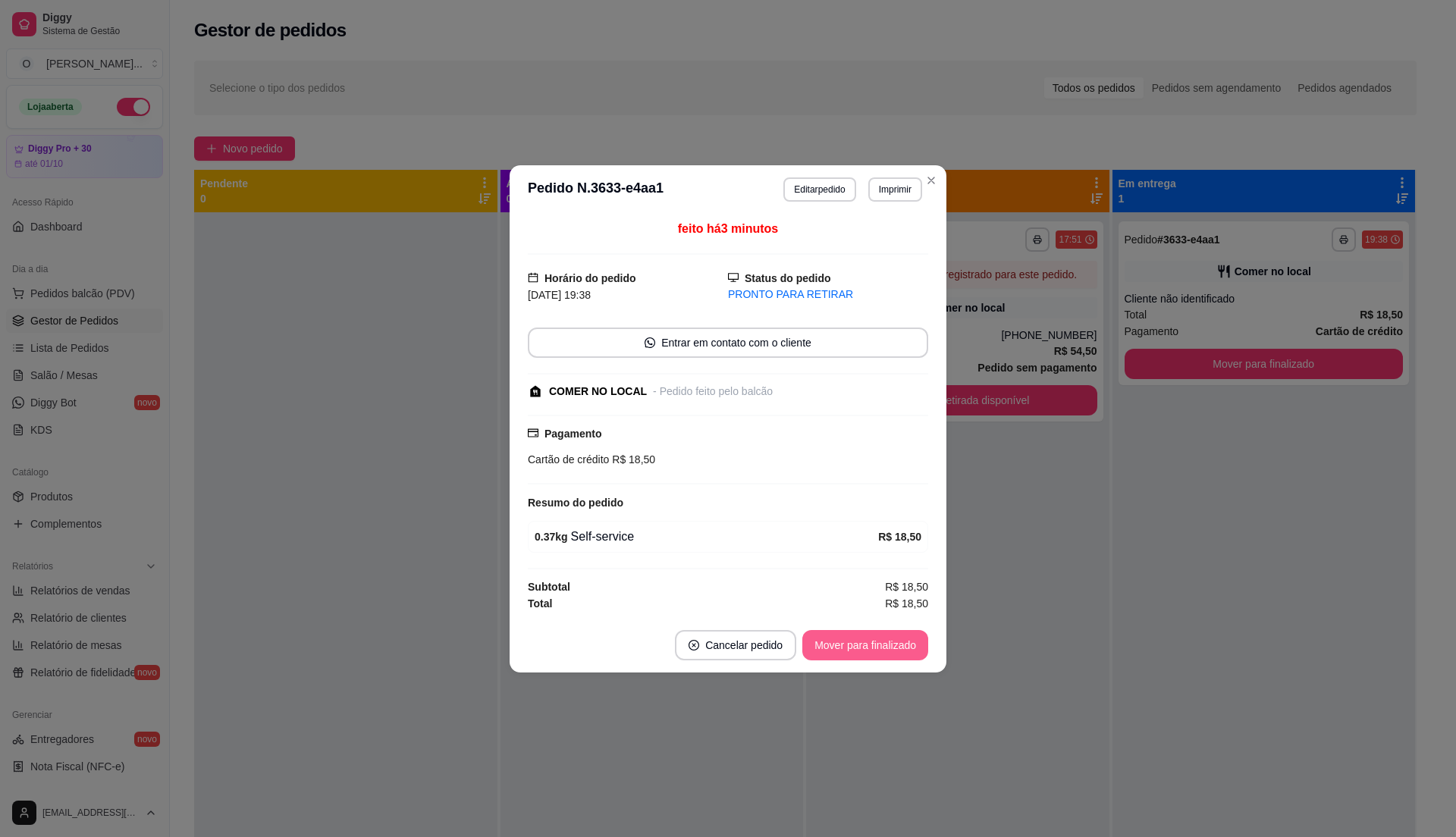
click at [877, 637] on button "Mover para finalizado" at bounding box center [865, 644] width 126 height 30
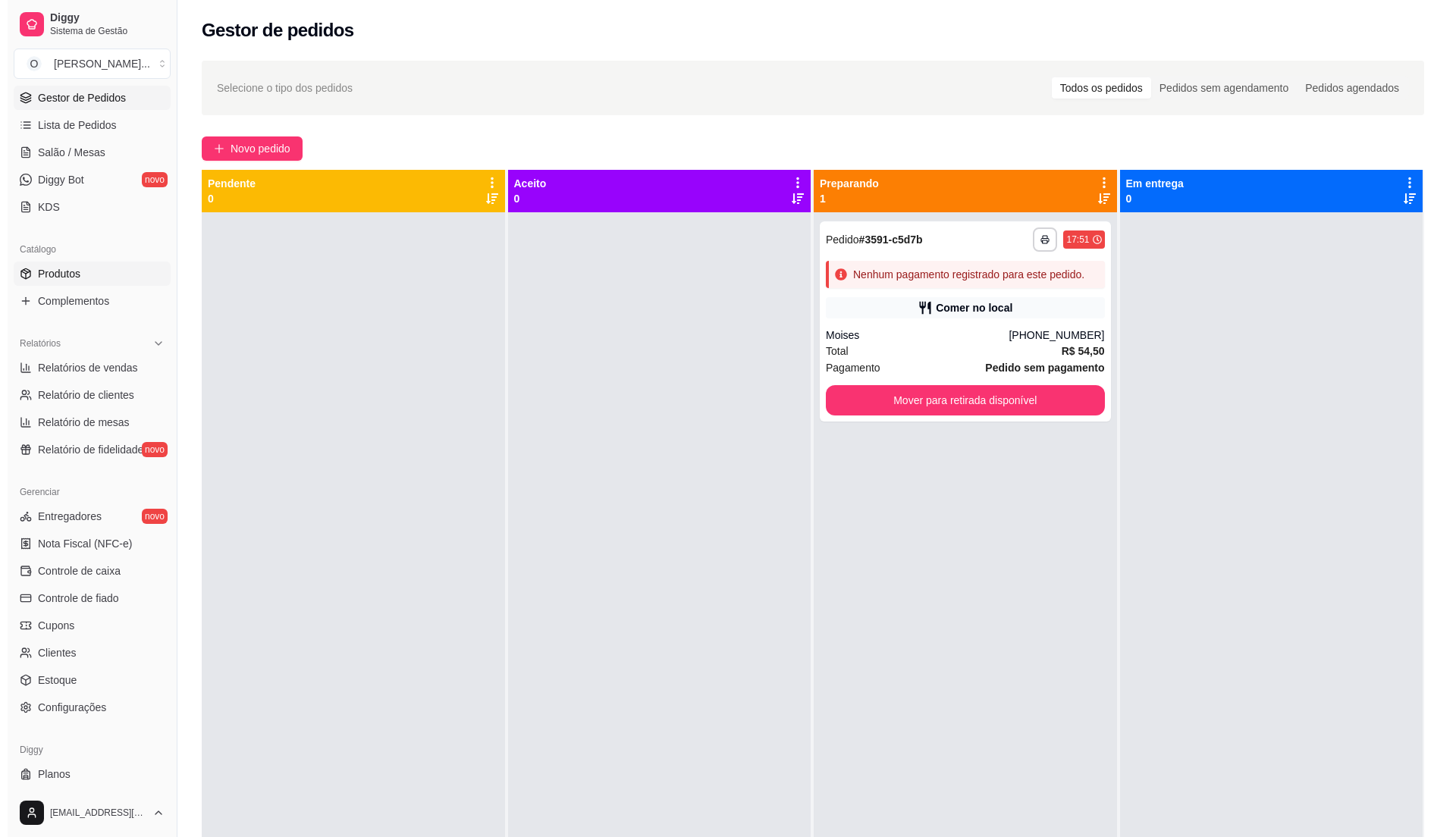
scroll to position [255, 0]
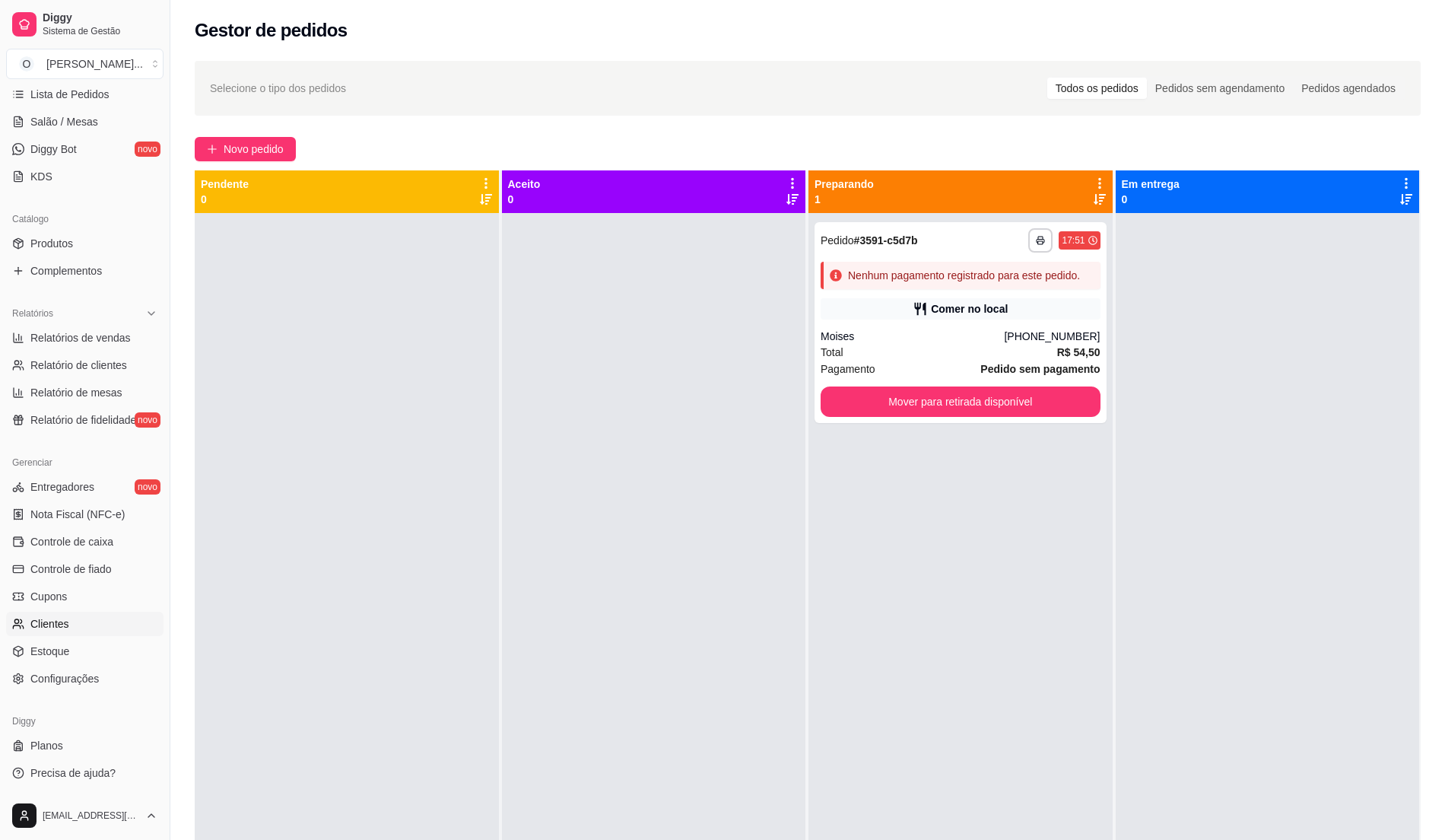
click at [95, 627] on link "Clientes" at bounding box center [84, 624] width 157 height 25
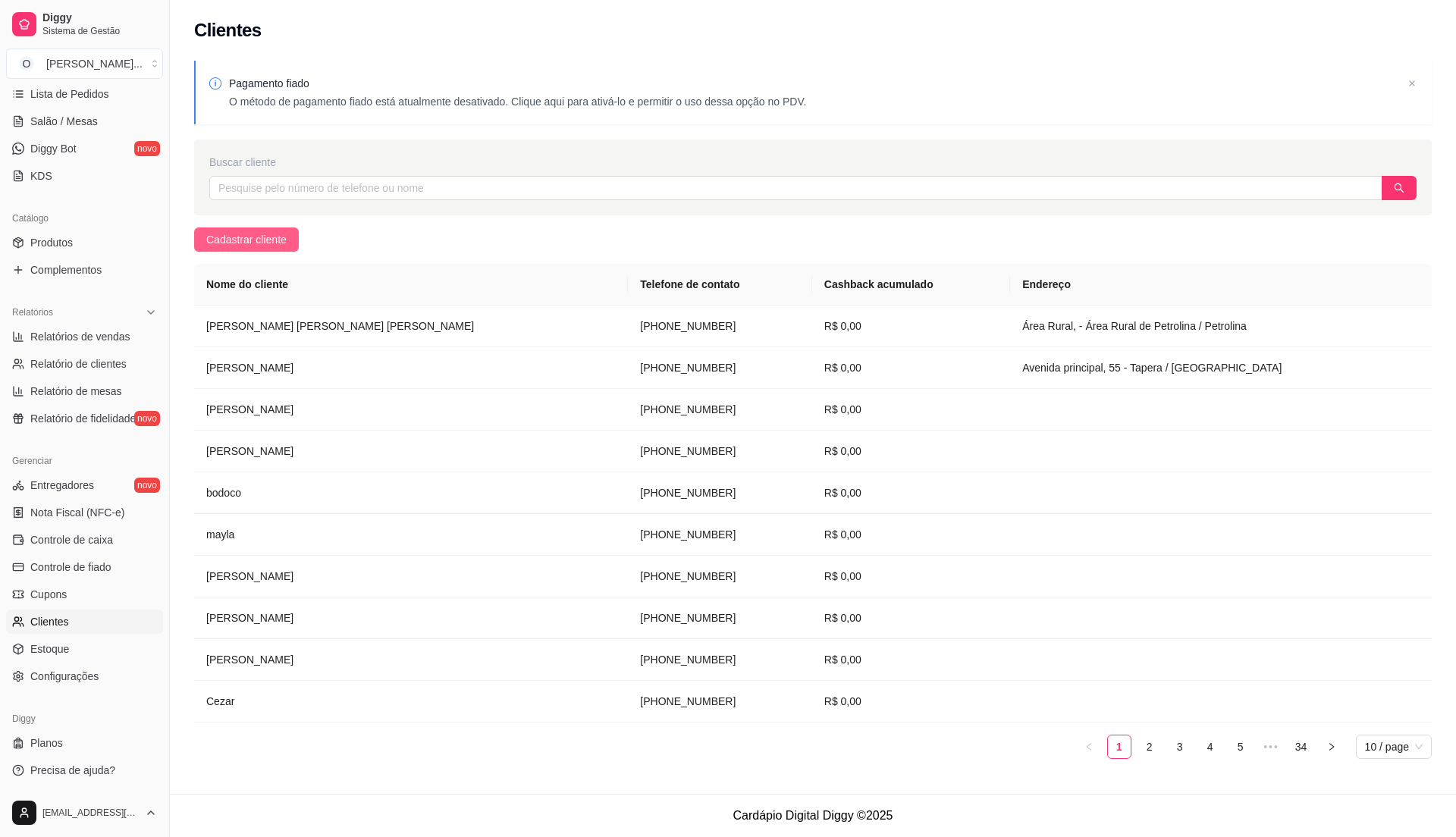
click at [228, 233] on span "Cadastrar cliente" at bounding box center [246, 239] width 80 height 16
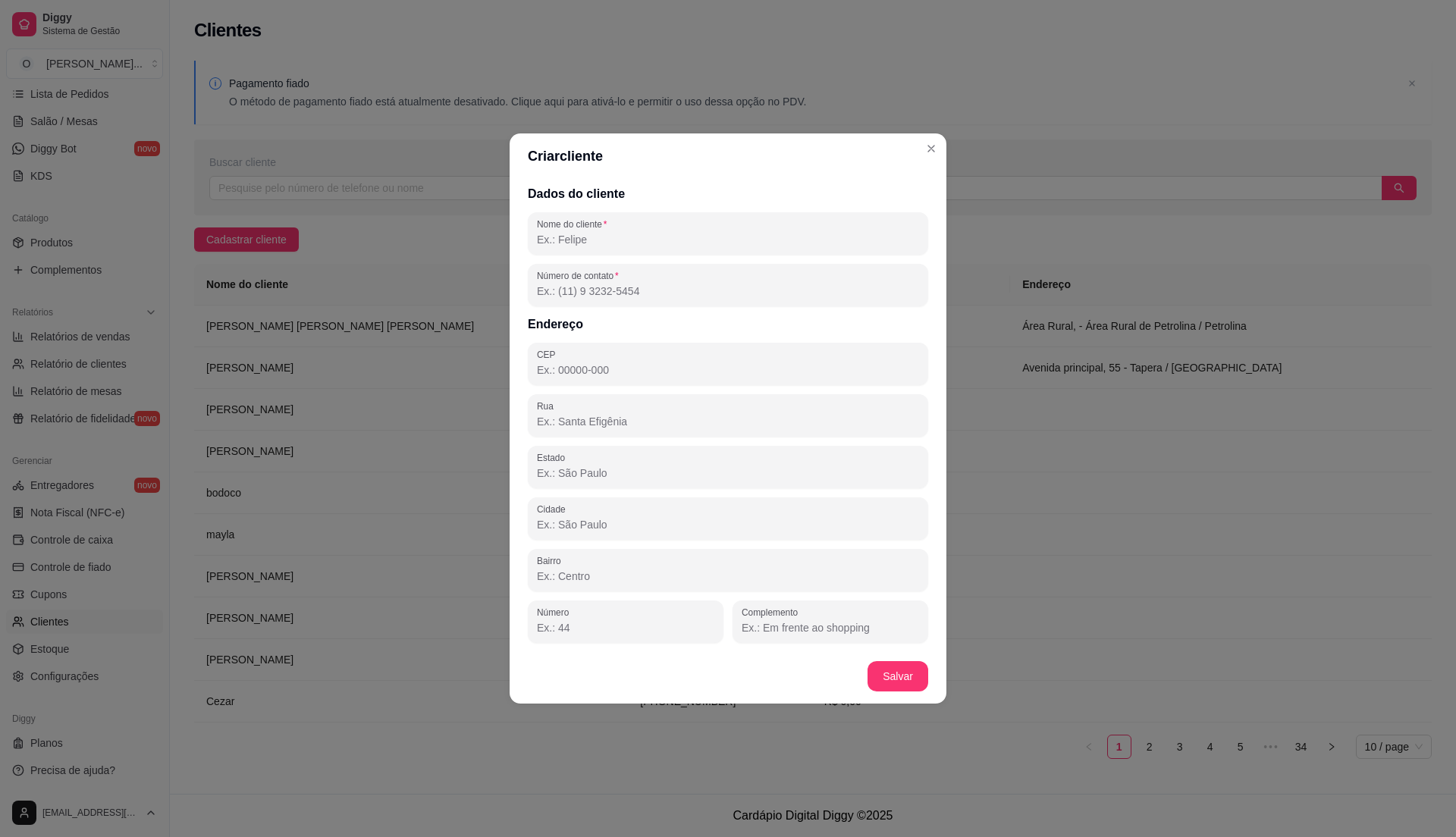
click at [668, 232] on input "Nome do cliente" at bounding box center [728, 239] width 382 height 16
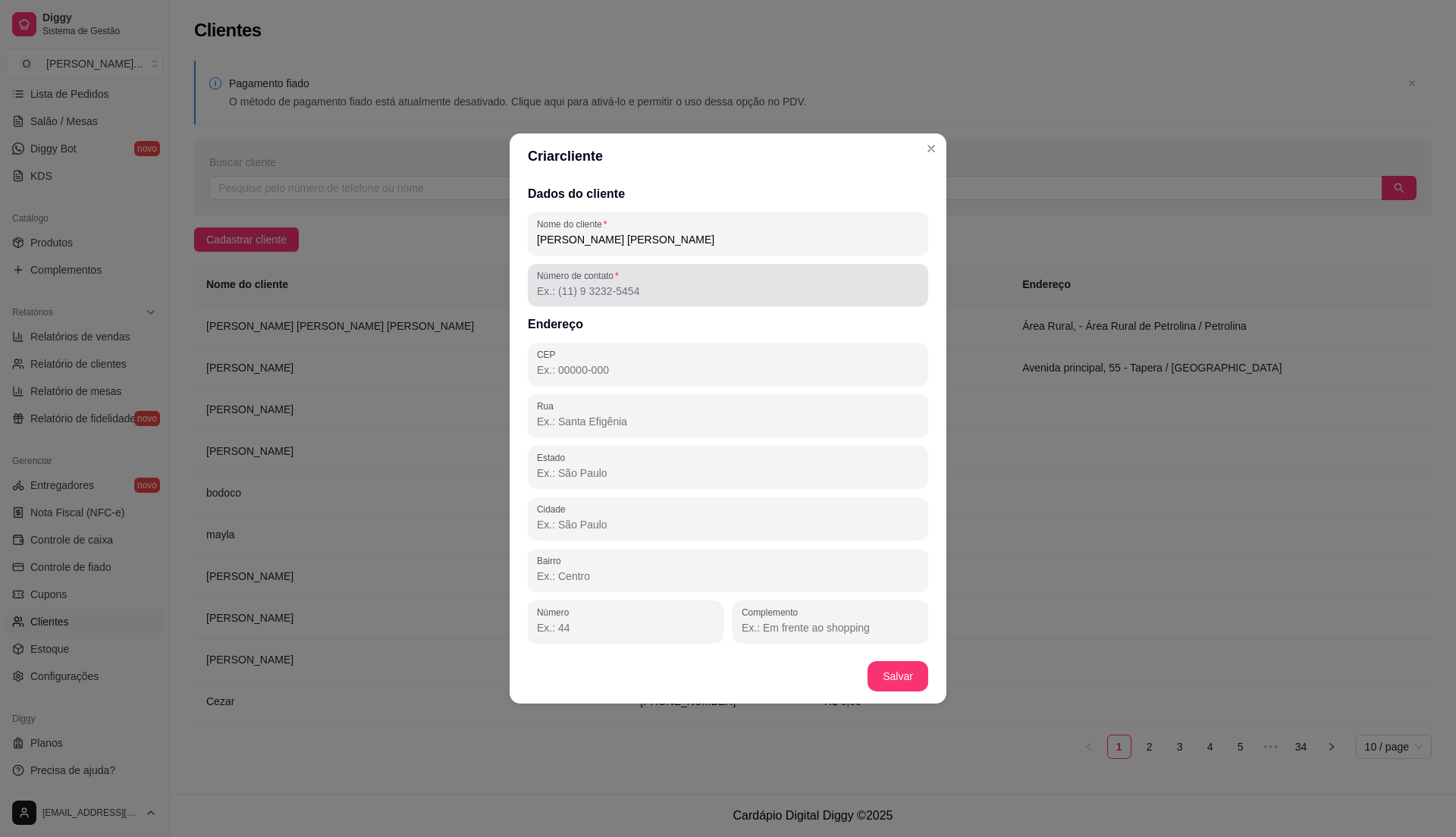
type input "[PERSON_NAME] [PERSON_NAME]"
click at [636, 280] on div at bounding box center [728, 285] width 382 height 30
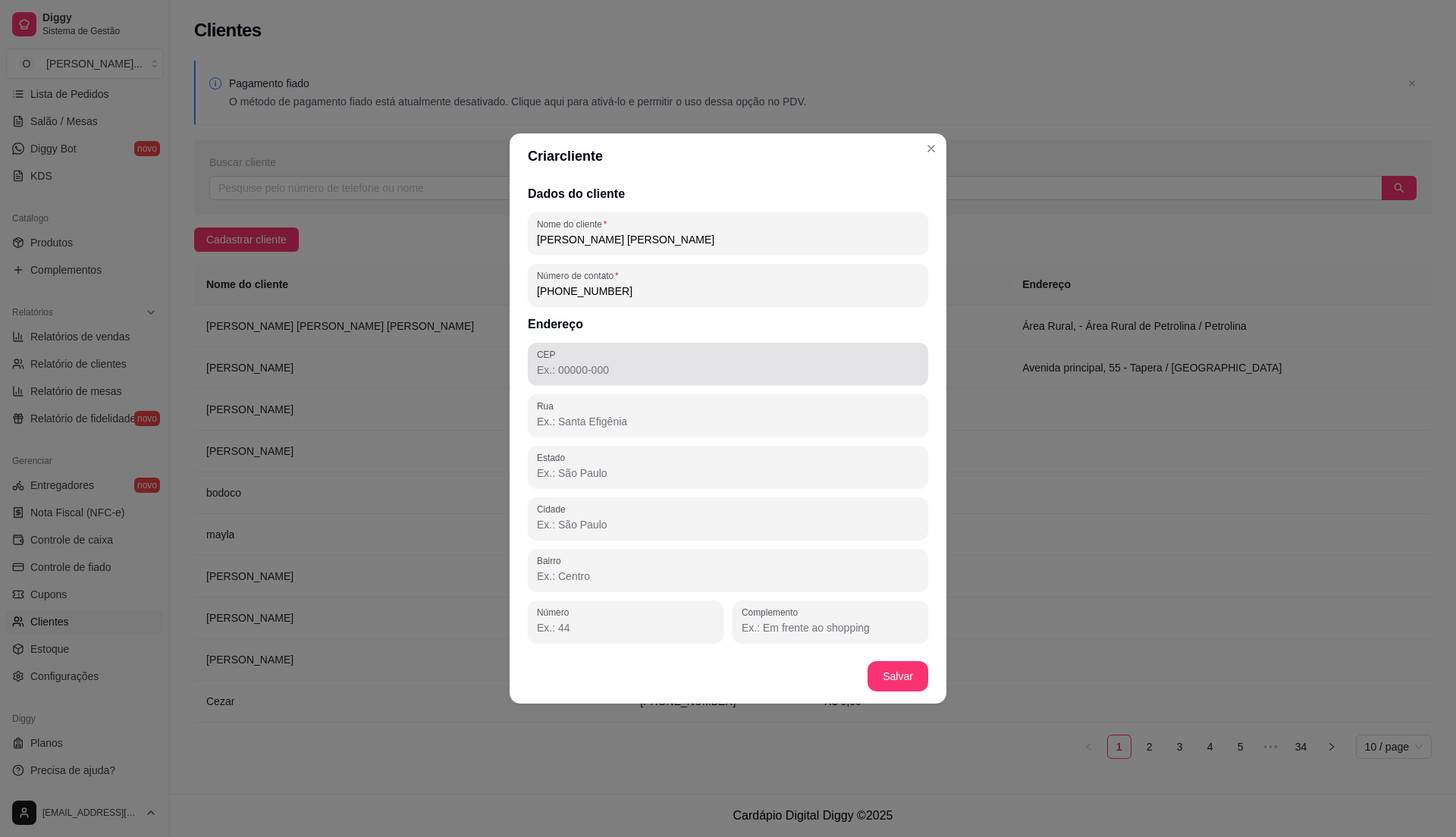
type input "[PHONE_NUMBER]"
click at [615, 362] on input "CEP" at bounding box center [728, 370] width 382 height 16
type input "56334-899"
type input "Área Rural"
type input "PE"
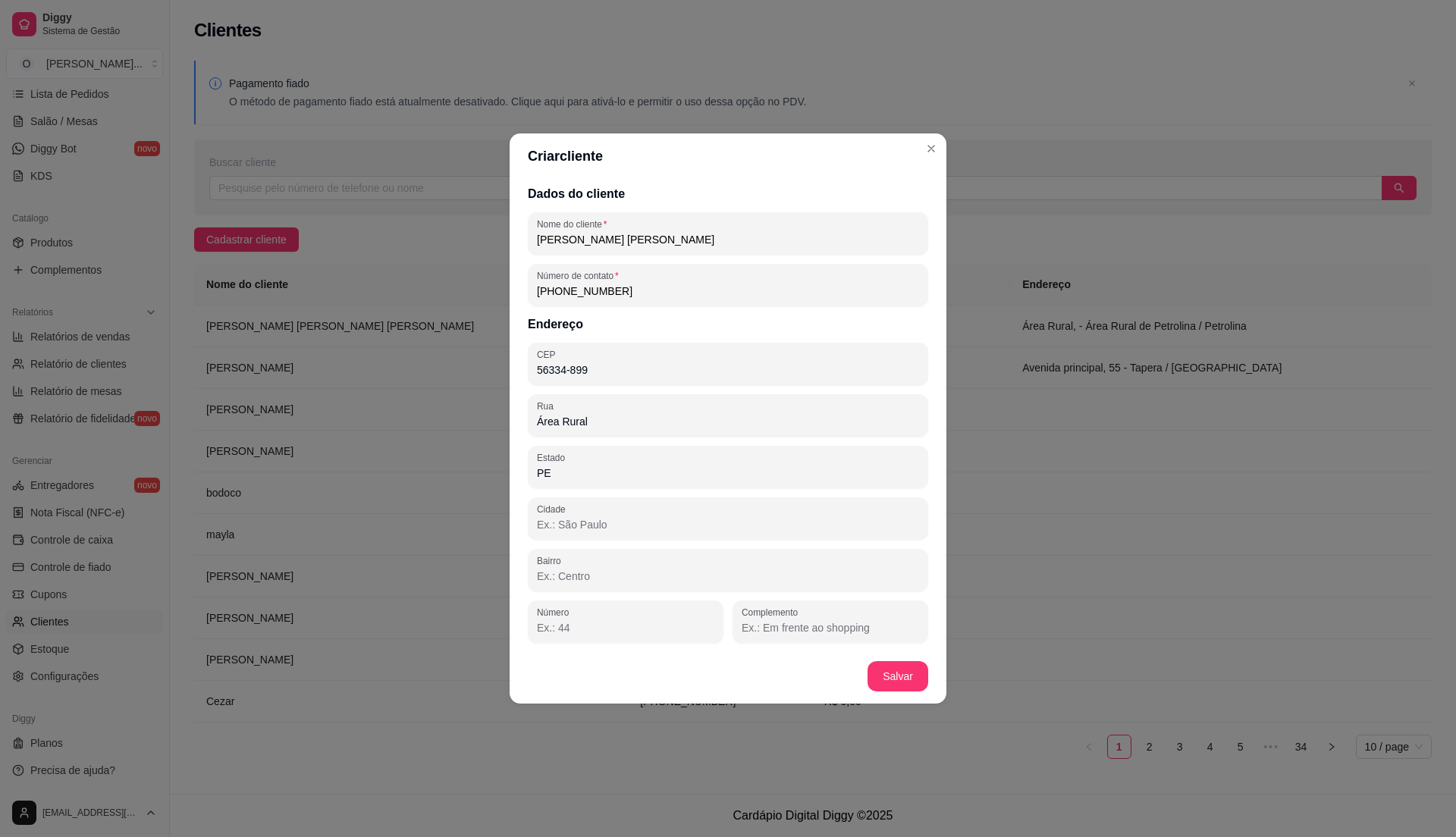
type input "Petrolina"
type input "Área Rural de Petrolina"
click at [831, 608] on div "rua do po" at bounding box center [830, 621] width 177 height 30
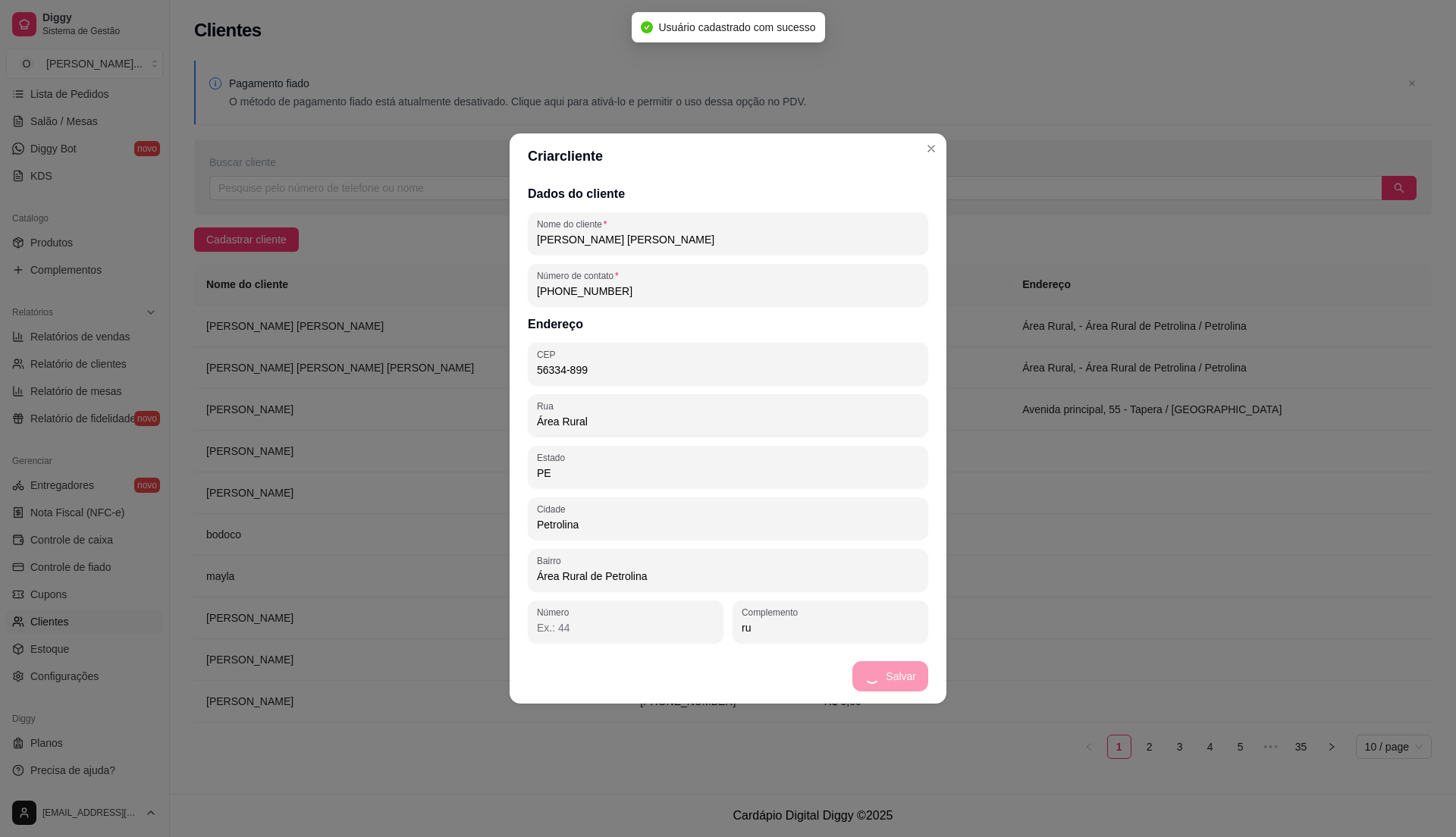
type input "r"
type input "a"
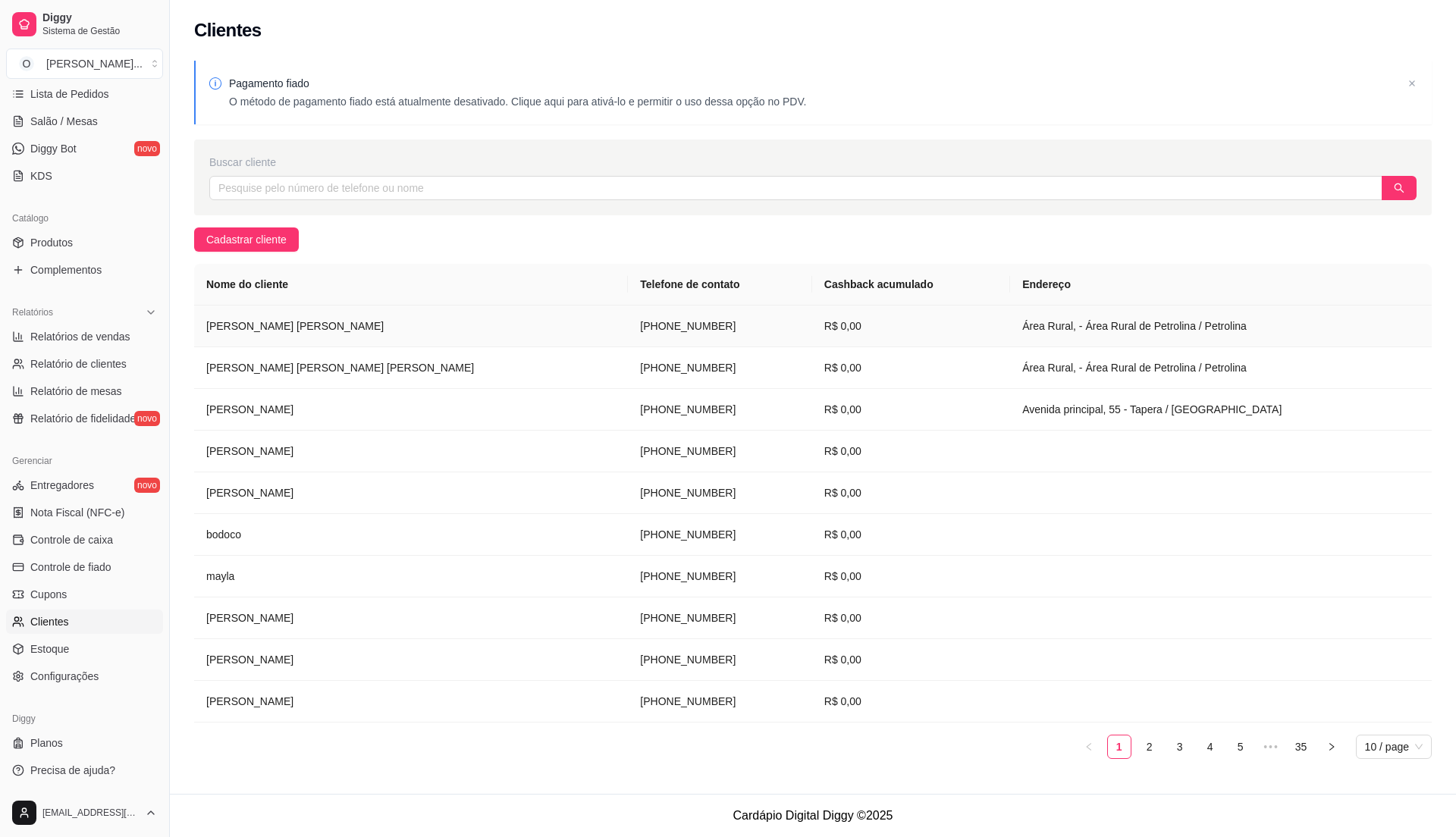
click at [919, 316] on td "R$ 0,00" at bounding box center [911, 326] width 198 height 42
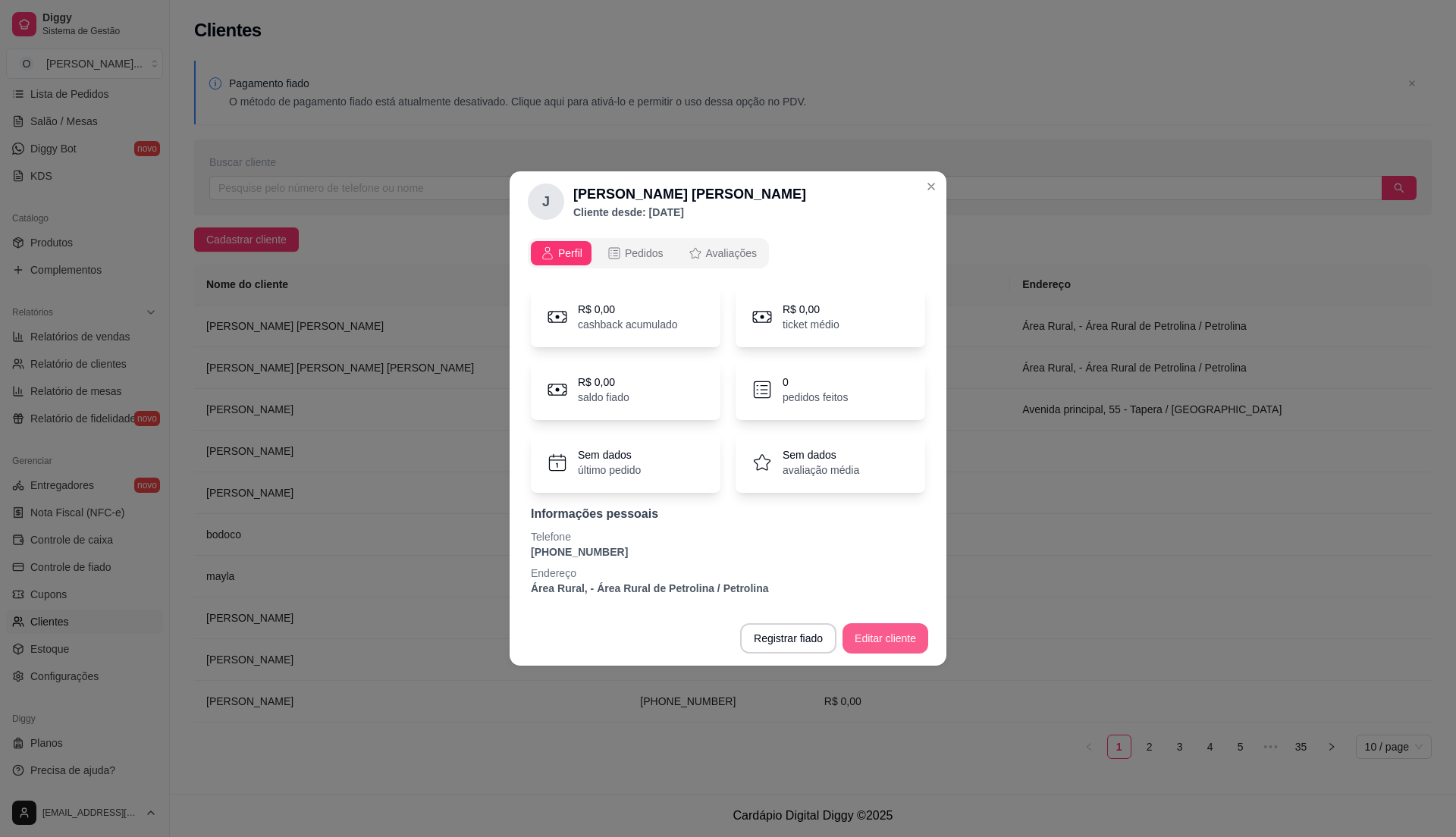
click at [874, 641] on button "Editar cliente" at bounding box center [885, 638] width 86 height 30
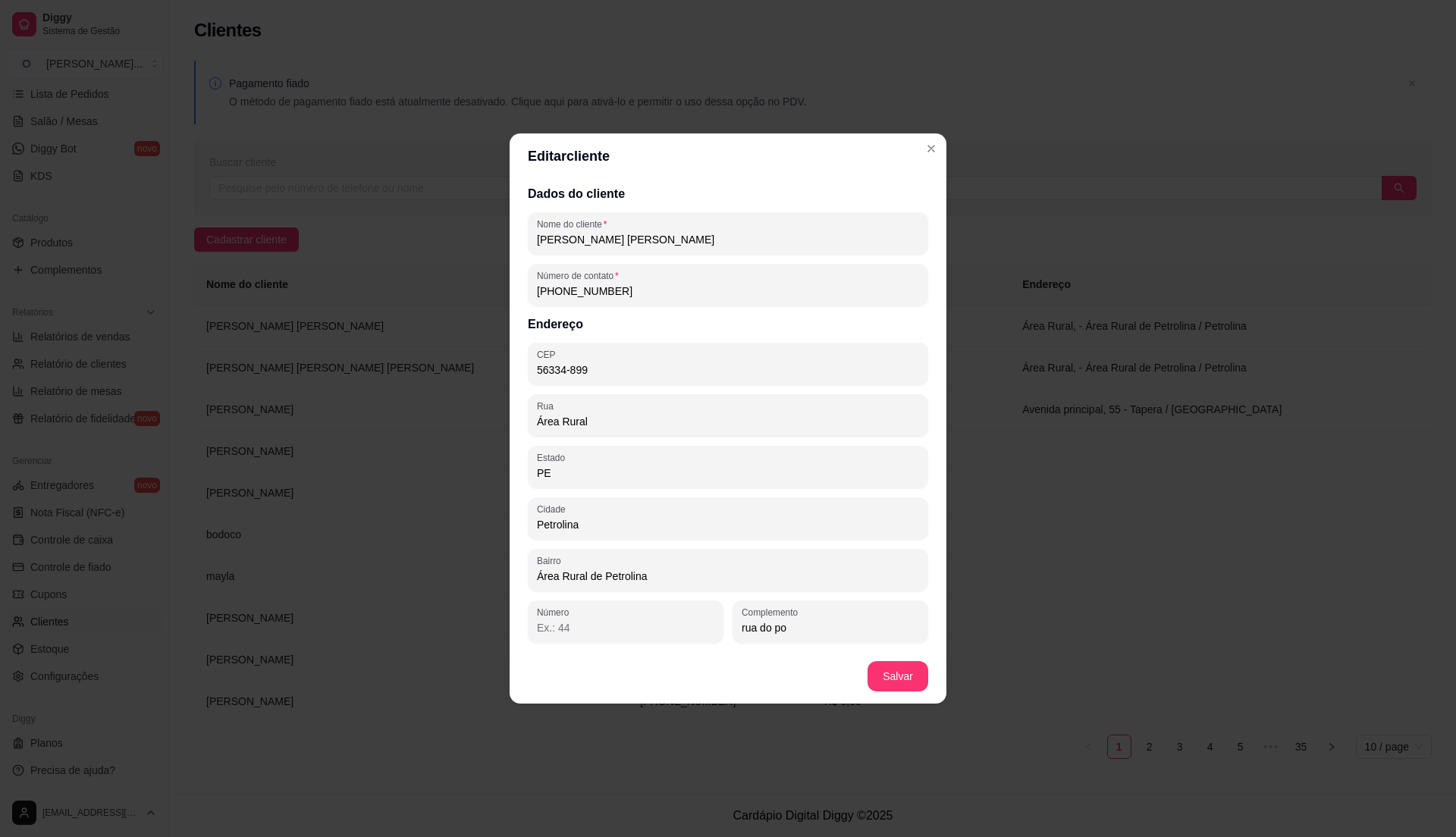
click at [808, 631] on input "rua do po" at bounding box center [830, 627] width 177 height 16
type input "r"
type input "avenida principal"
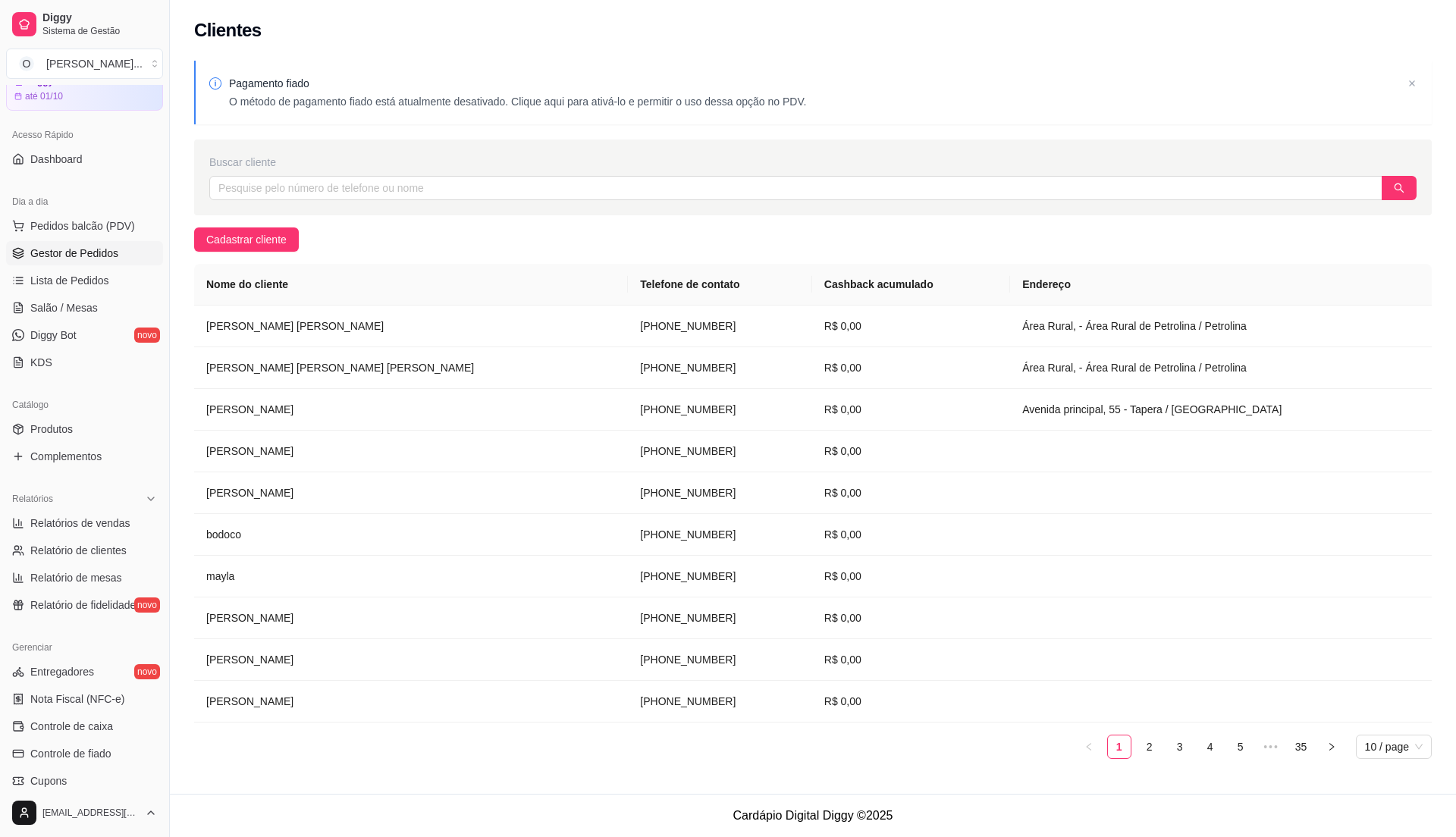
scroll to position [52, 0]
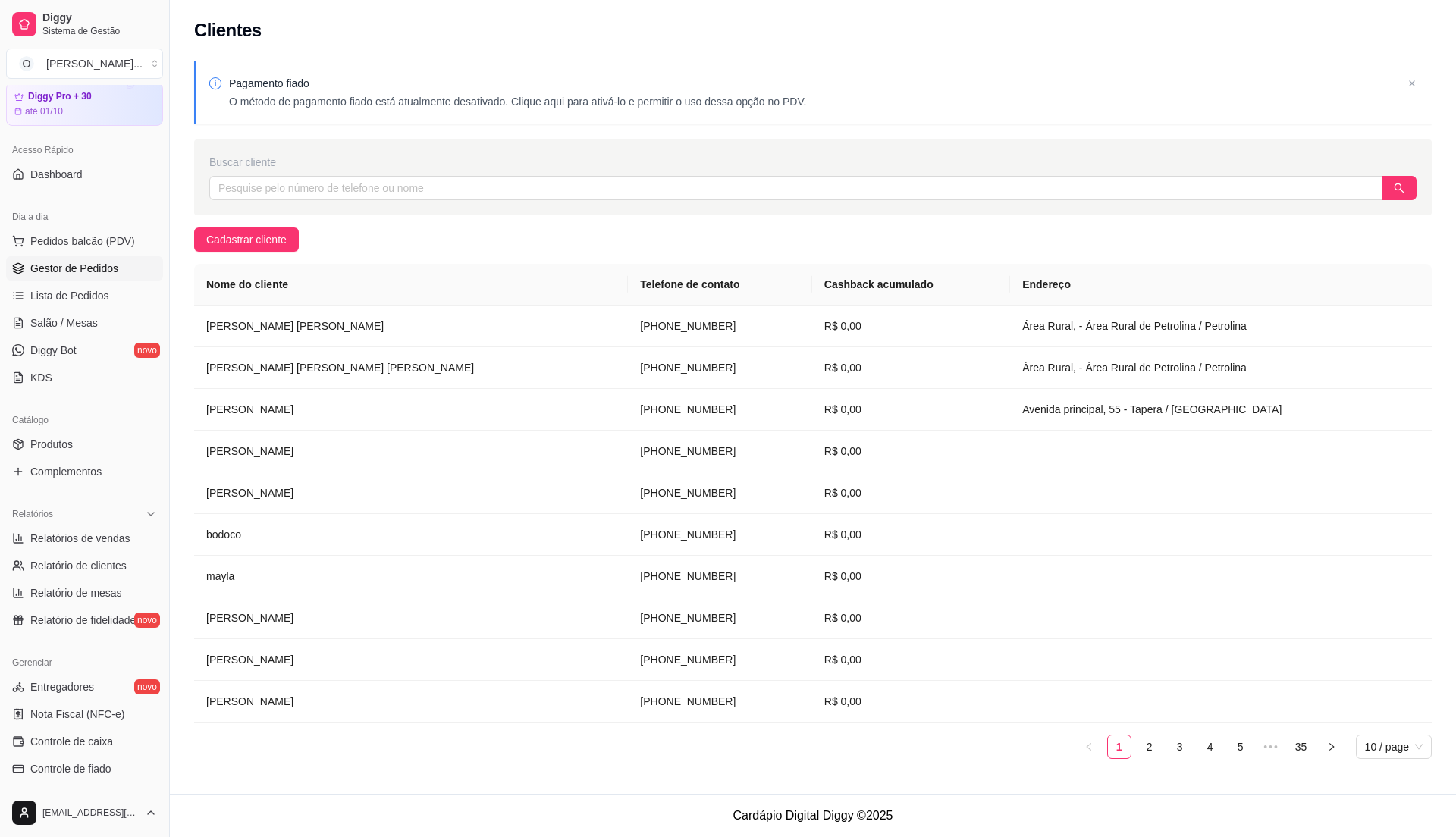
click at [80, 262] on span "Gestor de Pedidos" at bounding box center [74, 268] width 88 height 16
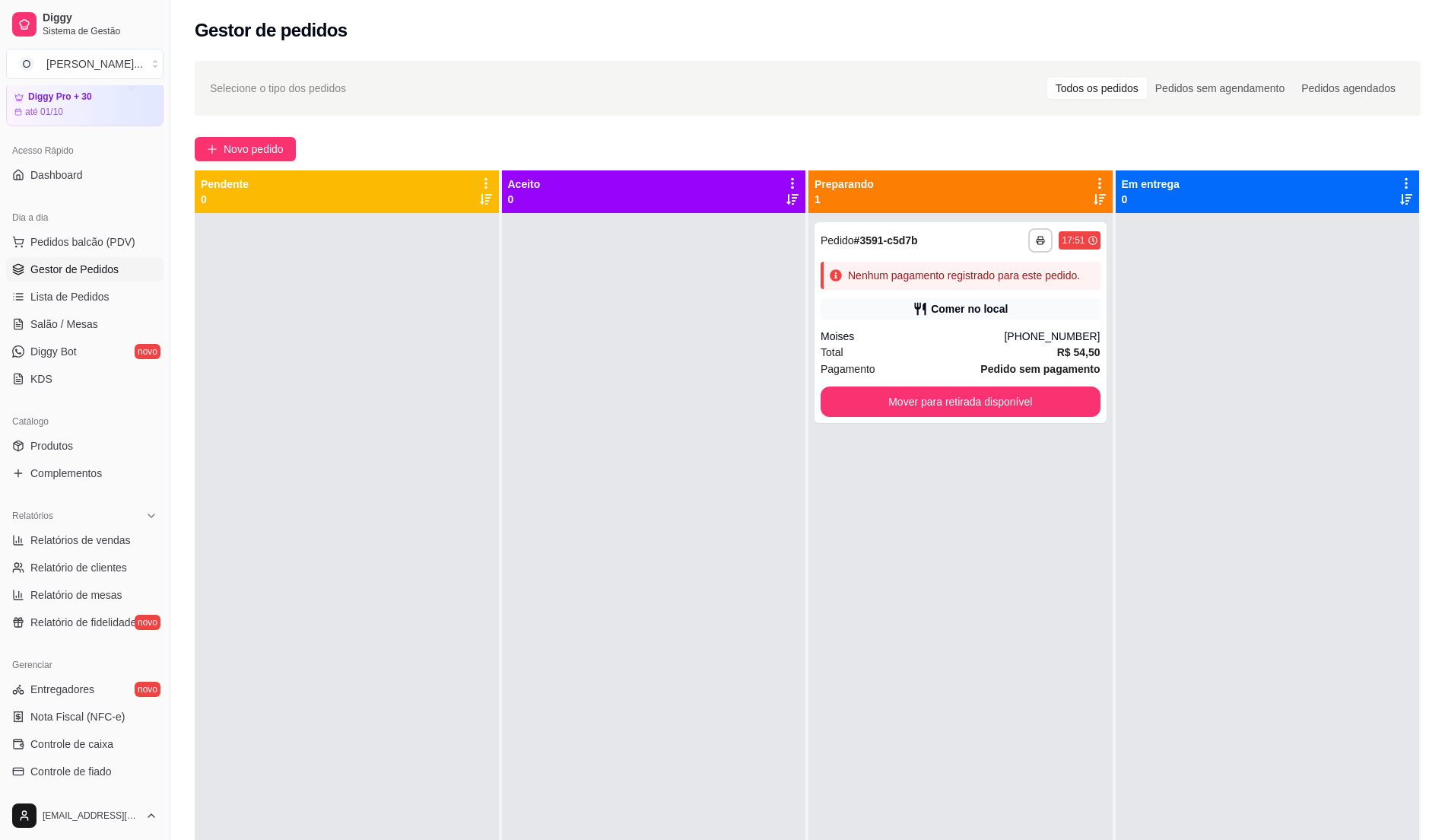
drag, startPoint x: 1188, startPoint y: 308, endPoint x: 1166, endPoint y: 314, distance: 22.8
click at [1187, 309] on div at bounding box center [1268, 633] width 305 height 840
click at [56, 296] on span "Lista de Pedidos" at bounding box center [70, 296] width 79 height 16
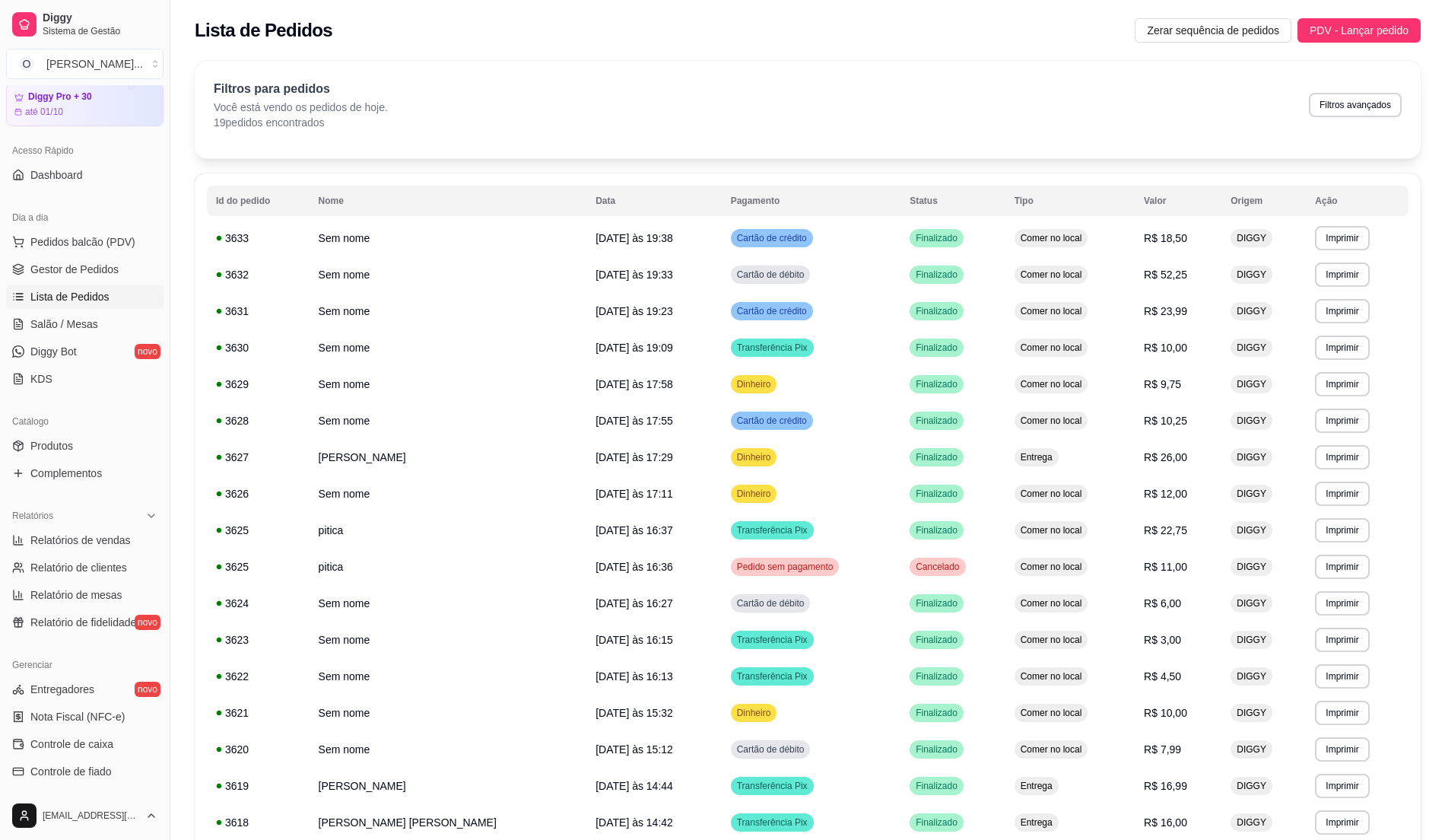
click at [56, 296] on span "Lista de Pedidos" at bounding box center [70, 296] width 79 height 16
click at [59, 298] on span "Lista de Pedidos" at bounding box center [70, 296] width 79 height 16
click at [78, 333] on link "Salão / Mesas" at bounding box center [84, 324] width 157 height 25
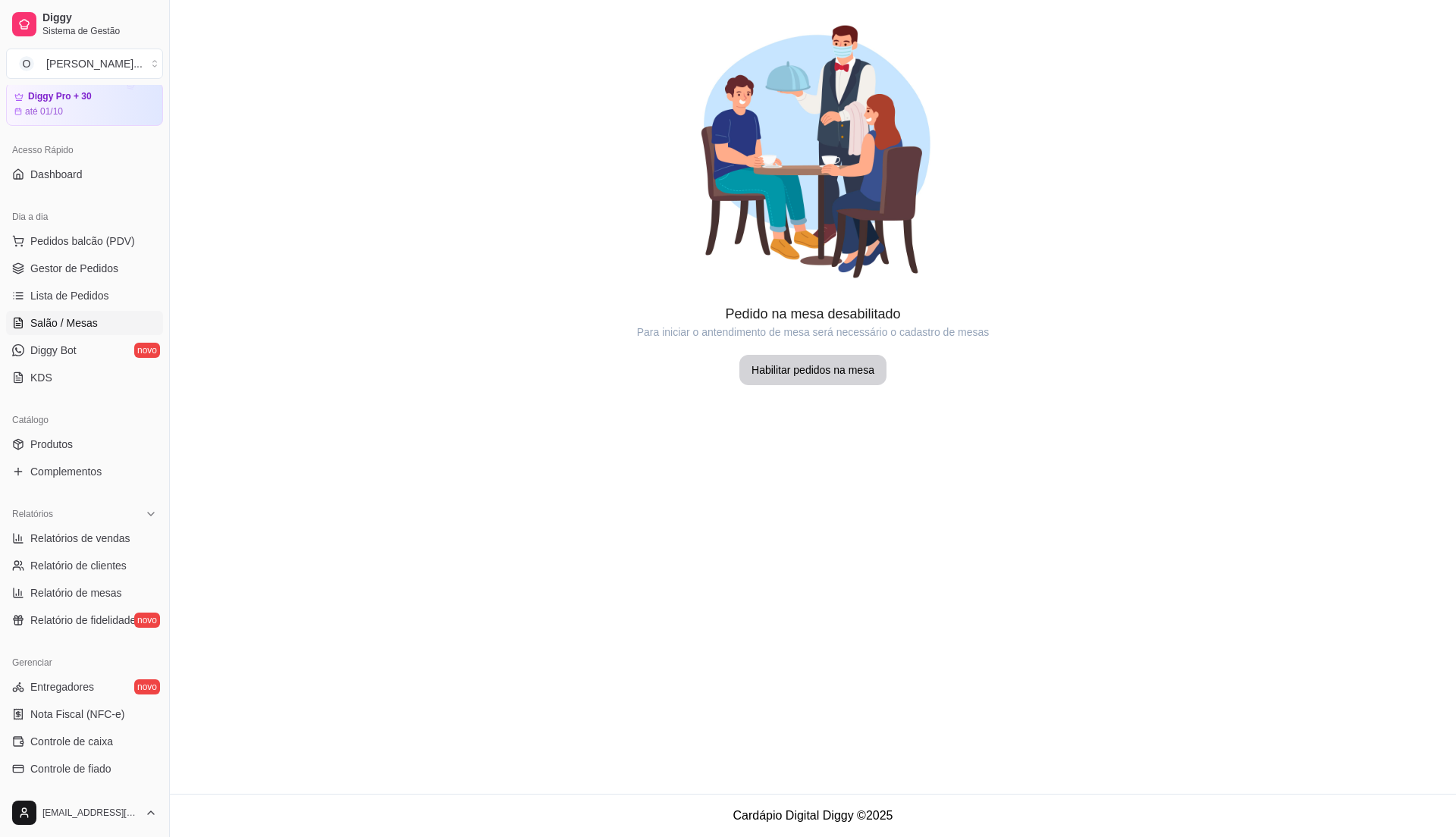
click at [80, 317] on span "Salão / Mesas" at bounding box center [64, 323] width 68 height 16
click at [107, 288] on link "Lista de Pedidos" at bounding box center [84, 296] width 157 height 24
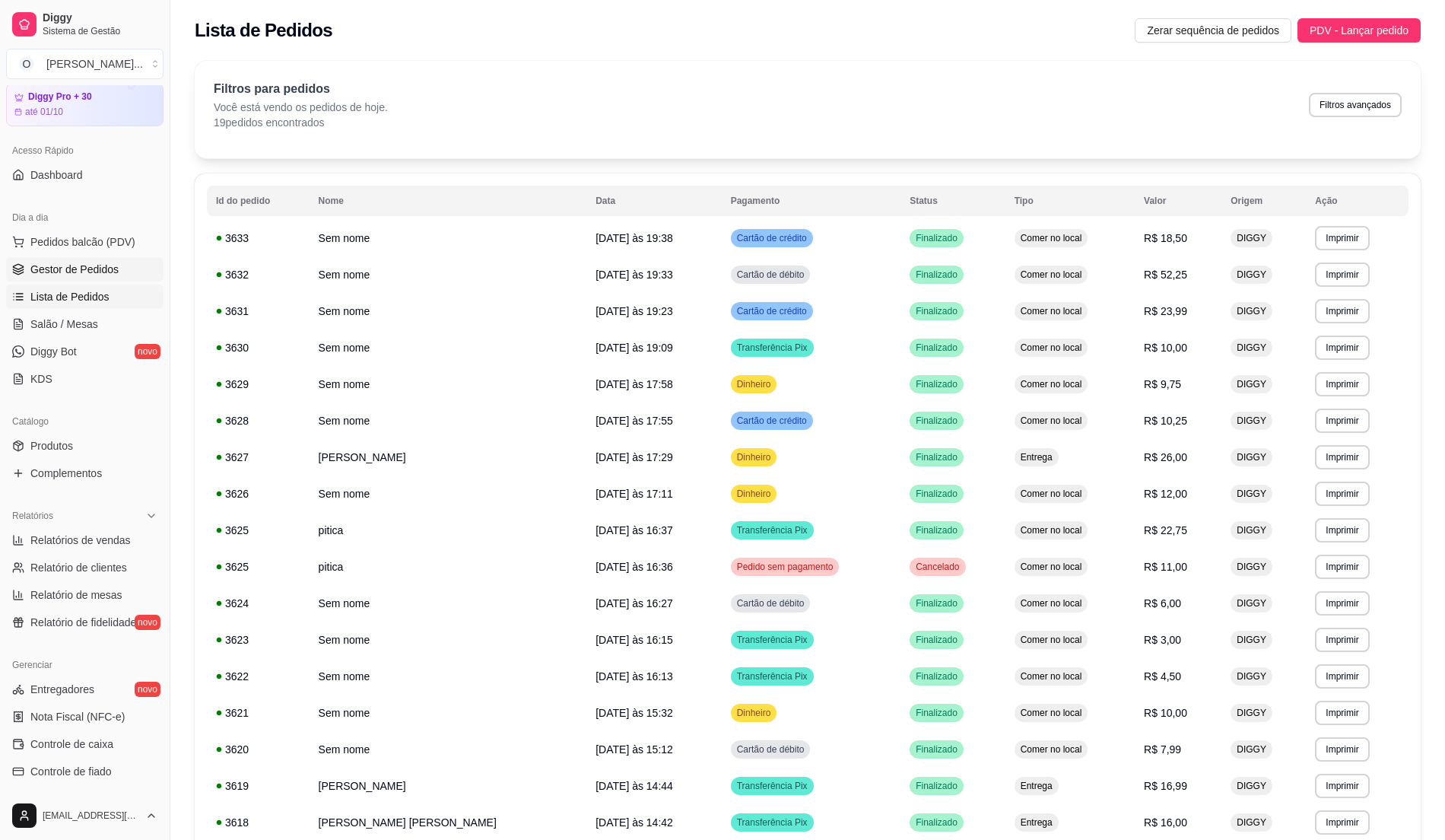
click at [102, 274] on span "Gestor de Pedidos" at bounding box center [75, 269] width 88 height 16
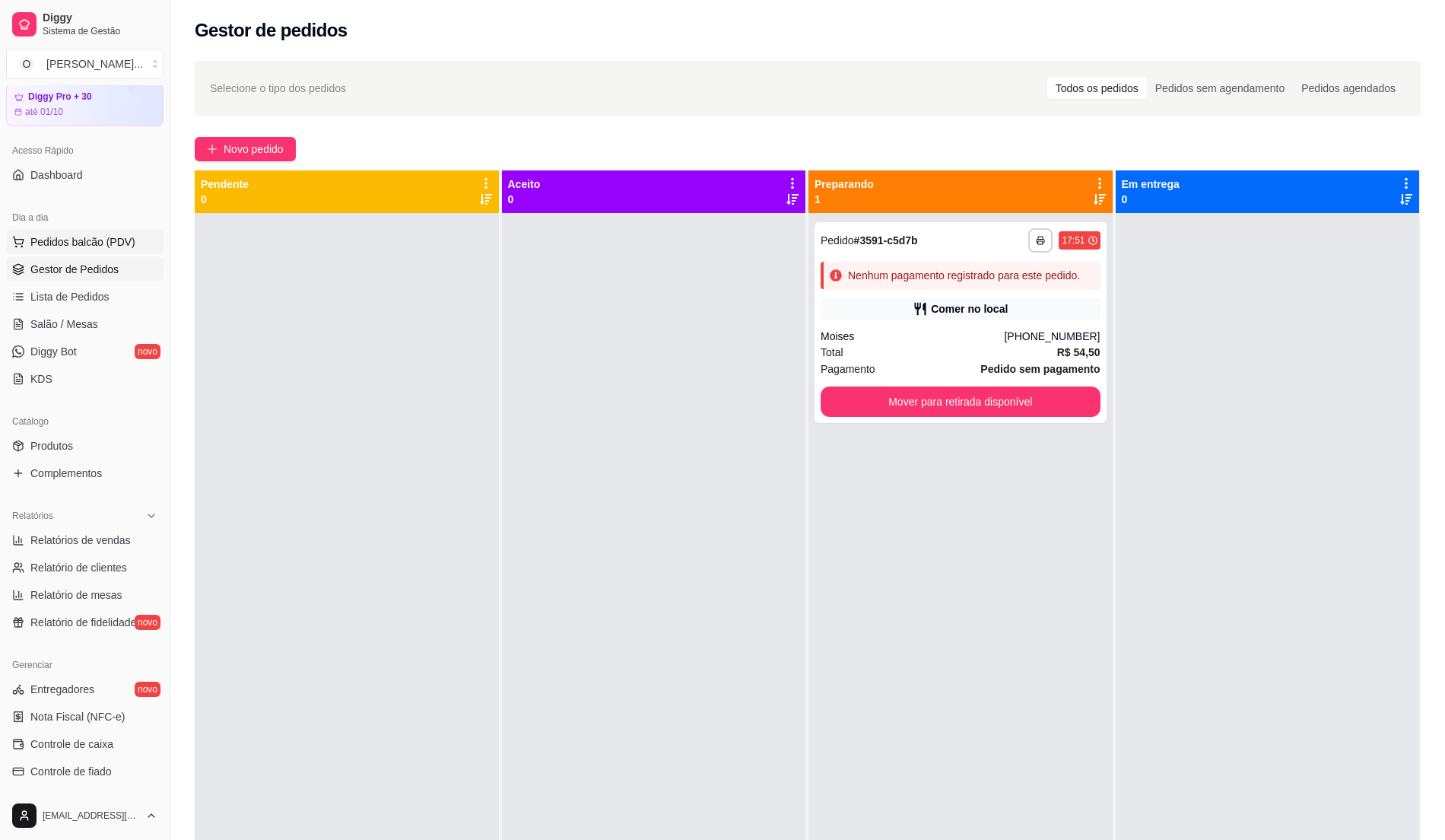
click at [108, 250] on span "Pedidos balcão (PDV)" at bounding box center [83, 242] width 105 height 16
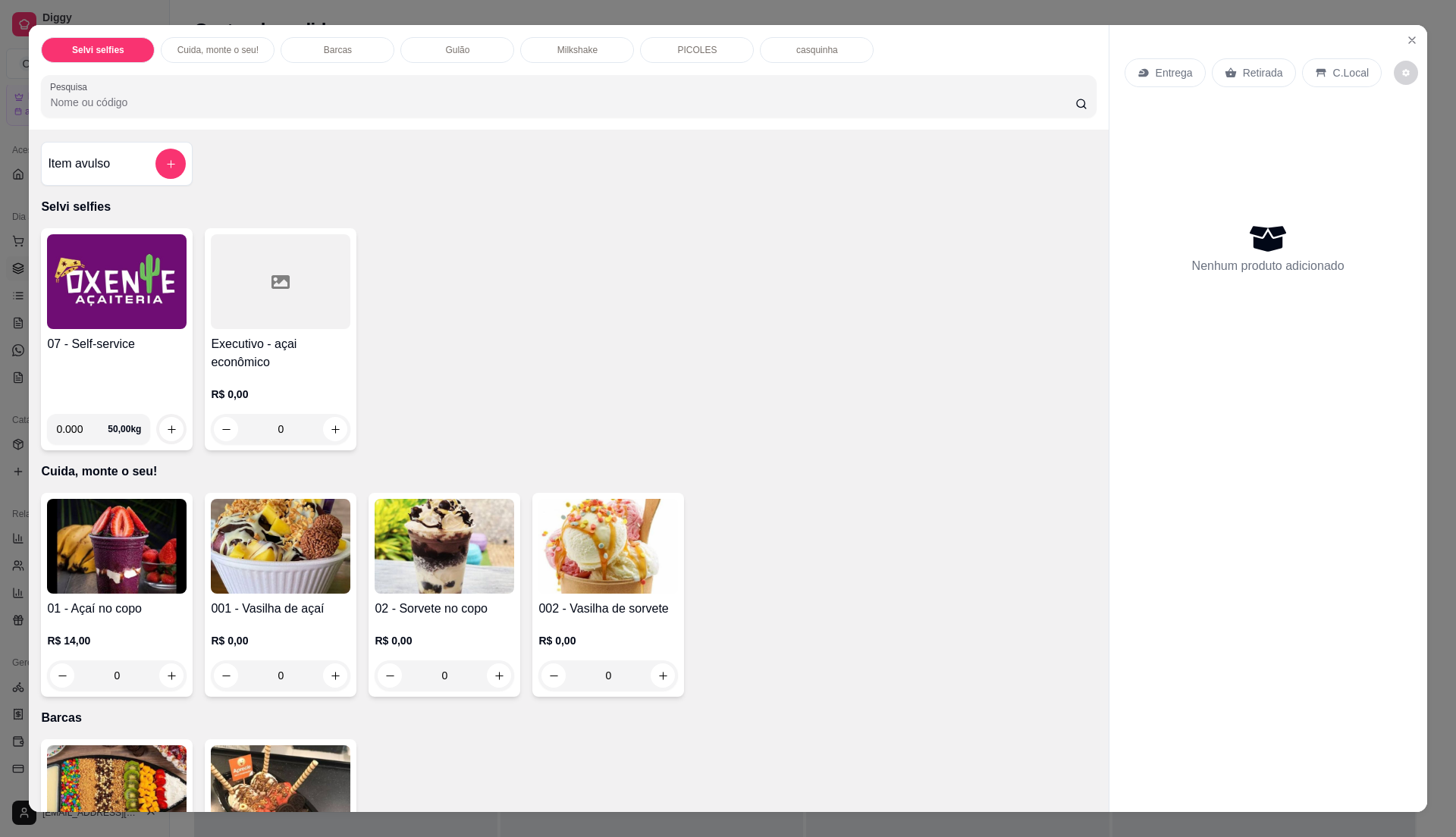
click at [143, 294] on img at bounding box center [117, 281] width 140 height 95
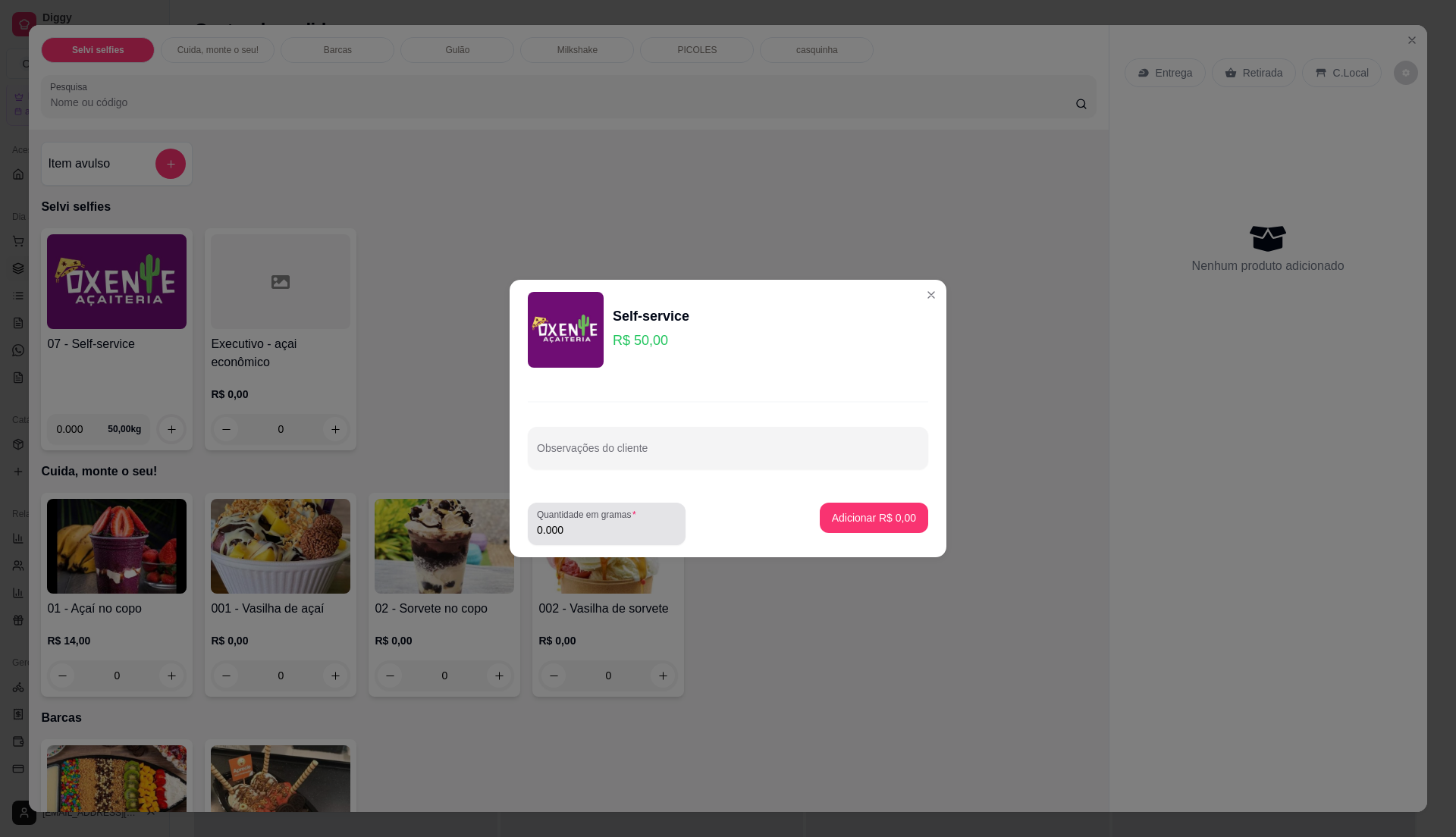
click at [593, 525] on input "0.000" at bounding box center [606, 529] width 140 height 16
type input "0.085"
click at [856, 517] on p "Adicionar R$ 4,25" at bounding box center [873, 517] width 82 height 15
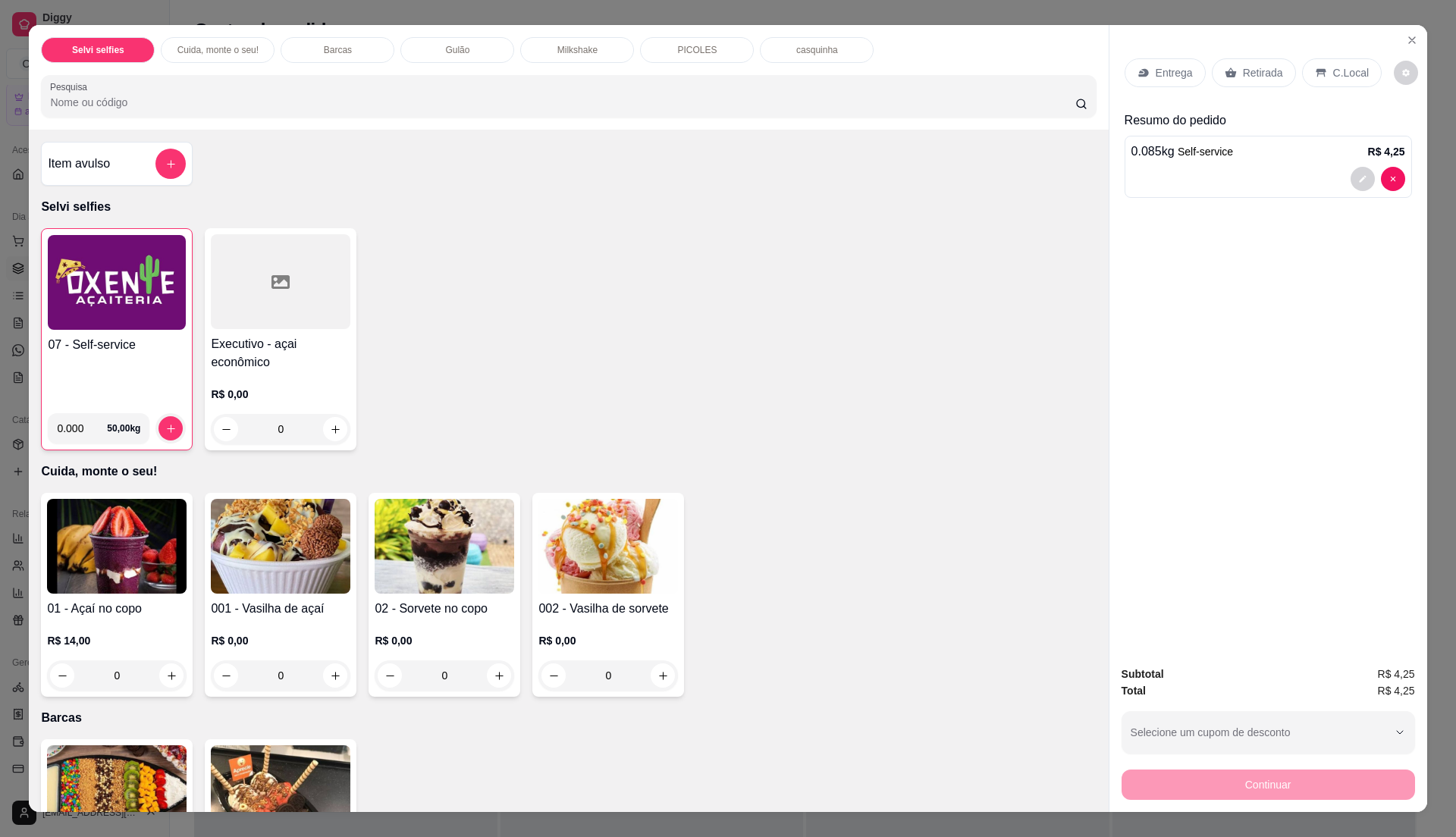
drag, startPoint x: 1334, startPoint y: 74, endPoint x: 1330, endPoint y: 97, distance: 23.3
click at [1334, 76] on p "C.Local" at bounding box center [1352, 73] width 36 height 16
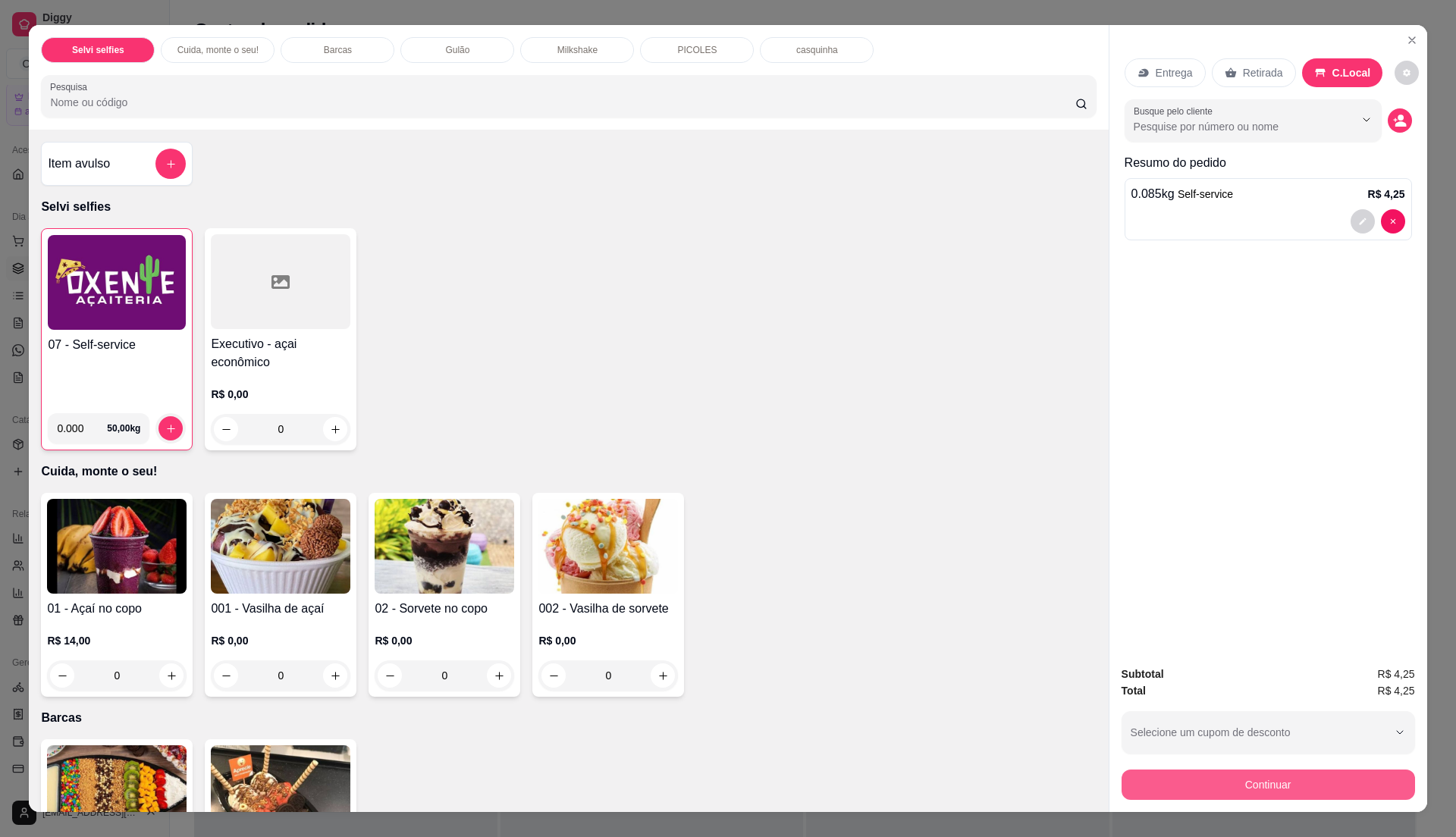
click at [1269, 777] on button "Continuar" at bounding box center [1268, 784] width 294 height 30
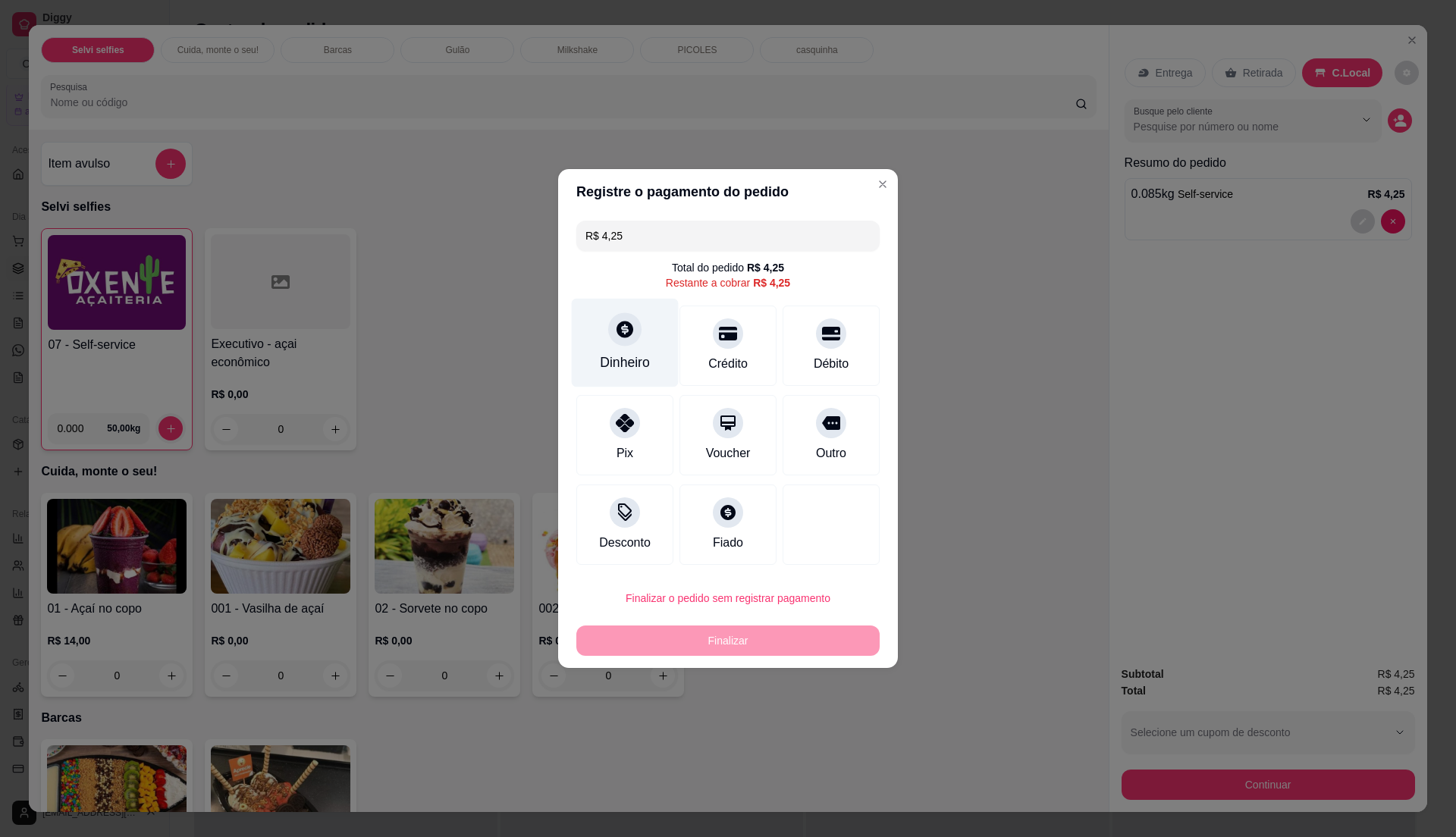
click at [605, 365] on div "Dinheiro" at bounding box center [624, 362] width 50 height 20
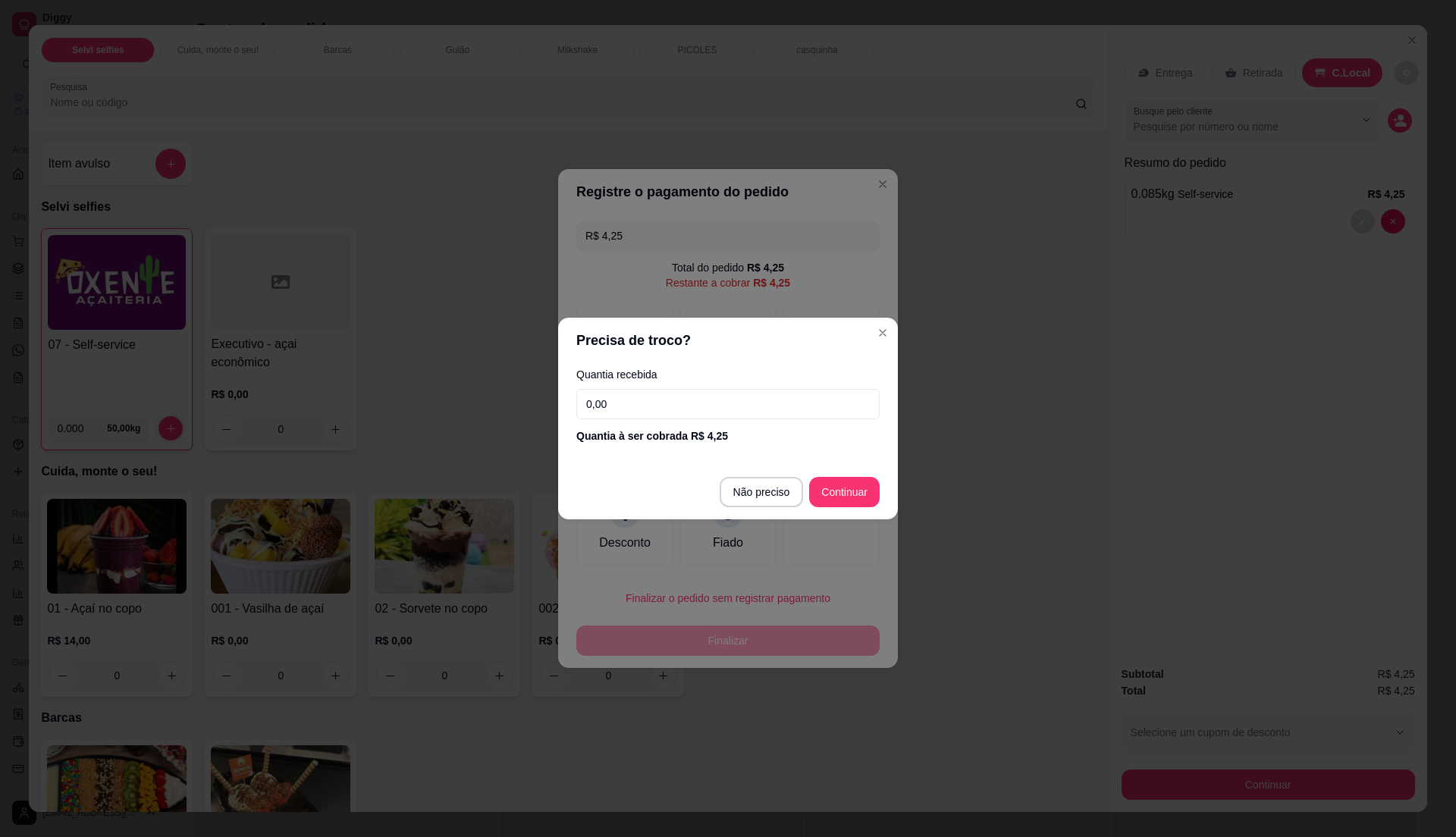
click at [673, 396] on input "0,00" at bounding box center [728, 404] width 304 height 30
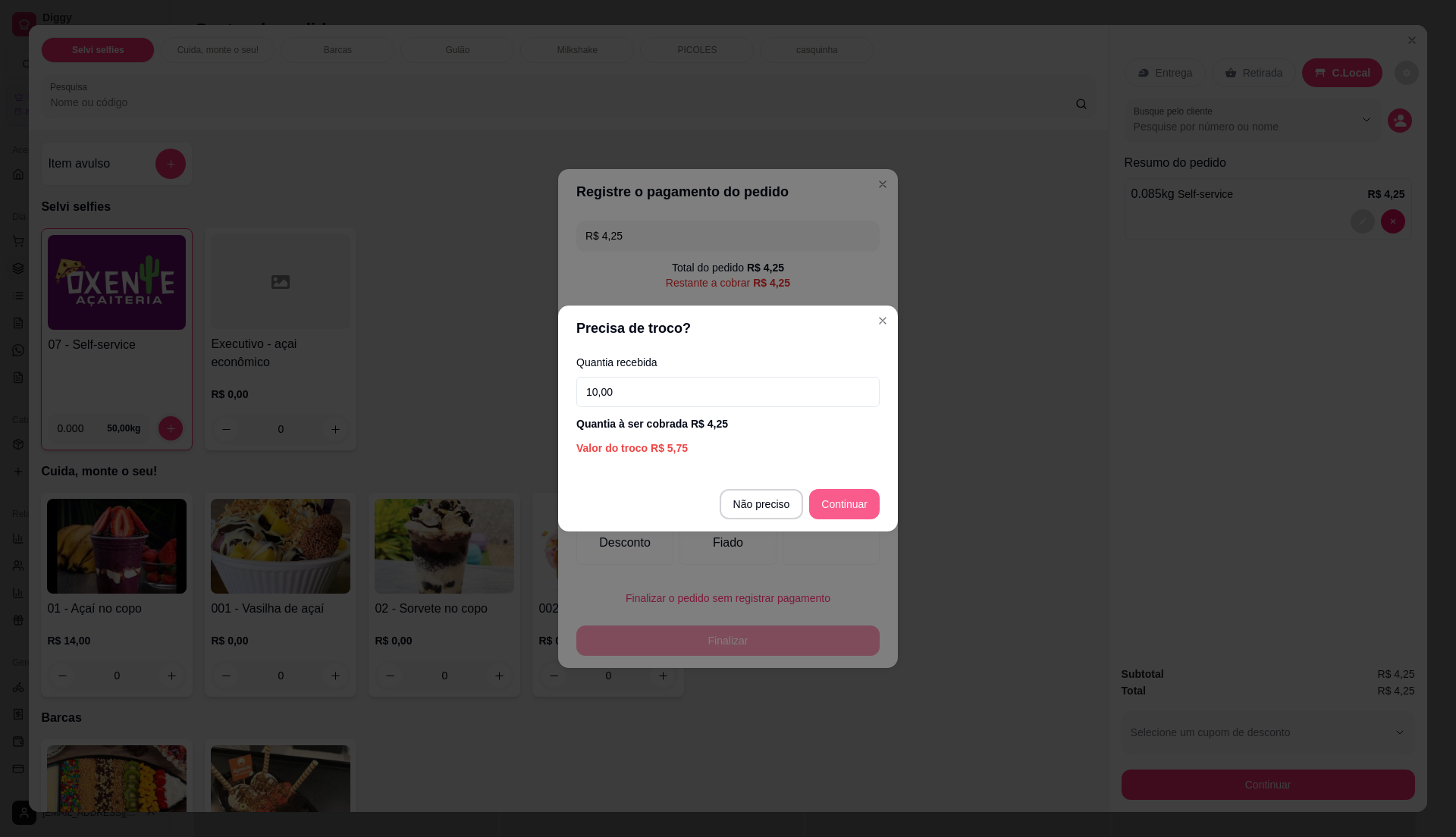
type input "10,00"
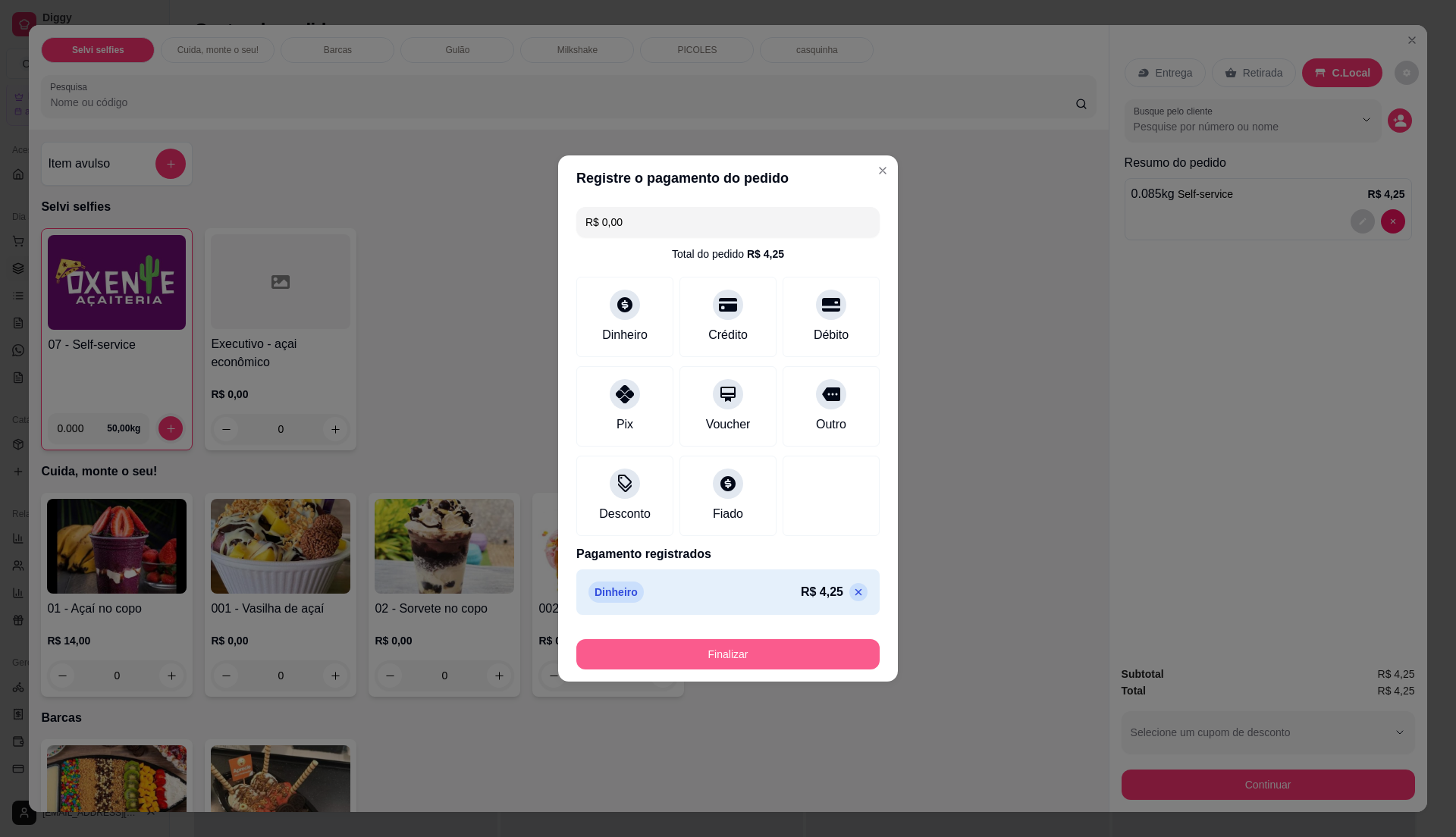
click at [696, 649] on button "Finalizar" at bounding box center [728, 653] width 304 height 30
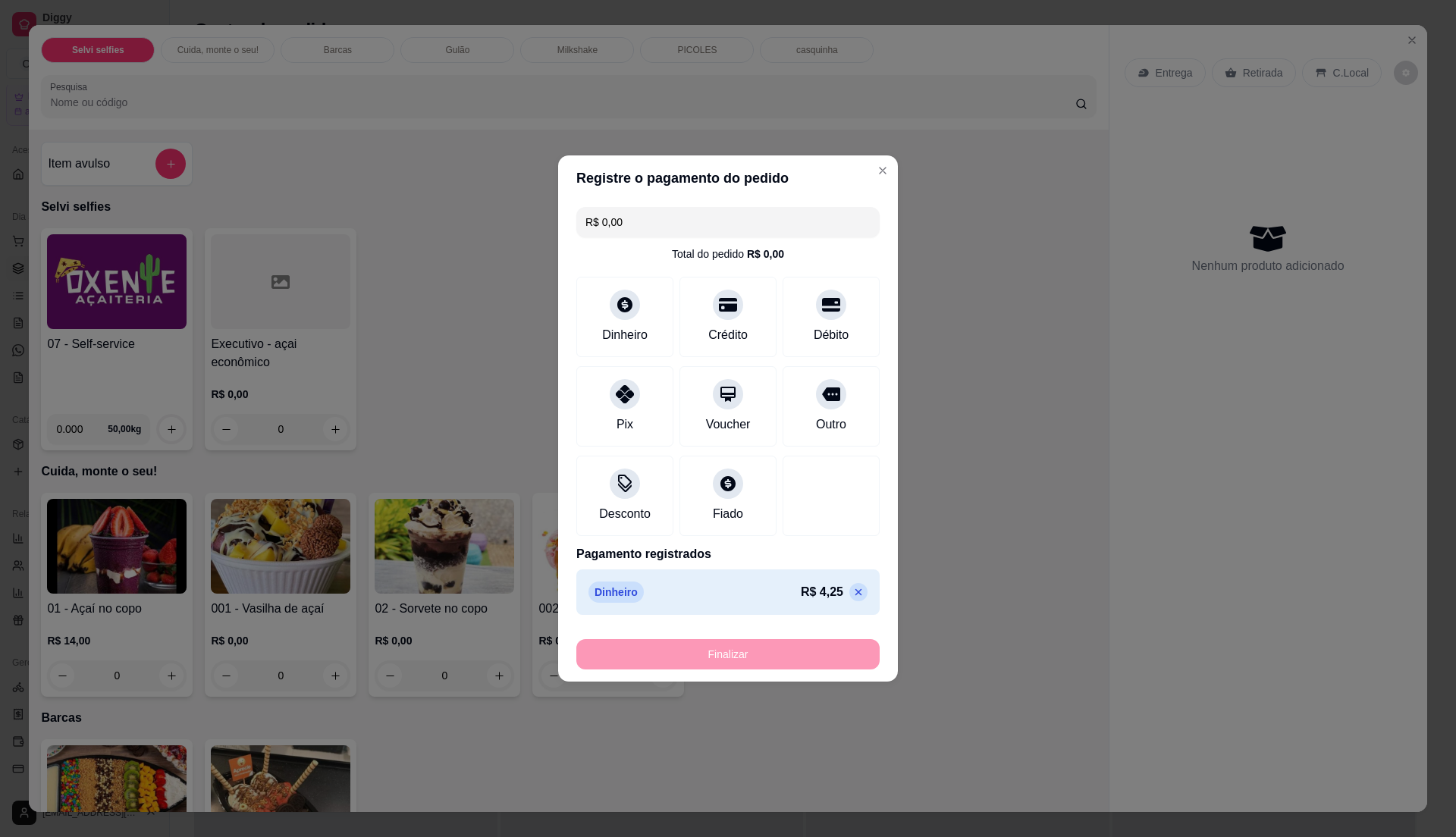
type input "-R$ 4,25"
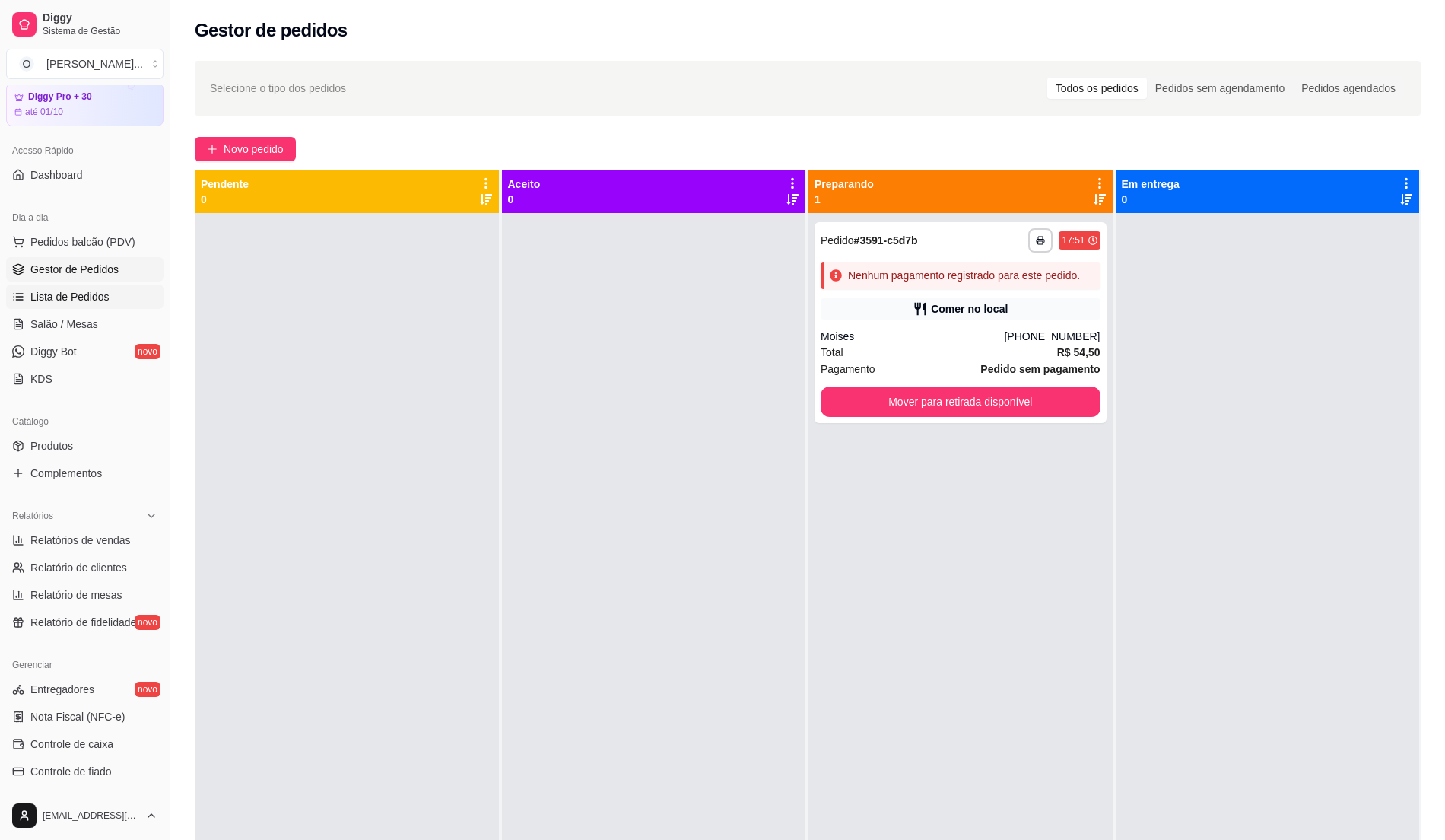
click at [76, 294] on span "Lista de Pedidos" at bounding box center [70, 296] width 79 height 16
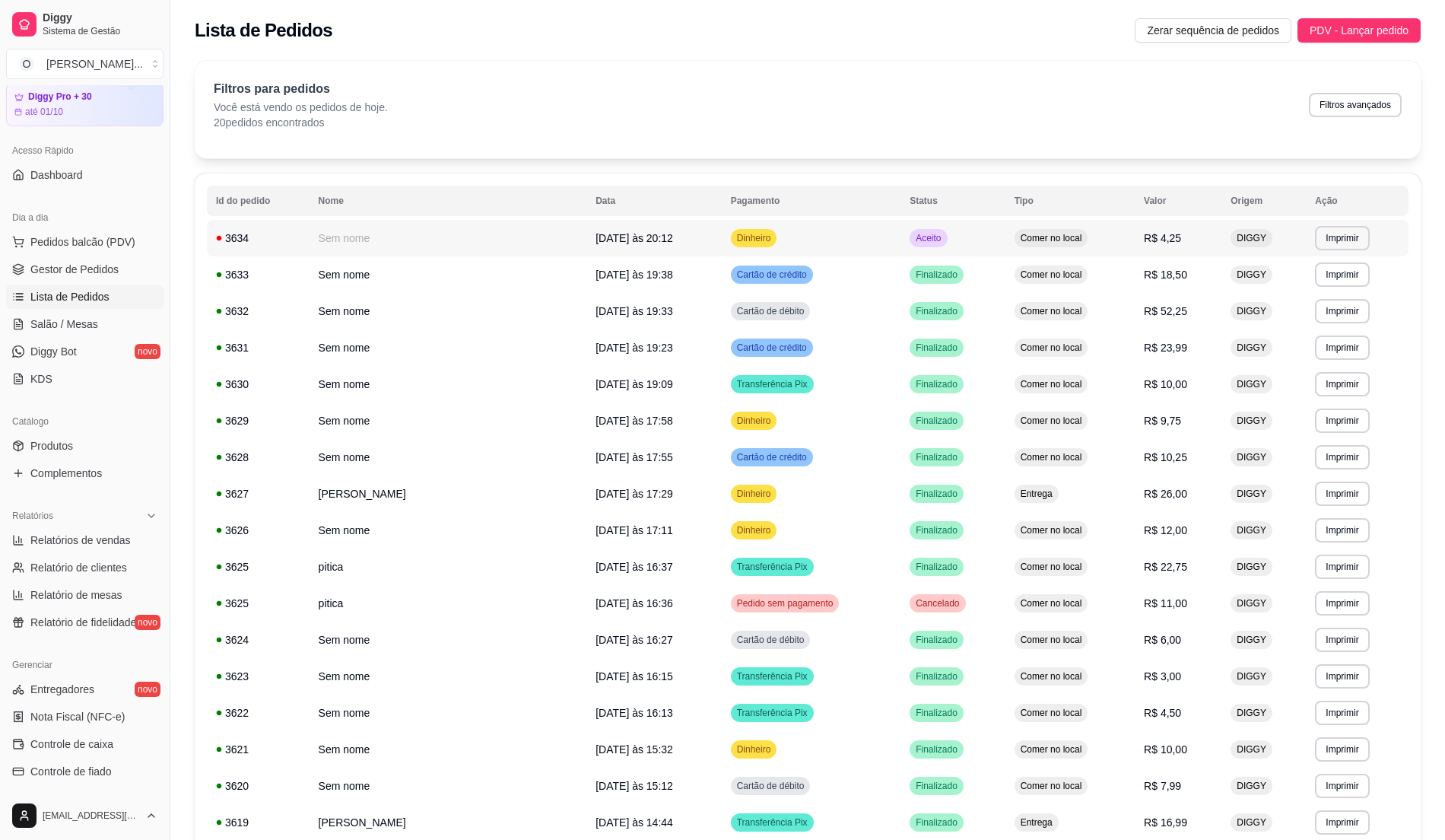
click at [734, 238] on span "Dinheiro" at bounding box center [754, 237] width 40 height 12
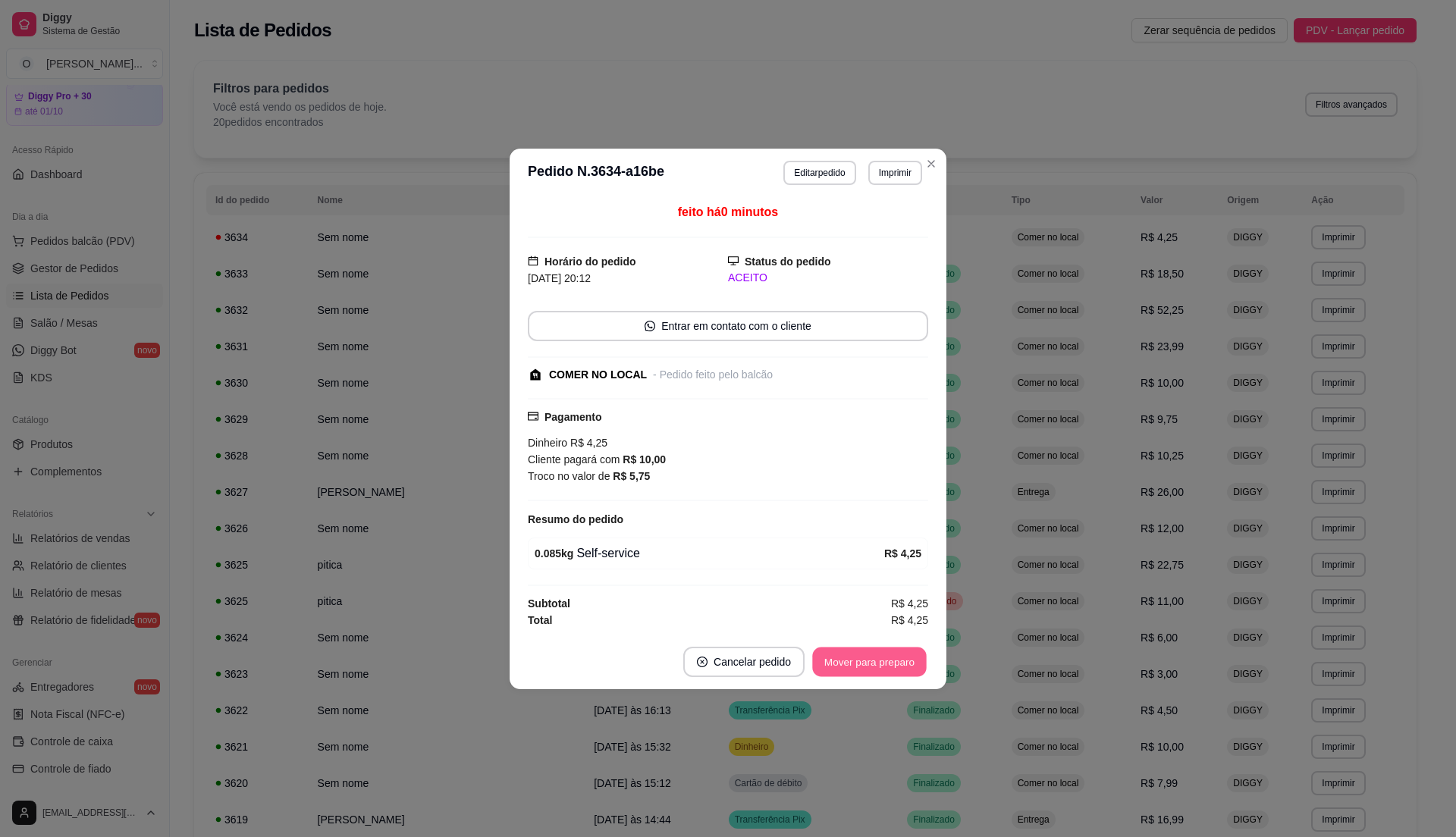
click at [852, 664] on button "Mover para preparo" at bounding box center [868, 662] width 113 height 29
click at [852, 664] on button "Mover para retirada disponível" at bounding box center [844, 662] width 167 height 30
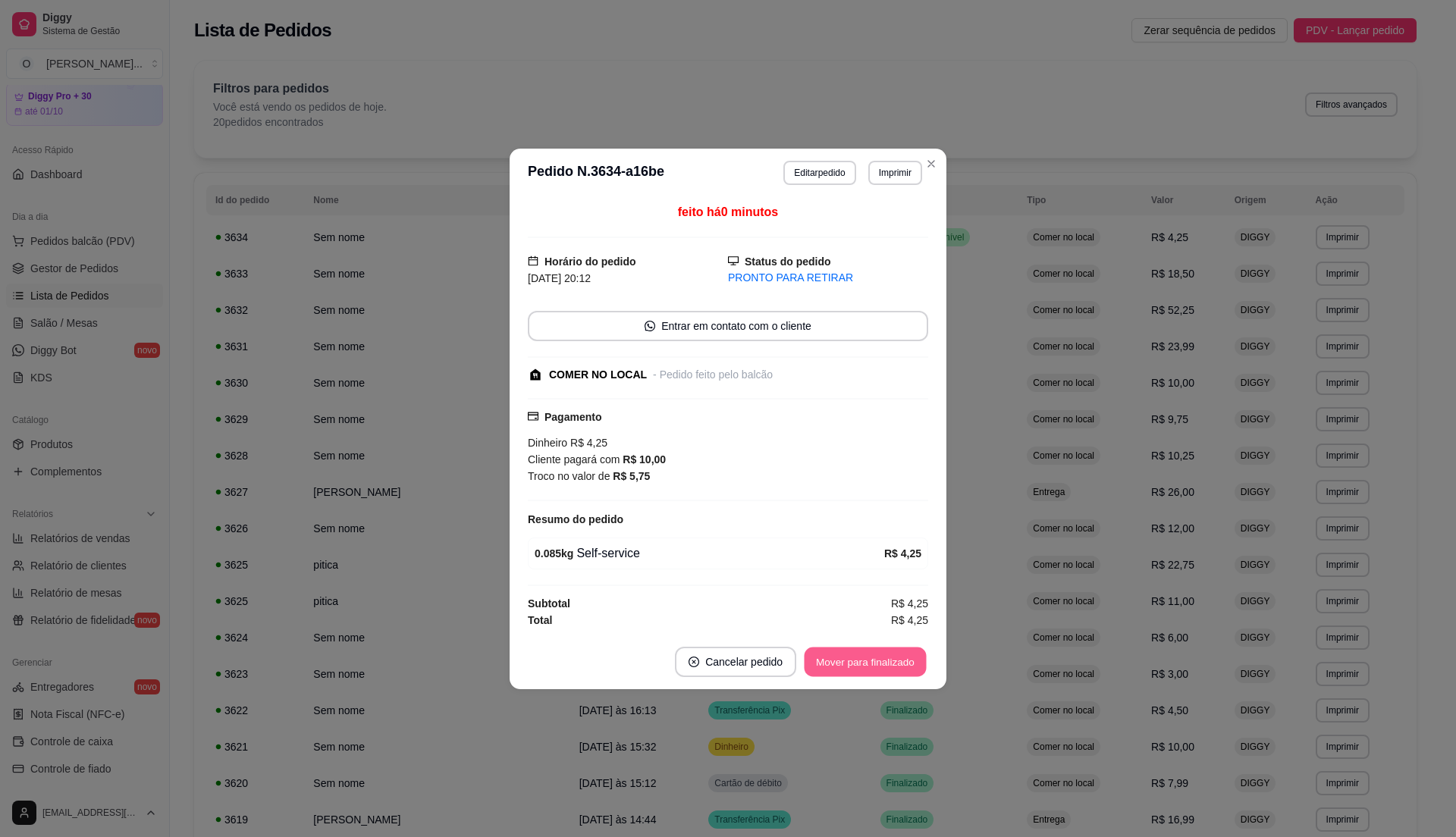
click at [852, 664] on button "Mover para finalizado" at bounding box center [866, 662] width 122 height 29
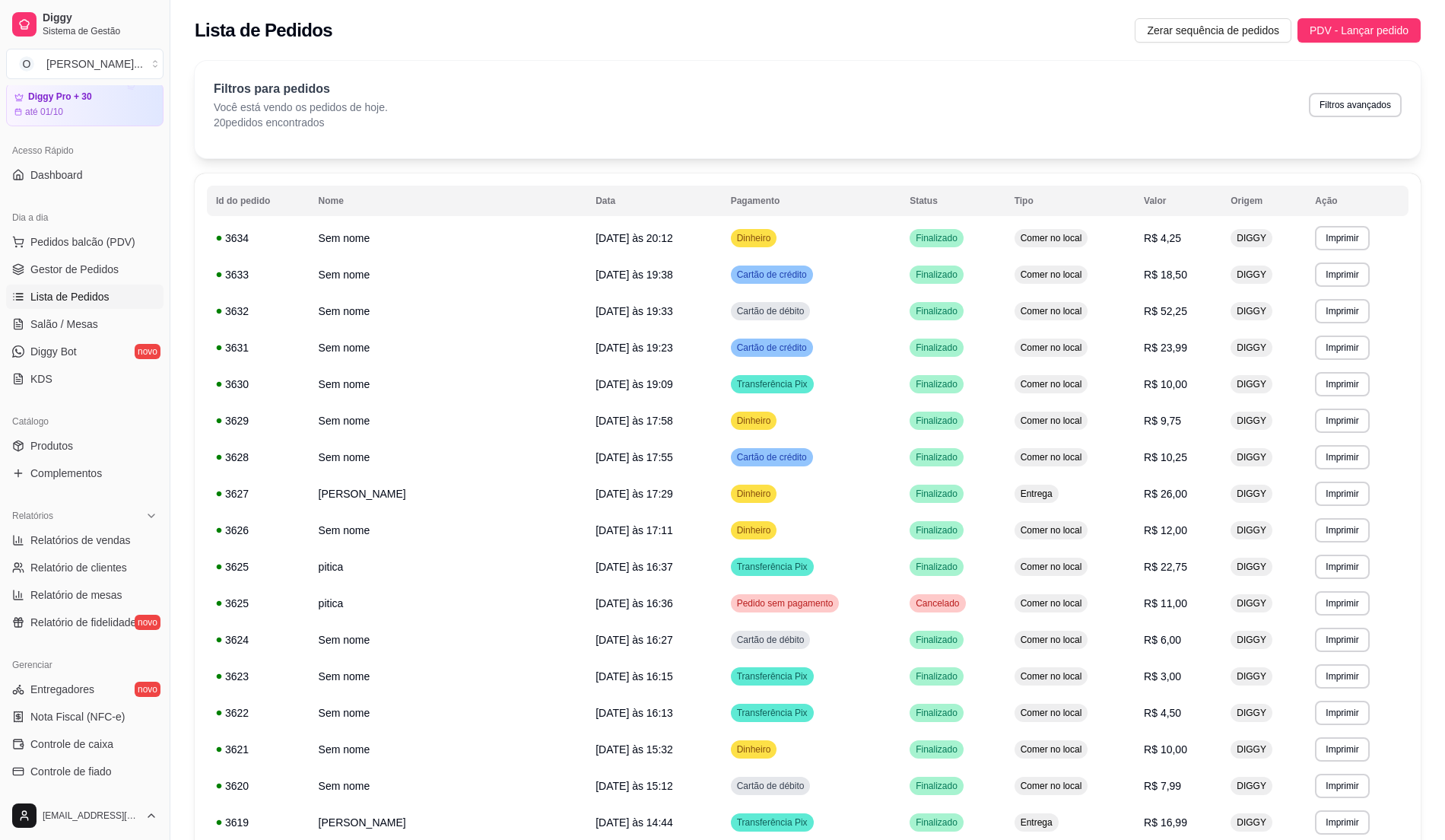
click at [89, 255] on ul "Pedidos balcão (PDV) Gestor de Pedidos Lista de Pedidos Salão / Mesas Diggy Bot…" at bounding box center [84, 310] width 157 height 161
click at [79, 275] on span "Gestor de Pedidos" at bounding box center [75, 269] width 88 height 16
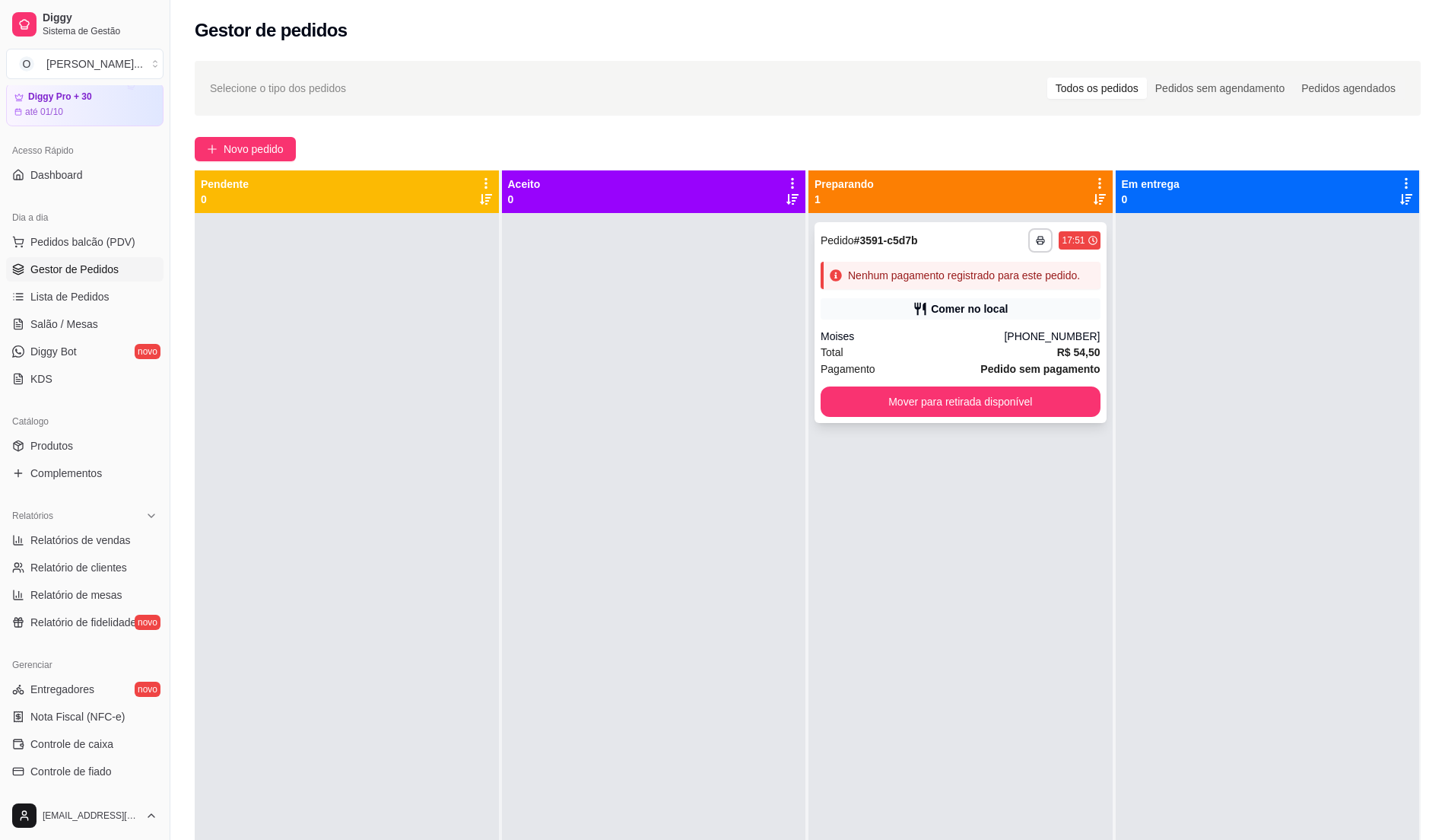
click at [879, 350] on div "Total R$ 54,50" at bounding box center [961, 352] width 280 height 16
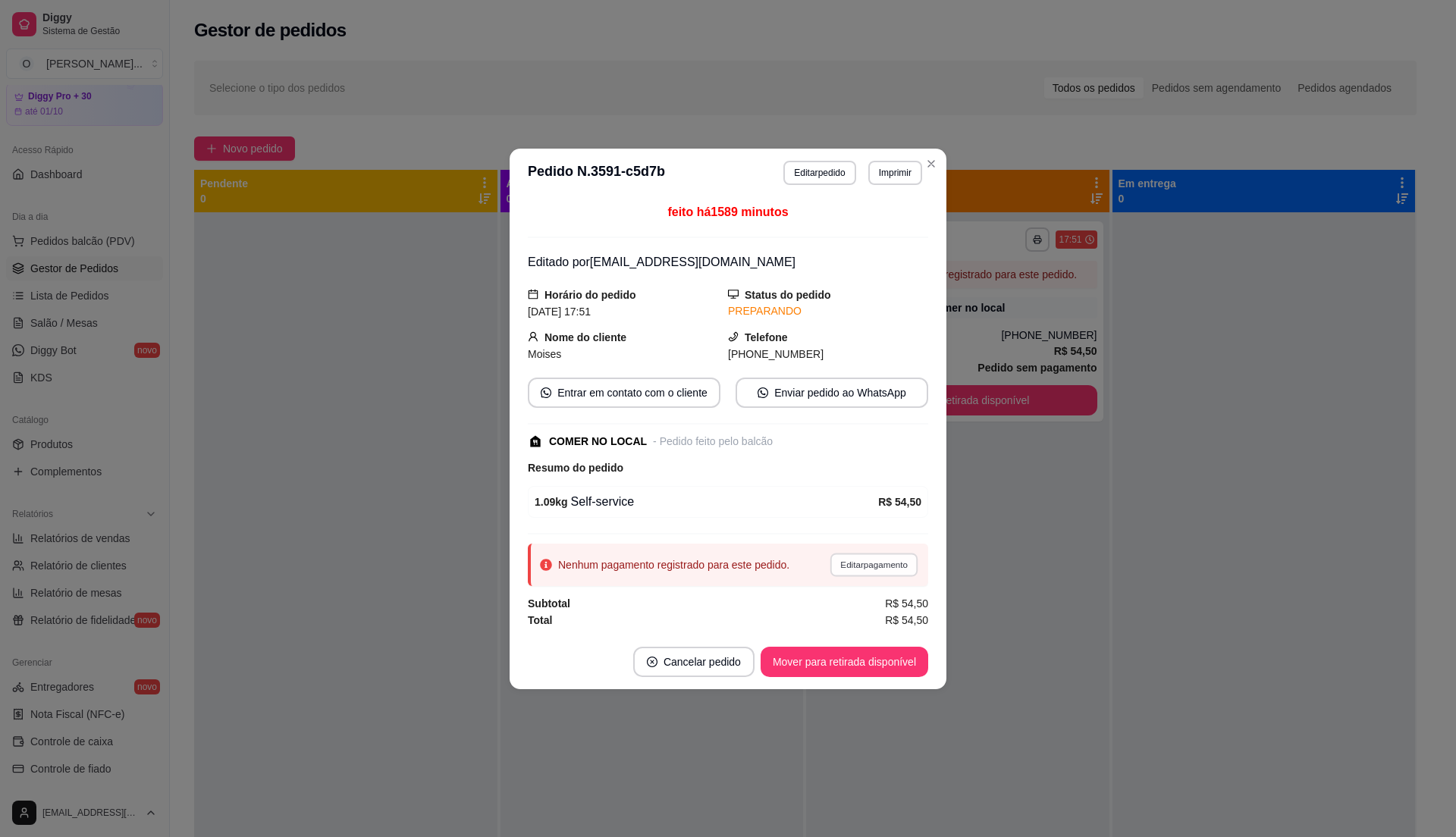
click at [846, 560] on button "Editar pagamento" at bounding box center [874, 564] width 88 height 24
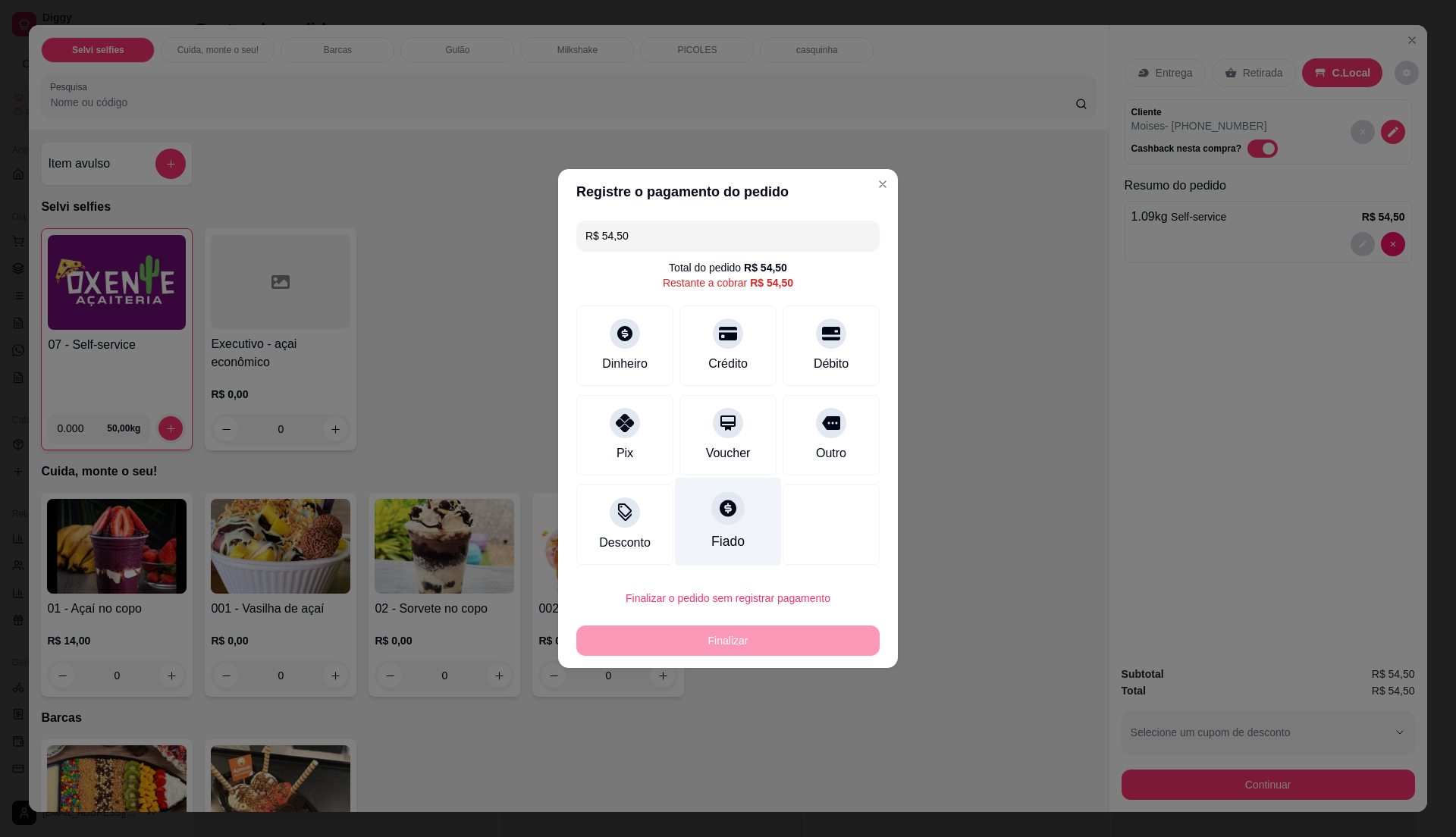
click at [754, 553] on div "Fiado" at bounding box center [728, 521] width 107 height 89
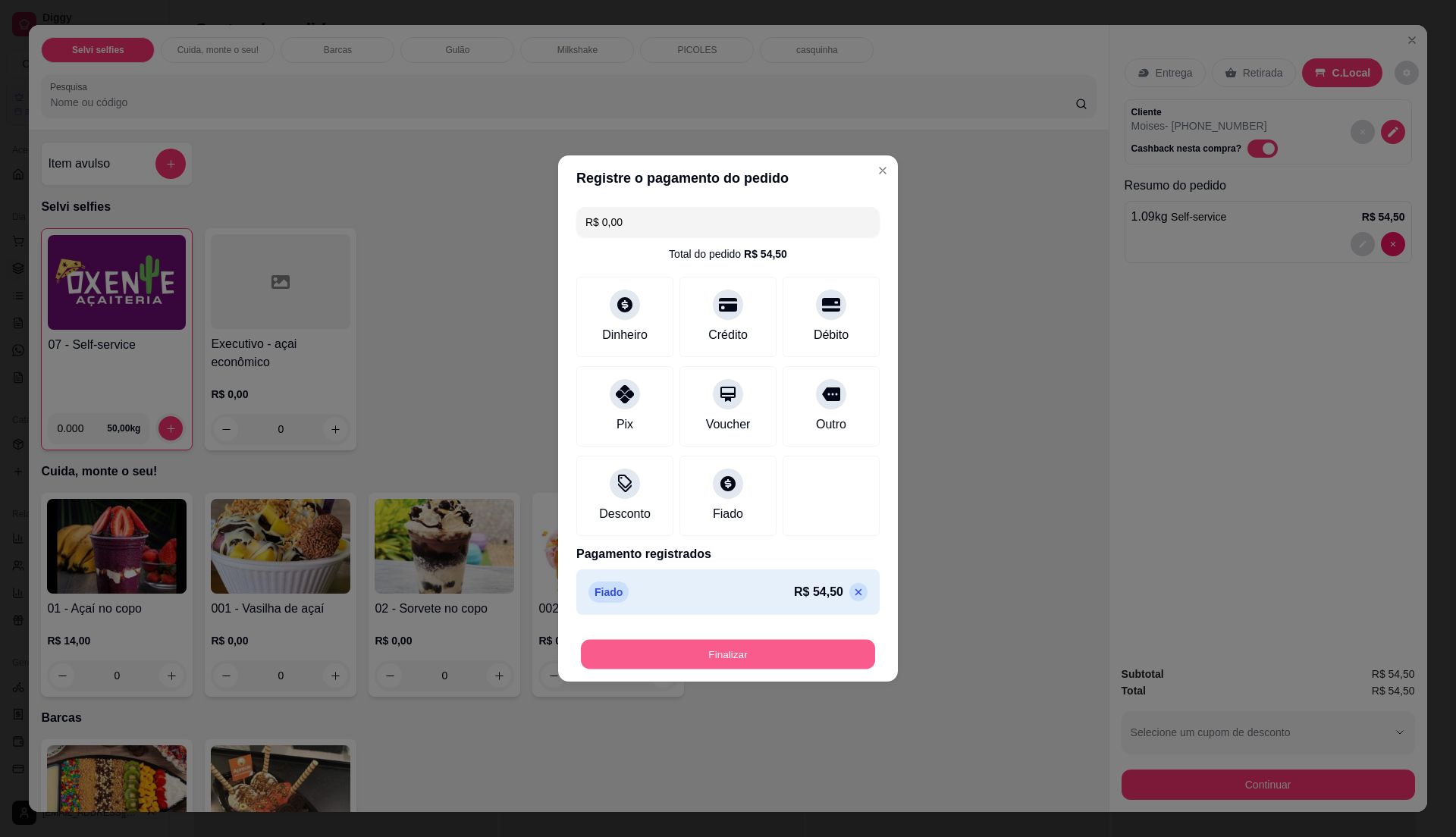
click at [766, 653] on button "Finalizar" at bounding box center [728, 654] width 295 height 29
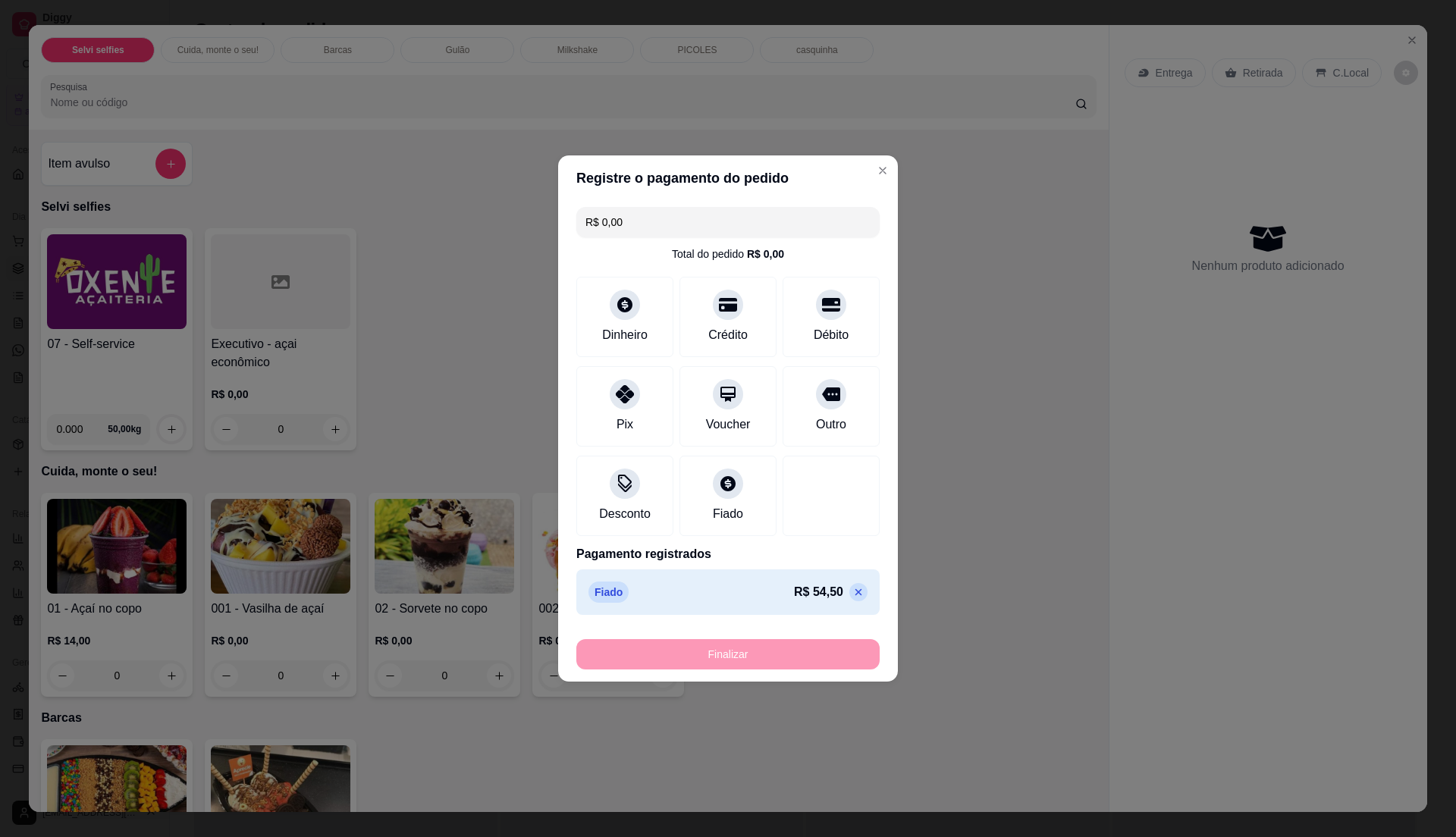
type input "-R$ 54,50"
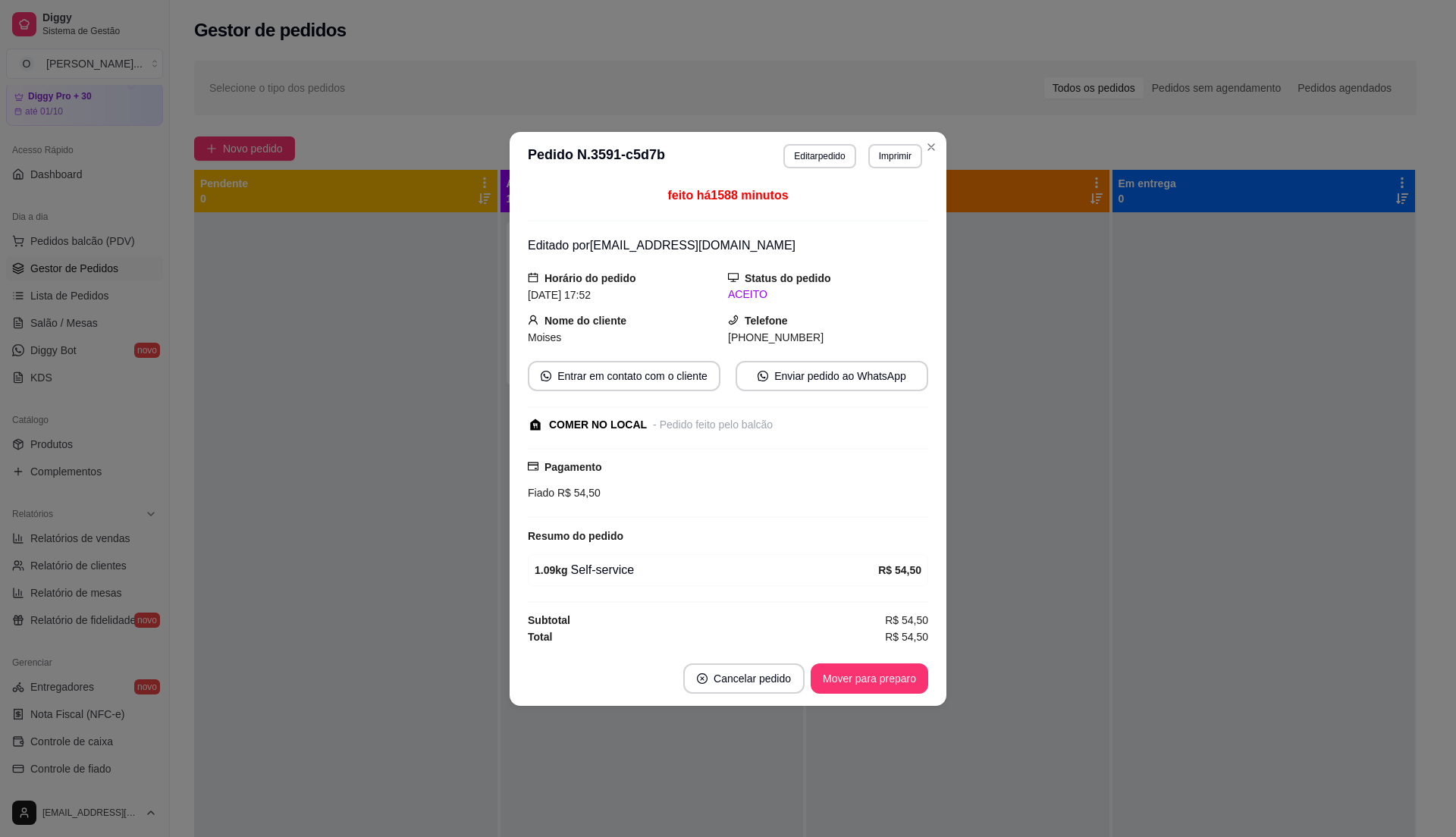
click at [874, 662] on footer "Cancelar pedido Mover para preparo" at bounding box center [727, 678] width 437 height 55
click at [874, 669] on button "Mover para preparo" at bounding box center [868, 678] width 113 height 29
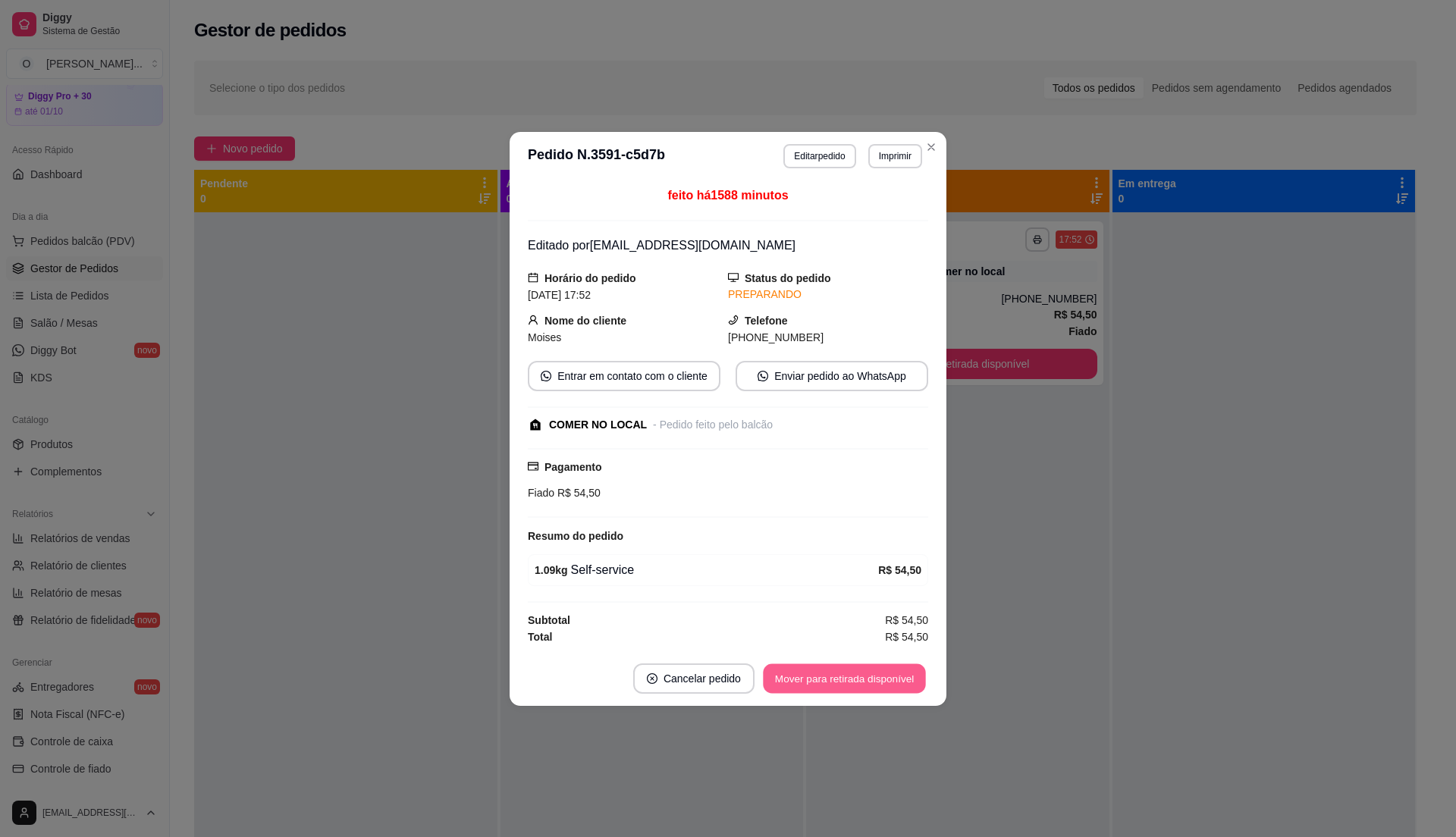
click at [874, 669] on button "Mover para retirada disponível" at bounding box center [844, 678] width 162 height 29
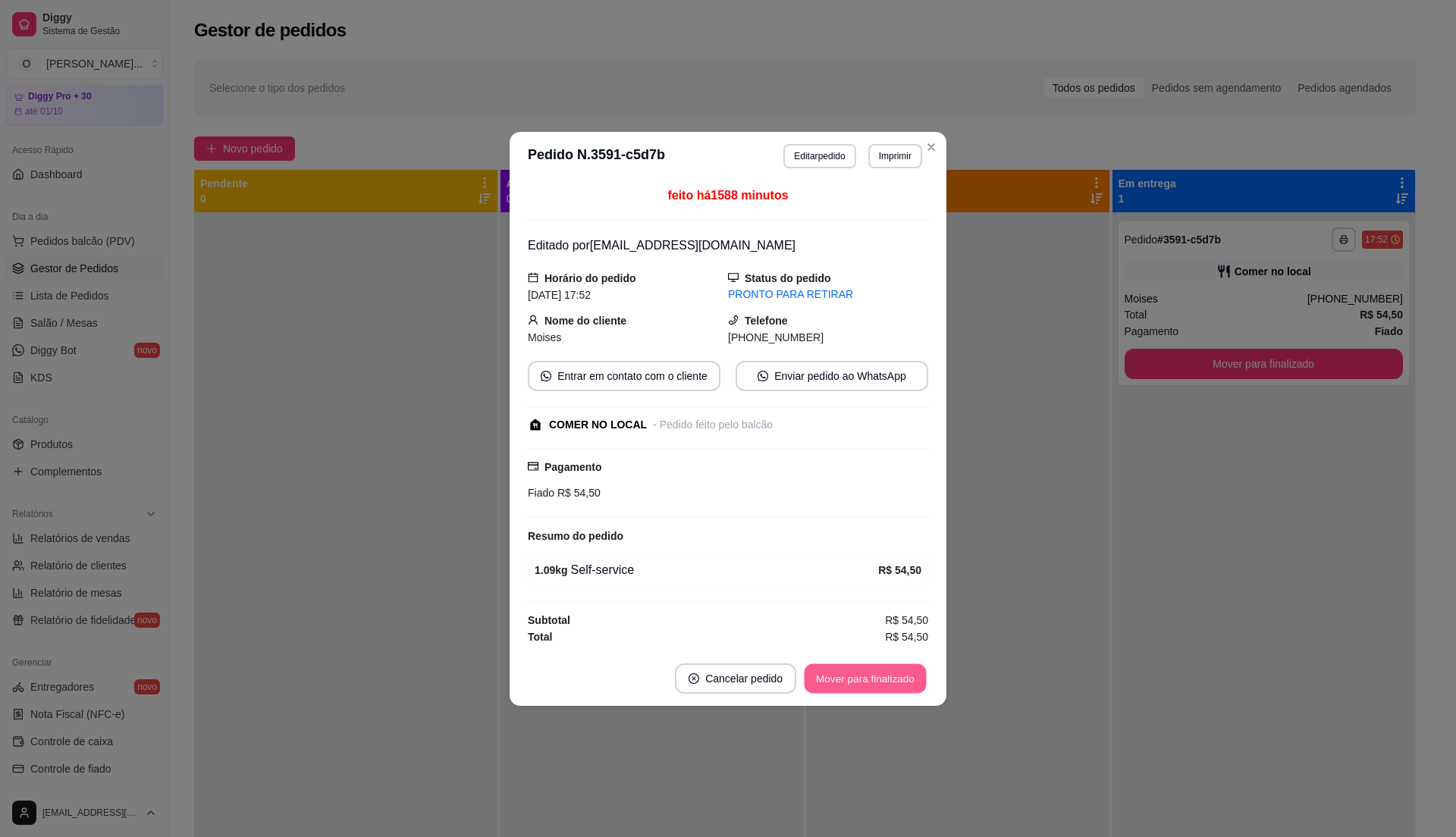
click at [874, 669] on button "Mover para finalizado" at bounding box center [866, 678] width 122 height 29
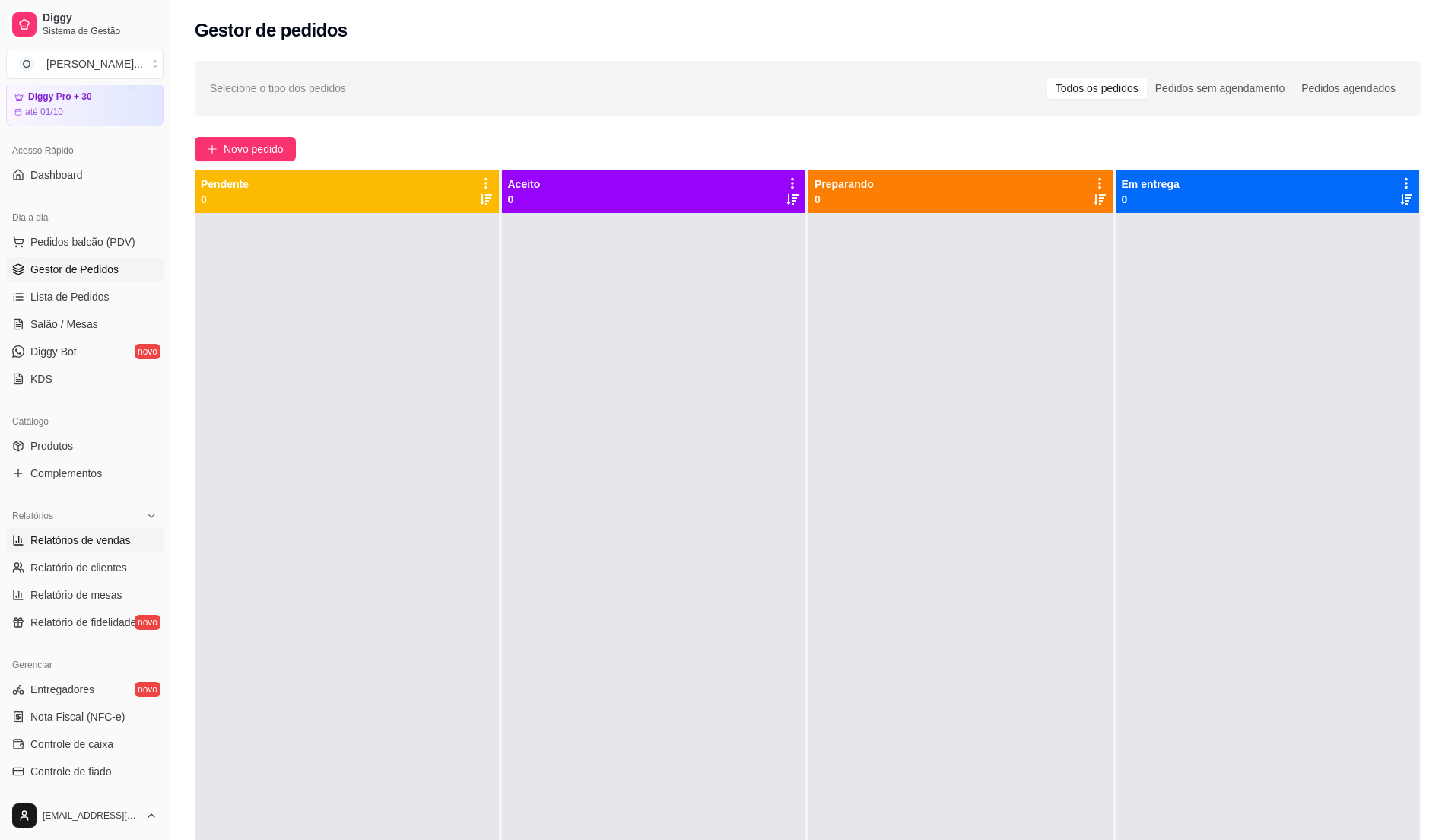
click at [110, 543] on span "Relatórios de vendas" at bounding box center [80, 540] width 101 height 16
select select "ALL"
select select "0"
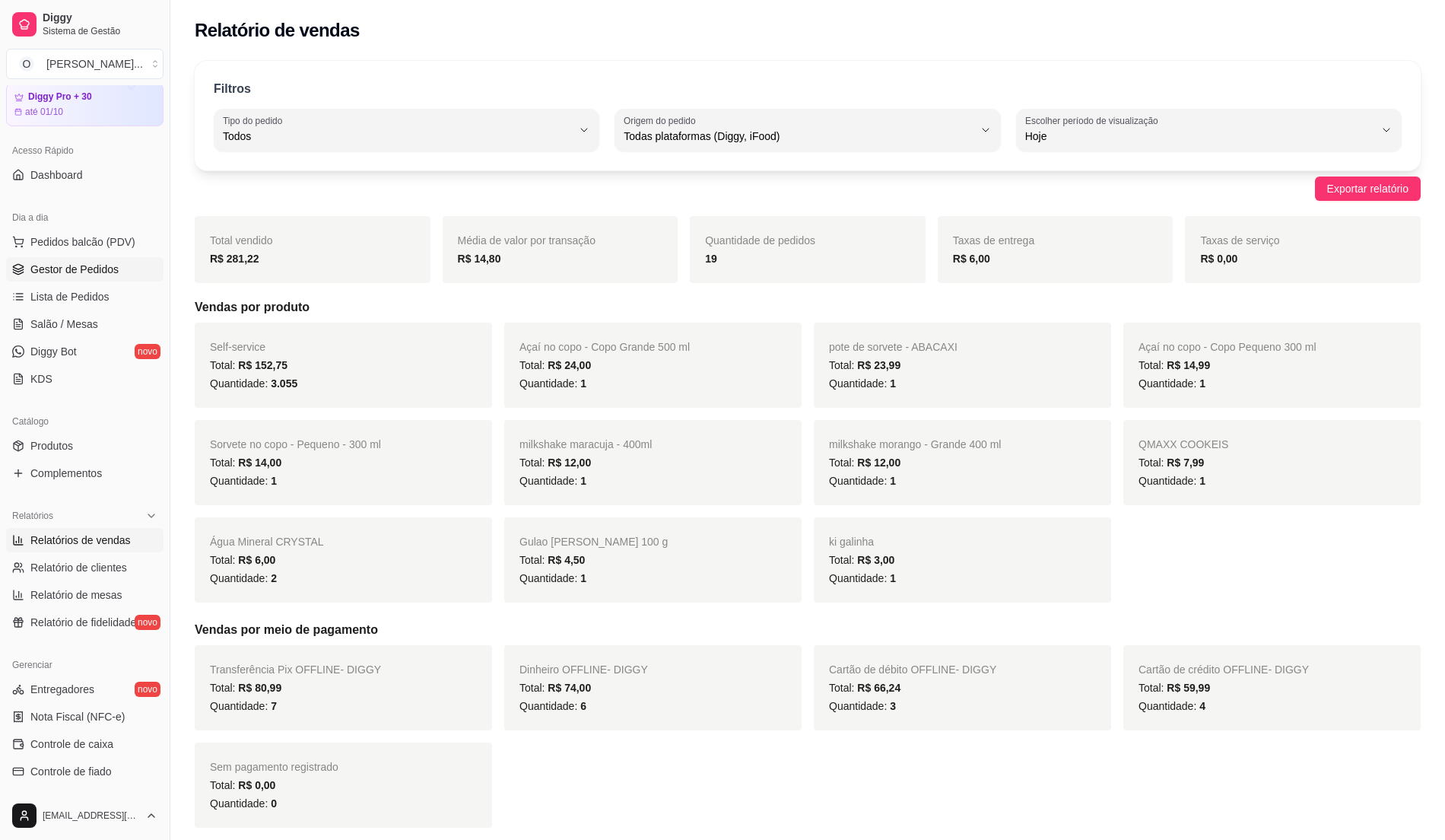
click at [47, 275] on span "Gestor de Pedidos" at bounding box center [75, 269] width 88 height 16
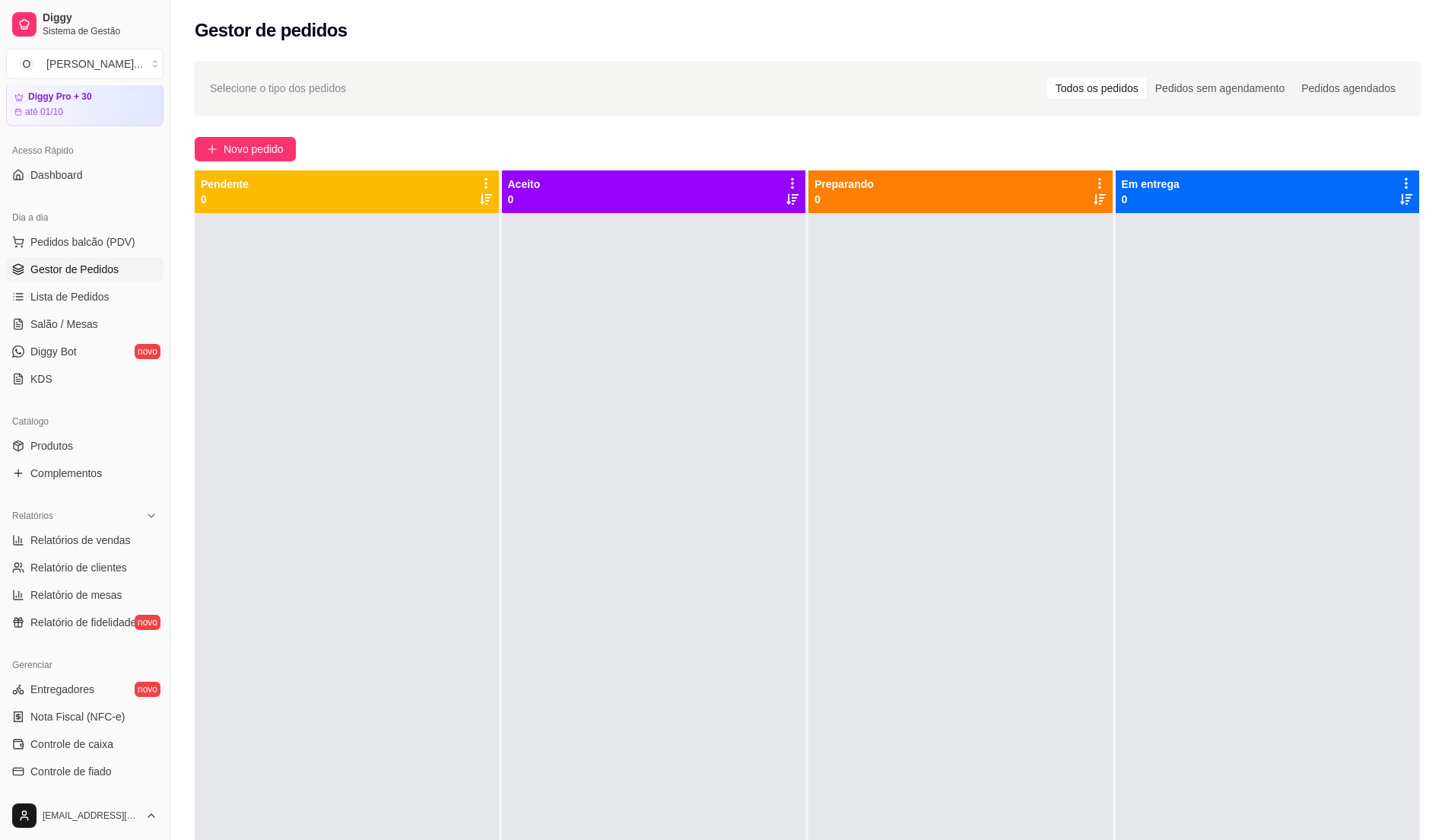
click at [264, 135] on div "Selecione o tipo dos pedidos Todos os pedidos Pedidos sem agendamento Pedidos a…" at bounding box center [807, 540] width 1275 height 977
click at [265, 146] on span "Novo pedido" at bounding box center [253, 149] width 60 height 16
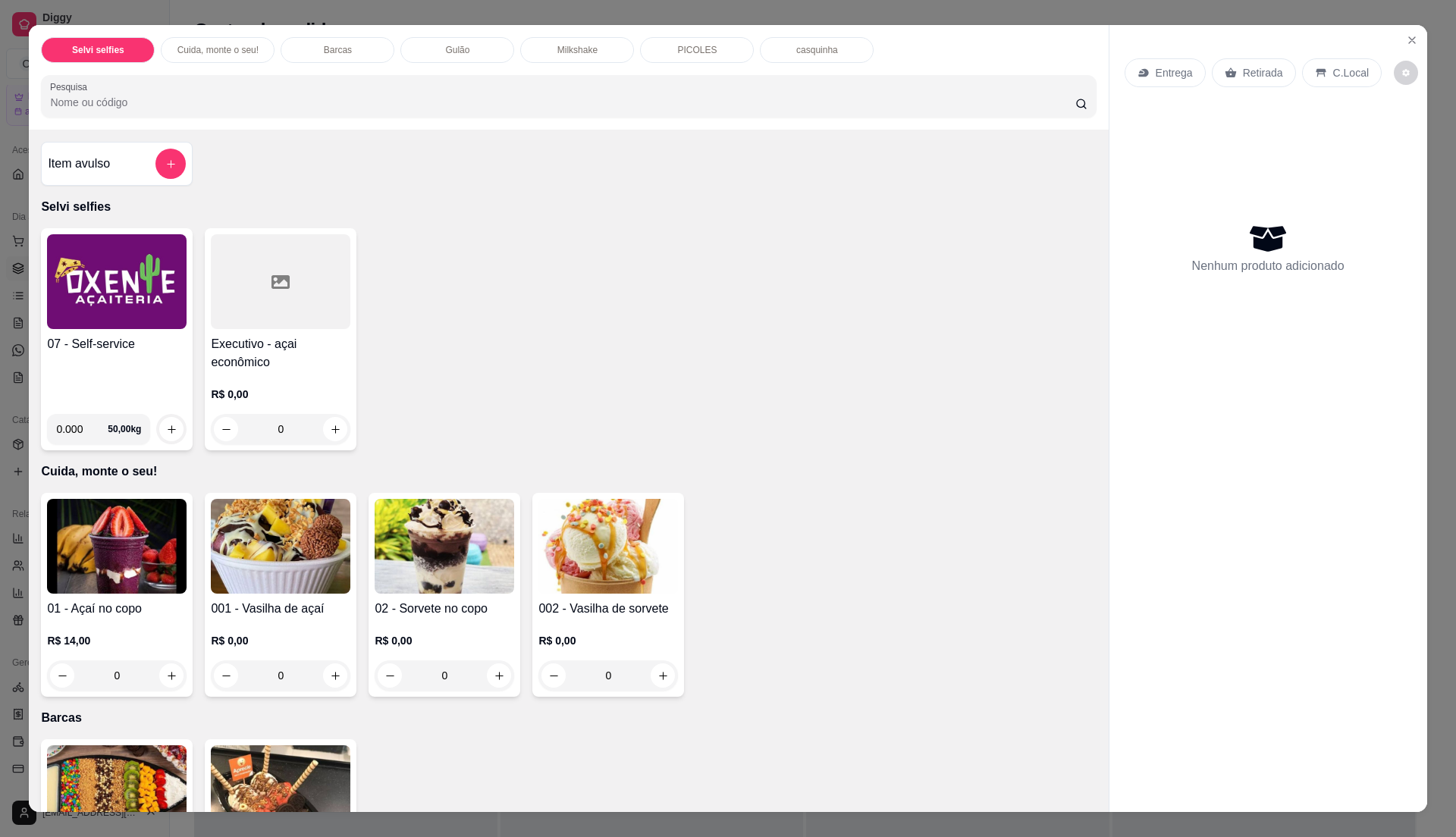
click at [150, 350] on h4 "07 - Self-service" at bounding box center [117, 344] width 140 height 18
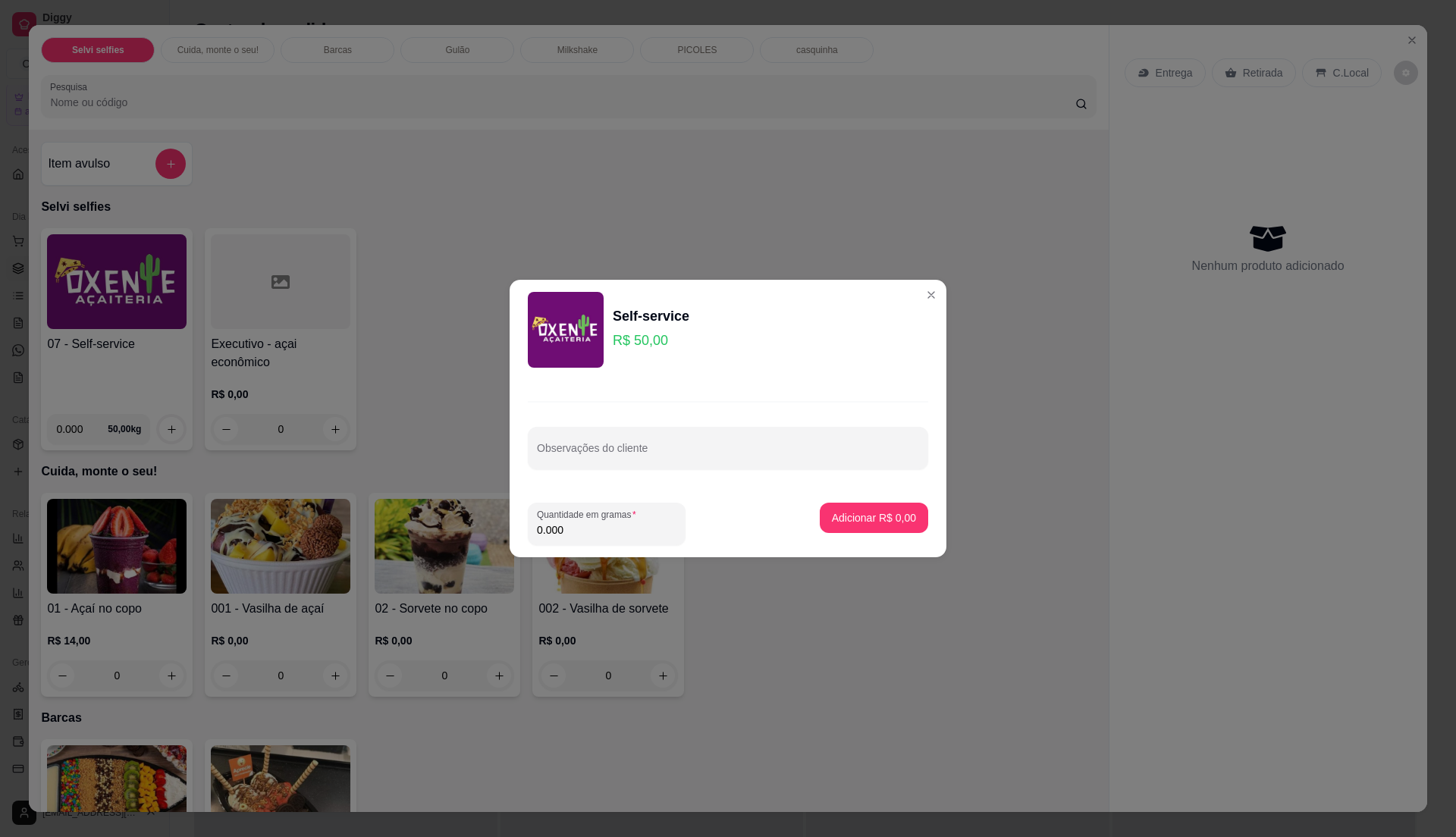
click at [589, 537] on input "0.000" at bounding box center [606, 529] width 140 height 16
type input "0.295"
click at [894, 512] on p "Adicionar R$ 14,75" at bounding box center [872, 517] width 88 height 15
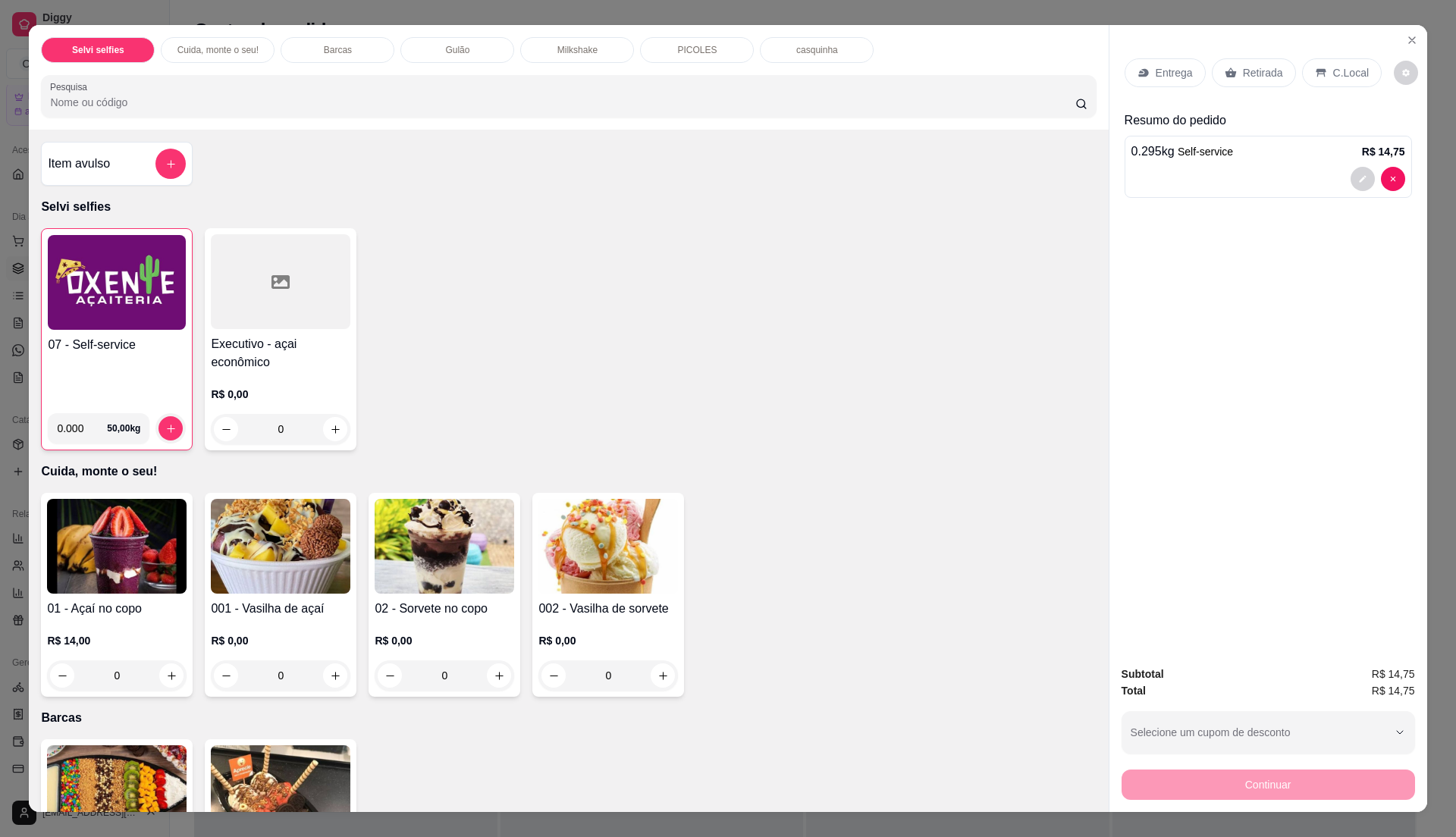
click at [78, 356] on div "07 - Self-service" at bounding box center [117, 369] width 138 height 65
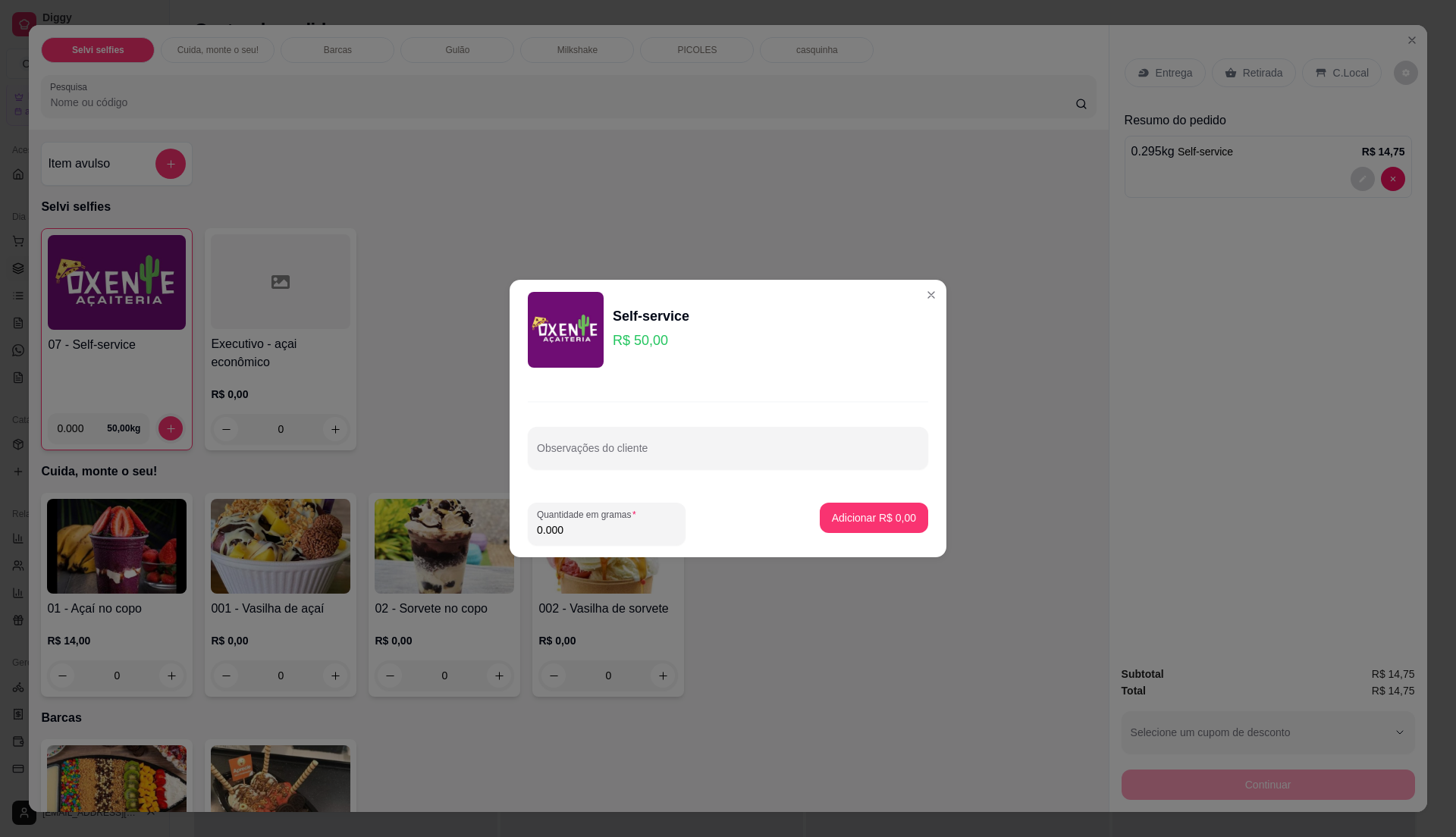
click at [585, 532] on input "0.000" at bounding box center [606, 529] width 140 height 16
type input "0.26"
click at [892, 510] on p "Adicionar R$ 13,00" at bounding box center [872, 517] width 88 height 15
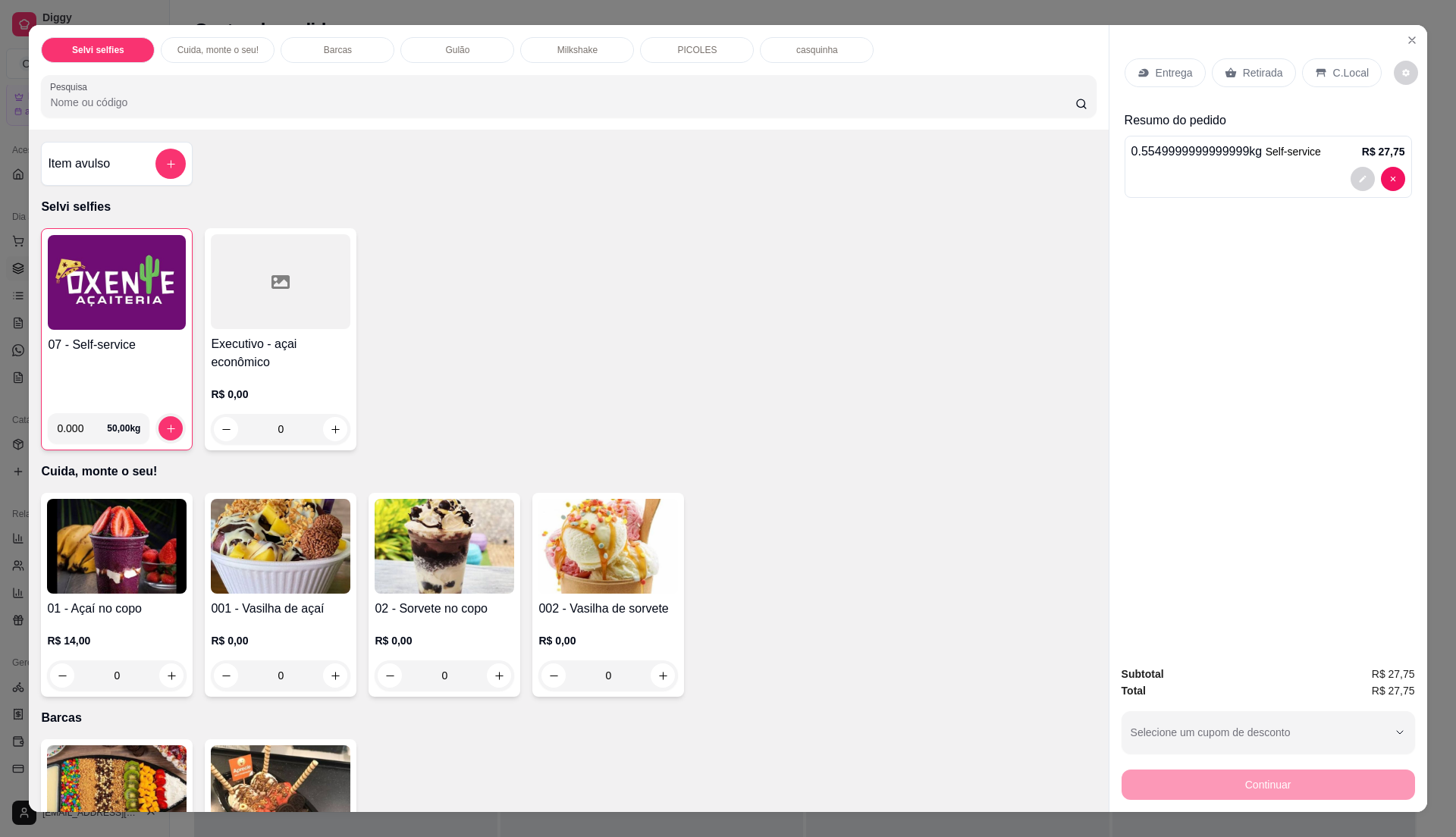
click at [721, 321] on div "07 - Self-service 0.000 50,00 kg Executivo - açai econômico R$ 0,00 0" at bounding box center [568, 339] width 1055 height 222
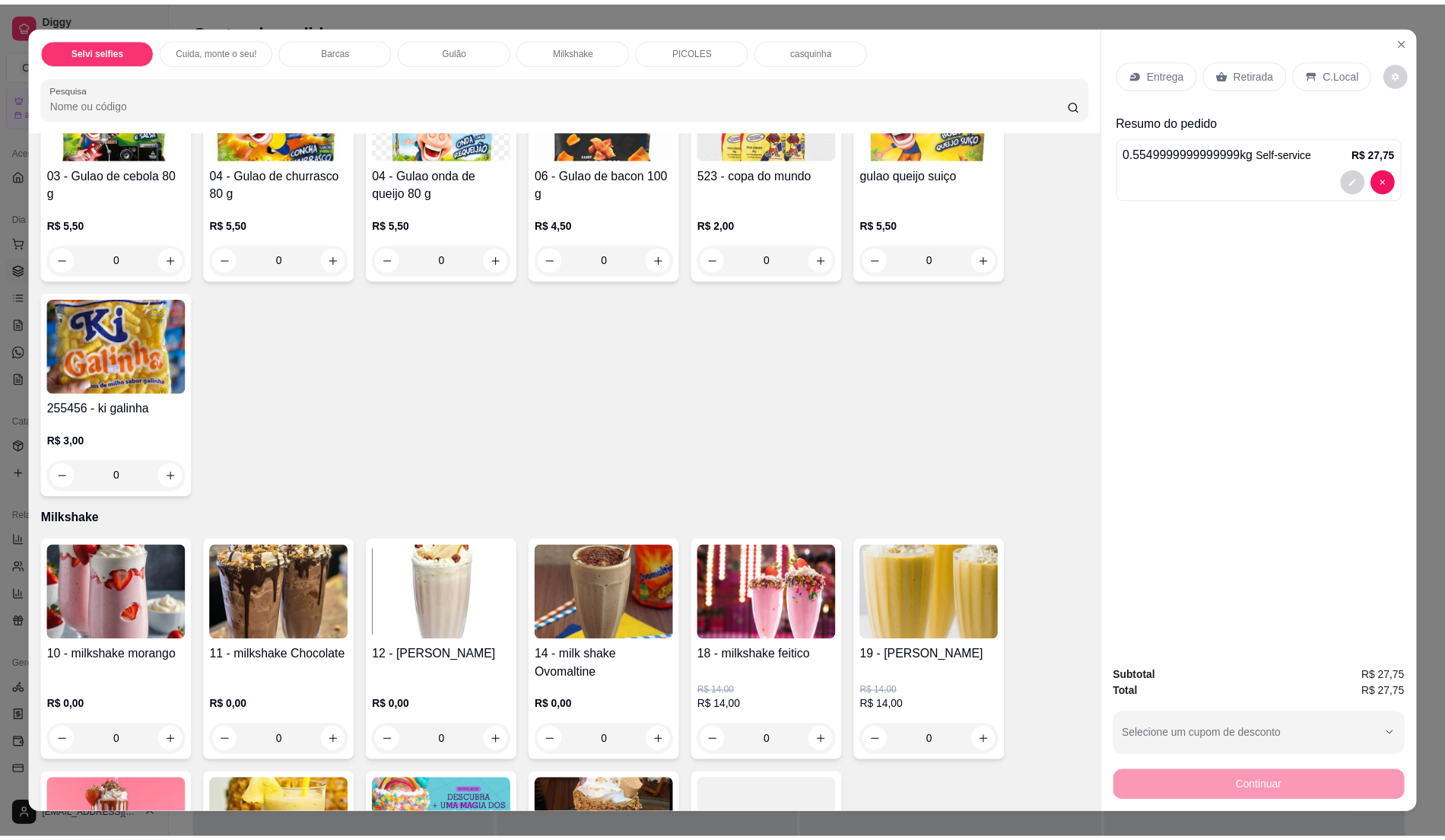
scroll to position [1115, 0]
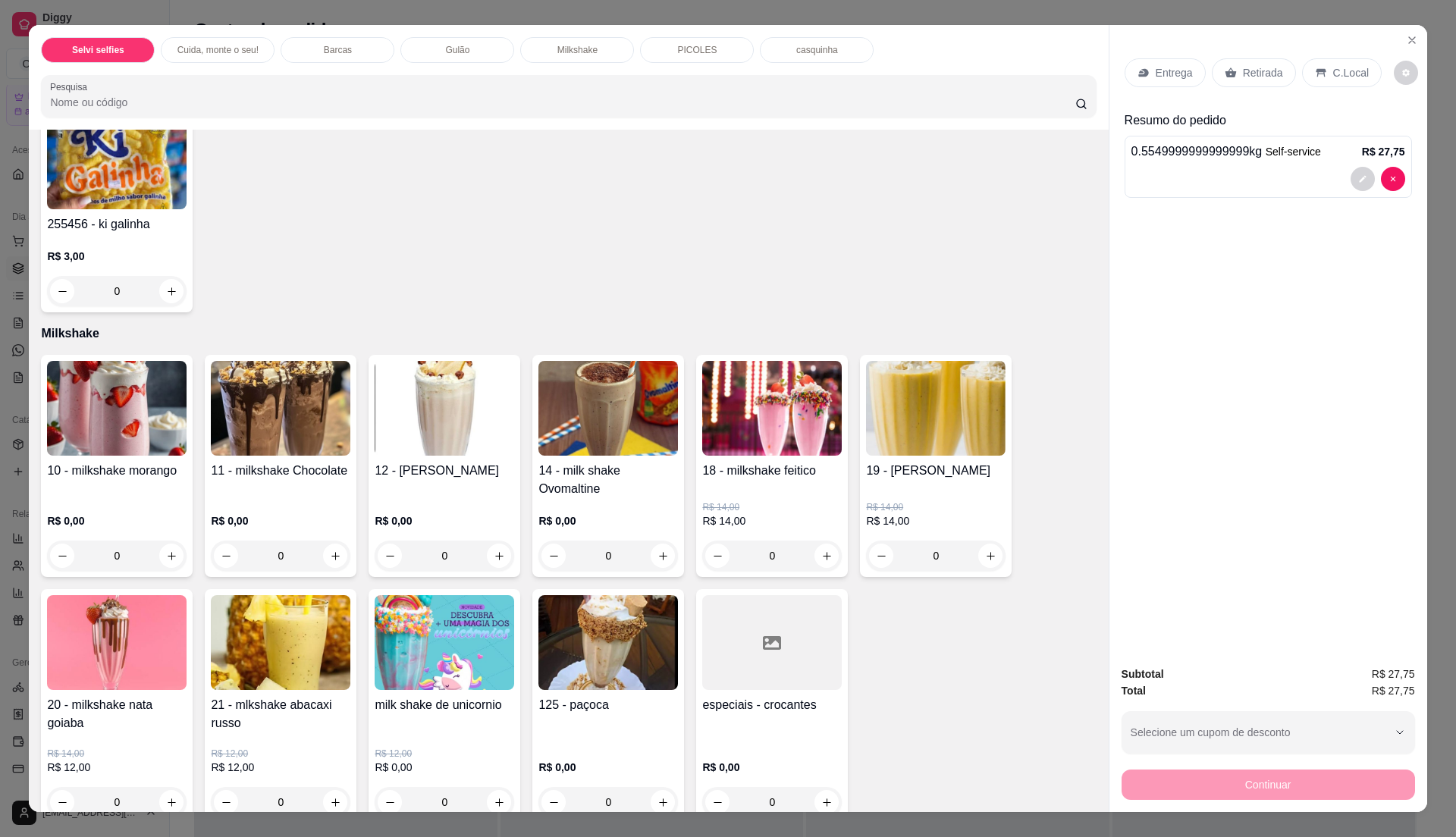
click at [138, 489] on div "10 - milkshake morango" at bounding box center [117, 480] width 140 height 37
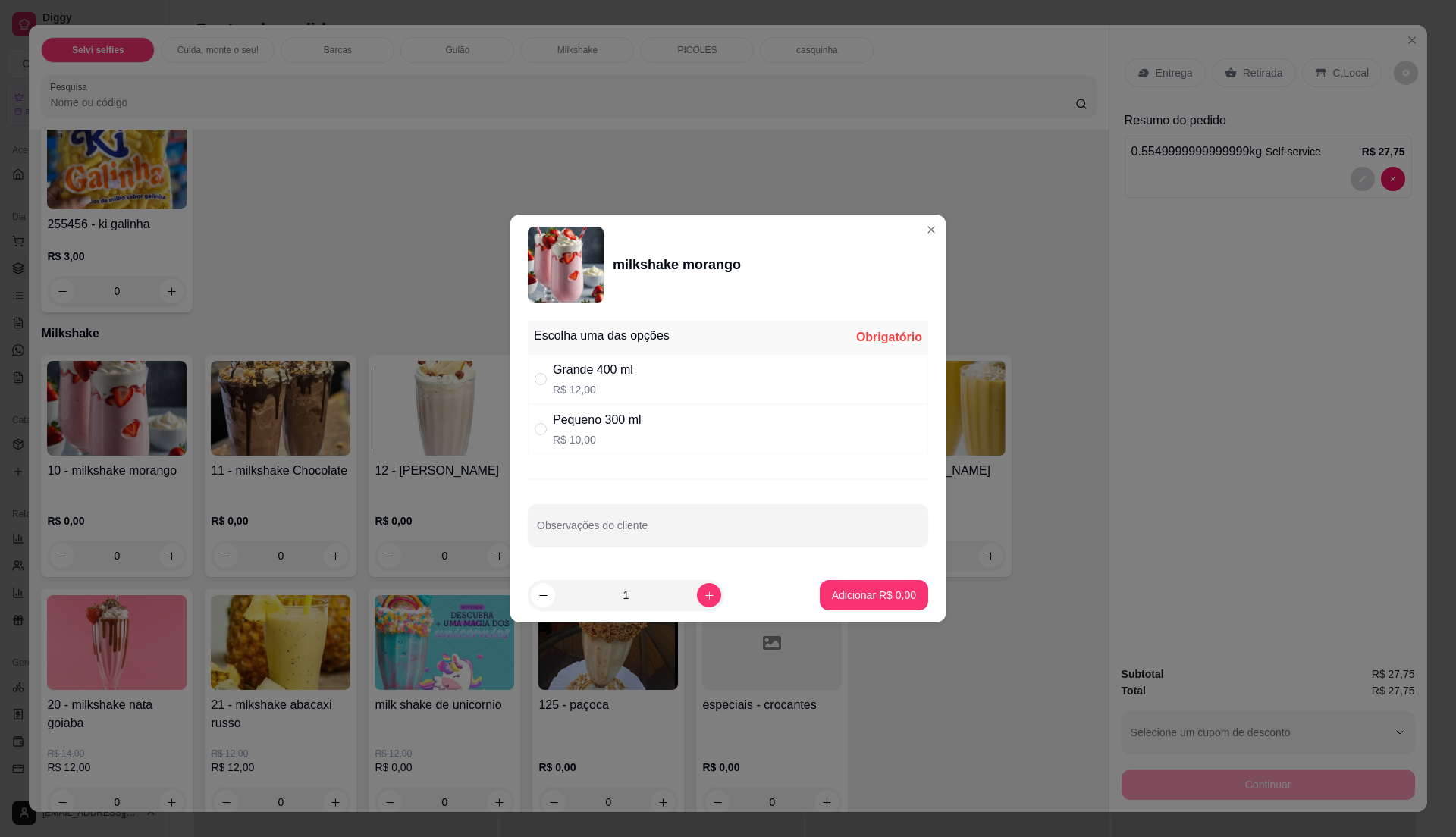
click at [775, 389] on div "Grande 400 ml R$ 12,00" at bounding box center [728, 379] width 401 height 50
click at [562, 387] on p "R$ 12,00" at bounding box center [593, 389] width 80 height 16
radio input "false"
click at [568, 432] on p "R$ 10,00" at bounding box center [597, 440] width 89 height 16
radio input "true"
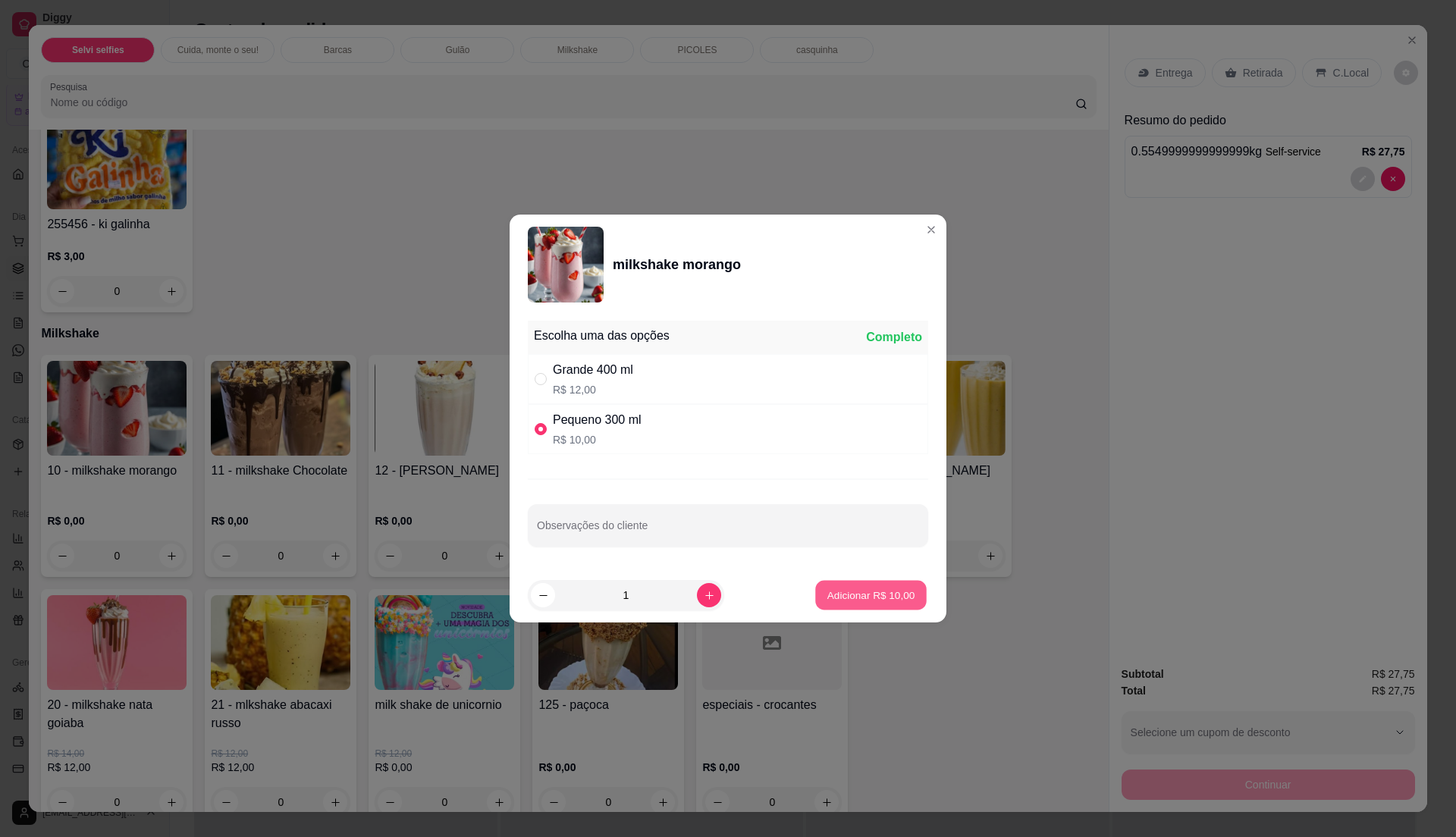
click at [841, 587] on button "Adicionar R$ 10,00" at bounding box center [871, 596] width 112 height 29
type input "1"
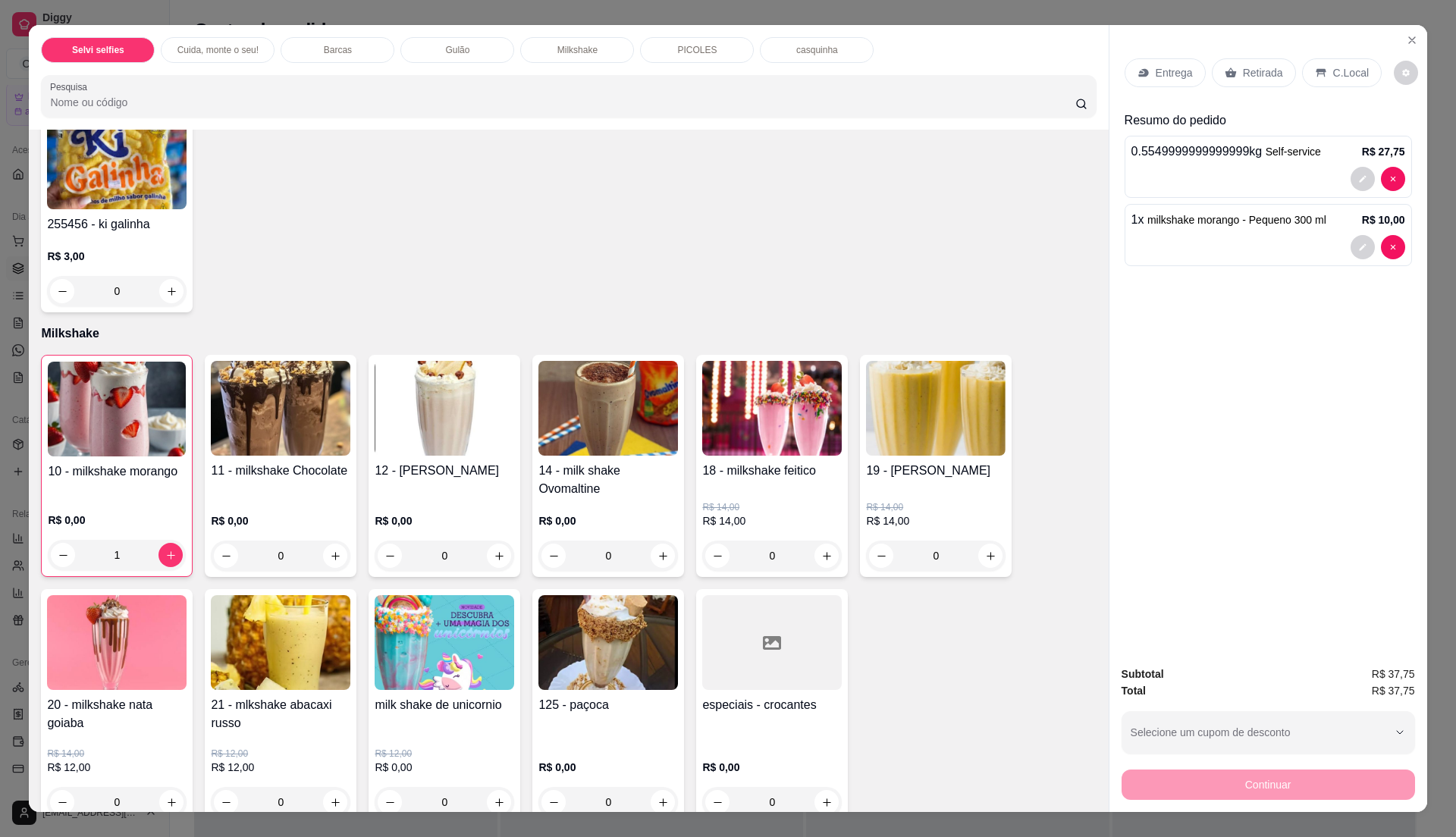
click at [343, 456] on div "11 - milkshake Chocolate R$ 0,00 0" at bounding box center [281, 466] width 152 height 222
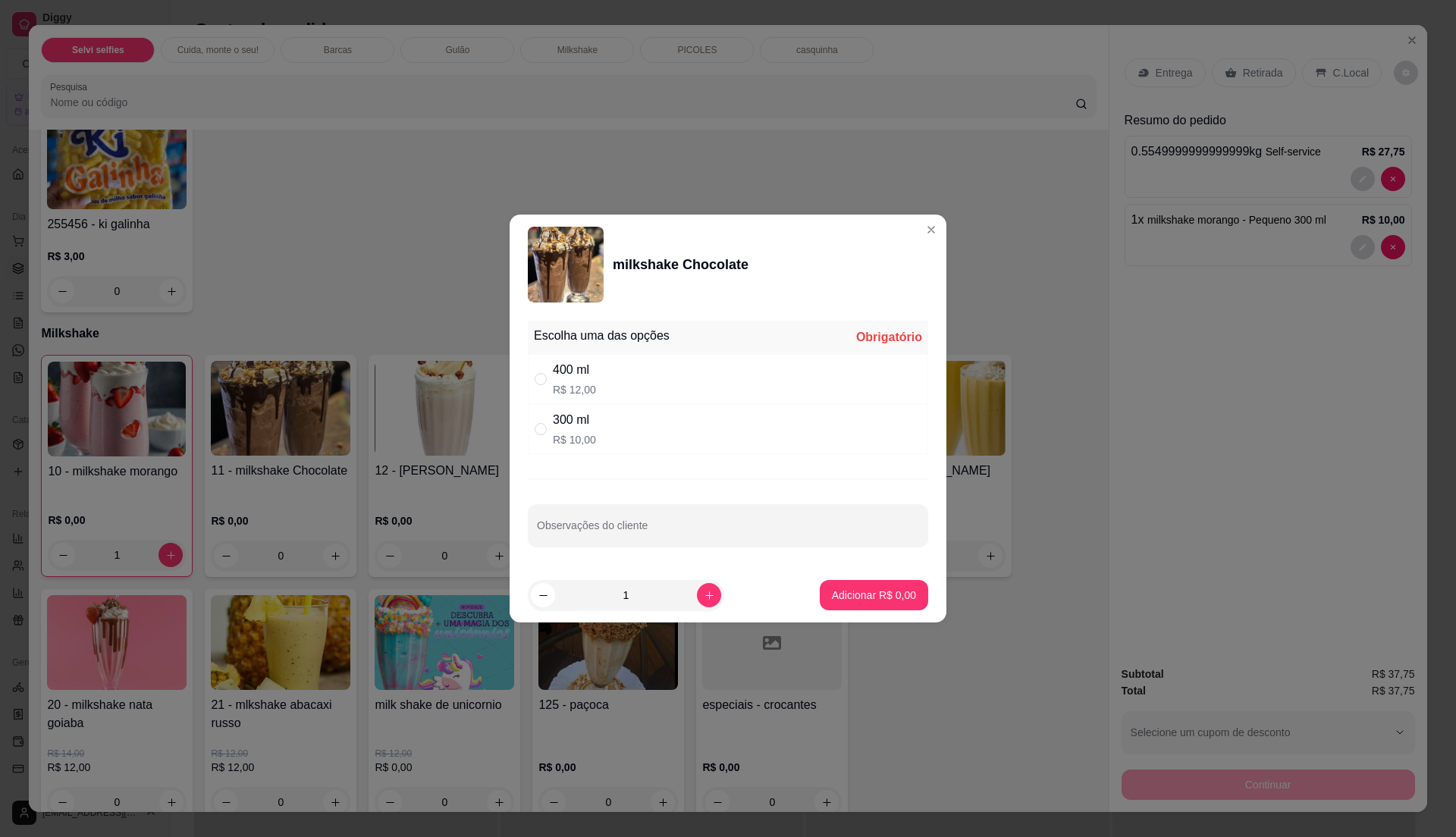
click at [656, 428] on div "300 ml R$ 10,00" at bounding box center [728, 428] width 401 height 50
radio input "true"
click at [866, 601] on p "Adicionar R$ 10,00" at bounding box center [871, 595] width 91 height 16
type input "1"
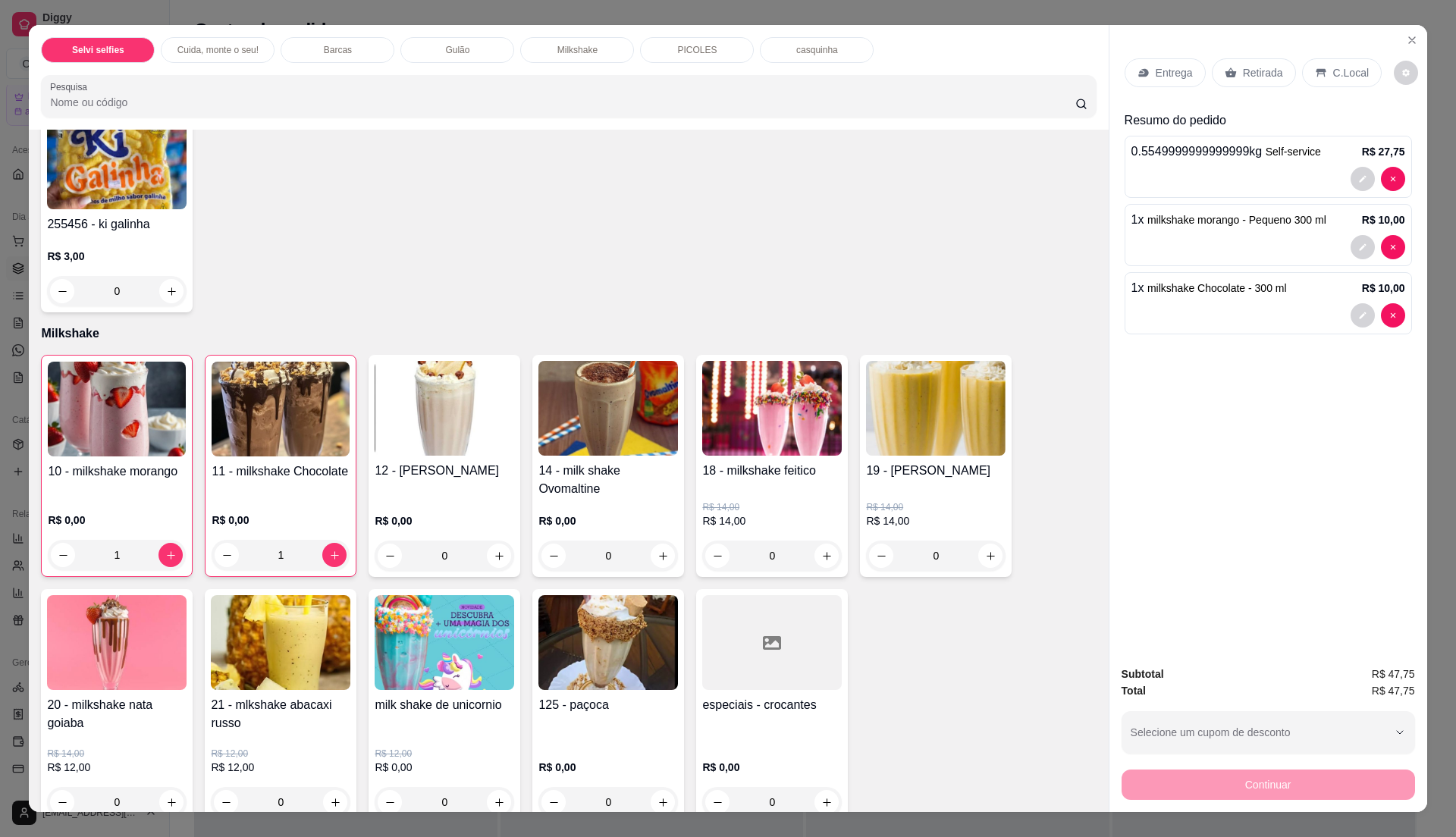
click at [1334, 70] on p "C.Local" at bounding box center [1352, 73] width 36 height 16
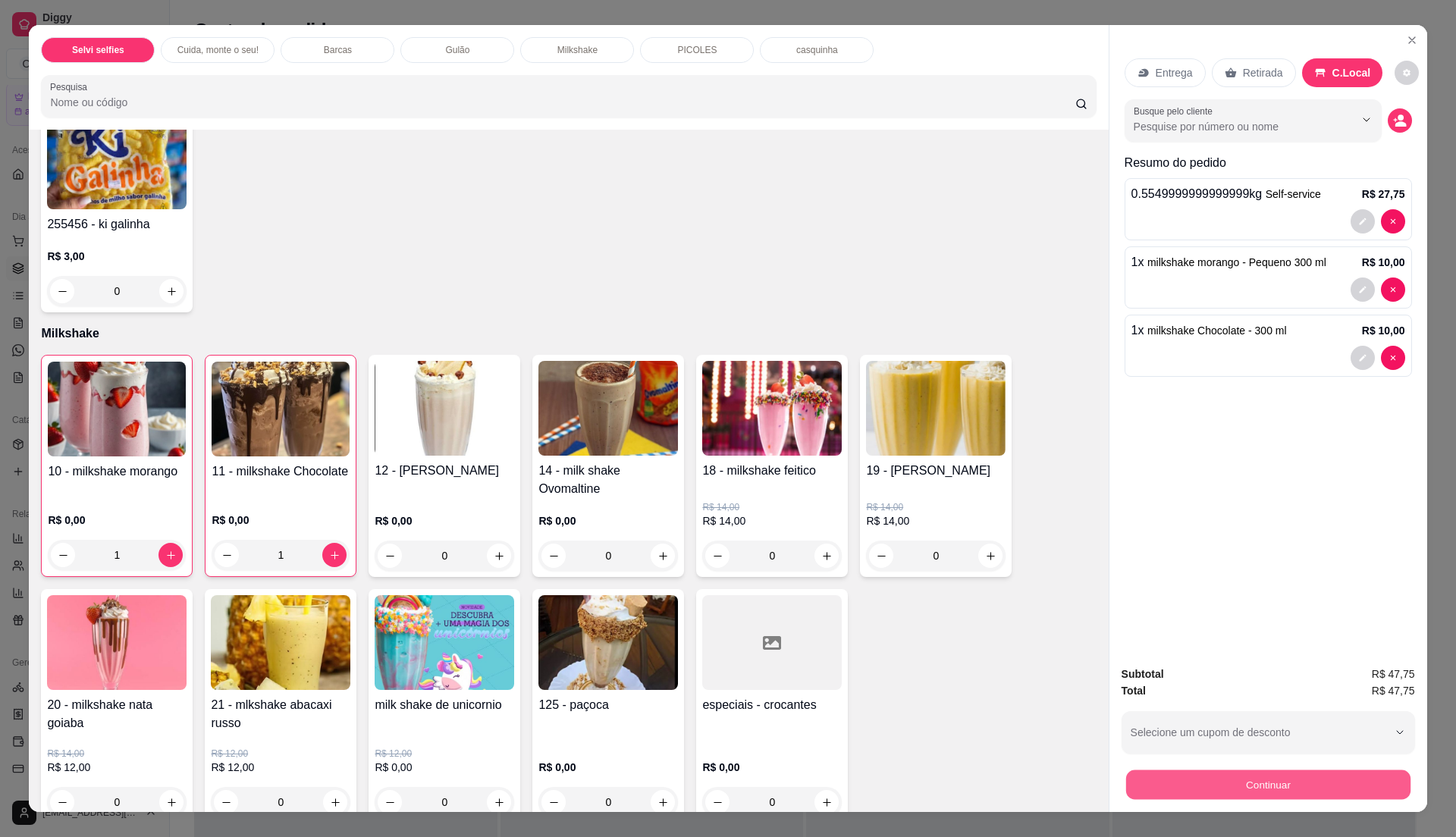
click at [1229, 781] on button "Continuar" at bounding box center [1267, 784] width 284 height 29
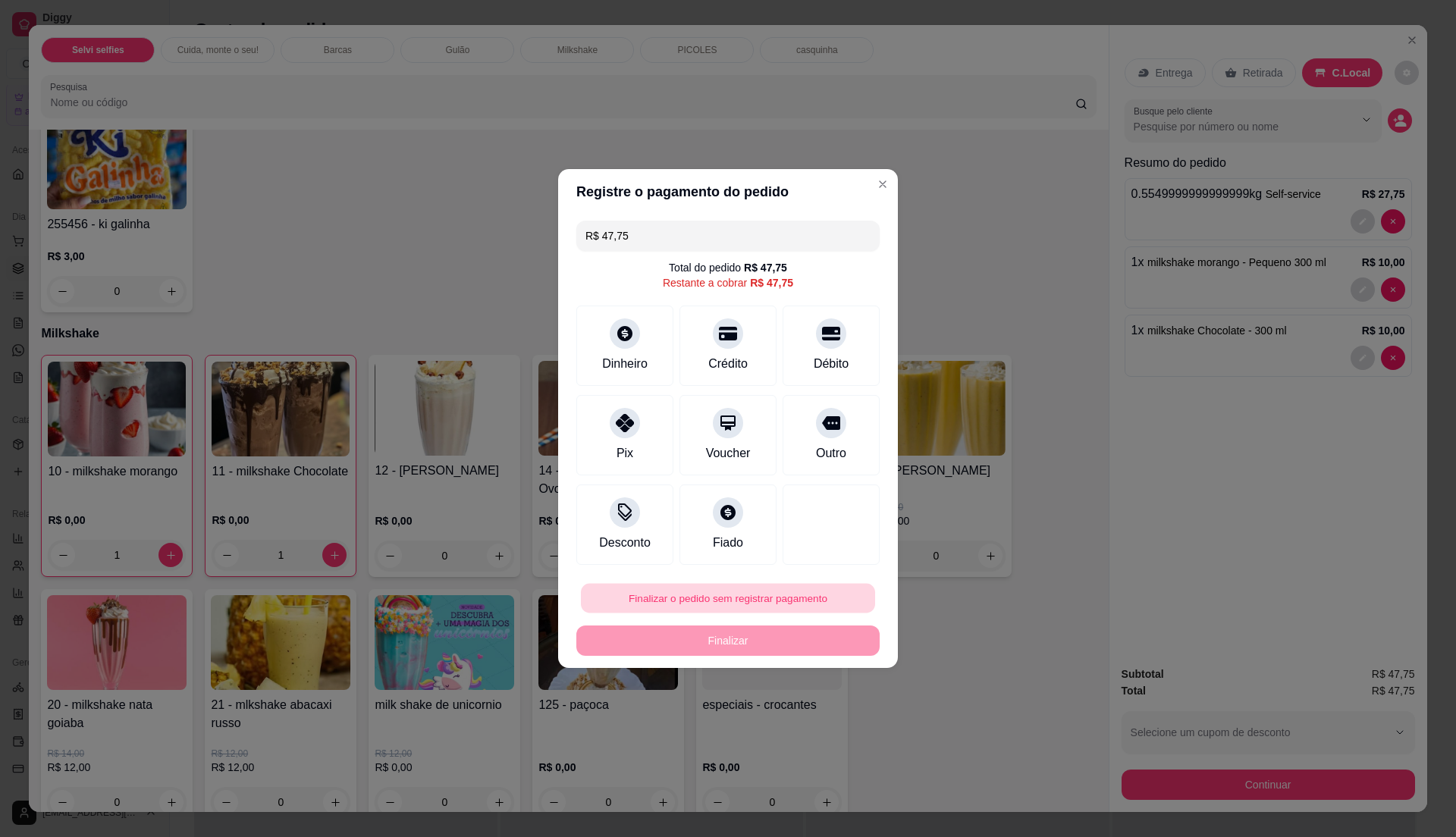
click at [670, 587] on button "Finalizar o pedido sem registrar pagamento" at bounding box center [728, 598] width 295 height 29
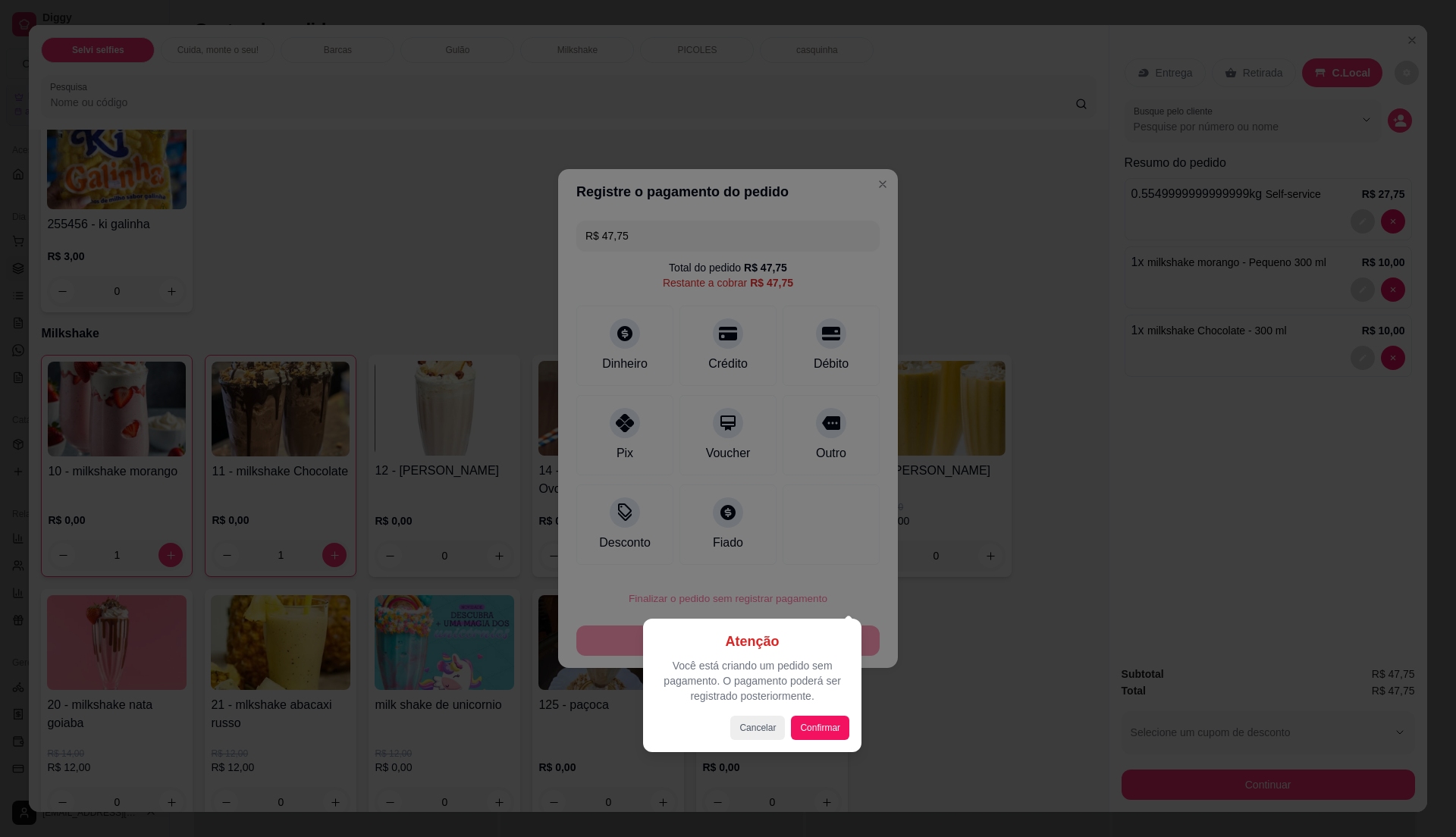
click at [730, 484] on div at bounding box center [728, 418] width 1456 height 837
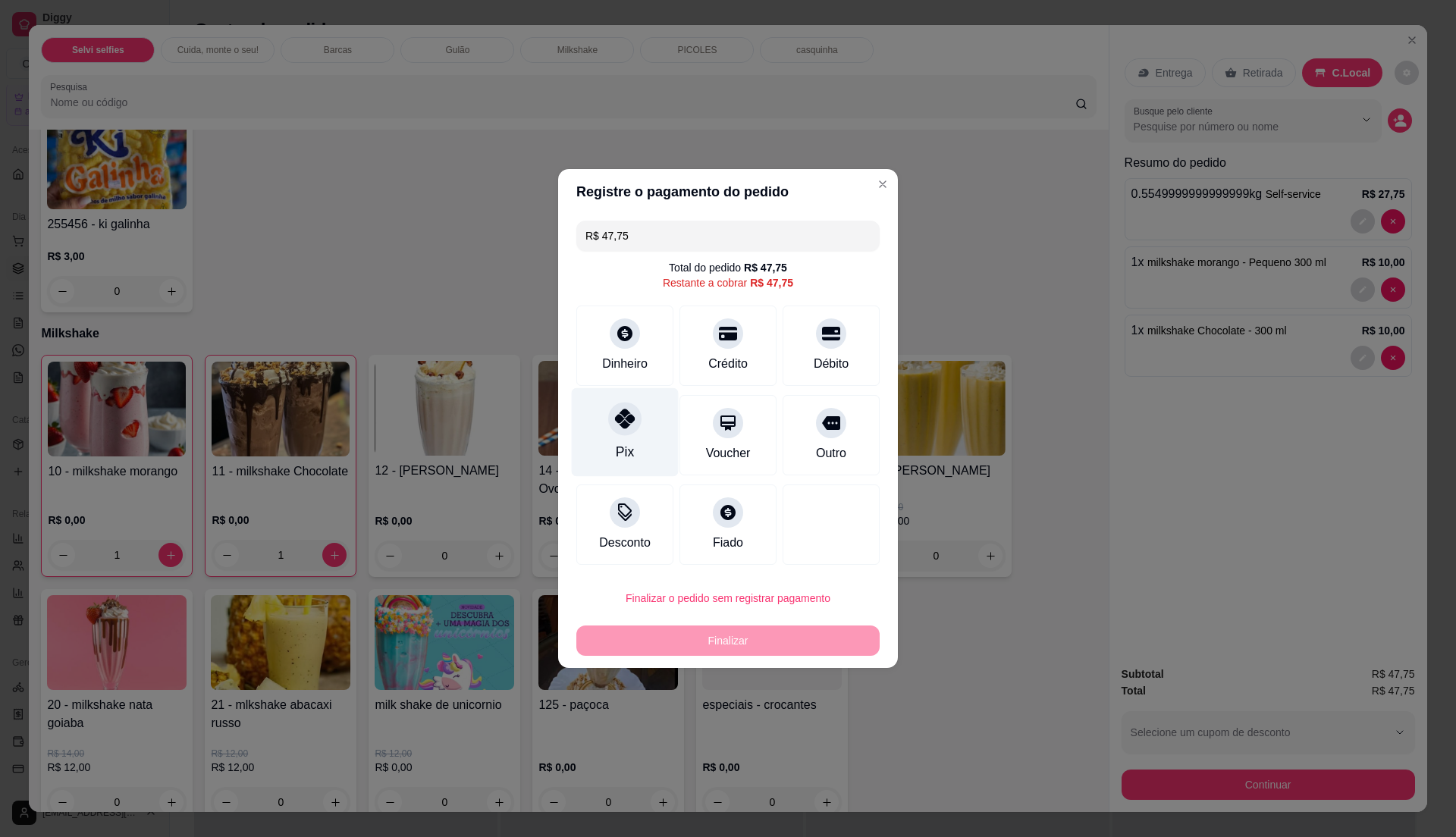
click at [633, 458] on div "Pix" at bounding box center [625, 432] width 107 height 89
type input "R$ 0,00"
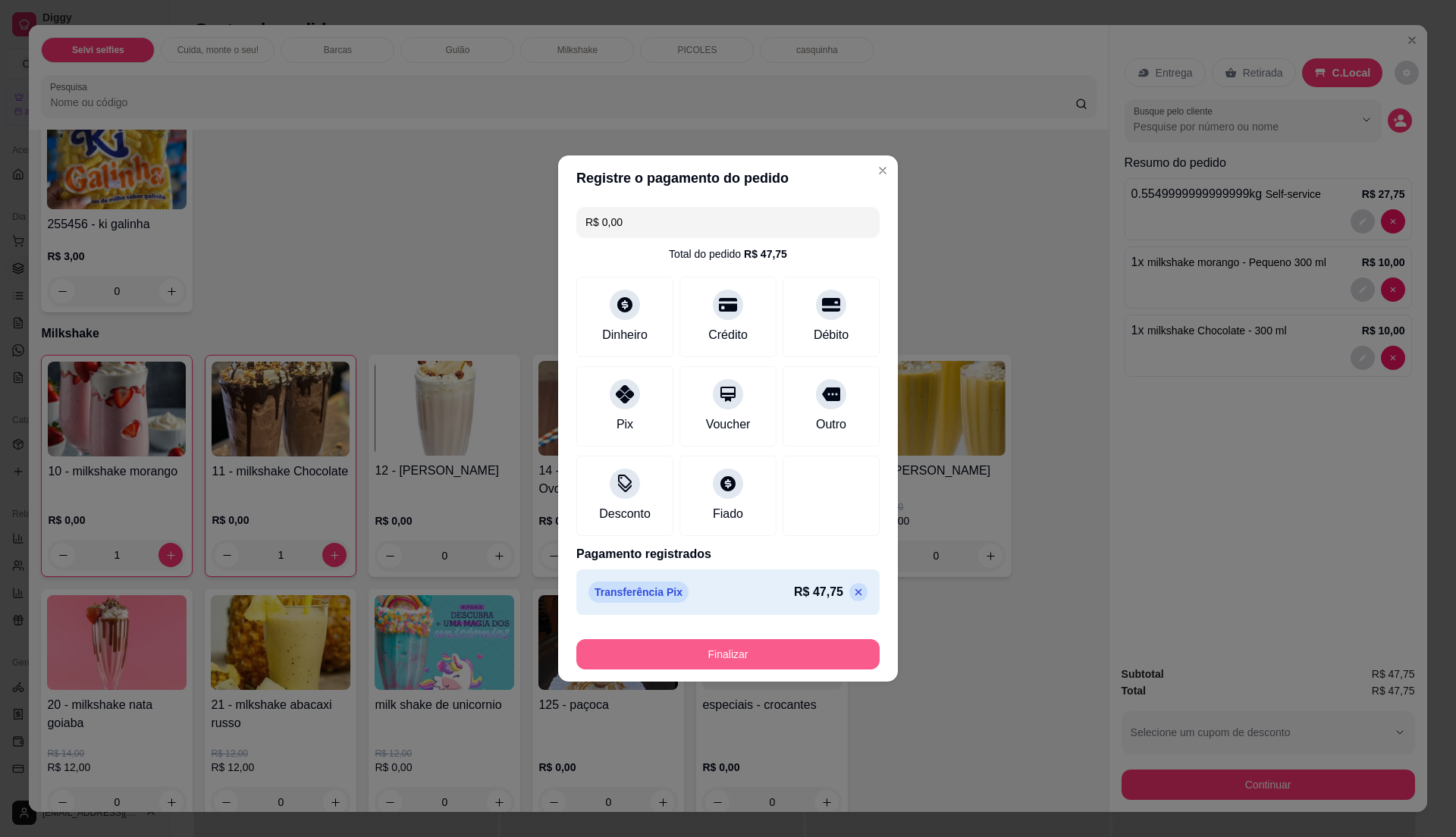
click at [769, 661] on button "Finalizar" at bounding box center [728, 653] width 304 height 30
type input "0"
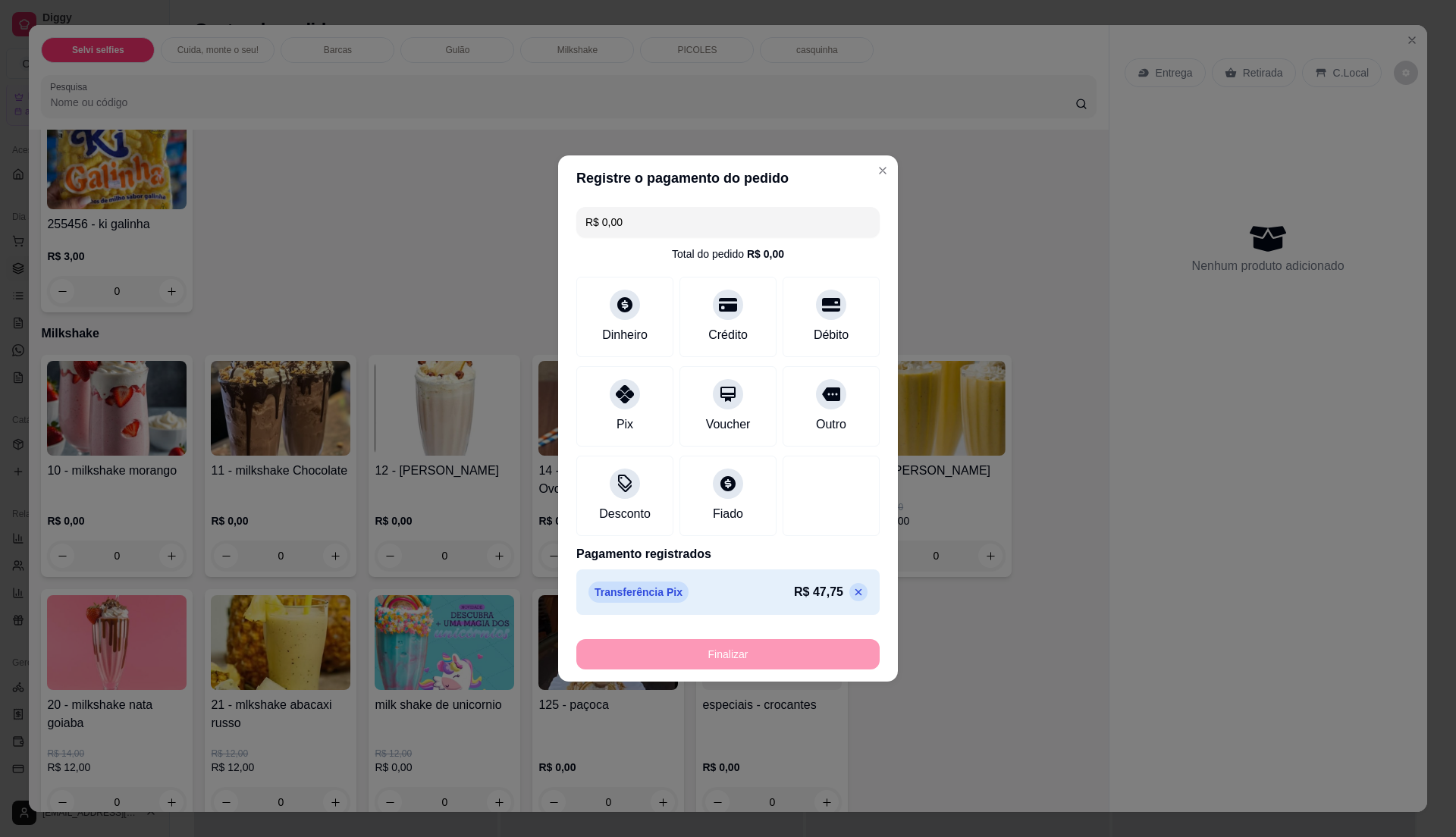
type input "-R$ 47,75"
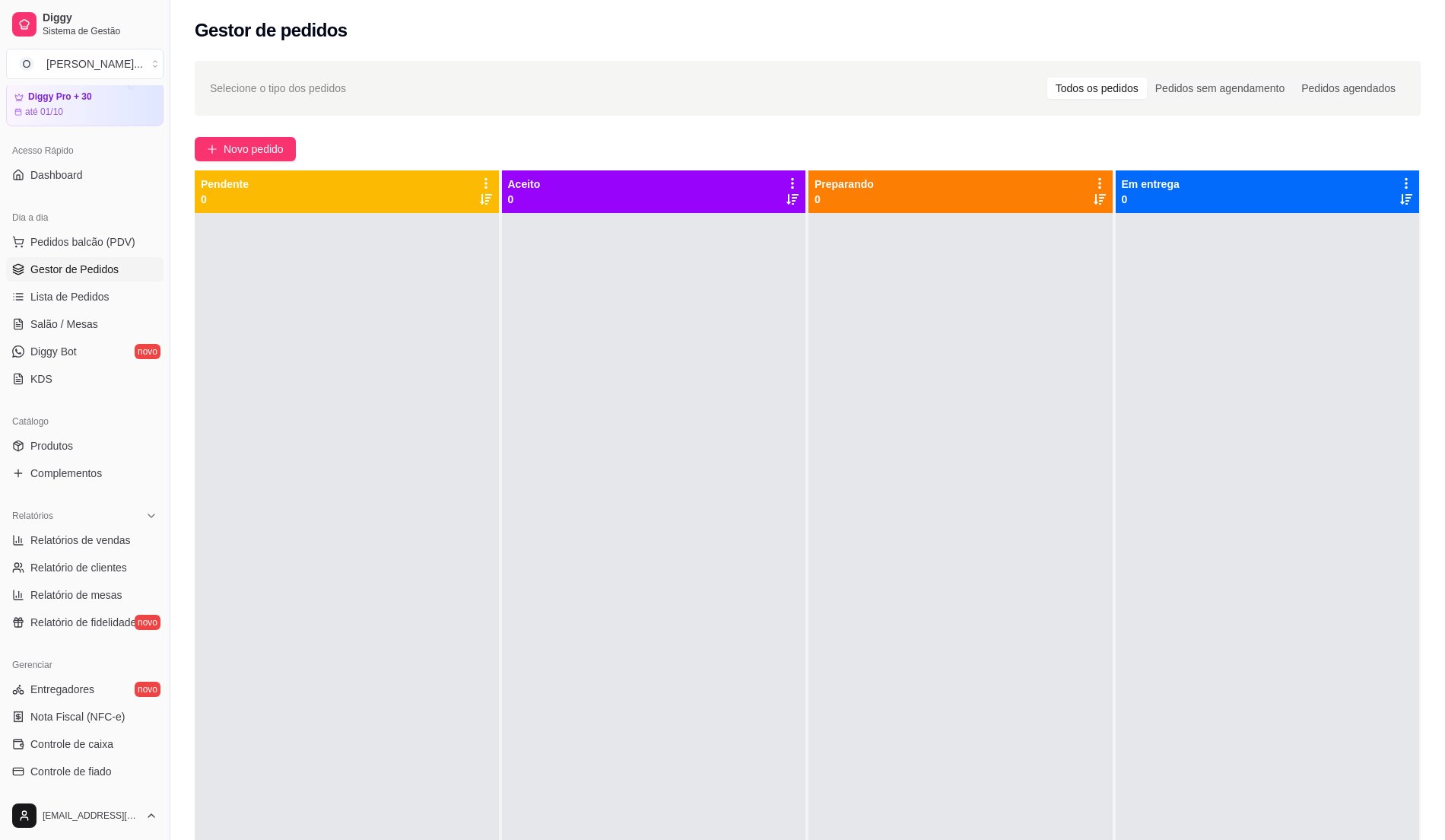
click at [115, 271] on span "Gestor de Pedidos" at bounding box center [75, 269] width 88 height 16
click at [85, 287] on link "Lista de Pedidos" at bounding box center [84, 297] width 157 height 25
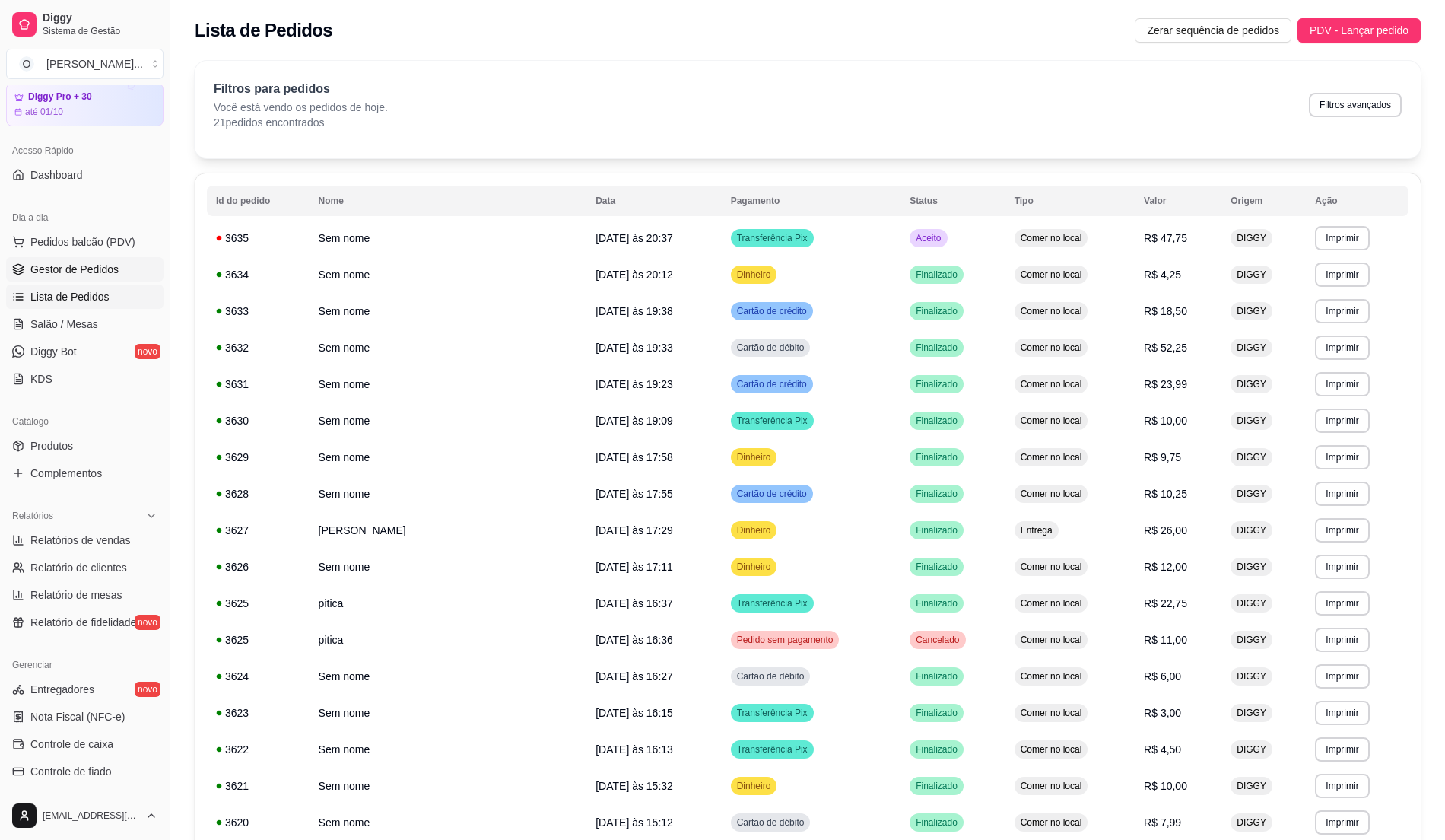
click at [88, 264] on span "Gestor de Pedidos" at bounding box center [75, 269] width 88 height 16
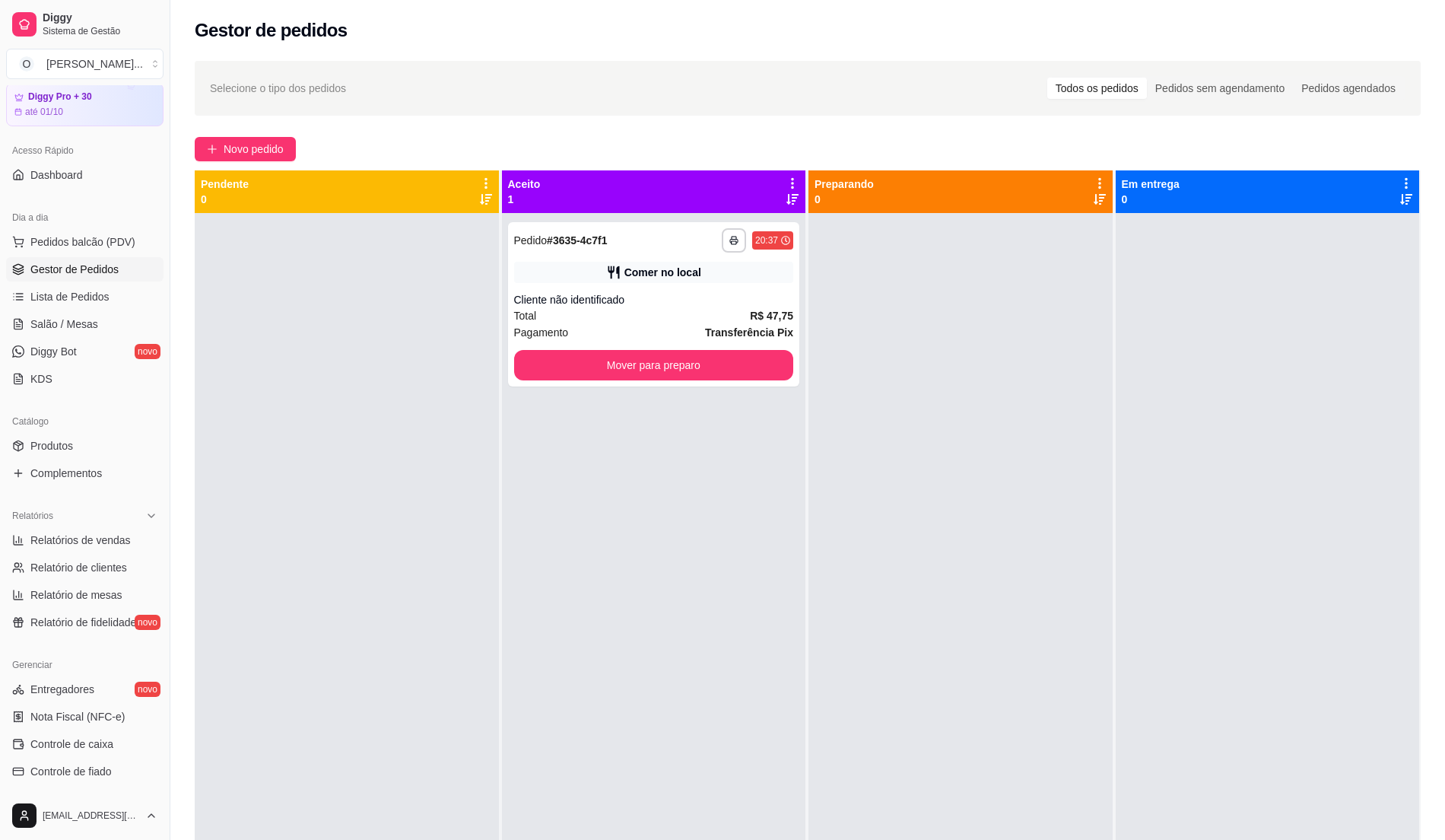
click at [88, 264] on span "Gestor de Pedidos" at bounding box center [75, 269] width 88 height 16
click at [6, 257] on link "Gestor de Pedidos" at bounding box center [84, 269] width 157 height 25
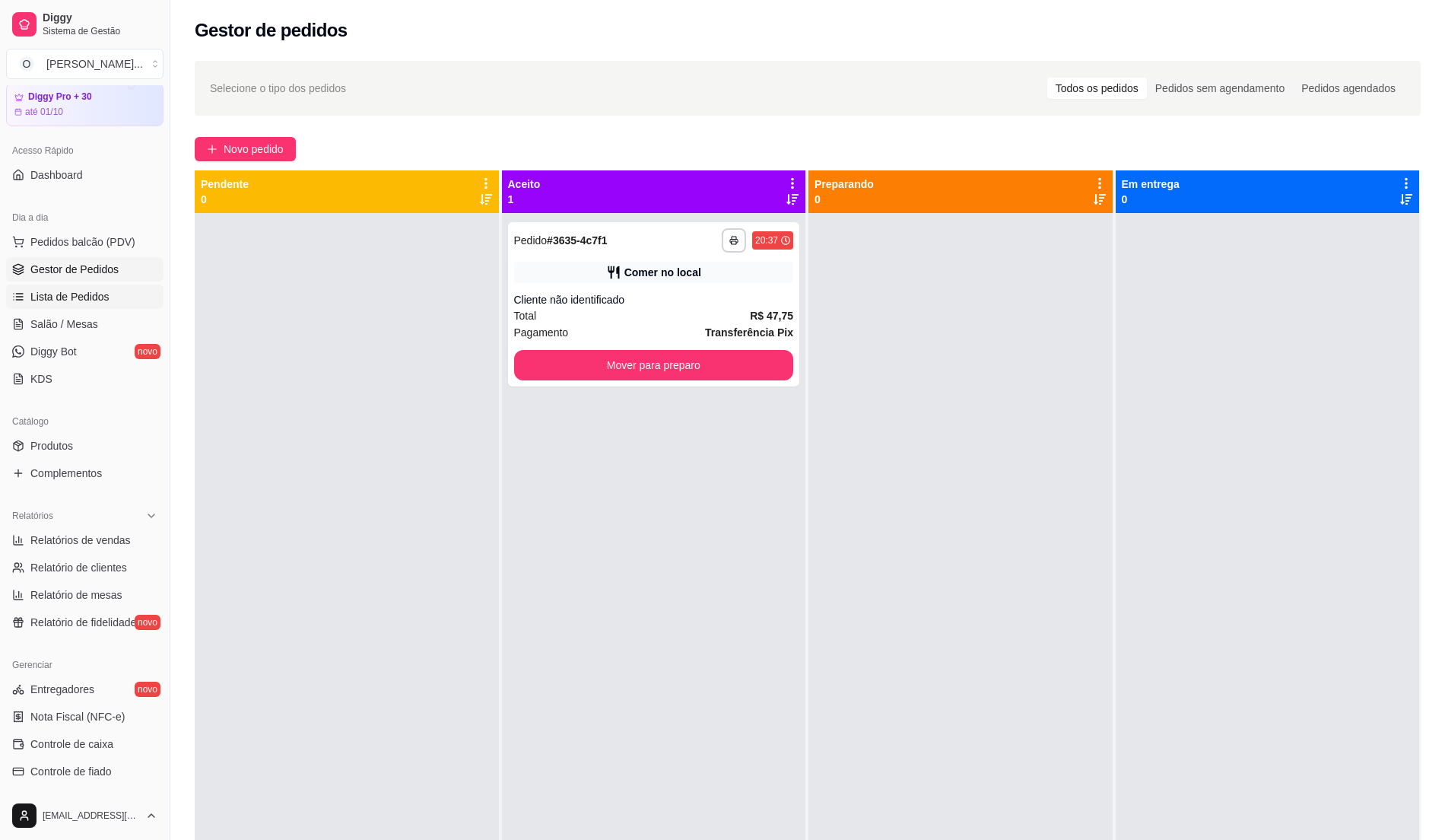
click at [102, 289] on span "Lista de Pedidos" at bounding box center [70, 296] width 79 height 16
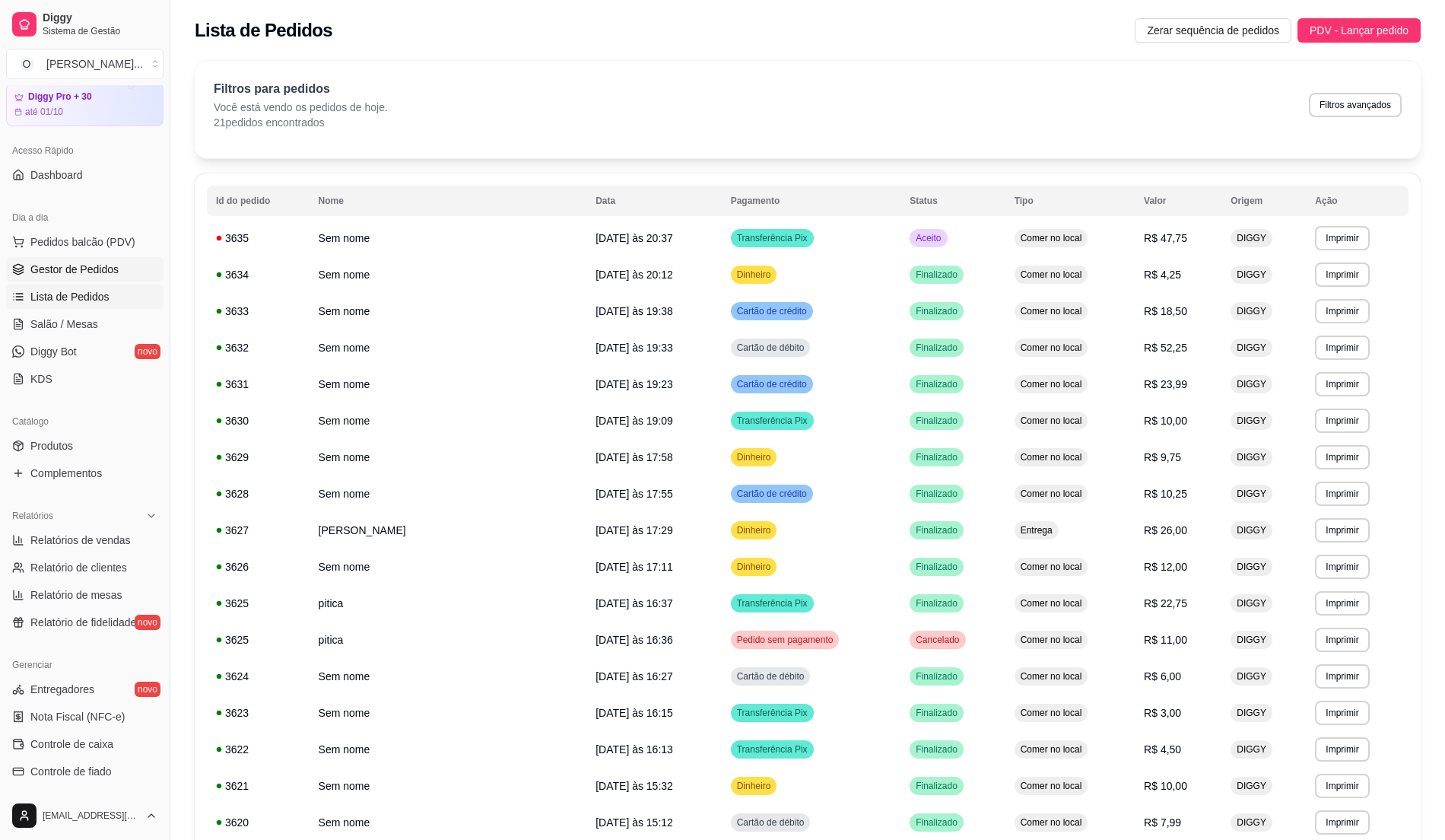
click at [99, 271] on span "Gestor de Pedidos" at bounding box center [75, 269] width 88 height 16
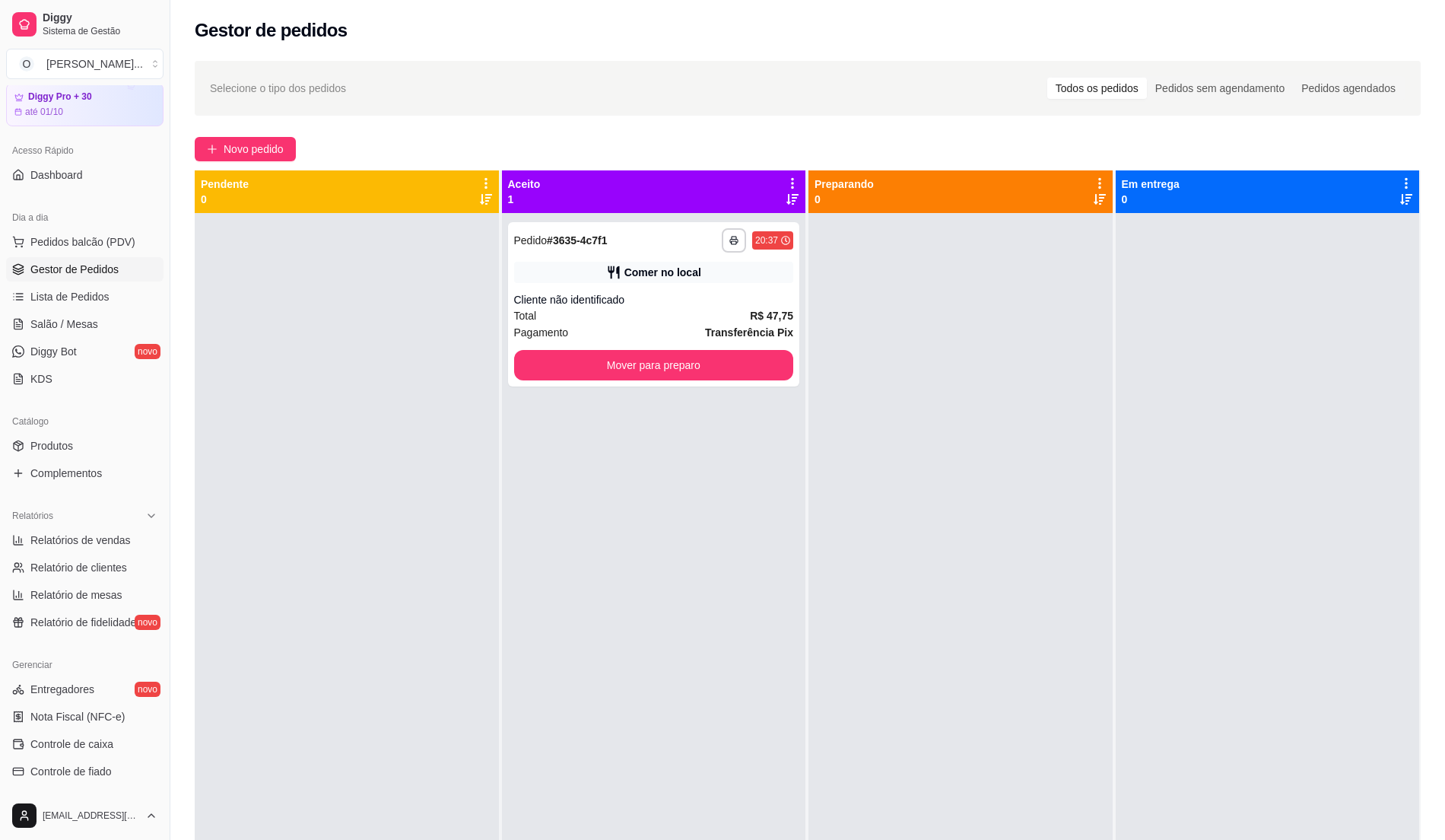
click at [549, 174] on div "Aceito 1" at bounding box center [654, 192] width 305 height 43
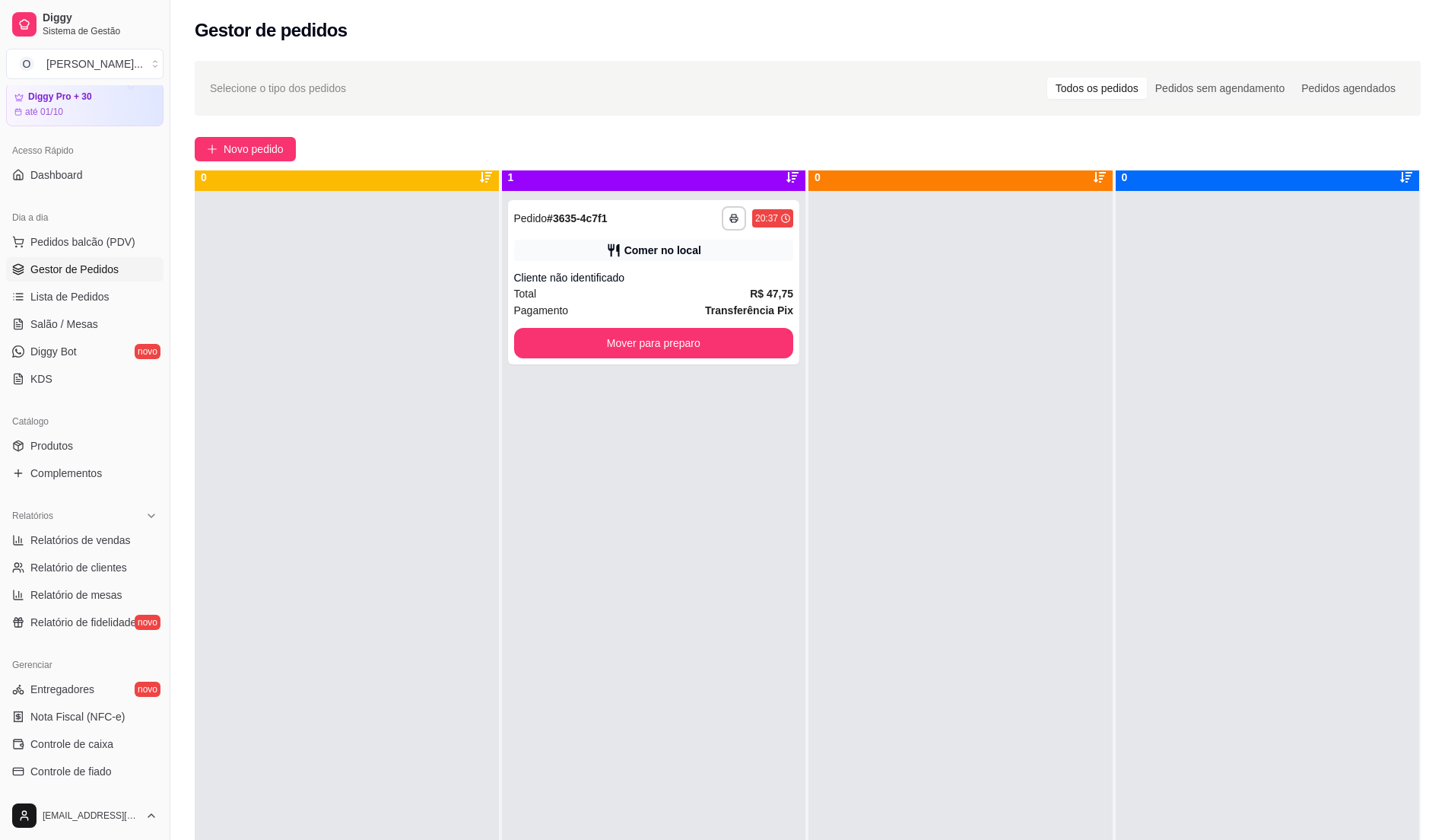
scroll to position [43, 0]
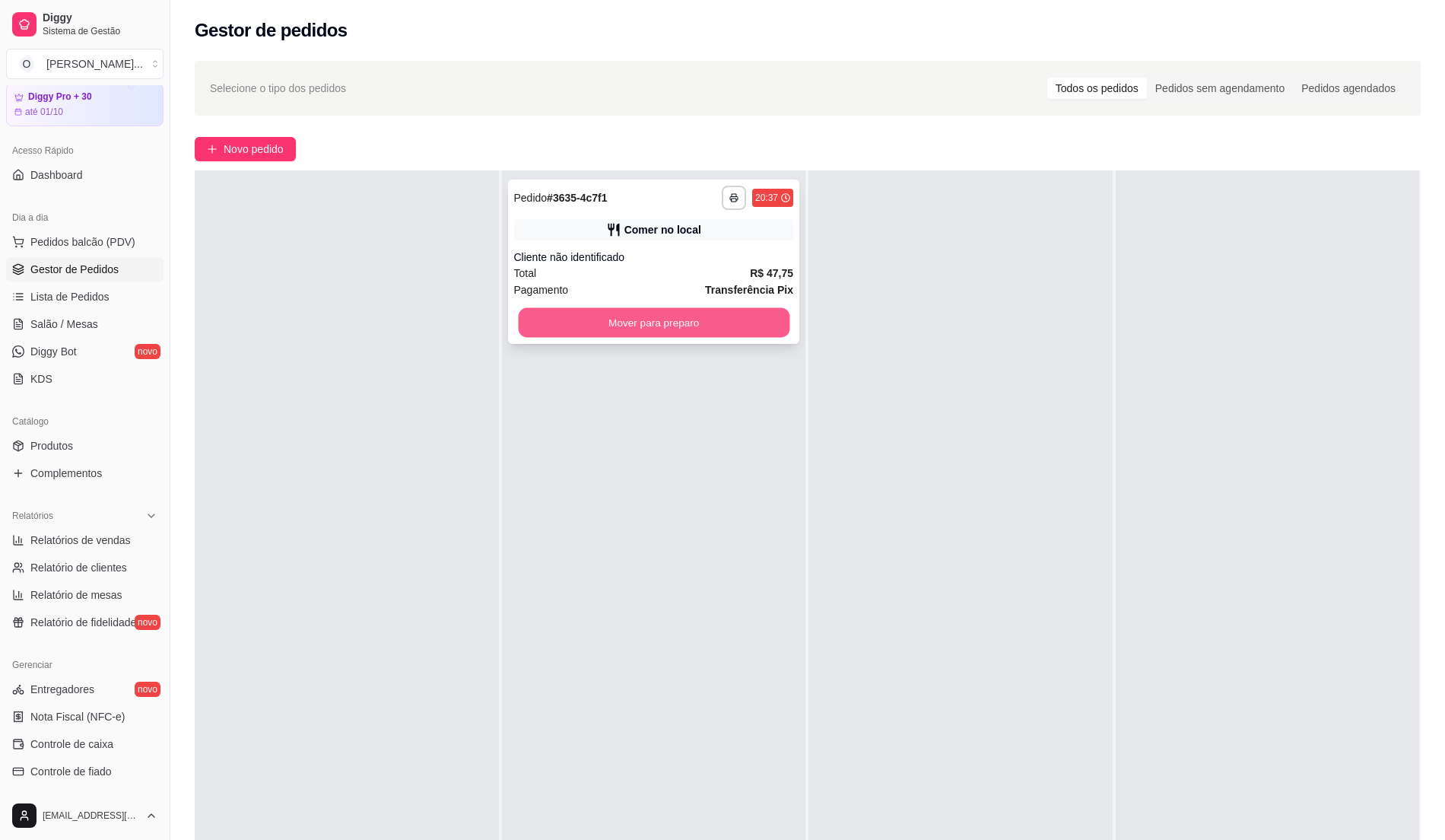
click at [664, 327] on button "Mover para preparo" at bounding box center [653, 323] width 271 height 29
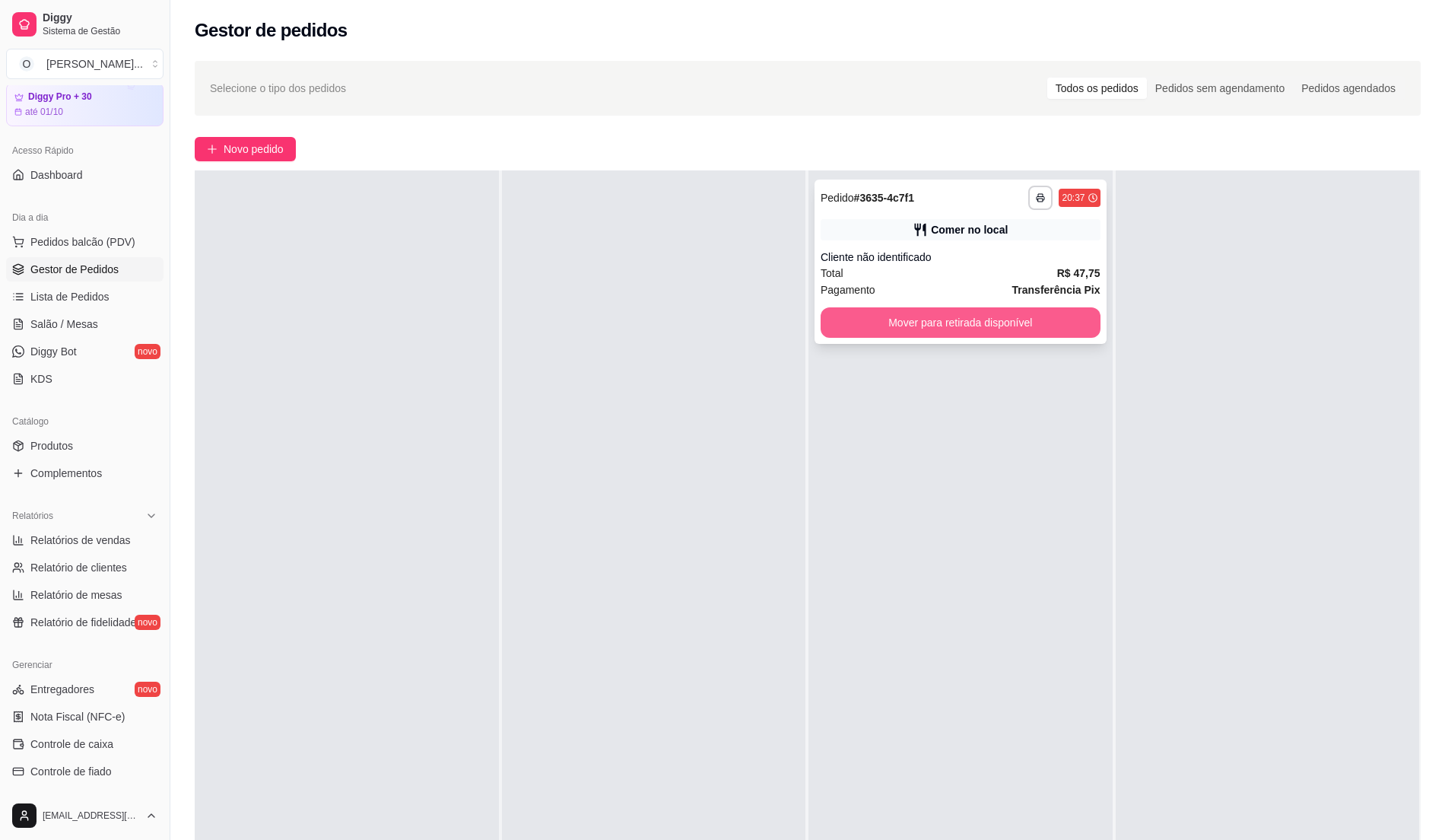
click at [868, 315] on button "Mover para retirada disponível" at bounding box center [961, 322] width 280 height 30
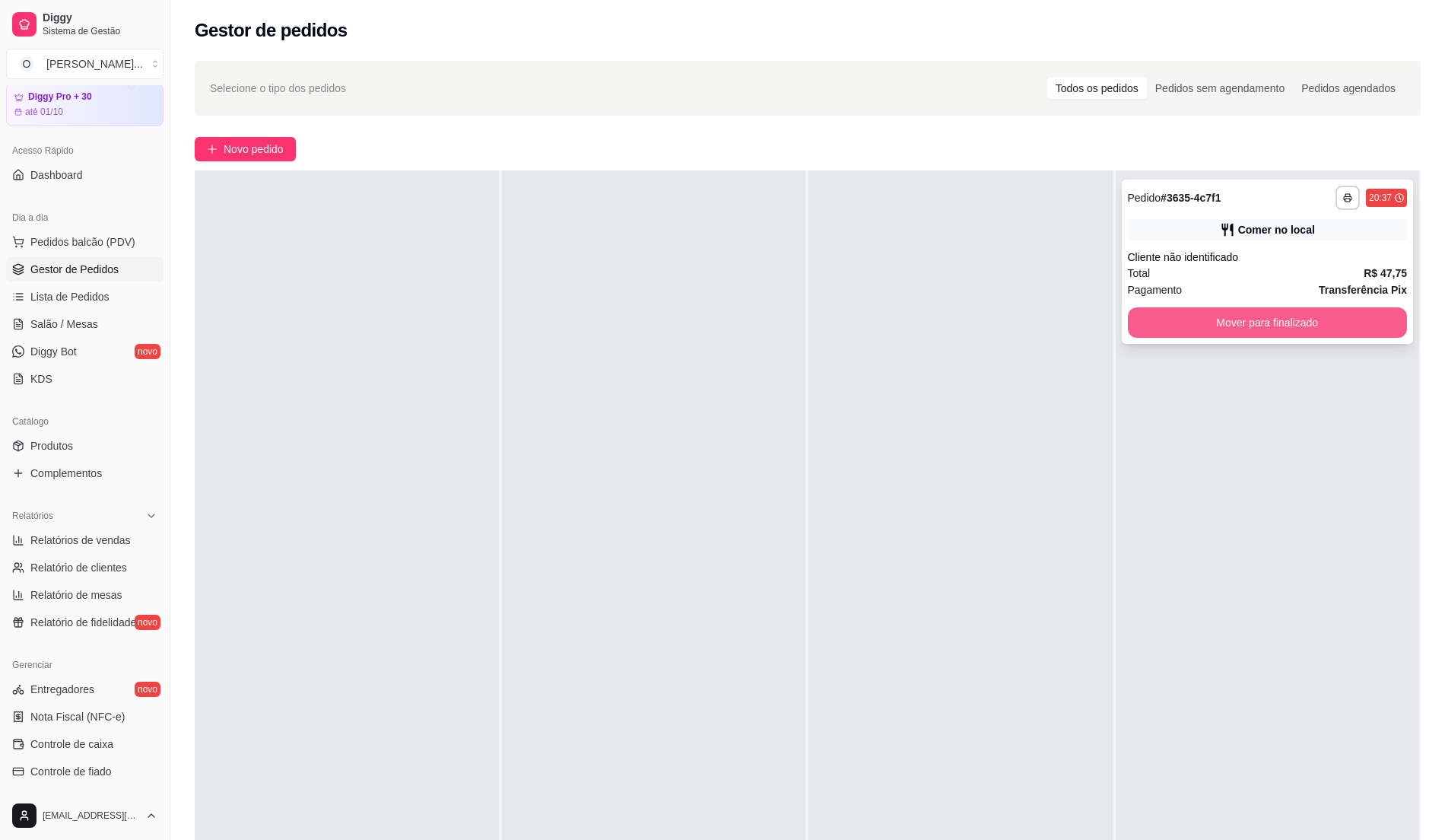
click at [1176, 323] on button "Mover para finalizado" at bounding box center [1268, 322] width 280 height 30
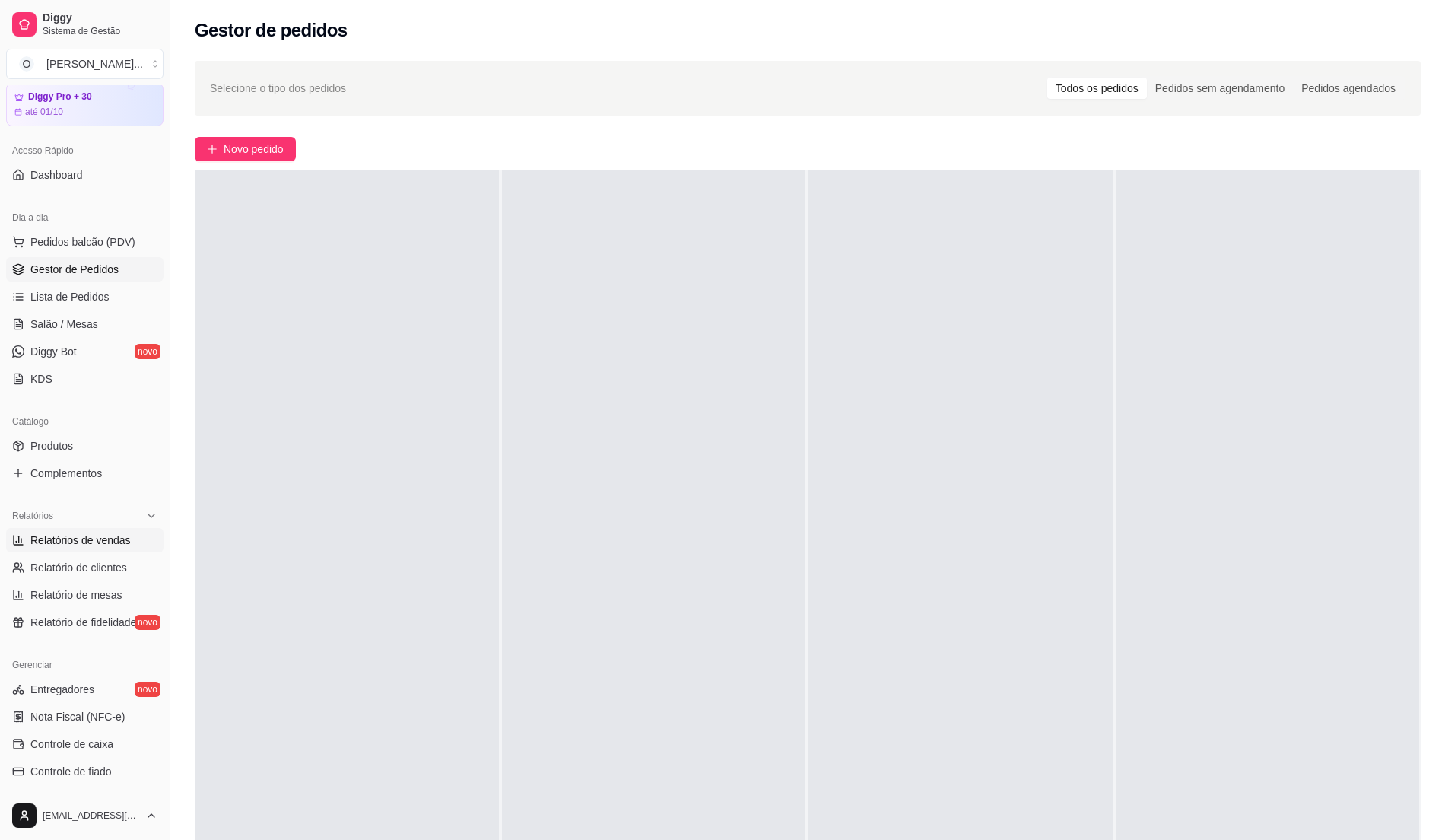
click at [110, 539] on span "Relatórios de vendas" at bounding box center [80, 540] width 101 height 16
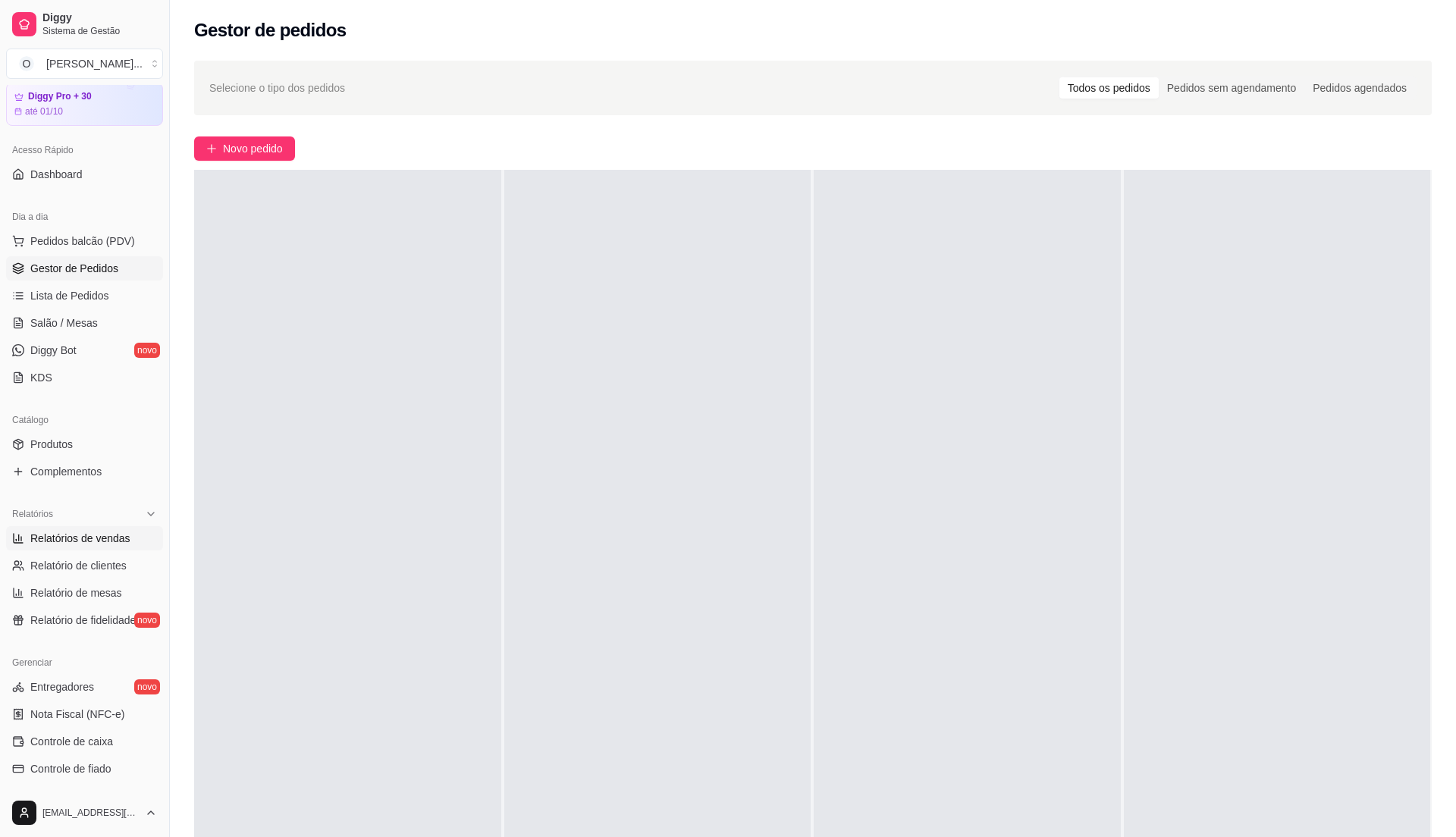
select select "ALL"
select select "0"
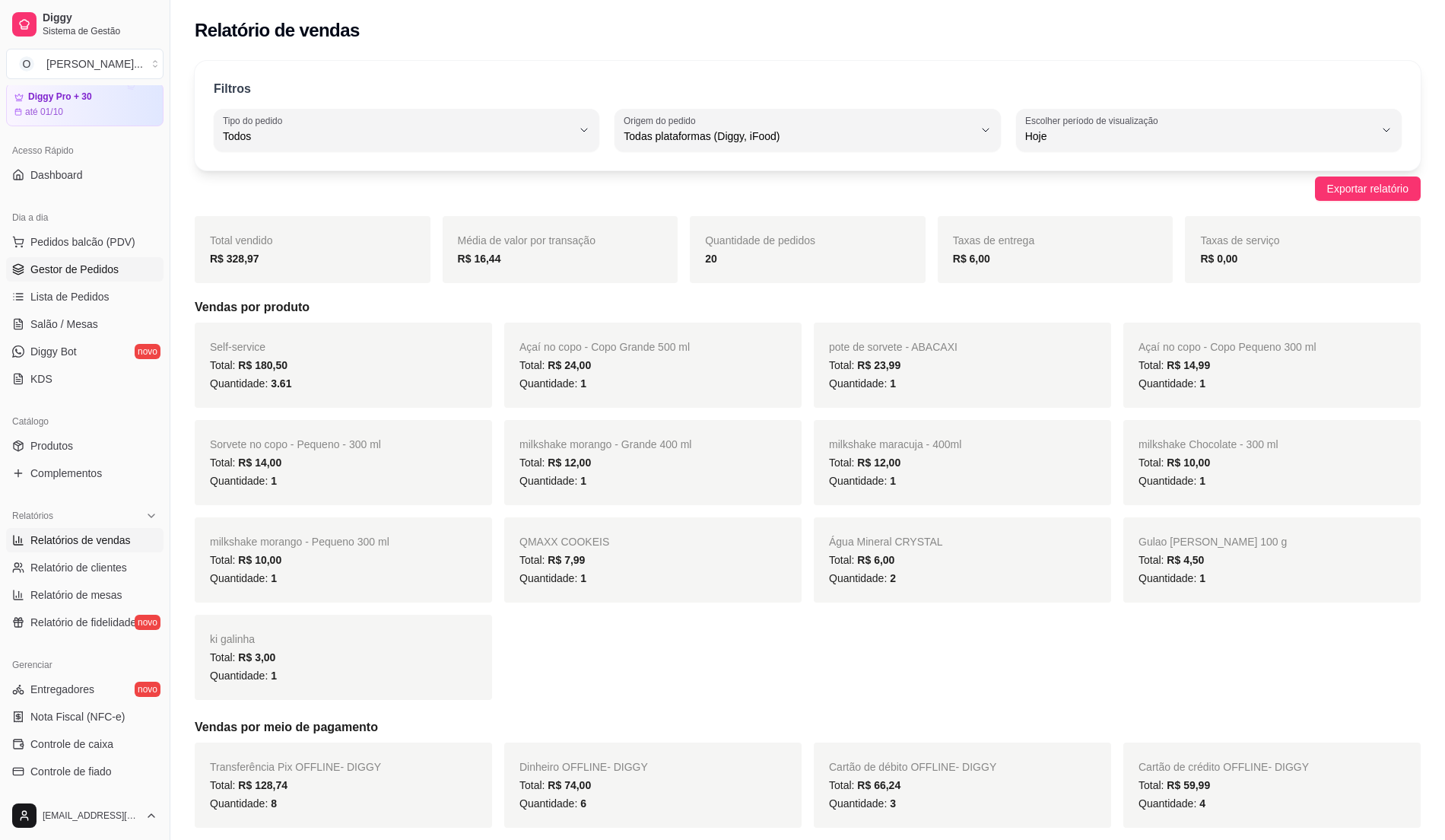
click at [122, 274] on link "Gestor de Pedidos" at bounding box center [84, 269] width 157 height 25
